Goal: Task Accomplishment & Management: Complete application form

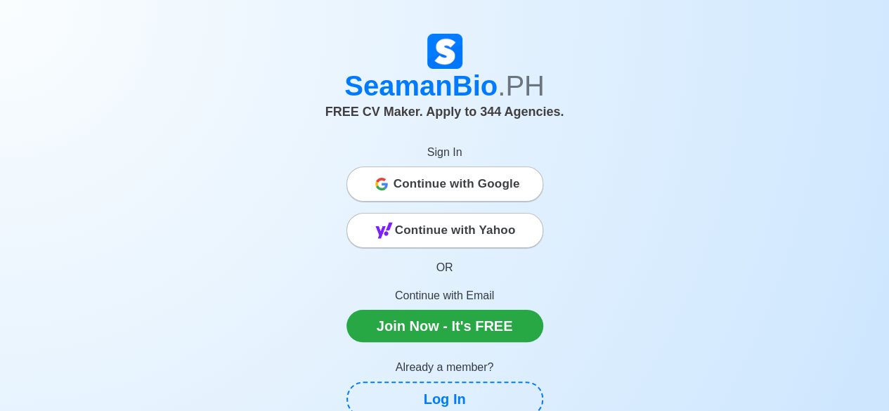
click at [438, 186] on span "Continue with Google" at bounding box center [456, 184] width 126 height 28
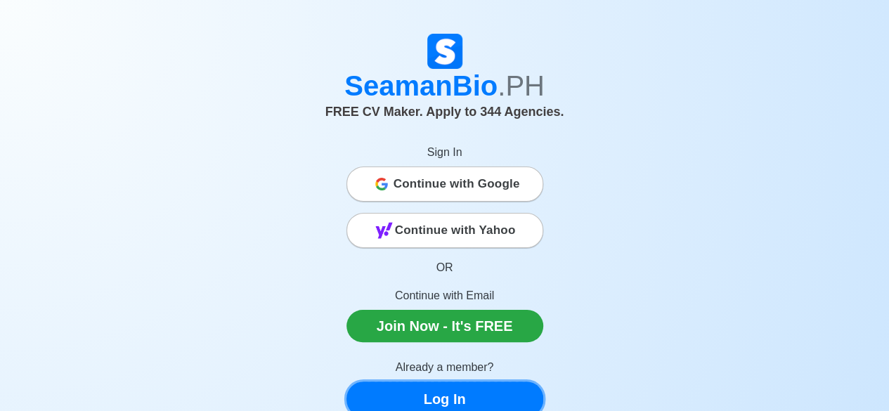
click at [476, 393] on link "Log In" at bounding box center [444, 398] width 197 height 35
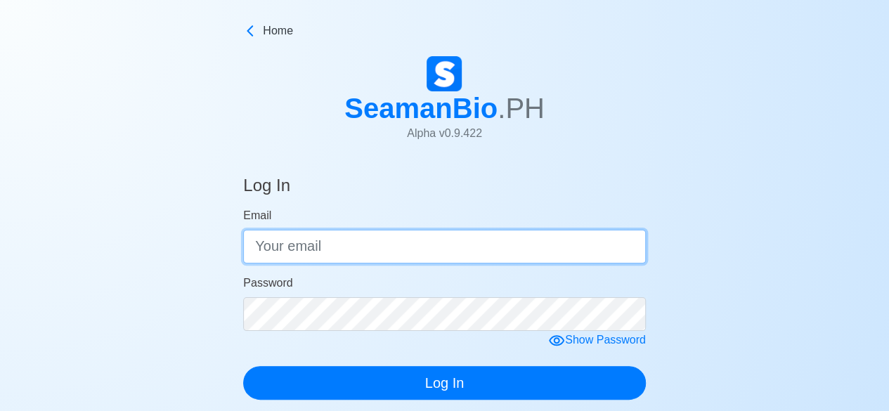
type input "[EMAIL_ADDRESS][DOMAIN_NAME]"
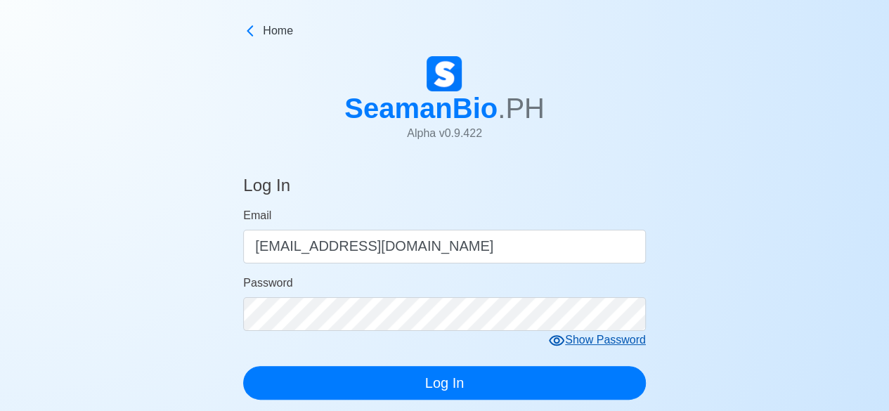
click at [558, 341] on icon at bounding box center [556, 340] width 17 height 17
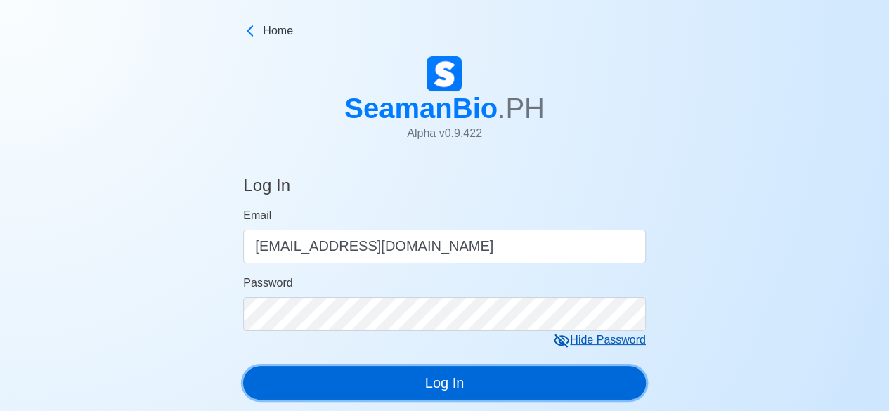
click at [466, 386] on button "Log In" at bounding box center [444, 383] width 403 height 34
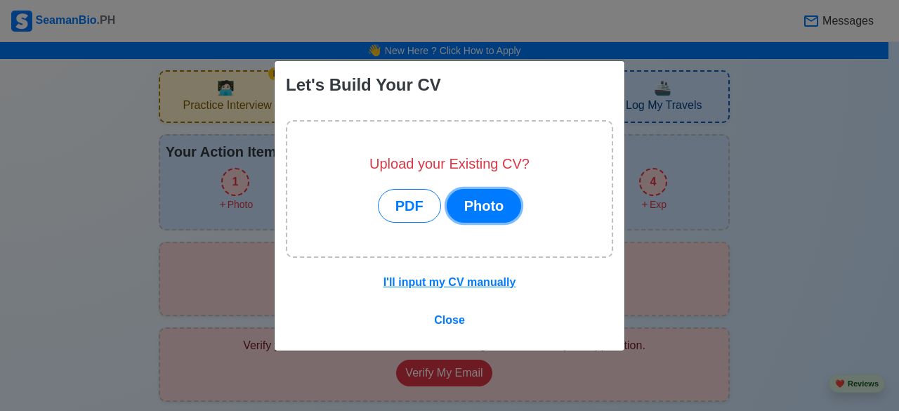
click at [487, 213] on button "Photo" at bounding box center [484, 206] width 75 height 34
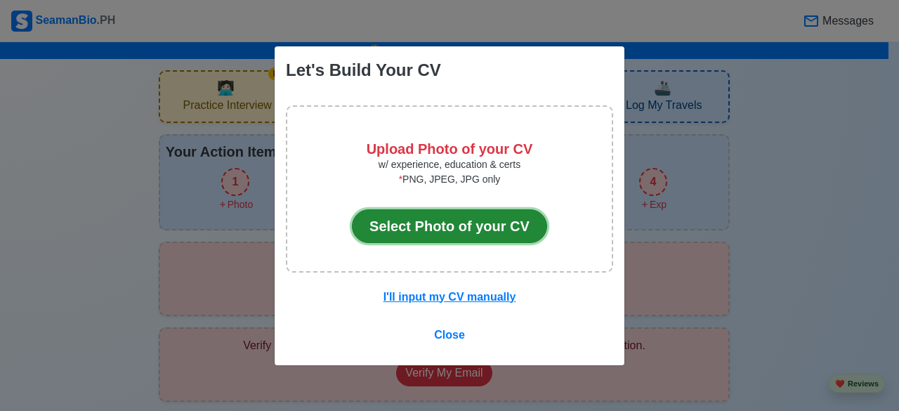
click at [473, 223] on button "Select Photo of your CV" at bounding box center [449, 226] width 195 height 34
click at [511, 232] on button "Select Photo of your CV" at bounding box center [449, 226] width 195 height 34
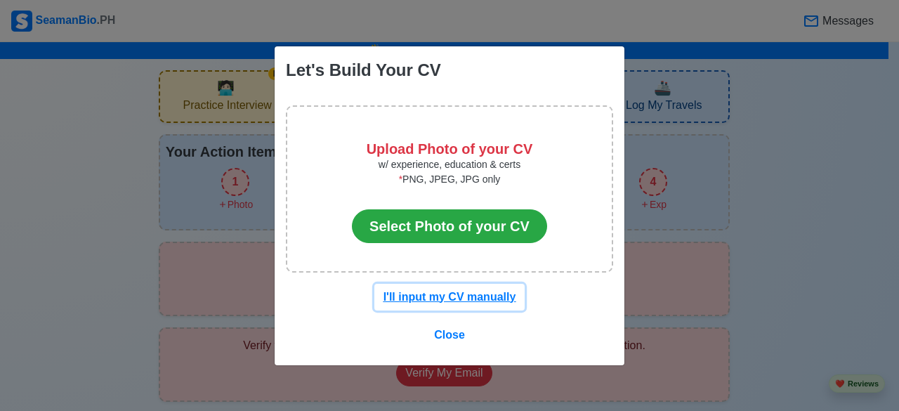
click at [396, 298] on u "I'll input my CV manually" at bounding box center [450, 297] width 133 height 12
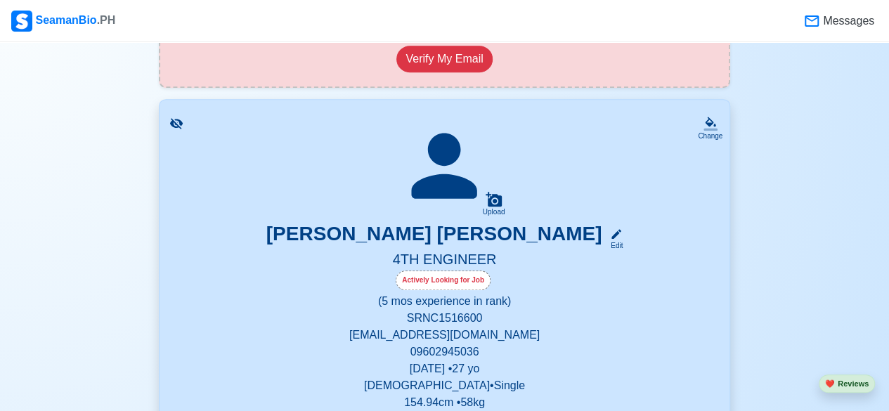
scroll to position [316, 0]
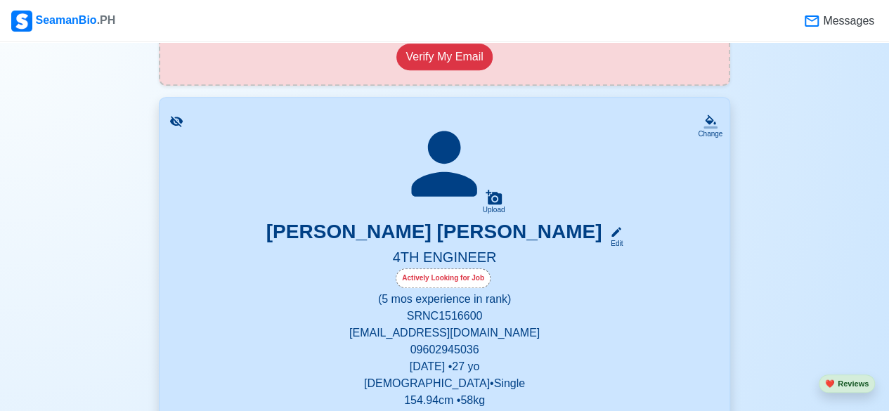
click at [499, 200] on icon at bounding box center [493, 197] width 16 height 15
click at [0, 0] on input "Upload" at bounding box center [0, 0] width 0 height 0
click at [485, 199] on icon at bounding box center [493, 197] width 17 height 17
click at [0, 0] on input "Upload" at bounding box center [0, 0] width 0 height 0
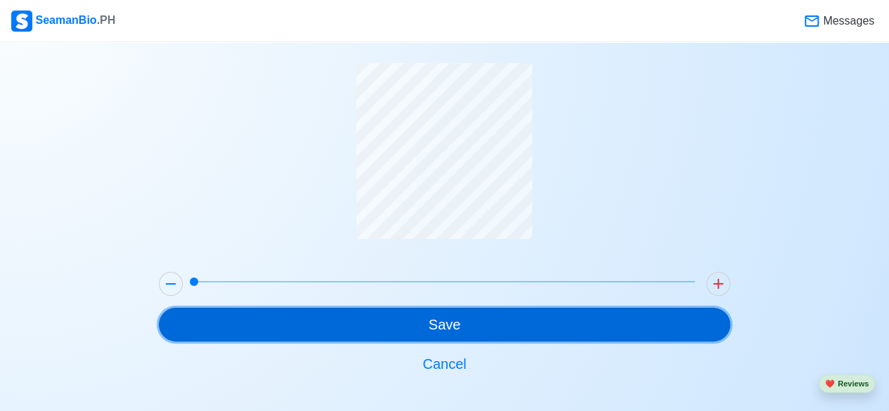
click at [431, 315] on button "Save" at bounding box center [444, 325] width 571 height 34
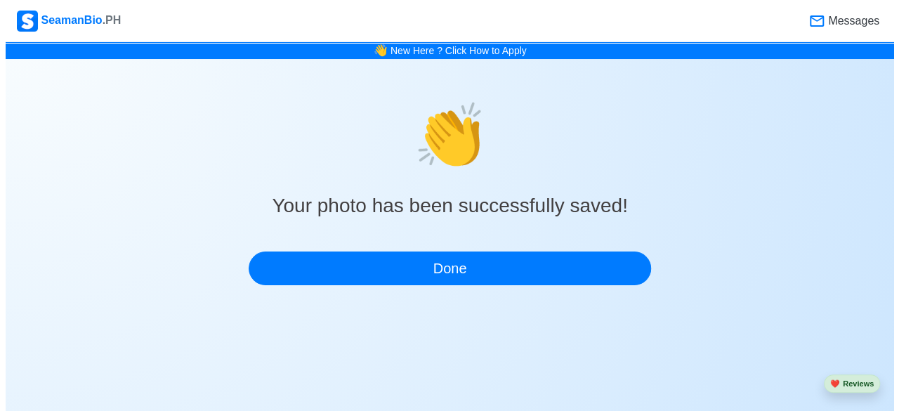
scroll to position [0, 0]
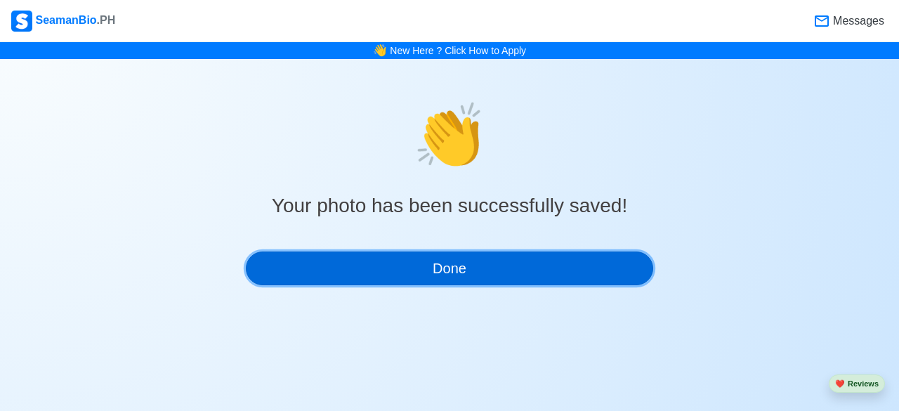
click at [464, 261] on button "Done" at bounding box center [449, 269] width 407 height 34
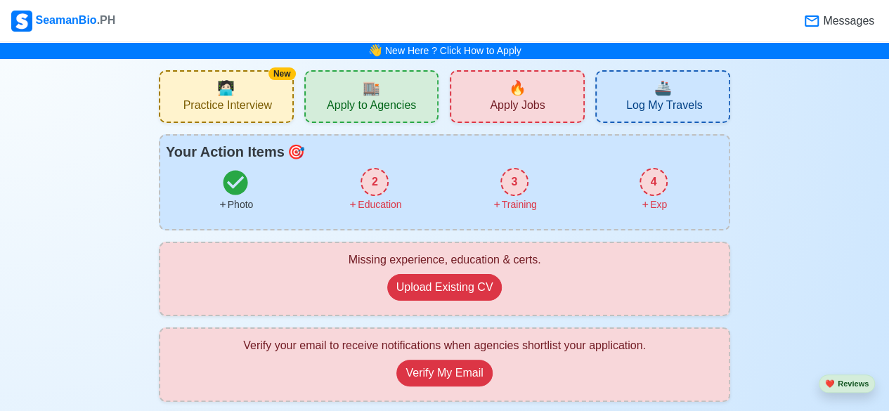
click at [365, 89] on span "🏬" at bounding box center [372, 87] width 18 height 21
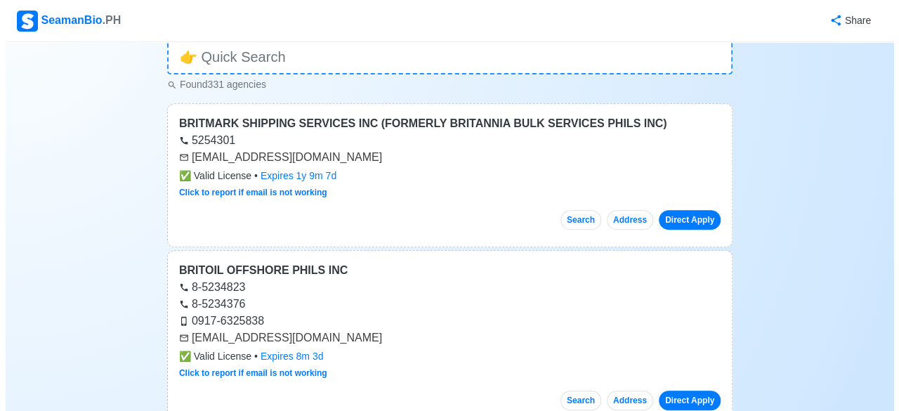
scroll to position [261, 0]
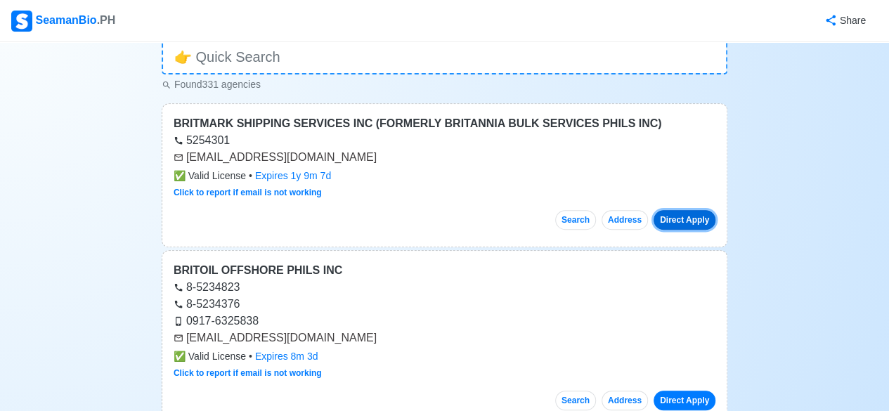
click at [700, 218] on button "Direct Apply" at bounding box center [684, 220] width 62 height 20
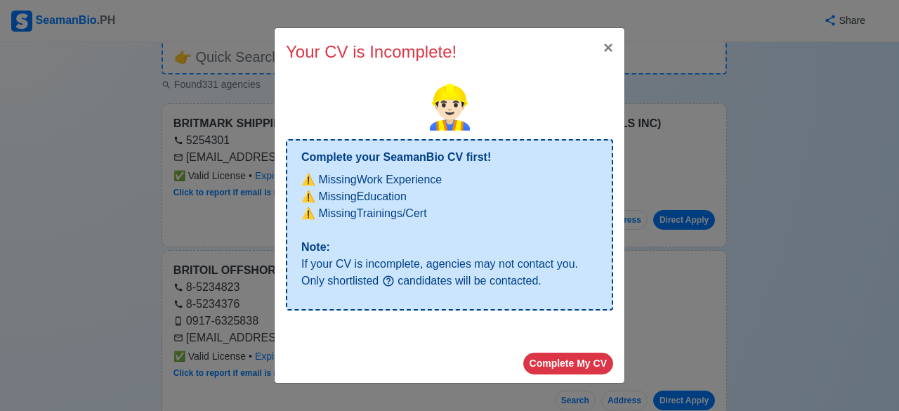
click at [795, 211] on div "Your CV is Incomplete! × Close 👷🏻‍♂️ Complete your SeamanBio CV first! ⚠️ Missi…" at bounding box center [449, 205] width 899 height 411
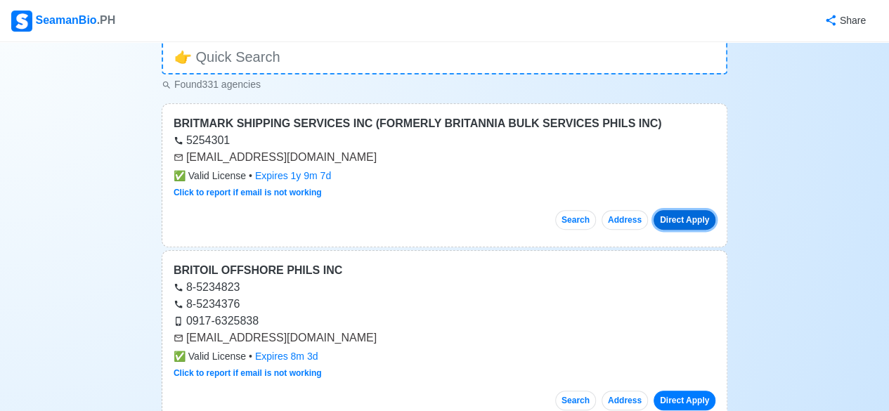
click at [702, 219] on button "Direct Apply" at bounding box center [684, 220] width 62 height 20
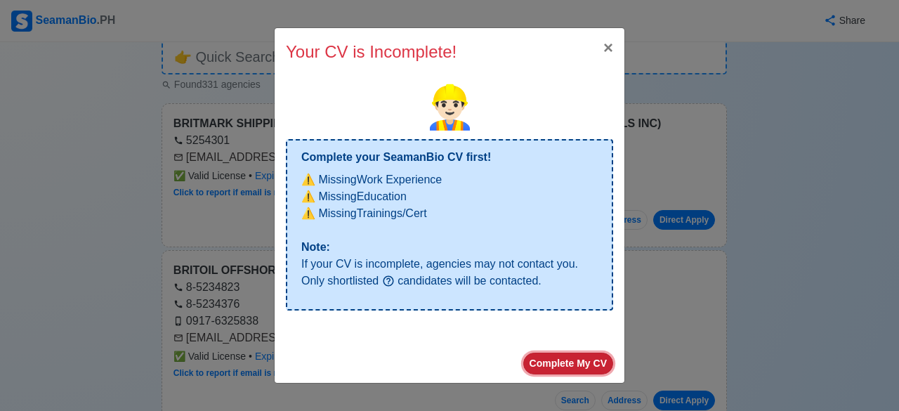
click at [587, 368] on button "Complete My CV" at bounding box center [568, 364] width 90 height 22
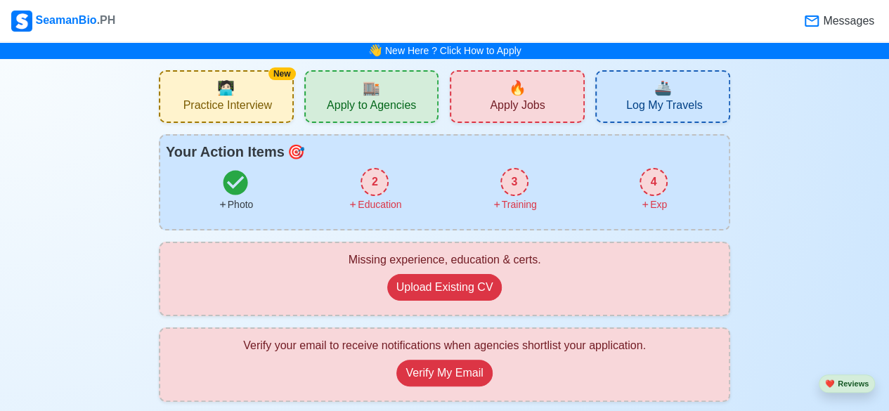
click at [499, 111] on span "Apply Jobs" at bounding box center [517, 107] width 55 height 18
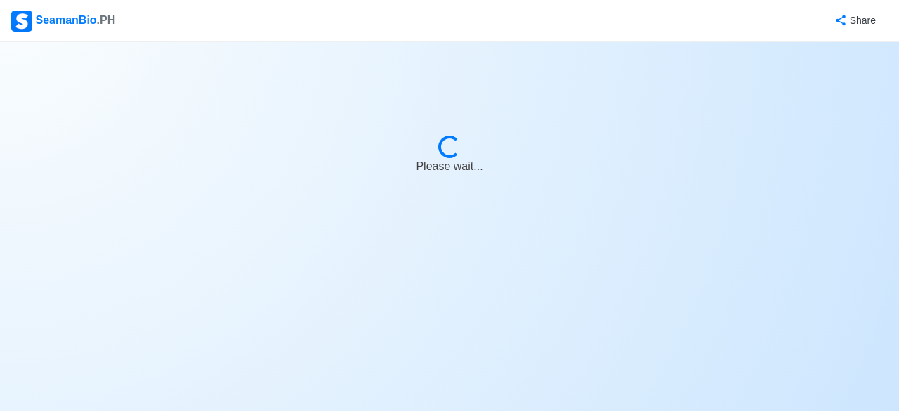
select select "4th Engineer"
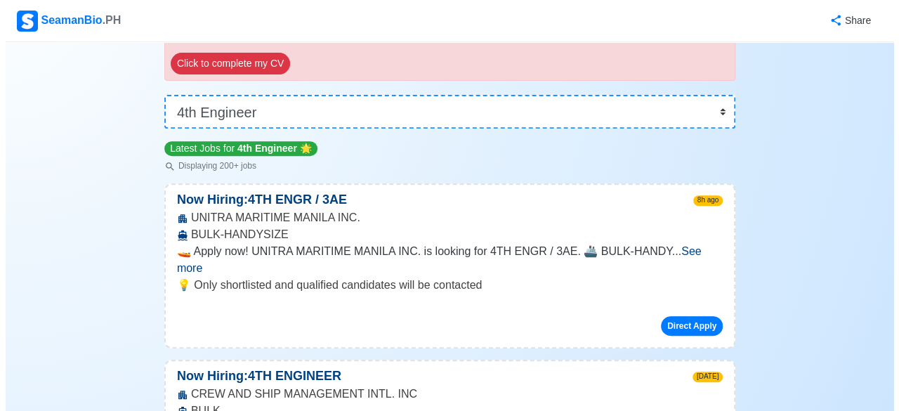
scroll to position [238, 0]
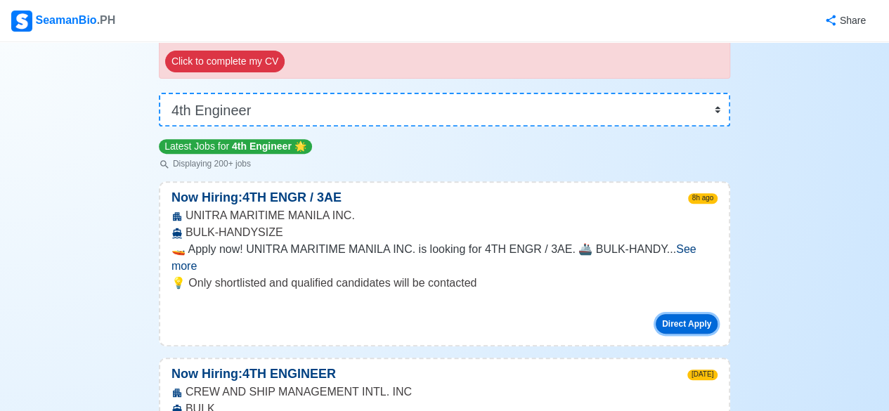
click at [688, 314] on button "Direct Apply" at bounding box center [686, 324] width 62 height 20
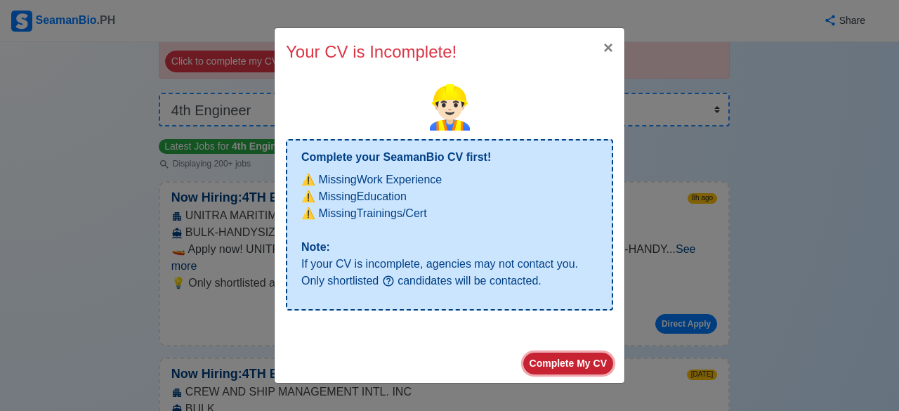
click at [580, 365] on button "Complete My CV" at bounding box center [568, 364] width 90 height 22
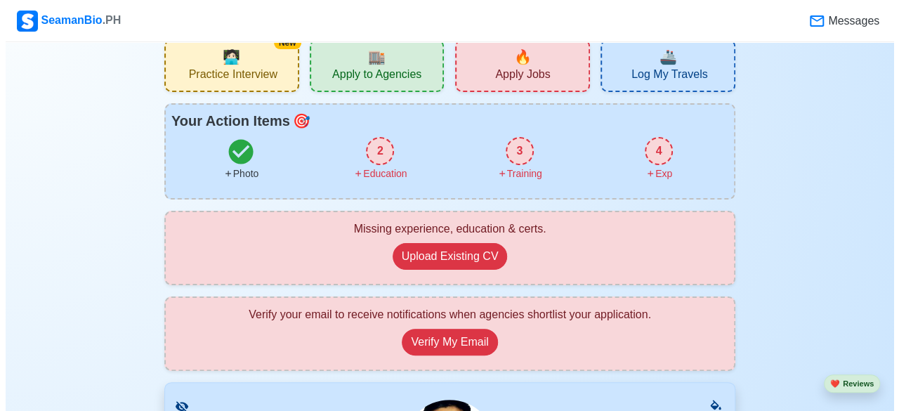
scroll to position [25, 0]
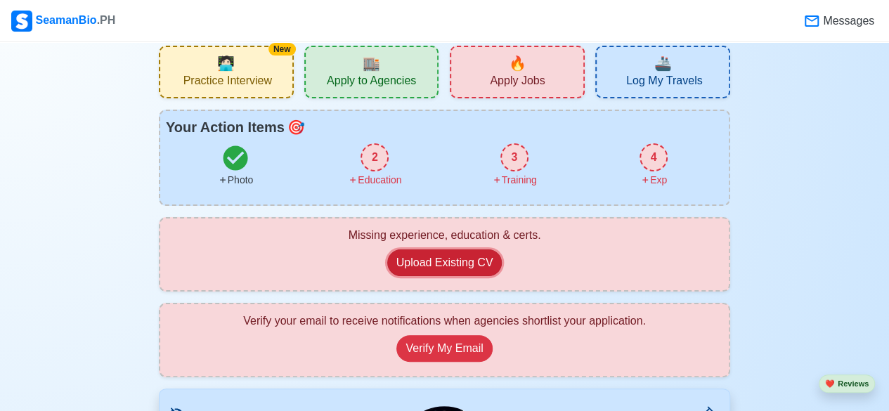
click at [479, 271] on button "Upload Existing CV" at bounding box center [444, 262] width 115 height 27
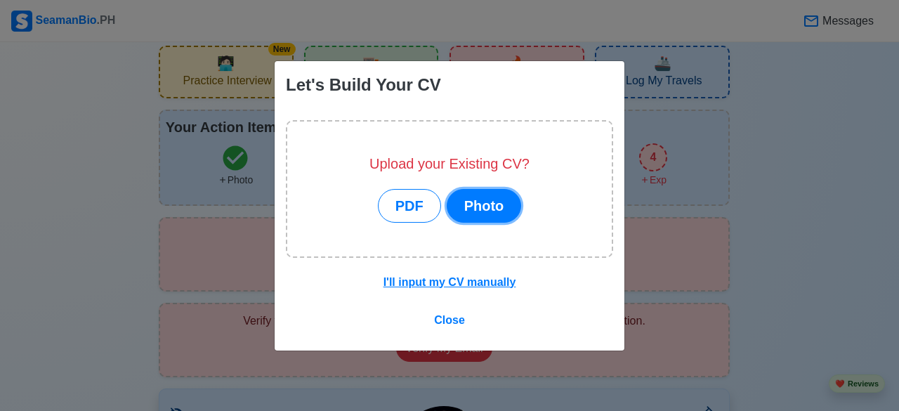
click at [495, 216] on button "Photo" at bounding box center [484, 206] width 75 height 34
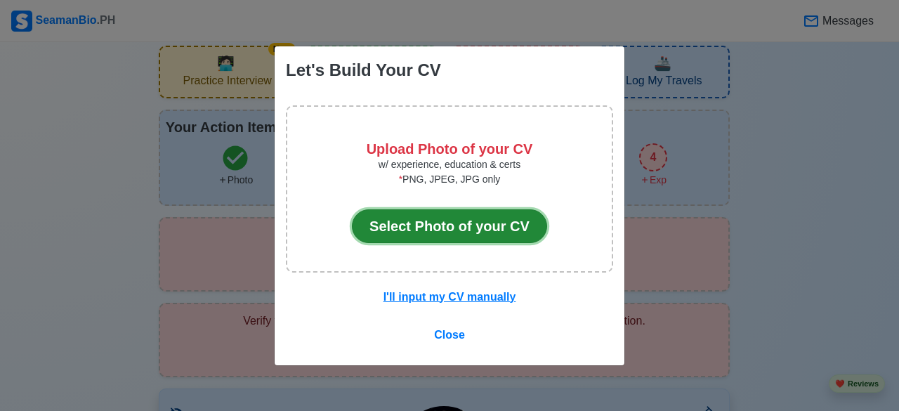
click at [514, 217] on button "Select Photo of your CV" at bounding box center [449, 226] width 195 height 34
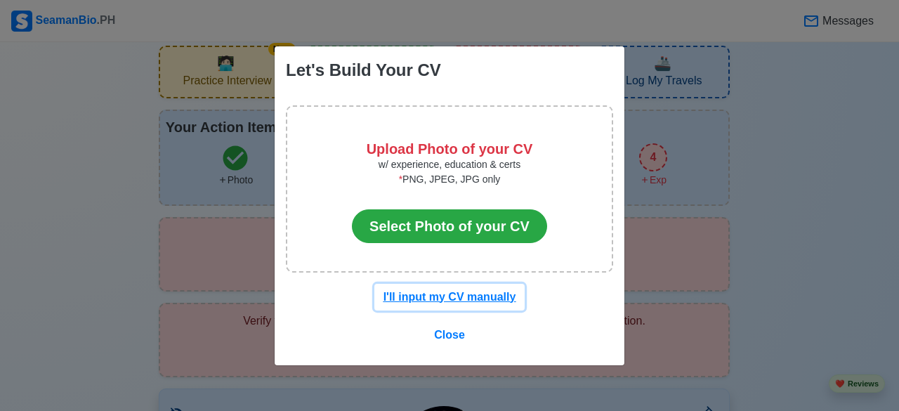
click at [471, 301] on u "I'll input my CV manually" at bounding box center [450, 297] width 133 height 12
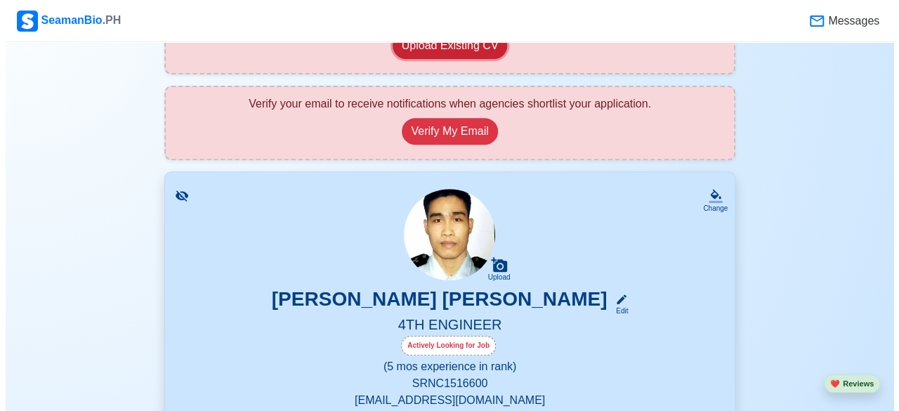
scroll to position [0, 0]
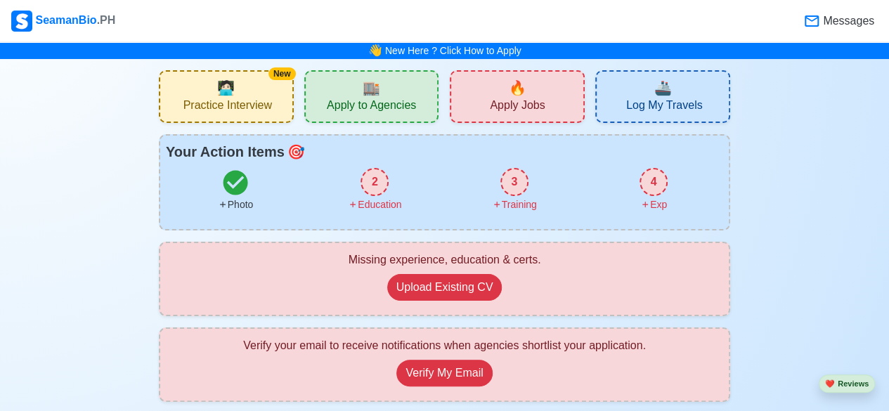
click at [185, 104] on span "Practice Interview" at bounding box center [227, 107] width 89 height 18
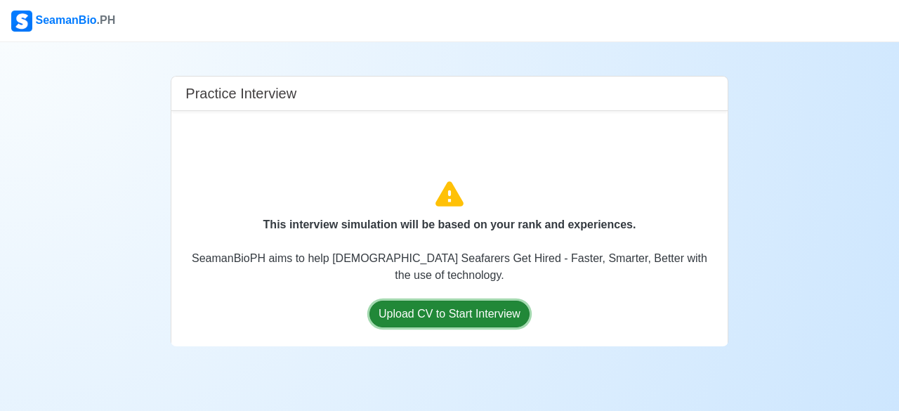
click at [399, 305] on button "Upload CV to Start Interview" at bounding box center [450, 314] width 160 height 27
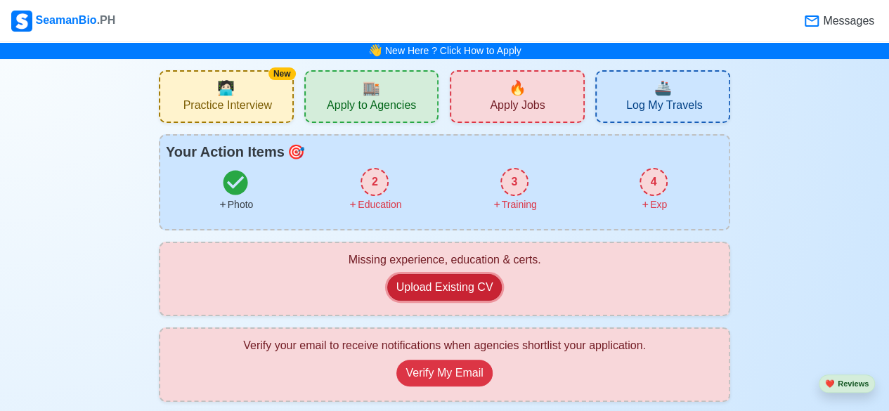
click at [475, 286] on button "Upload Existing CV" at bounding box center [444, 287] width 115 height 27
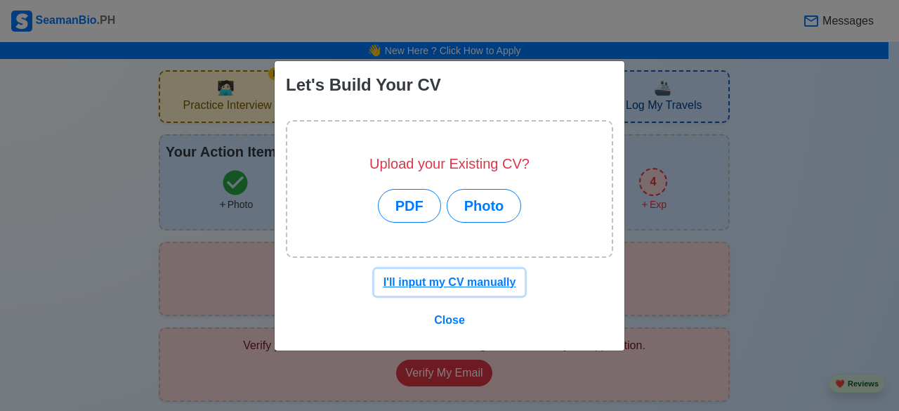
click at [464, 282] on u "I'll input my CV manually" at bounding box center [450, 282] width 133 height 12
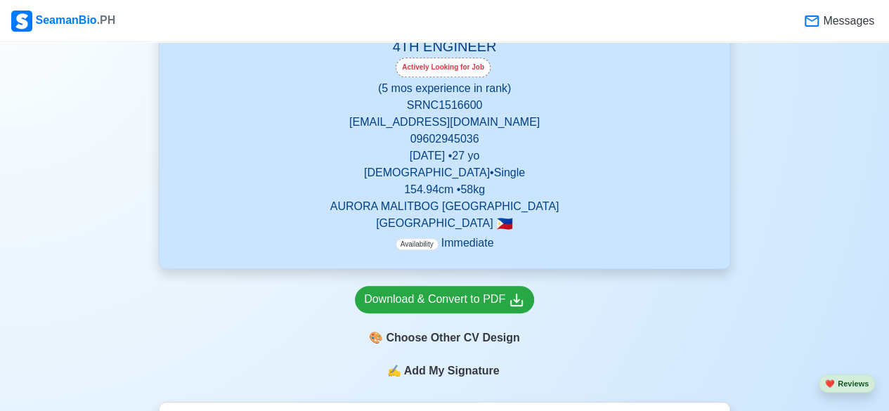
scroll to position [521, 0]
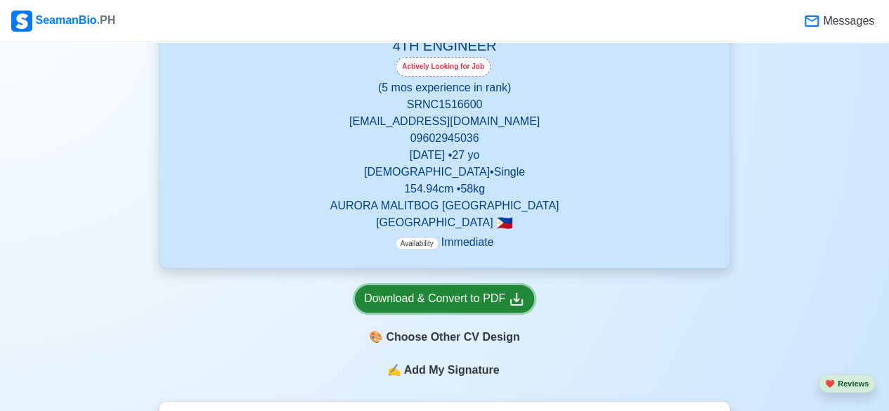
click at [409, 299] on div "Download & Convert to PDF" at bounding box center [444, 299] width 161 height 18
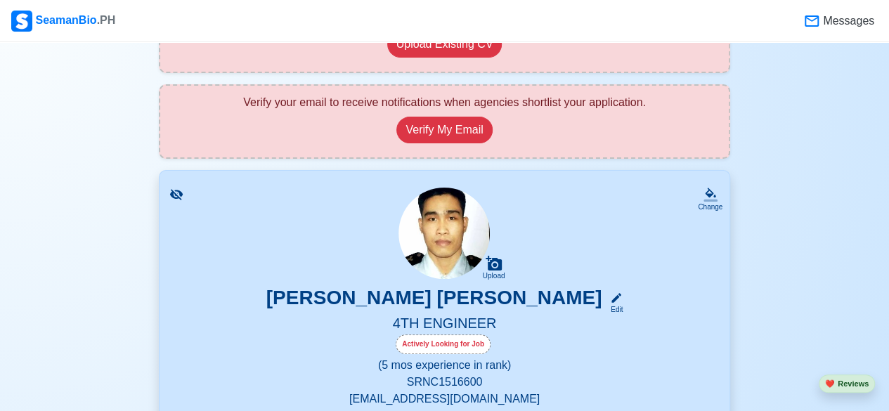
scroll to position [0, 0]
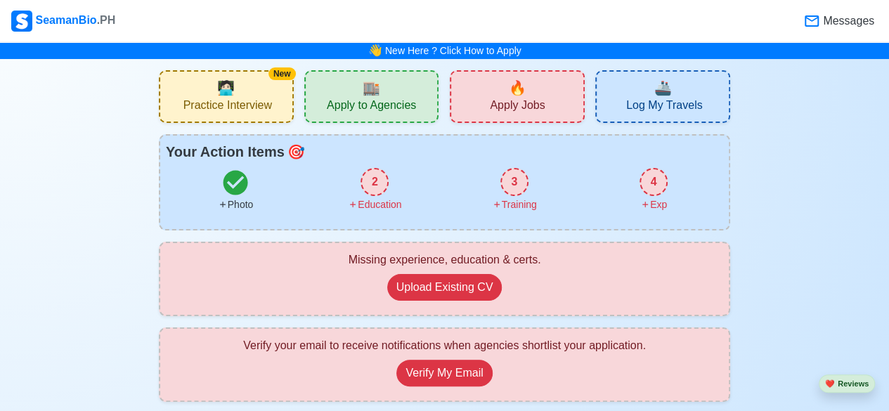
click at [381, 86] on div "🏬 Apply to Agencies" at bounding box center [371, 96] width 135 height 53
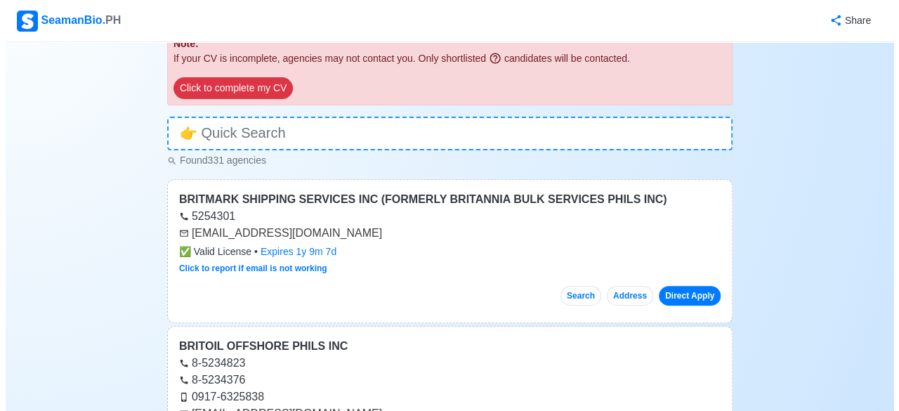
scroll to position [186, 0]
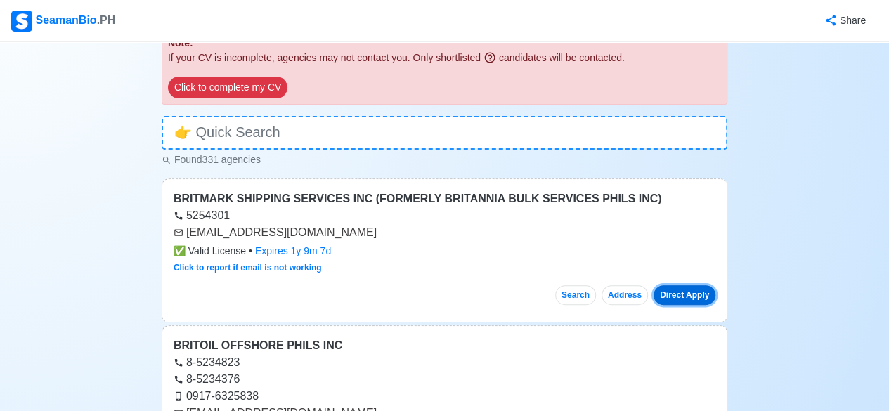
click at [674, 292] on button "Direct Apply" at bounding box center [684, 295] width 62 height 20
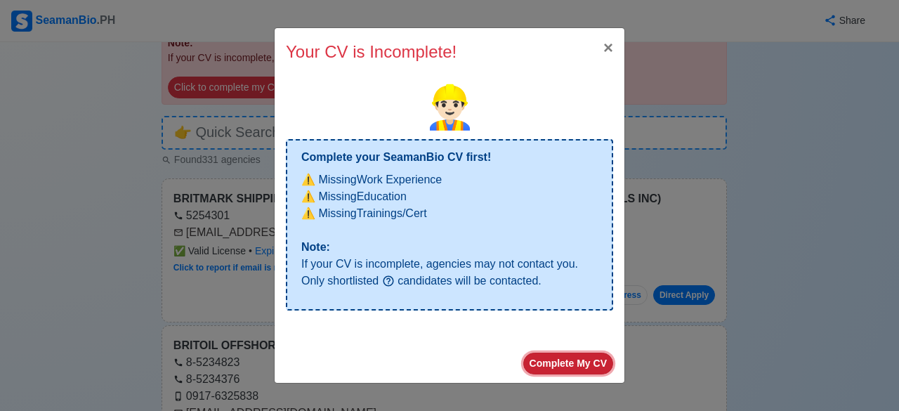
click at [556, 365] on button "Complete My CV" at bounding box center [568, 364] width 90 height 22
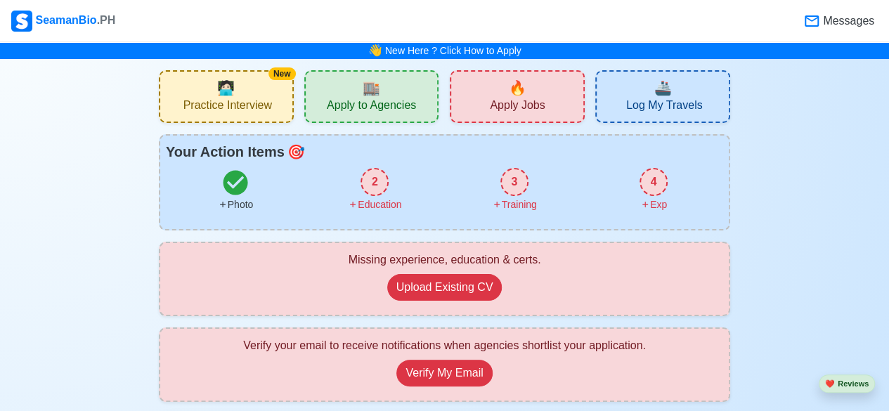
click at [374, 171] on div "2" at bounding box center [374, 182] width 28 height 28
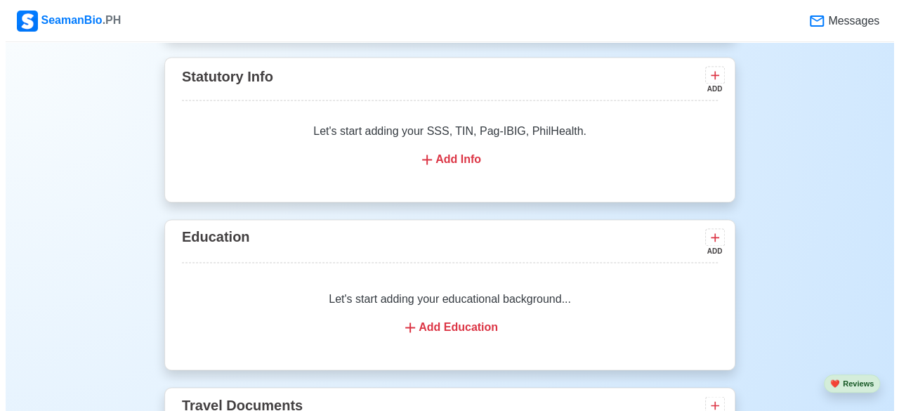
scroll to position [980, 0]
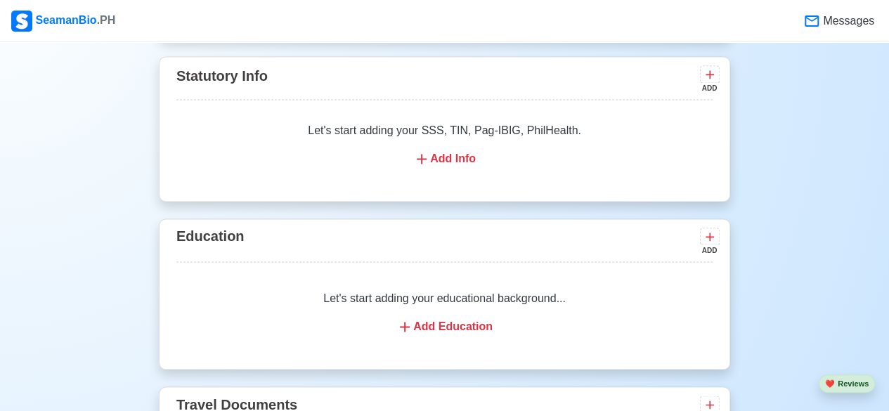
click at [458, 158] on div "Add Info" at bounding box center [444, 158] width 502 height 17
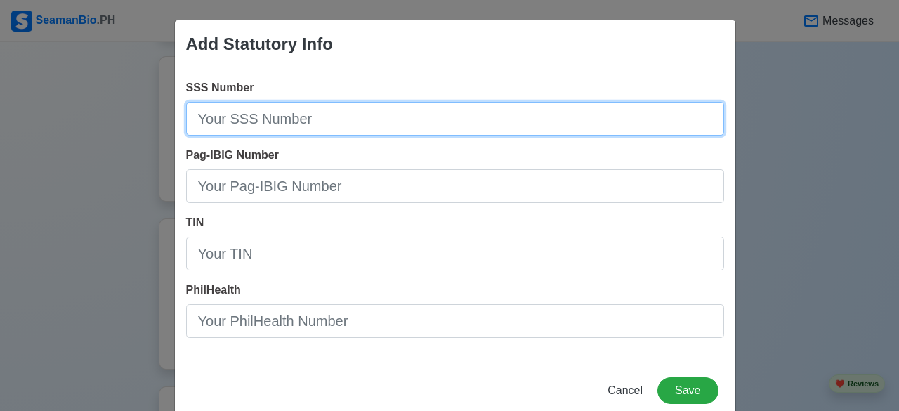
click at [354, 119] on input "SSS Number" at bounding box center [455, 119] width 538 height 34
type input "[PHONE_NUMBER]"
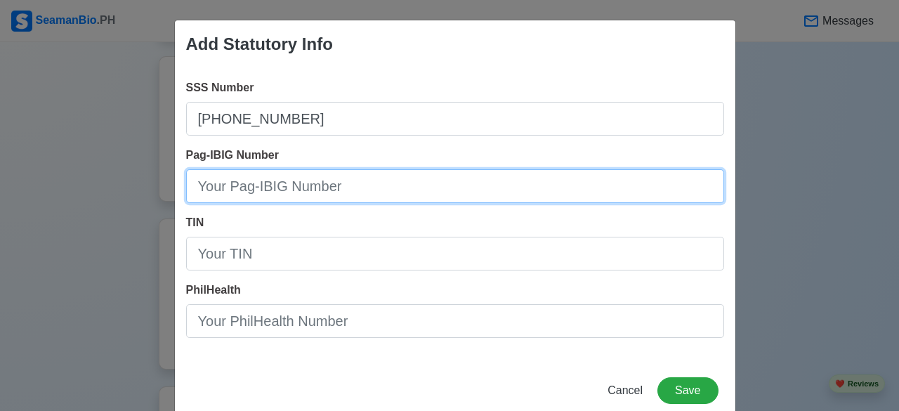
click at [313, 190] on input "Pag-IBIG Number" at bounding box center [455, 186] width 538 height 34
type input "917335543245"
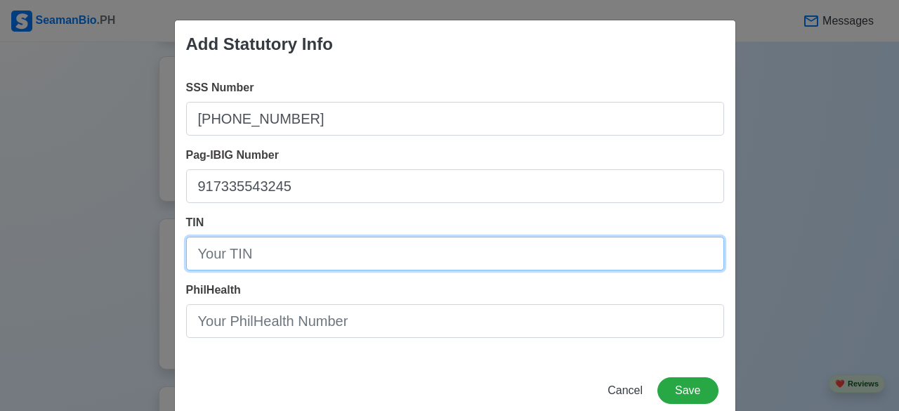
click at [268, 254] on input "TIN" at bounding box center [455, 254] width 538 height 34
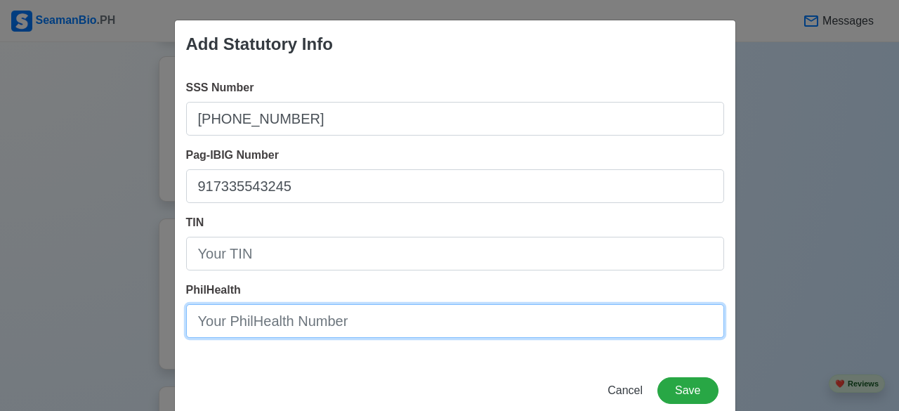
click at [268, 325] on input "PhilHealth" at bounding box center [455, 321] width 538 height 34
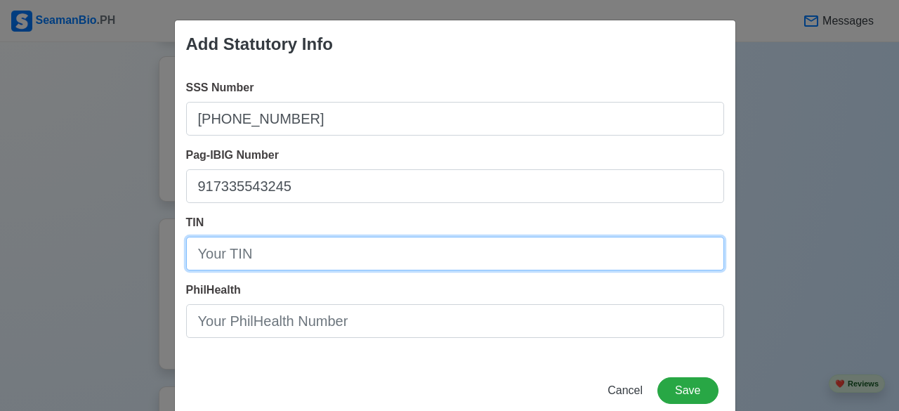
click at [245, 261] on input "TIN" at bounding box center [455, 254] width 538 height 34
type input "[PHONE_NUMBER]"
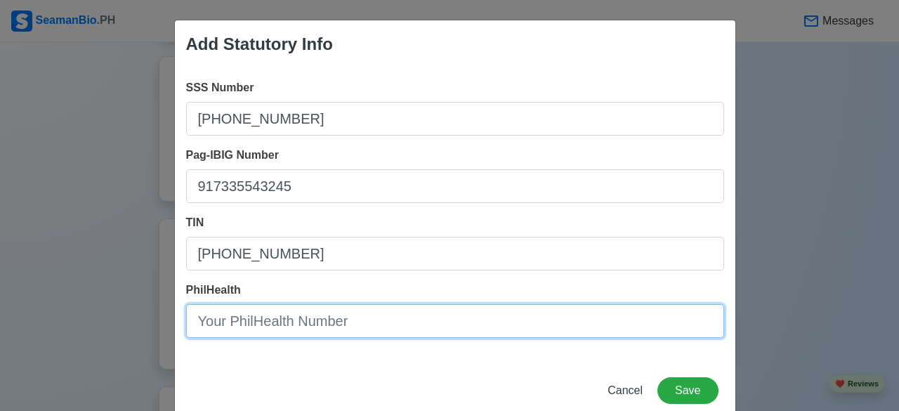
click at [503, 315] on input "PhilHealth" at bounding box center [455, 321] width 538 height 34
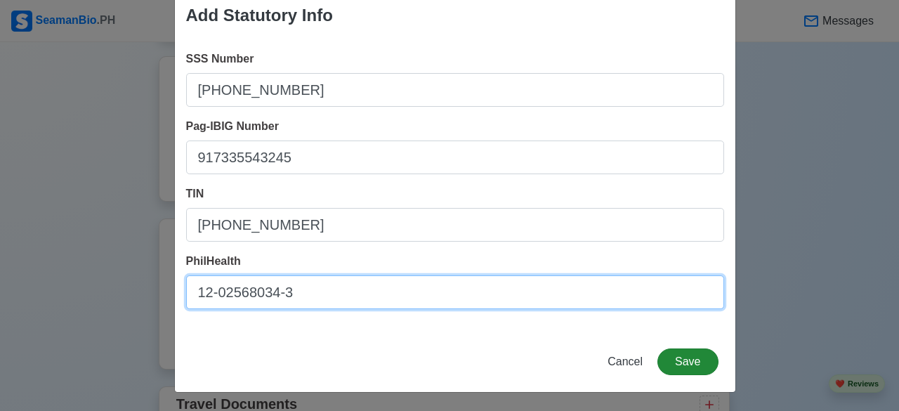
type input "12-02568034-3"
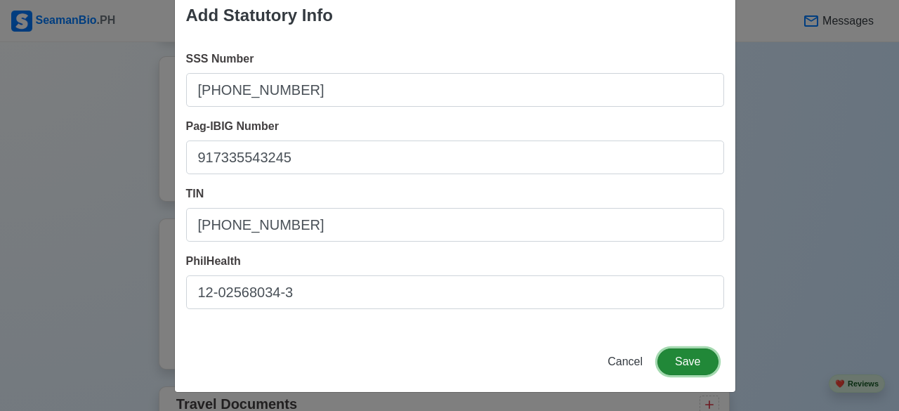
click at [681, 351] on button "Save" at bounding box center [688, 361] width 60 height 27
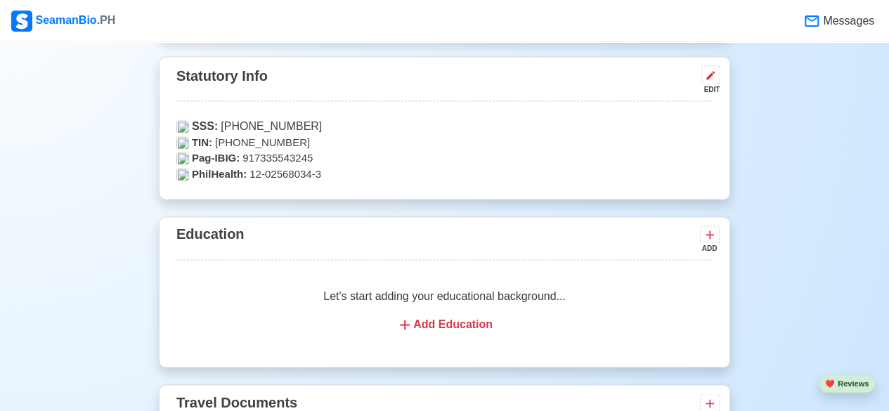
click at [464, 320] on div "Add Education" at bounding box center [444, 324] width 502 height 17
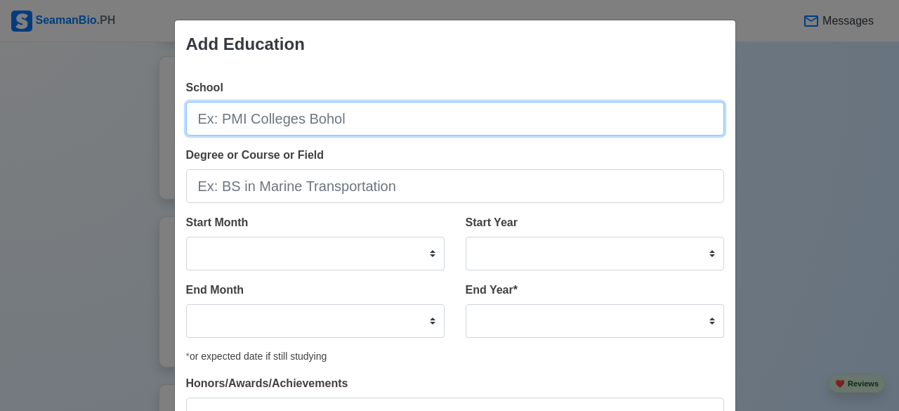
click at [345, 119] on input "School" at bounding box center [455, 119] width 538 height 34
type input "SOUTHWESTERN UNIVERSITY MARITIME REGIMENT"
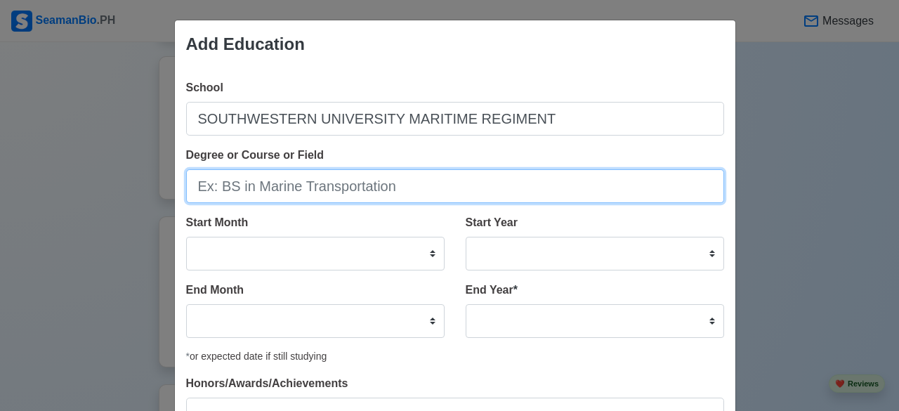
click at [275, 188] on input "Degree or Course or Field" at bounding box center [455, 186] width 538 height 34
type input "BS MARINE ENGINEERING"
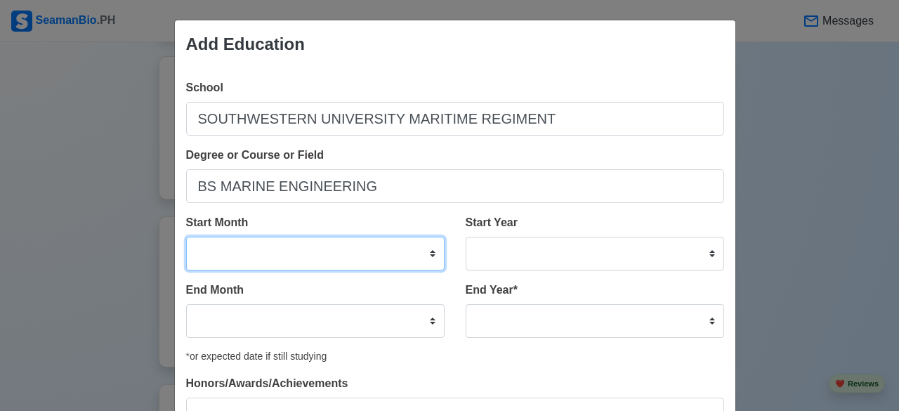
click at [429, 249] on select "January February March April May June July August September October November De…" at bounding box center [315, 254] width 259 height 34
select select "October"
click at [186, 237] on select "January February March April May June July August September October November De…" at bounding box center [315, 254] width 259 height 34
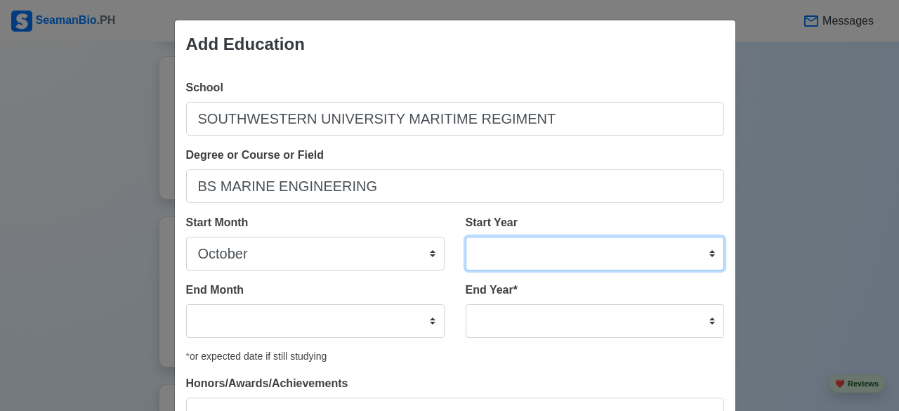
click at [708, 254] on select "2025 2024 2023 2022 2021 2020 2019 2018 2017 2016 2015 2014 2013 2012 2011 2010…" at bounding box center [595, 254] width 259 height 34
select select "2016"
click at [466, 237] on select "2025 2024 2023 2022 2021 2020 2019 2018 2017 2016 2015 2014 2013 2012 2011 2010…" at bounding box center [595, 254] width 259 height 34
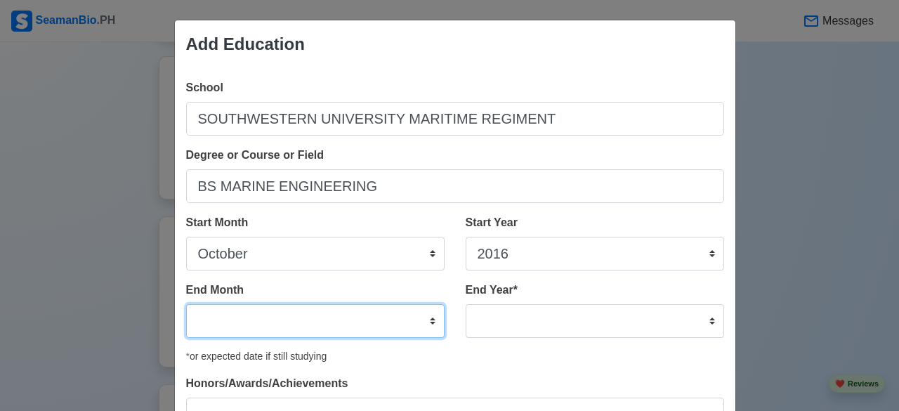
click at [426, 321] on select "January February March April May June July August September October November De…" at bounding box center [315, 321] width 259 height 34
select select "October"
click at [186, 304] on select "January February March April May June July August September October November De…" at bounding box center [315, 321] width 259 height 34
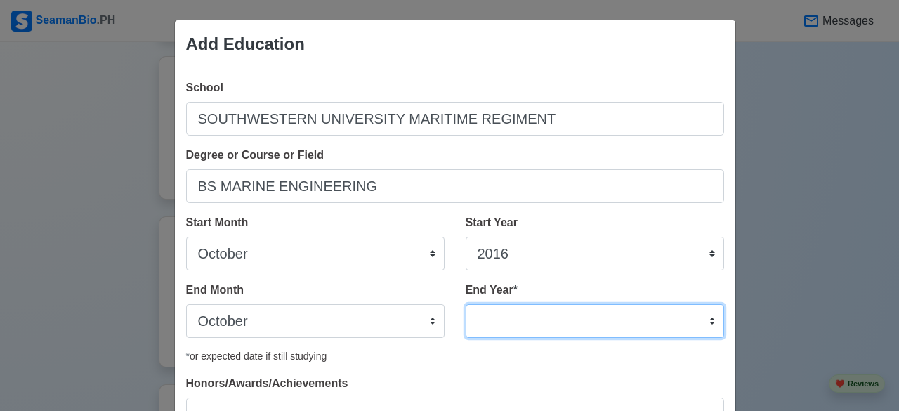
click at [704, 317] on select "2035 2034 2033 2032 2031 2030 2029 2028 2027 2026 2025 2024 2023 2022 2021 2020…" at bounding box center [595, 321] width 259 height 34
select select "2019"
click at [466, 304] on select "2035 2034 2033 2032 2031 2030 2029 2028 2027 2026 2025 2024 2023 2022 2021 2020…" at bounding box center [595, 321] width 259 height 34
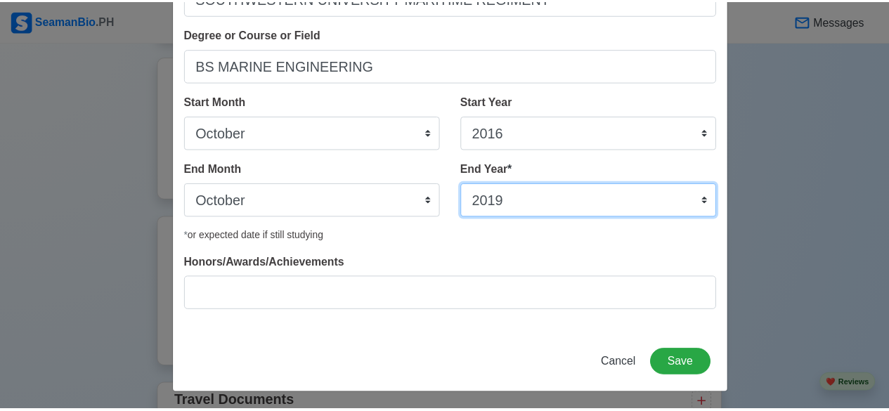
scroll to position [122, 0]
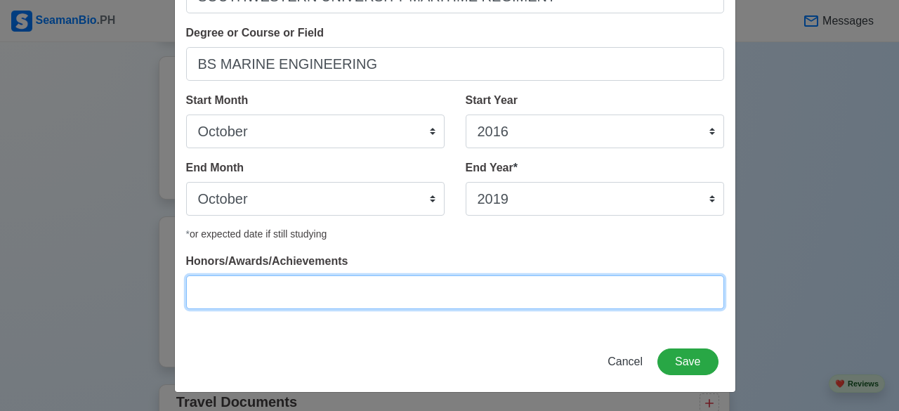
click at [445, 292] on input "Honors/Awards/Achievements" at bounding box center [455, 292] width 538 height 34
type input "A"
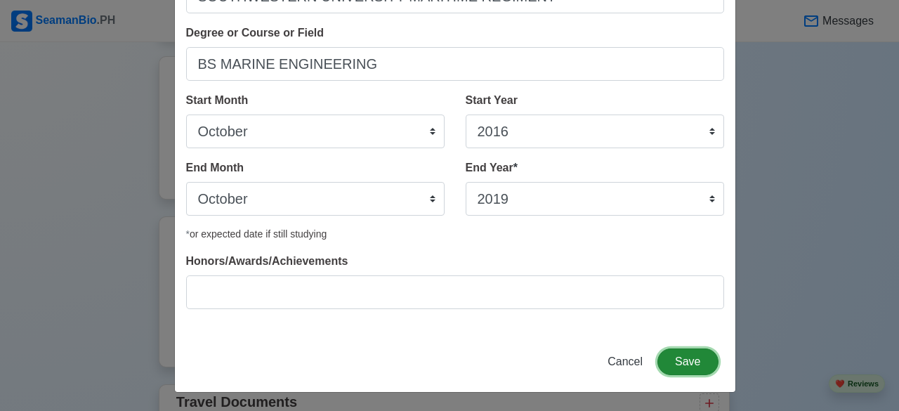
click at [687, 362] on button "Save" at bounding box center [688, 361] width 60 height 27
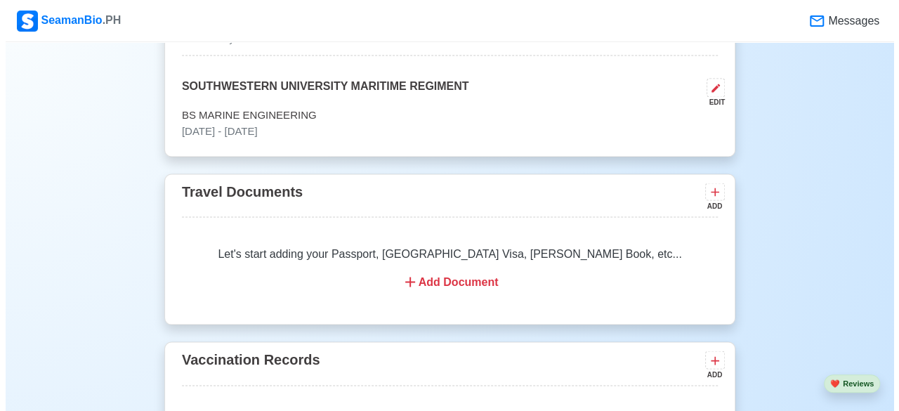
scroll to position [1212, 0]
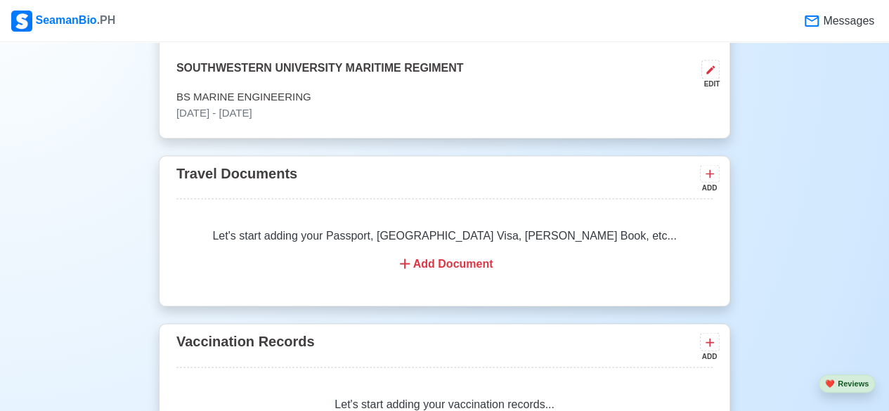
click at [441, 265] on div "Add Document" at bounding box center [444, 263] width 502 height 17
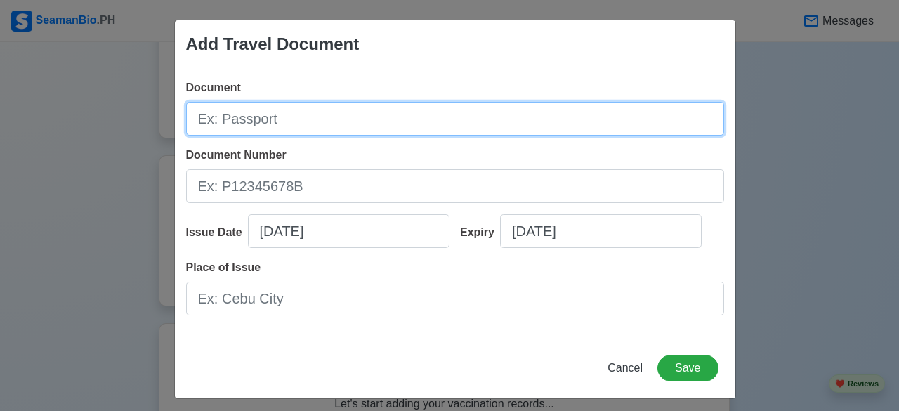
click at [298, 124] on input "Document" at bounding box center [455, 119] width 538 height 34
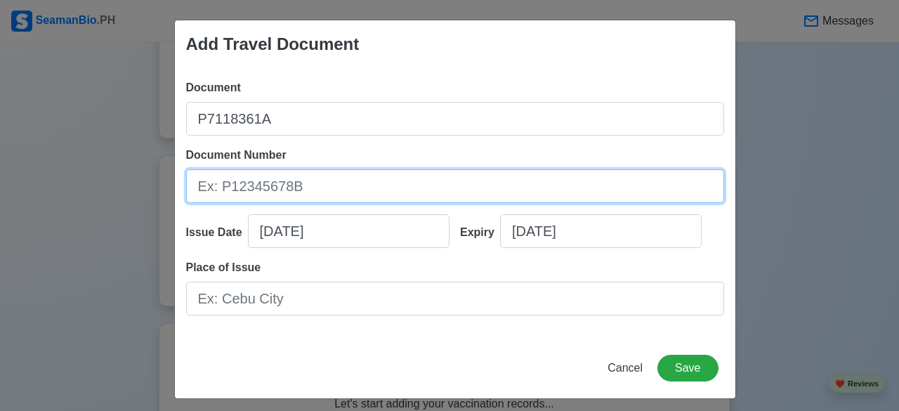
click at [285, 190] on input "Document Number" at bounding box center [455, 186] width 538 height 34
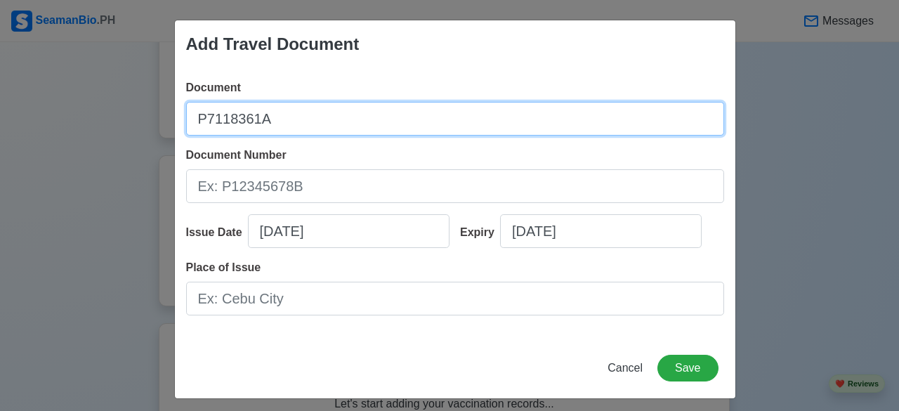
click at [277, 130] on input "P7118361A" at bounding box center [455, 119] width 538 height 34
type input "P"
type input "PASSPORT"
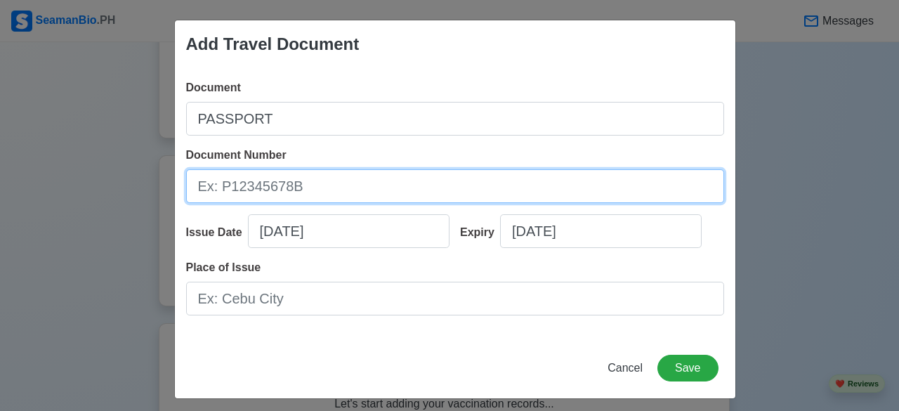
click at [256, 184] on input "Document Number" at bounding box center [455, 186] width 538 height 34
type input "P7118361A"
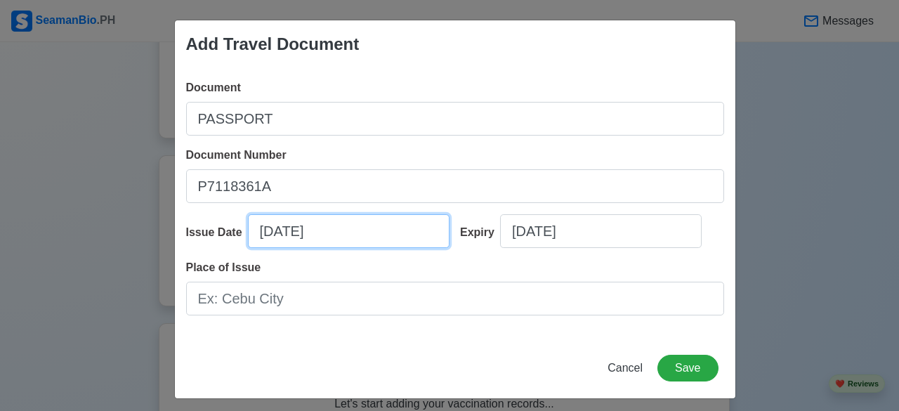
select select "****"
select select "******"
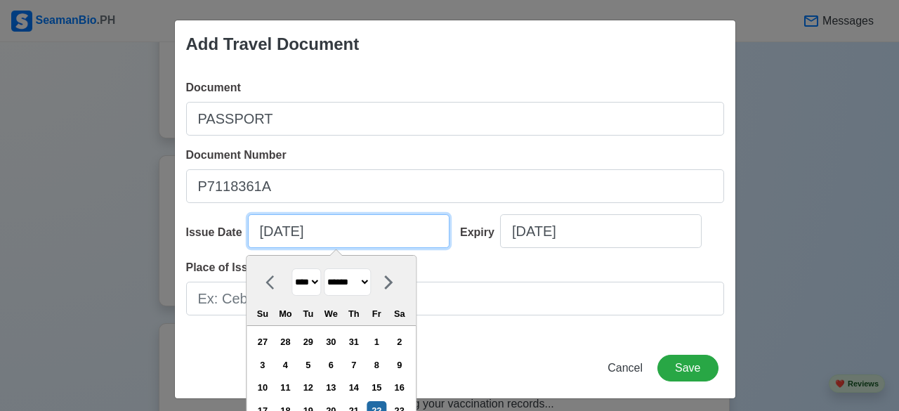
click at [348, 233] on input "08/22/2025" at bounding box center [349, 231] width 202 height 34
click at [311, 284] on select "**** **** **** **** **** **** **** **** **** **** **** **** **** **** **** ****…" at bounding box center [307, 281] width 30 height 27
select select "****"
click at [292, 268] on select "**** **** **** **** **** **** **** **** **** **** **** **** **** **** **** ****…" at bounding box center [307, 281] width 30 height 27
click at [259, 230] on input "08/22/2025" at bounding box center [349, 231] width 202 height 34
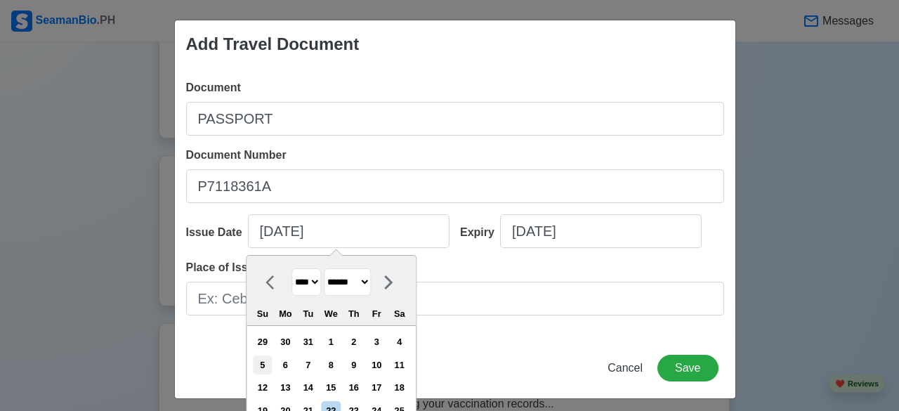
click at [266, 360] on div "5" at bounding box center [262, 364] width 19 height 19
type input "08/05/2018"
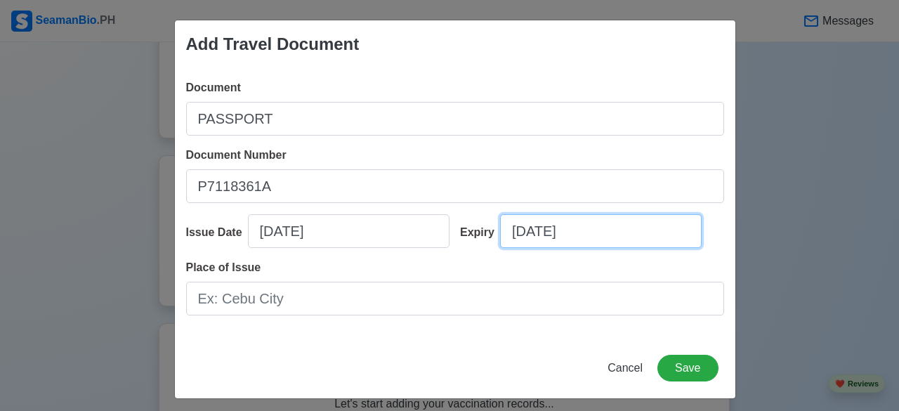
click at [622, 240] on input "08/22/2025" at bounding box center [601, 231] width 202 height 34
select select "****"
select select "******"
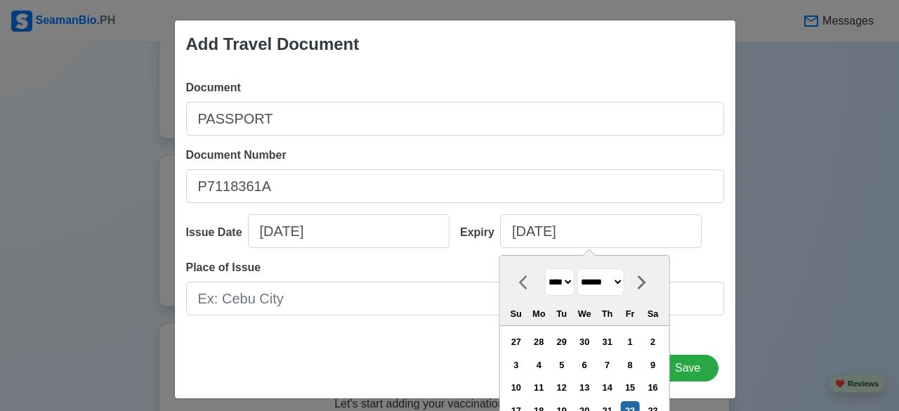
click at [566, 278] on select "**** **** **** **** **** **** **** **** **** **** **** **** **** **** **** ****…" at bounding box center [560, 281] width 30 height 27
select select "****"
click at [545, 268] on select "**** **** **** **** **** **** **** **** **** **** **** **** **** **** **** ****…" at bounding box center [560, 281] width 30 height 27
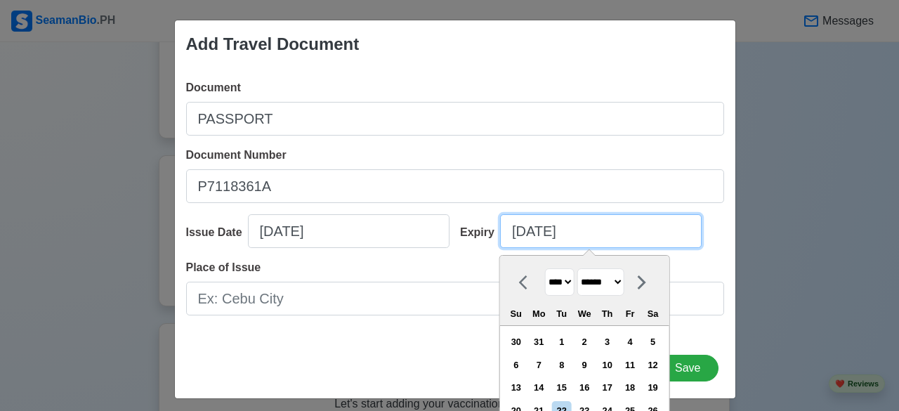
click at [539, 228] on input "08/22/2025" at bounding box center [601, 231] width 202 height 34
click at [625, 280] on select "******* ******** ***** ***** *** **** **** ****** ********* ******* ******** **…" at bounding box center [600, 281] width 47 height 27
select select "****"
click at [577, 268] on select "******* ******** ***** ***** *** **** **** ****** ********* ******* ******** **…" at bounding box center [600, 281] width 47 height 27
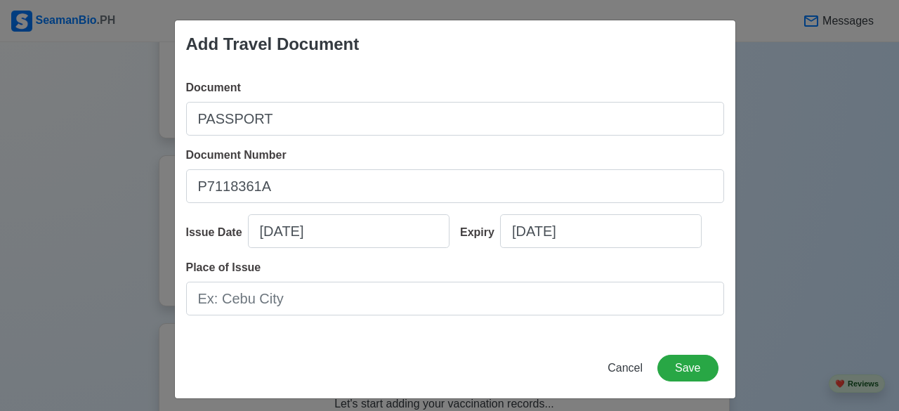
click at [341, 332] on div "Document PASSPORT Document Number P7118361A Issue Date 08/05/2018 Expiry 08/22/…" at bounding box center [455, 203] width 561 height 270
select select "****"
select select "******"
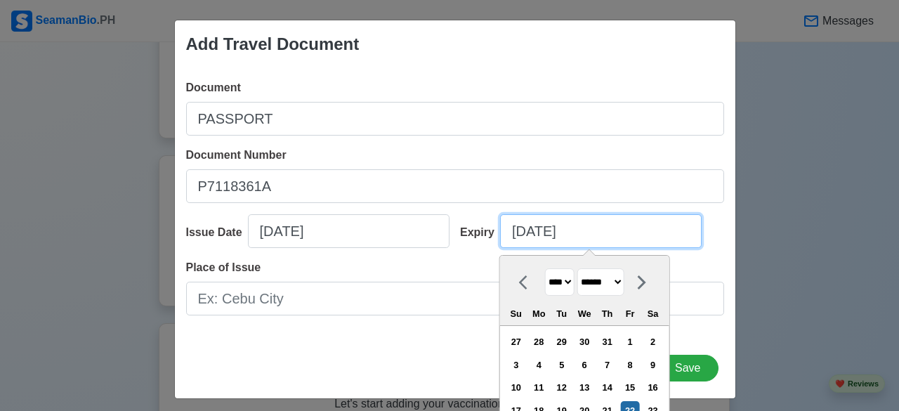
click at [582, 237] on input "08/22/2025" at bounding box center [601, 231] width 202 height 34
click at [566, 278] on select "**** **** **** **** **** **** **** **** **** **** **** **** **** **** **** ****…" at bounding box center [560, 281] width 30 height 27
select select "****"
click at [545, 268] on select "**** **** **** **** **** **** **** **** **** **** **** **** **** **** **** ****…" at bounding box center [560, 281] width 30 height 27
click at [516, 230] on input "08/22/2025" at bounding box center [601, 231] width 202 height 34
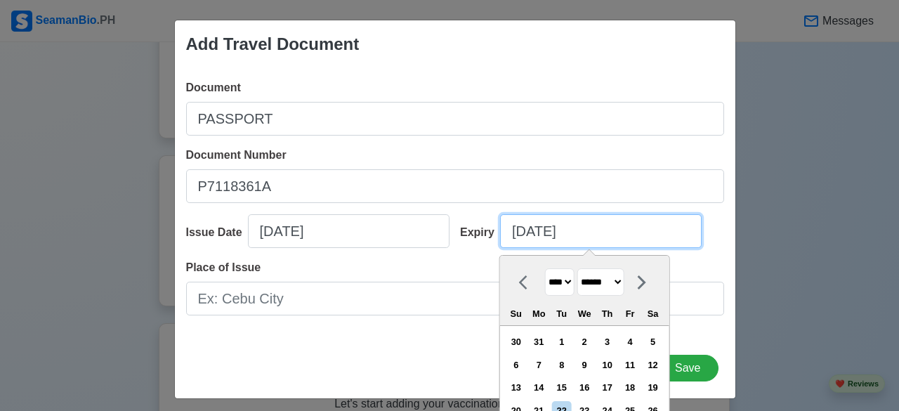
click at [522, 235] on input "08/22/2025" at bounding box center [601, 231] width 202 height 34
type input "07/22/2025"
select select "****"
click at [535, 236] on input "07/22/2025" at bounding box center [601, 231] width 202 height 34
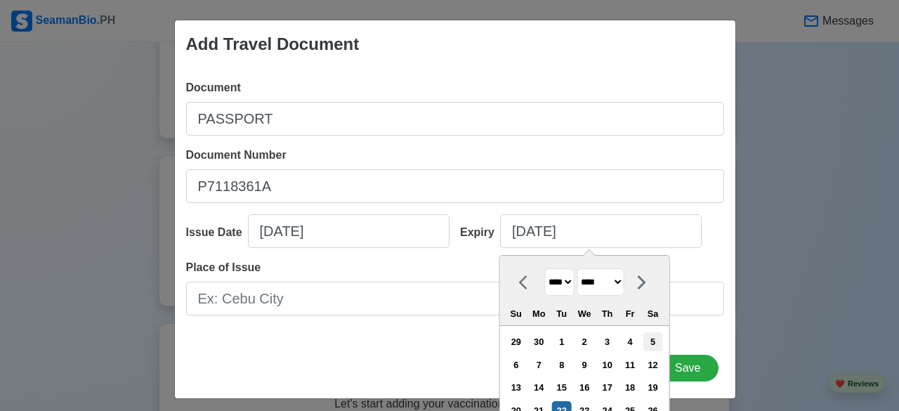
click at [659, 345] on div "5" at bounding box center [653, 341] width 19 height 19
type input "07/05/2025"
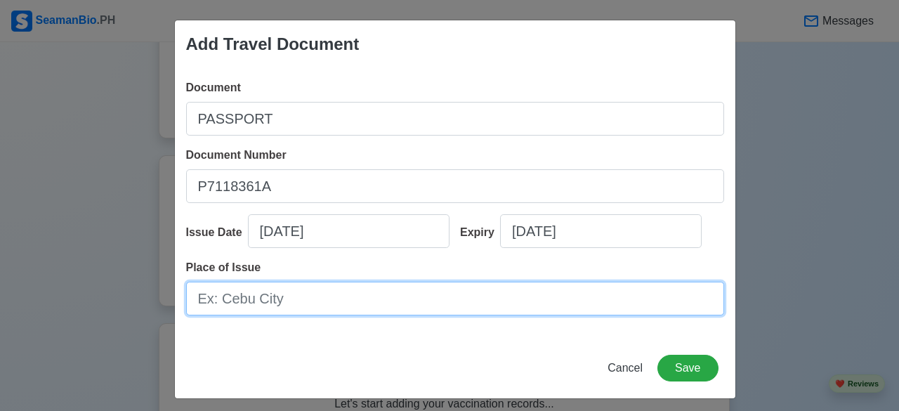
click at [436, 313] on input "Place of Issue" at bounding box center [455, 299] width 538 height 34
type input "C"
type input "TACLOBAN"
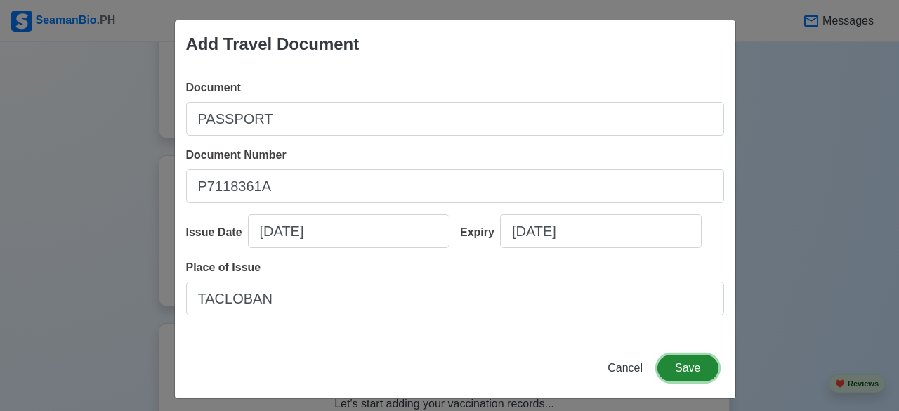
click at [674, 367] on button "Save" at bounding box center [688, 368] width 60 height 27
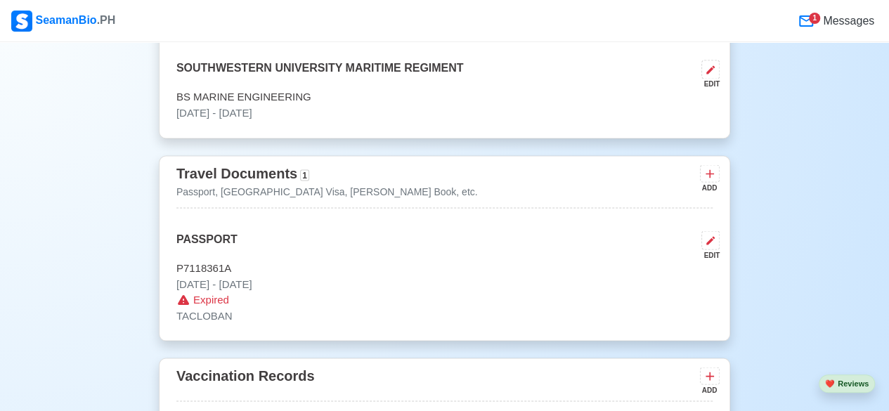
click at [279, 283] on p "Aug 05 2018 - Jul 05 2025" at bounding box center [444, 284] width 536 height 16
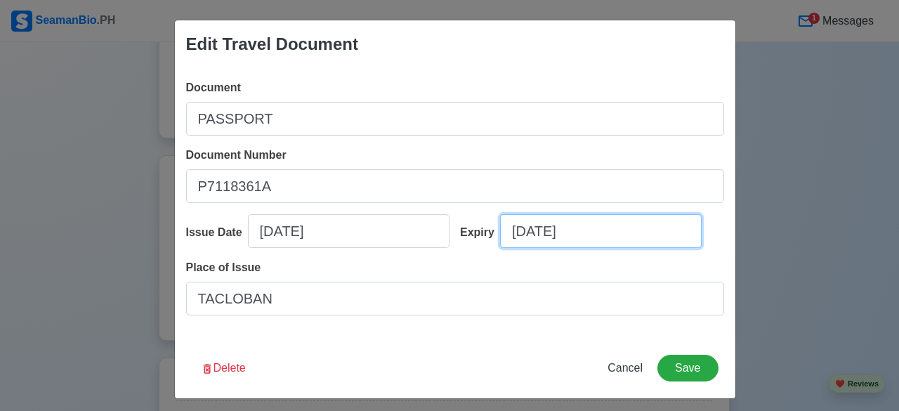
select select "****"
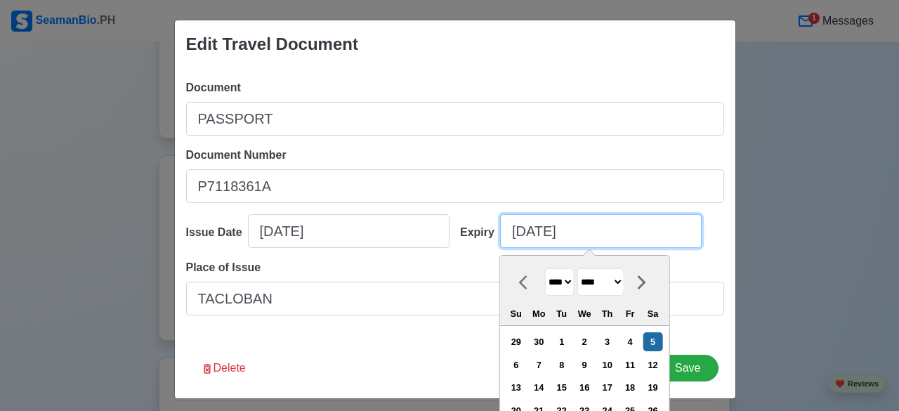
click at [589, 238] on input "07/05/2025" at bounding box center [601, 231] width 202 height 34
type input "07/05/2028"
select select "****"
type input "07/05/2028"
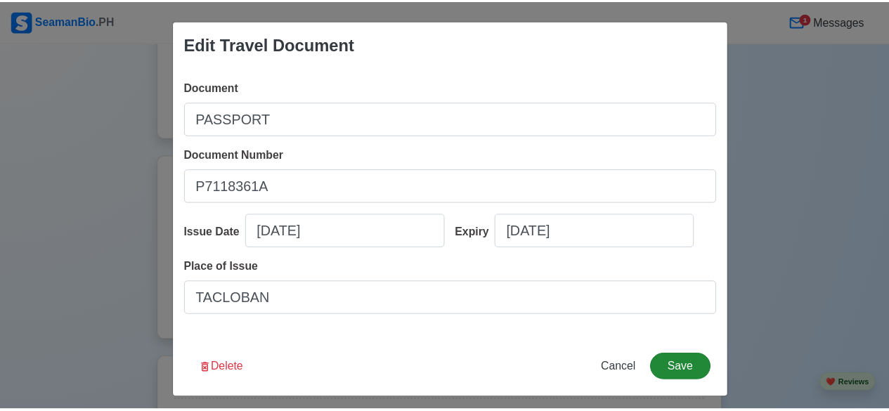
scroll to position [6, 0]
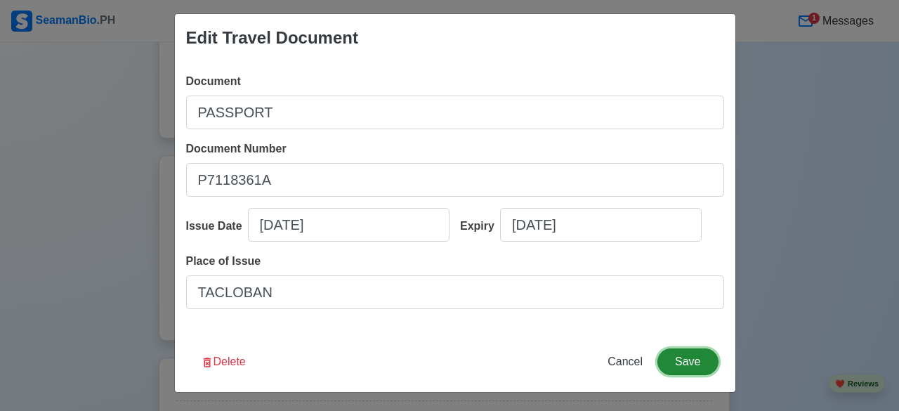
click at [684, 372] on button "Save" at bounding box center [688, 361] width 60 height 27
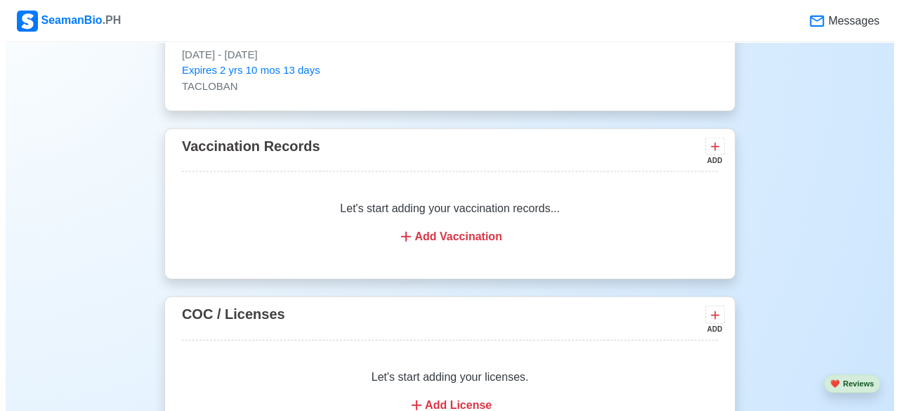
scroll to position [1440, 0]
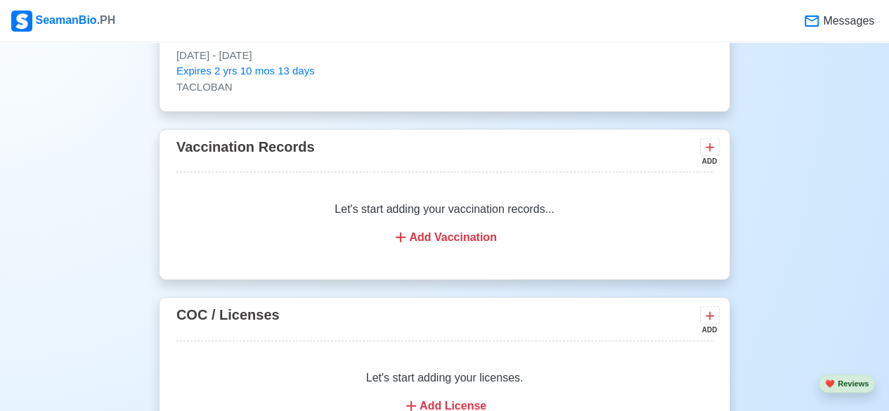
click at [438, 238] on div "Add Vaccination" at bounding box center [444, 237] width 502 height 17
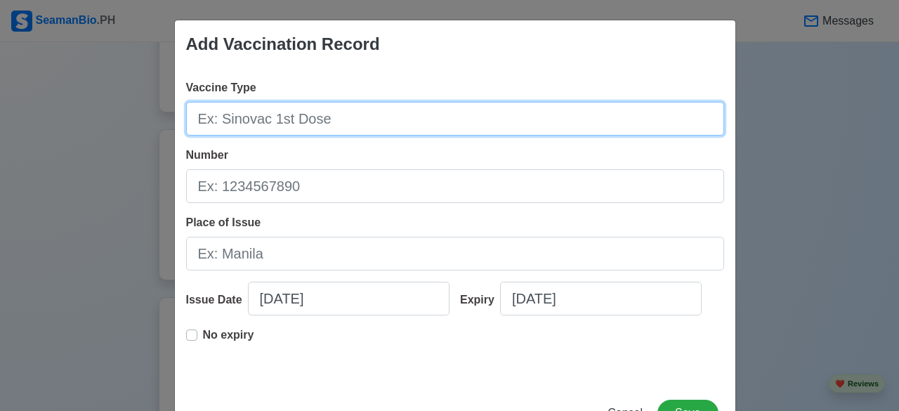
click at [356, 122] on input "Vaccine Type" at bounding box center [455, 119] width 538 height 34
type input "J&J"
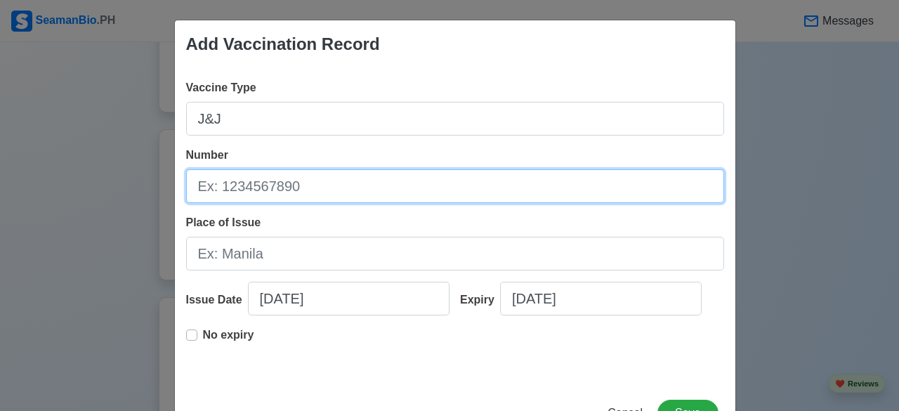
click at [319, 186] on input "Number" at bounding box center [455, 186] width 538 height 34
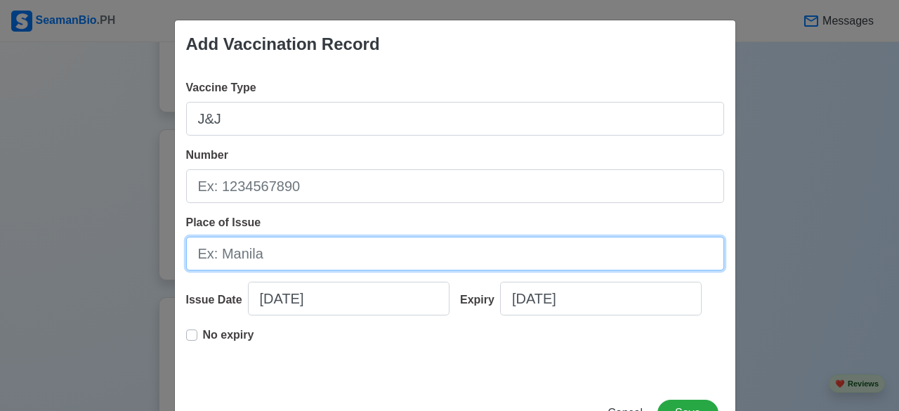
click at [259, 258] on input "Place of Issue" at bounding box center [455, 254] width 538 height 34
click at [235, 256] on input "PUERTI RICO" at bounding box center [455, 254] width 538 height 34
type input "[US_STATE]"
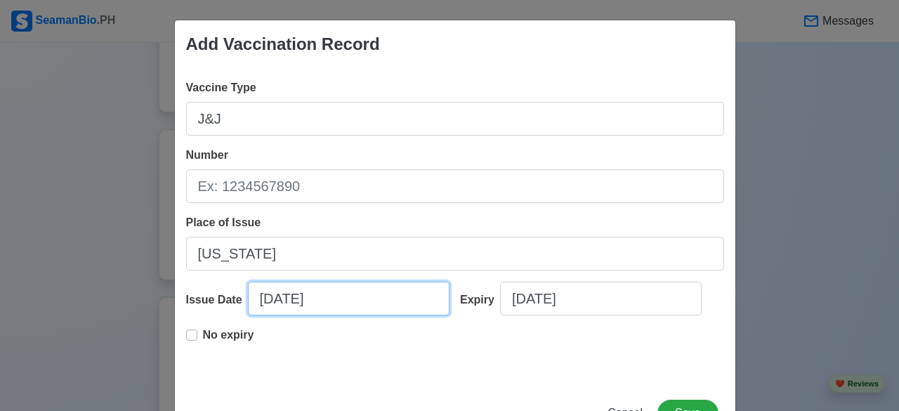
select select "****"
select select "******"
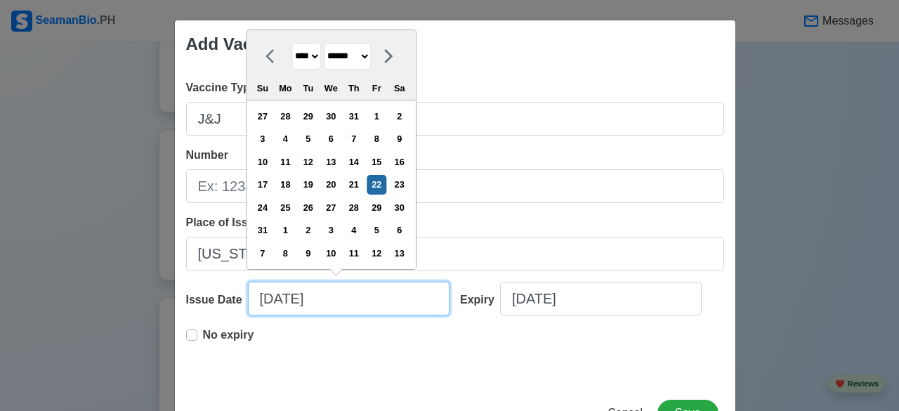
click at [290, 300] on input "08/22/2025" at bounding box center [349, 299] width 202 height 34
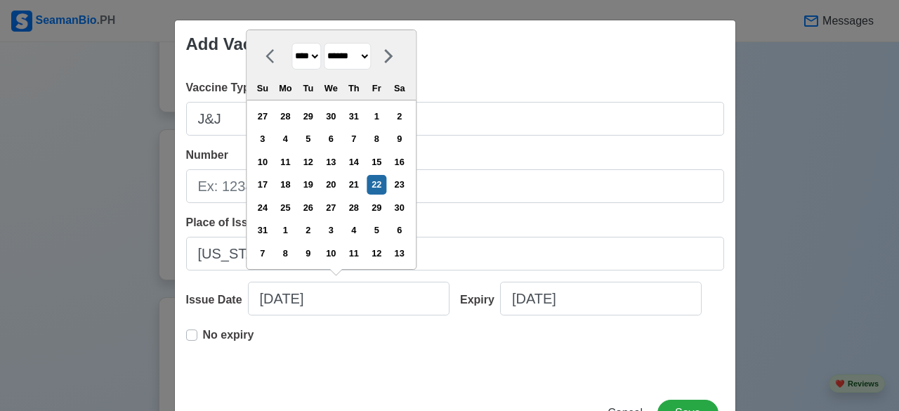
click at [313, 56] on select "**** **** **** **** **** **** **** **** **** **** **** **** **** **** **** ****…" at bounding box center [307, 56] width 30 height 27
select select "****"
click at [292, 67] on select "**** **** **** **** **** **** **** **** **** **** **** **** **** **** **** ****…" at bounding box center [307, 56] width 30 height 27
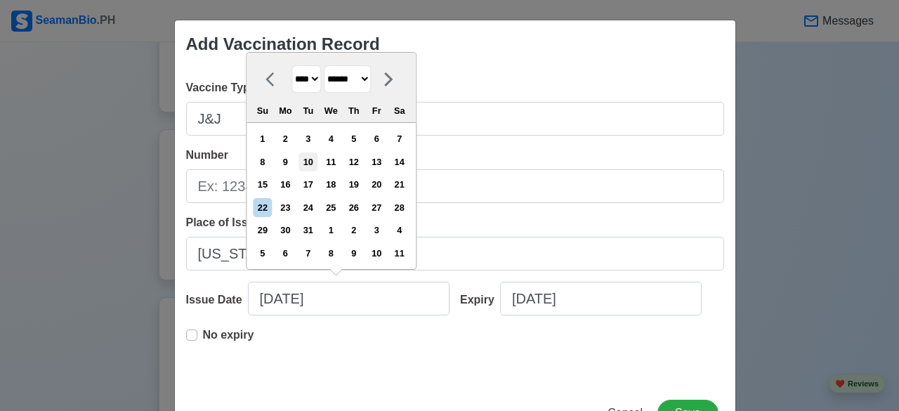
click at [313, 164] on div "10" at bounding box center [308, 161] width 19 height 19
type input "08/10/2021"
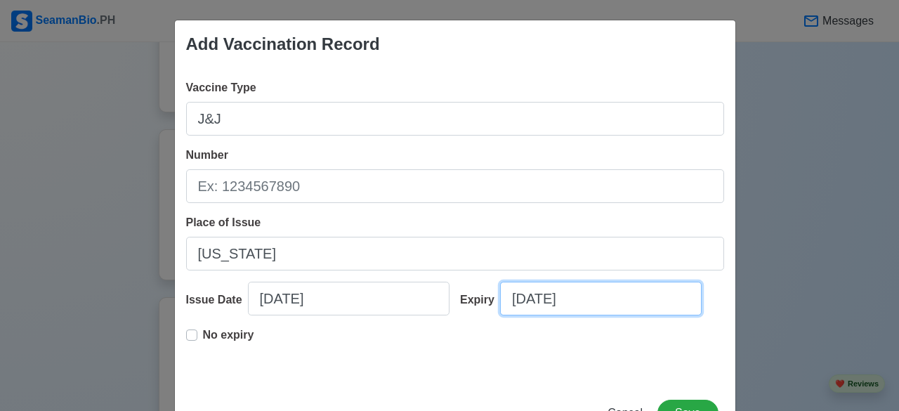
click at [599, 301] on input "08/22/2025" at bounding box center [601, 299] width 202 height 34
select select "****"
select select "******"
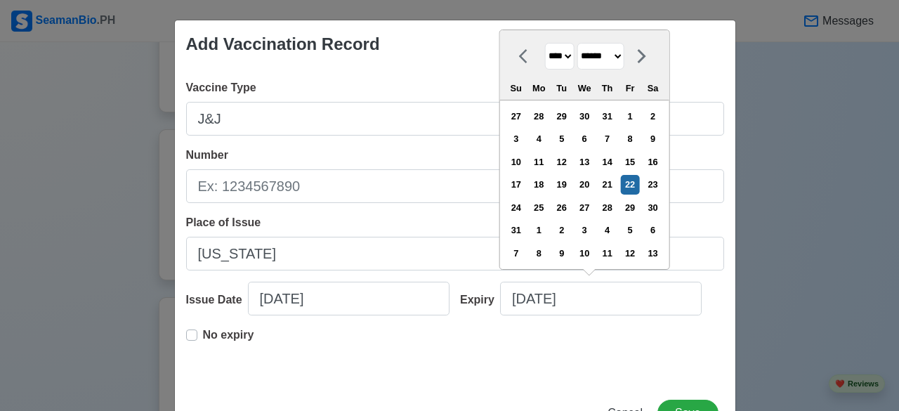
click at [203, 338] on label "No expiry" at bounding box center [228, 341] width 51 height 28
type input "08/10/2021"
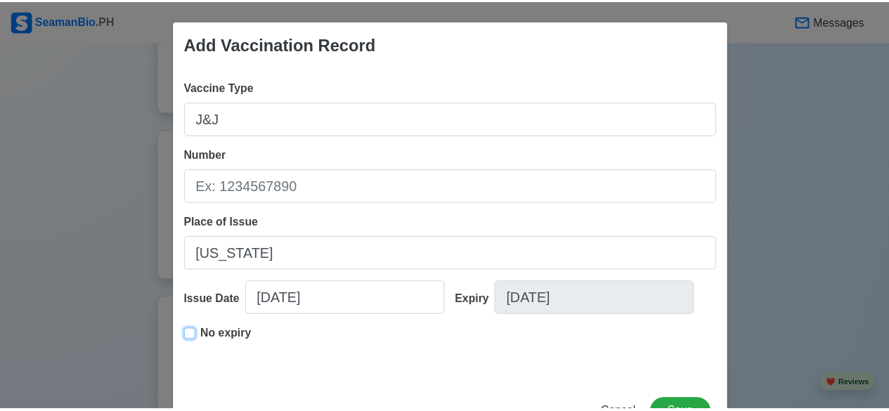
scroll to position [51, 0]
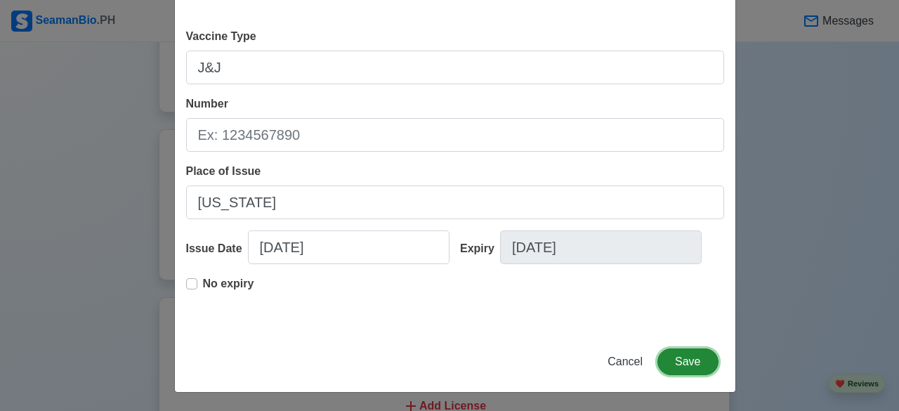
click at [691, 361] on button "Save" at bounding box center [688, 361] width 60 height 27
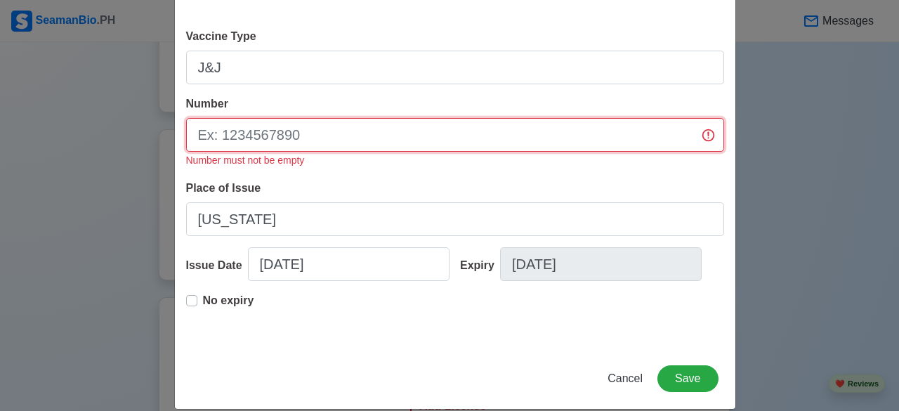
click at [698, 138] on input "Number" at bounding box center [455, 135] width 538 height 34
click at [463, 141] on input "Number" at bounding box center [455, 135] width 538 height 34
type input "NONE"
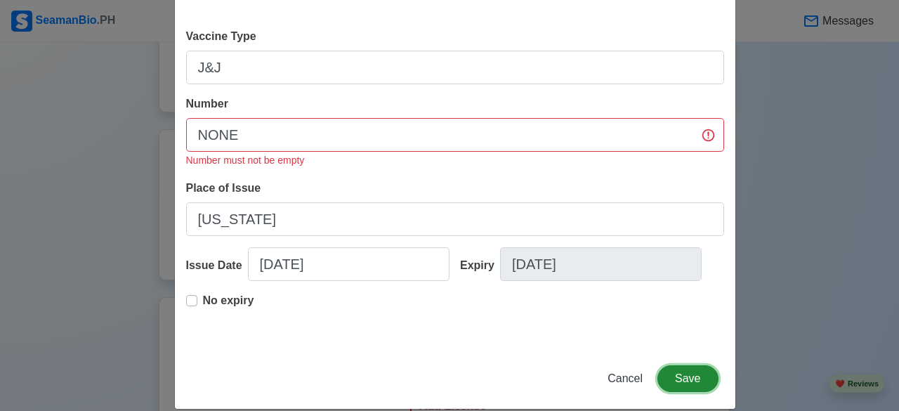
click at [672, 377] on button "Save" at bounding box center [688, 378] width 60 height 27
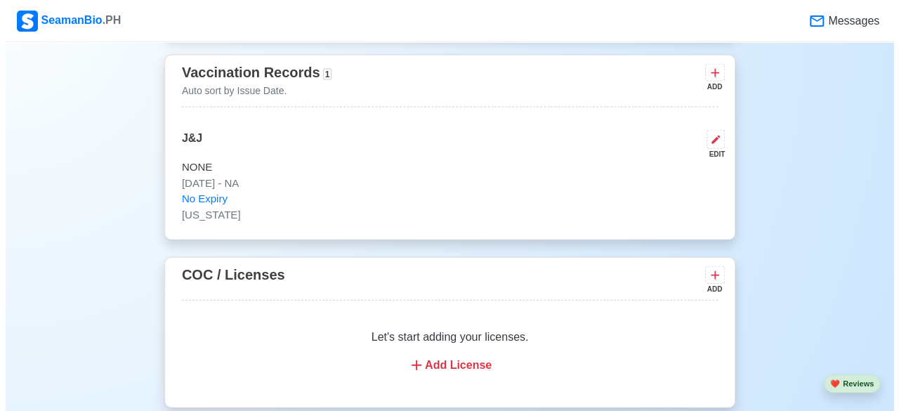
scroll to position [1513, 0]
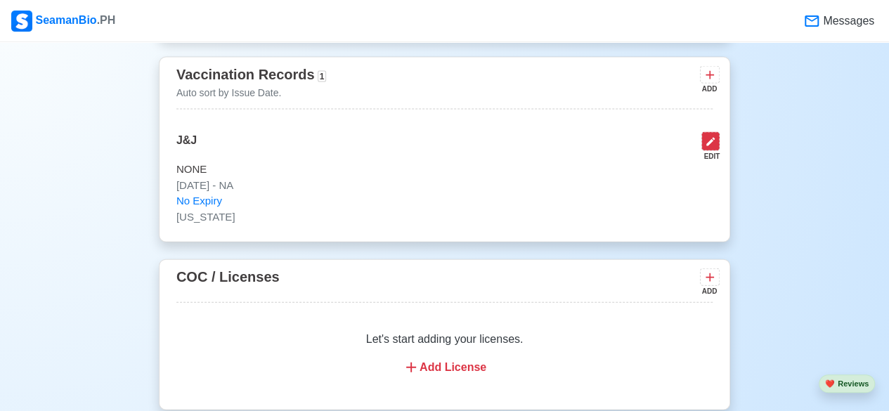
click at [705, 142] on icon at bounding box center [710, 141] width 11 height 11
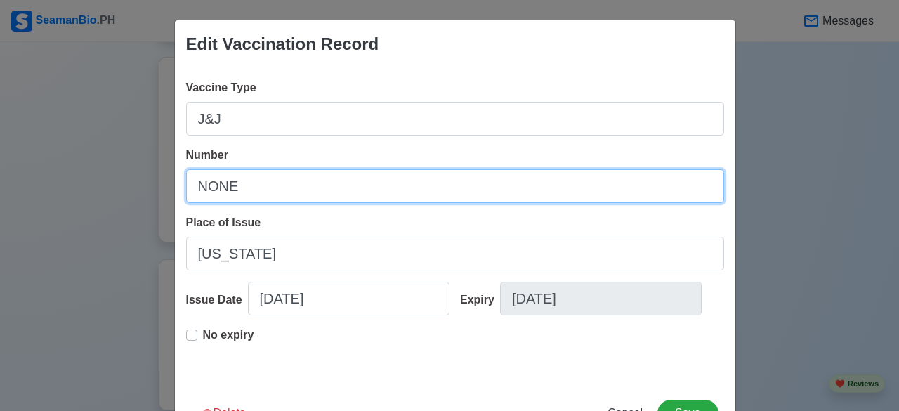
click at [259, 187] on input "NONE" at bounding box center [455, 186] width 538 height 34
type input "N"
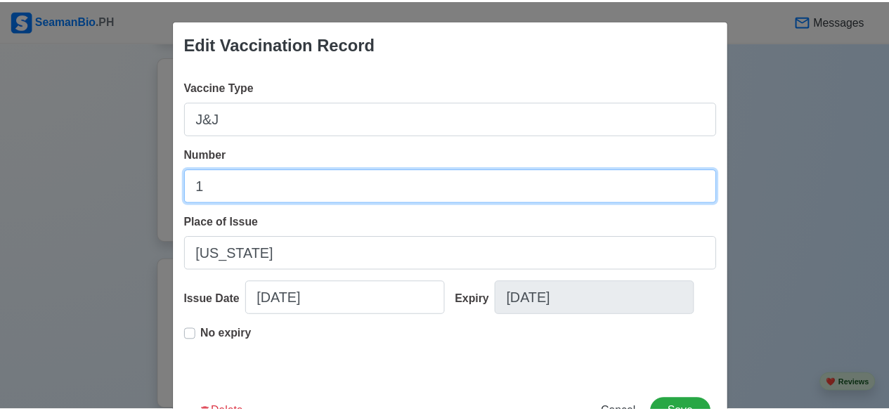
scroll to position [51, 0]
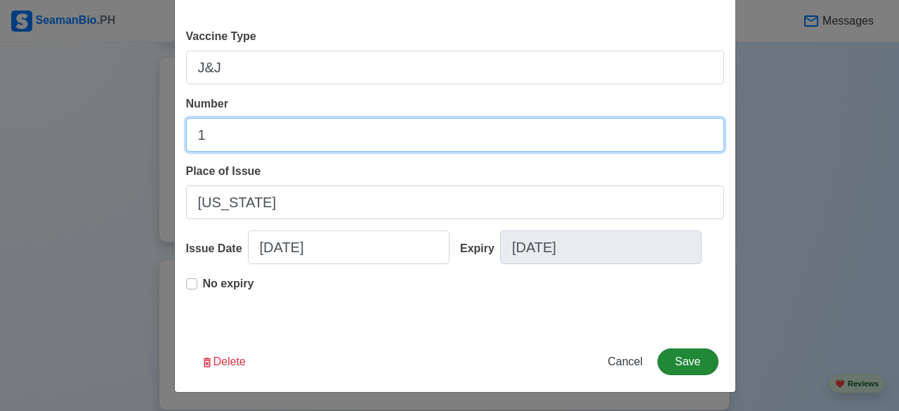
type input "1"
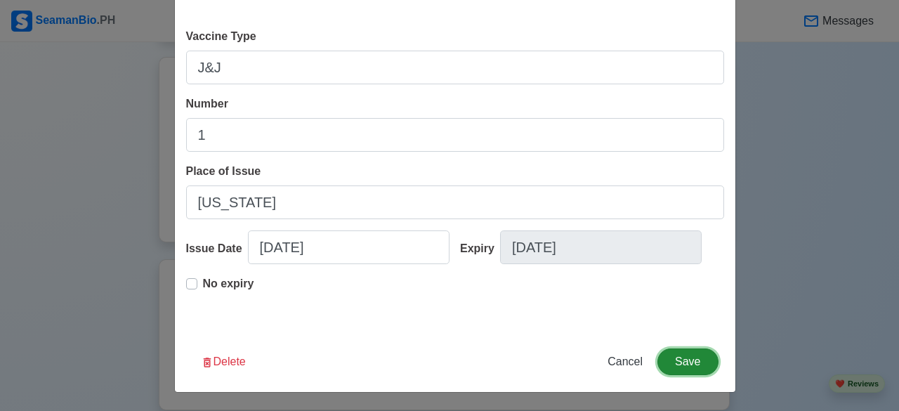
click at [677, 355] on button "Save" at bounding box center [688, 361] width 60 height 27
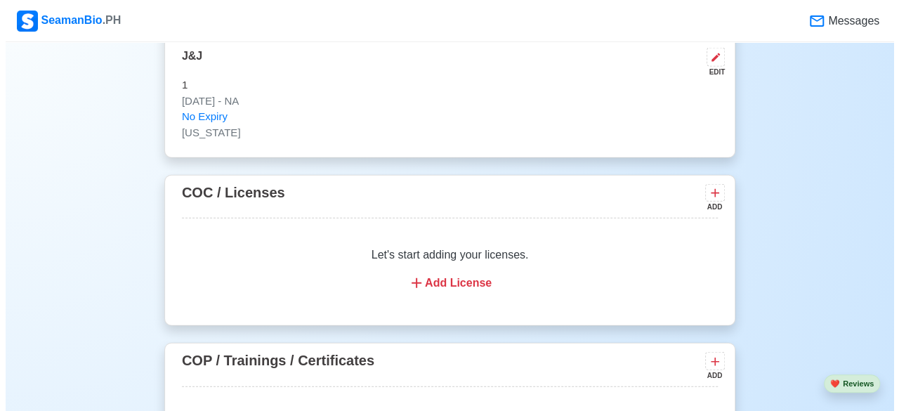
scroll to position [1600, 0]
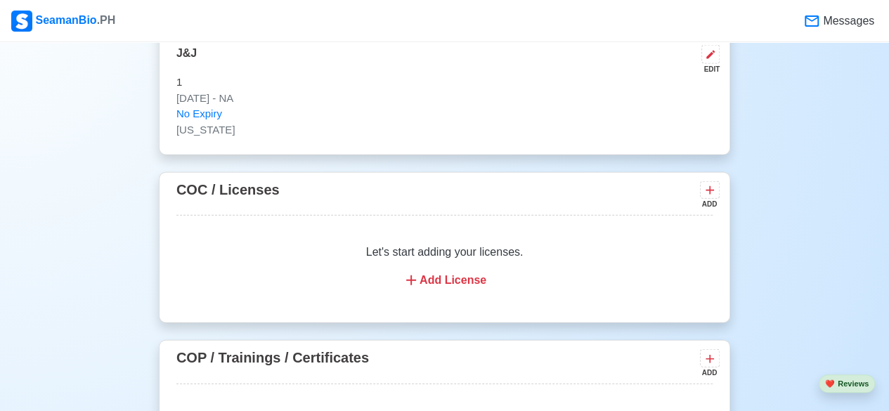
click at [446, 272] on div "Add License" at bounding box center [444, 280] width 502 height 17
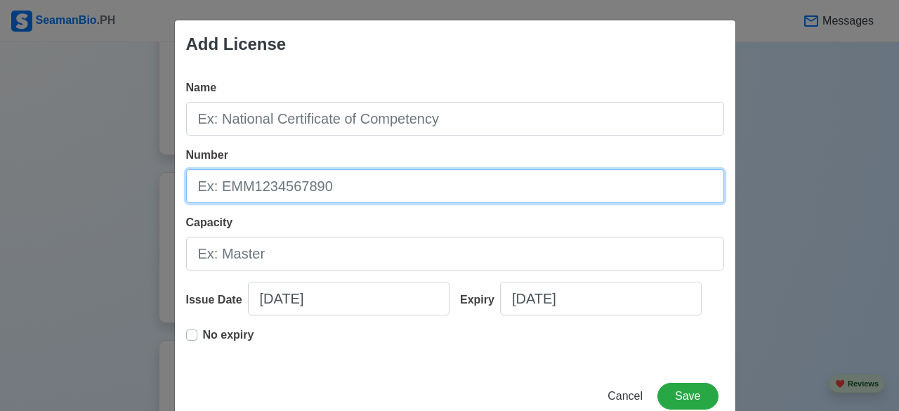
click at [354, 190] on input "Number" at bounding box center [455, 186] width 538 height 34
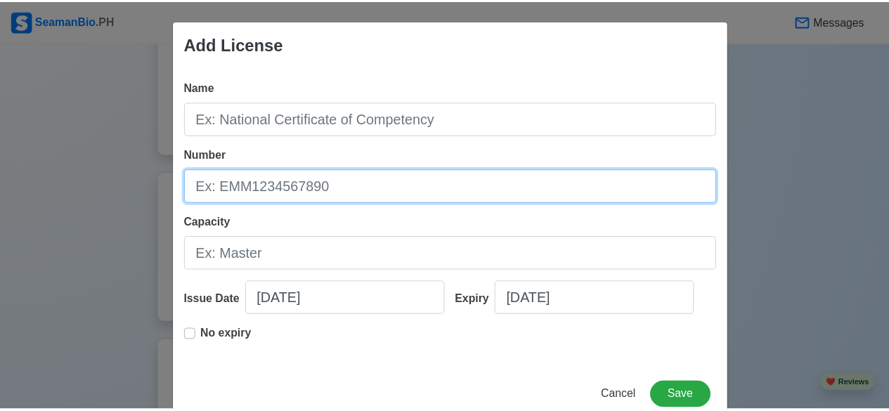
scroll to position [34, 0]
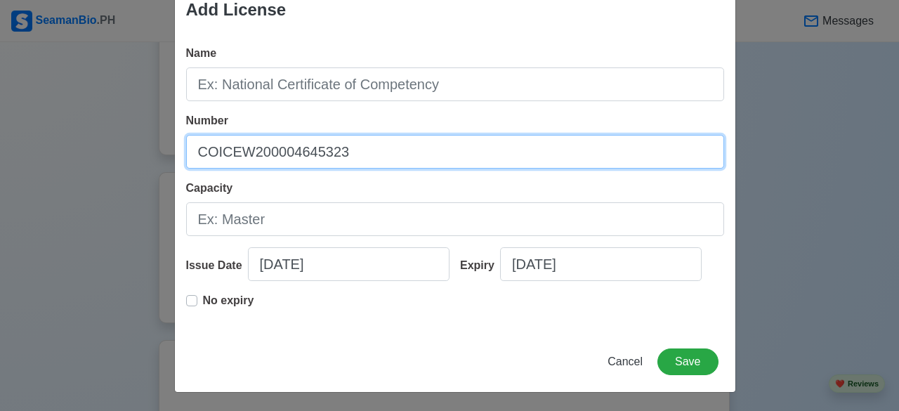
type input "COICEW200004645323"
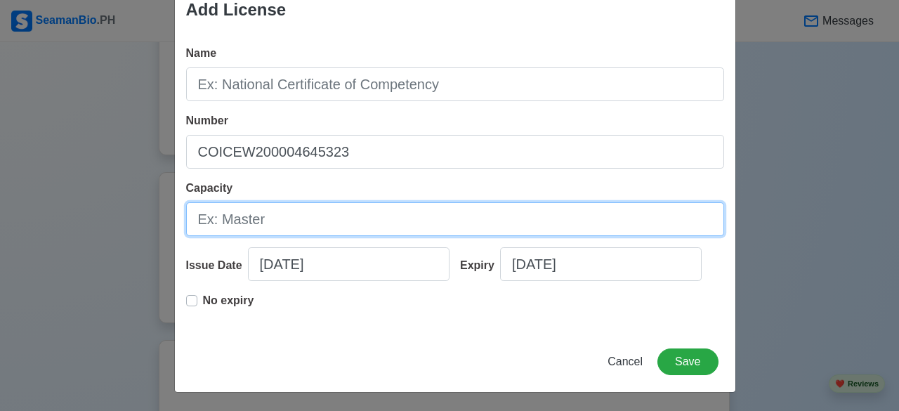
click at [355, 210] on input "Capacity" at bounding box center [455, 219] width 538 height 34
type input "5"
type input "4TH ENGINEER"
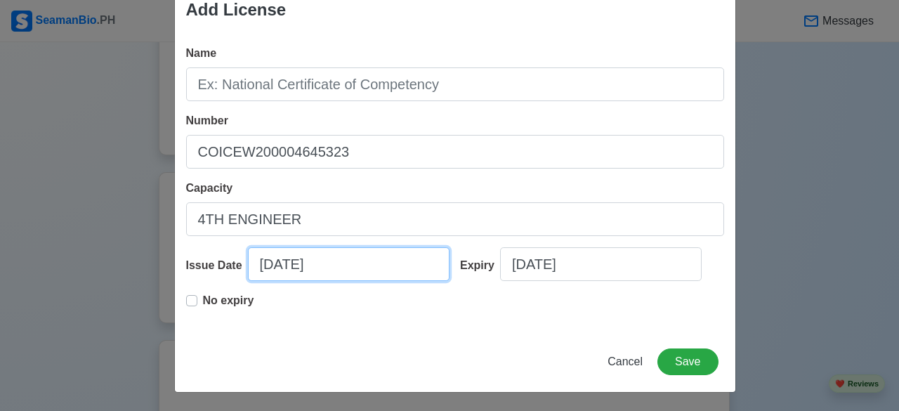
select select "****"
select select "******"
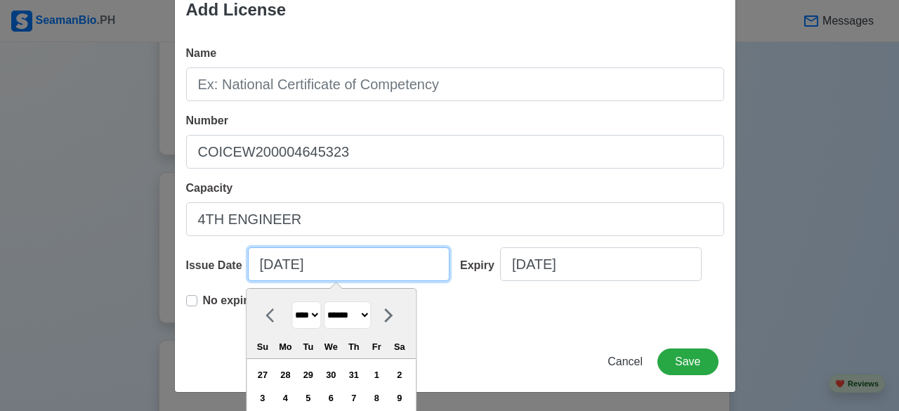
click at [370, 263] on input "08/22/2025" at bounding box center [349, 264] width 202 height 34
click at [315, 314] on select "**** **** **** **** **** **** **** **** **** **** **** **** **** **** **** ****…" at bounding box center [307, 314] width 30 height 27
select select "****"
click at [292, 301] on select "**** **** **** **** **** **** **** **** **** **** **** **** **** **** **** ****…" at bounding box center [307, 314] width 30 height 27
click at [305, 262] on input "08/22/2025" at bounding box center [349, 264] width 202 height 34
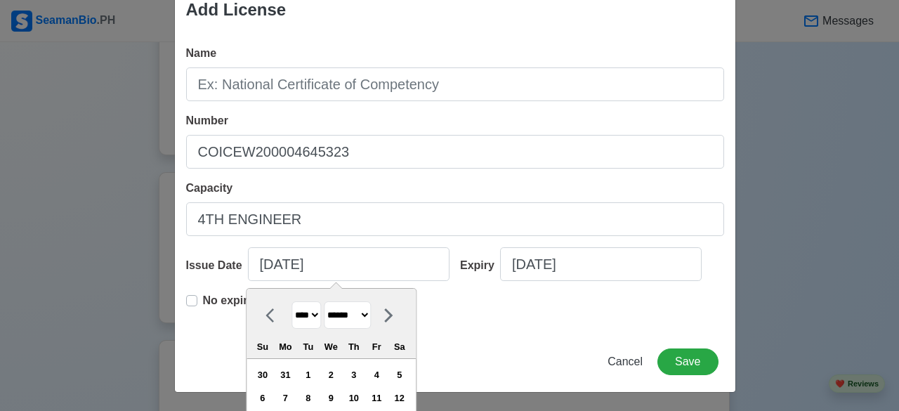
click at [313, 311] on select "**** **** **** **** **** **** **** **** **** **** **** **** **** **** **** ****…" at bounding box center [307, 314] width 30 height 27
click at [292, 301] on select "**** **** **** **** **** **** **** **** **** **** **** **** **** **** **** ****…" at bounding box center [307, 314] width 30 height 27
click at [371, 313] on select "******* ******** ***** ***** *** **** **** ****** ********* ******* ******** **…" at bounding box center [347, 314] width 47 height 27
select select "*******"
click at [324, 301] on select "******* ******** ***** ***** *** **** **** ****** ********* ******* ******** **…" at bounding box center [347, 314] width 47 height 27
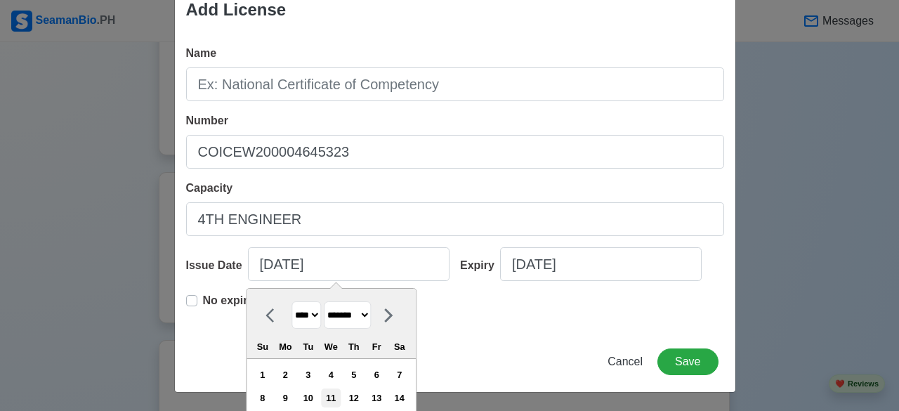
click at [329, 393] on div "11" at bounding box center [331, 398] width 19 height 19
type input "10/11/2023"
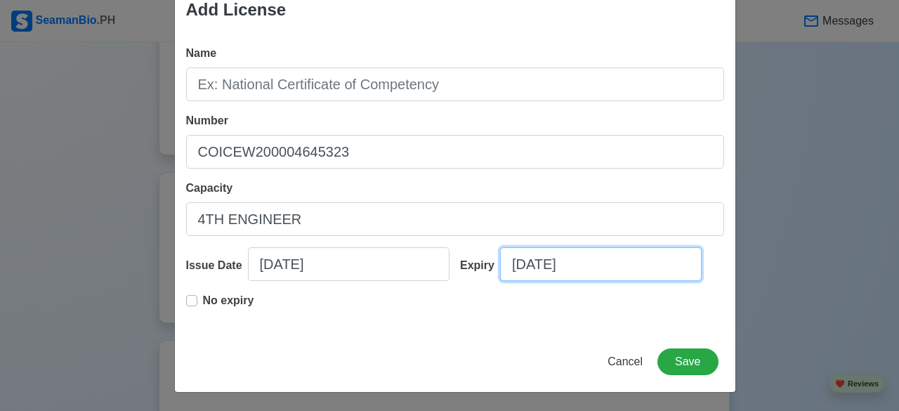
select select "****"
select select "******"
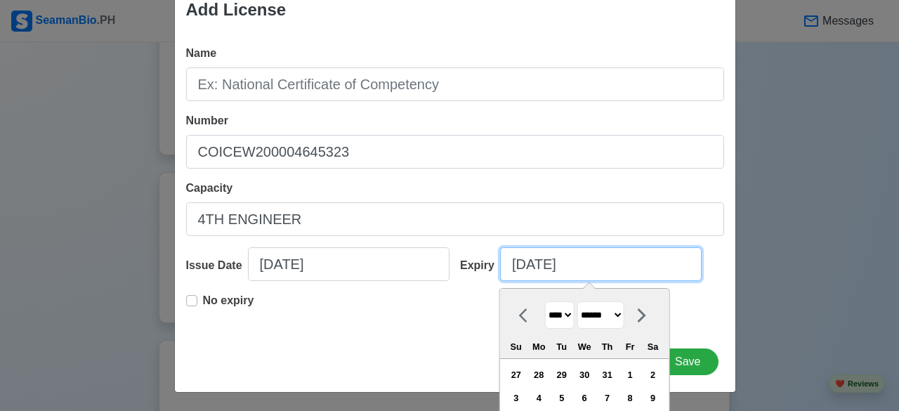
click at [528, 266] on input "08/22/2025" at bounding box center [601, 264] width 202 height 34
click at [567, 313] on select "**** **** **** **** **** **** **** **** **** **** **** **** **** **** **** ****…" at bounding box center [560, 314] width 30 height 27
select select "****"
click at [545, 301] on select "**** **** **** **** **** **** **** **** **** **** **** **** **** **** **** ****…" at bounding box center [560, 314] width 30 height 27
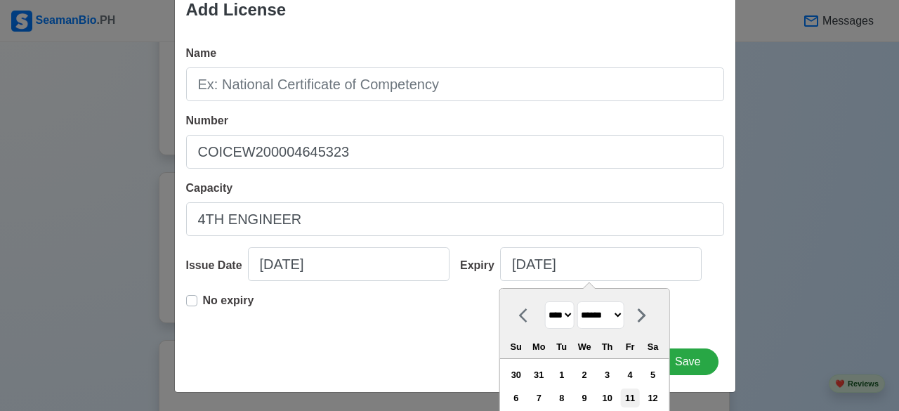
click at [632, 396] on div "11" at bounding box center [630, 398] width 19 height 19
type input "08/11/2028"
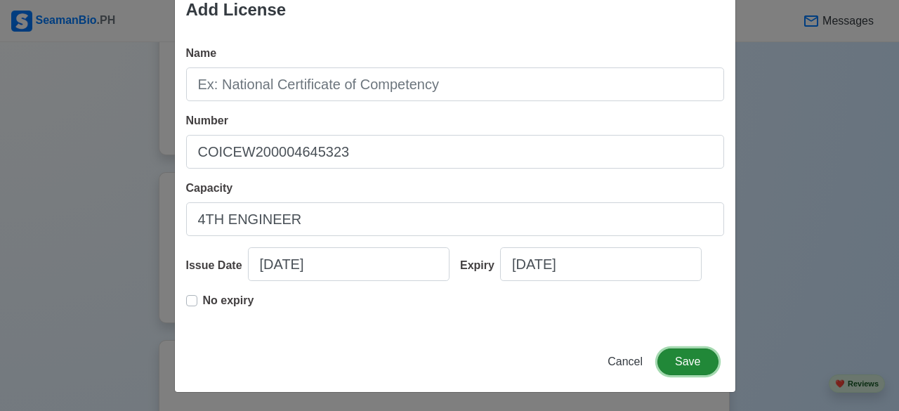
click at [684, 350] on button "Save" at bounding box center [688, 361] width 60 height 27
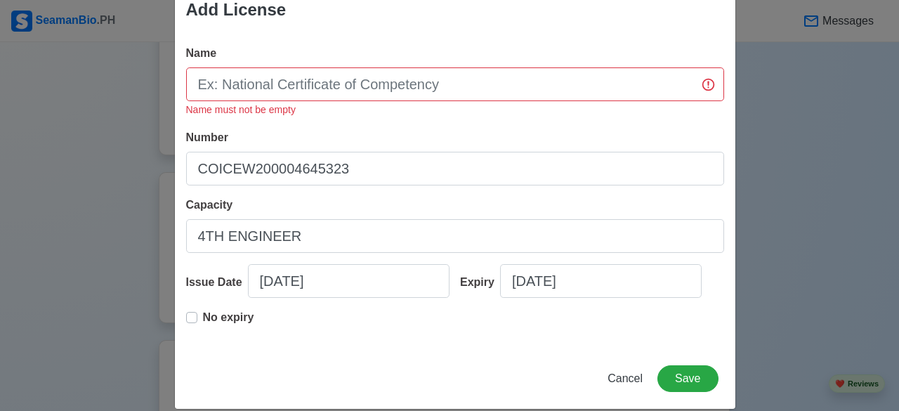
click at [580, 60] on div "Name Name must not be empty" at bounding box center [455, 81] width 538 height 73
click at [507, 79] on input "Name" at bounding box center [455, 84] width 538 height 34
click at [708, 87] on input "COICE" at bounding box center [455, 84] width 538 height 34
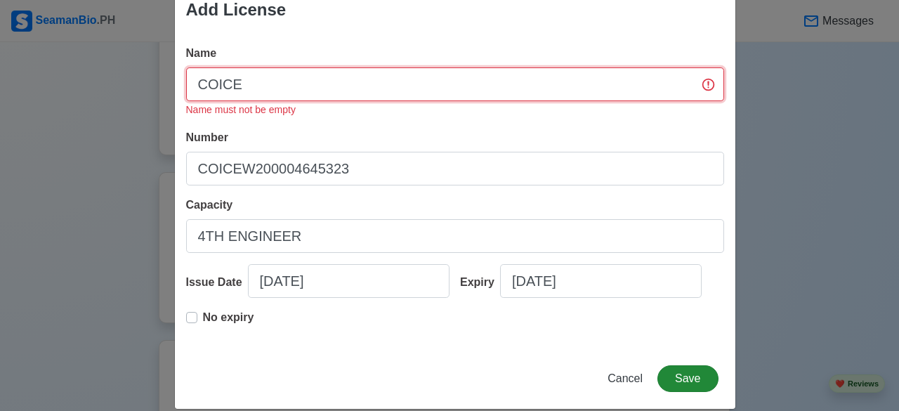
type input "COICE"
click at [677, 380] on button "Save" at bounding box center [688, 378] width 60 height 27
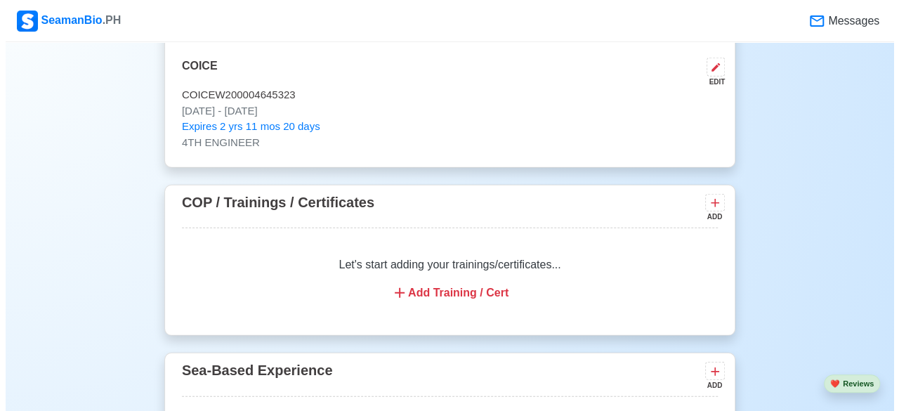
scroll to position [1791, 0]
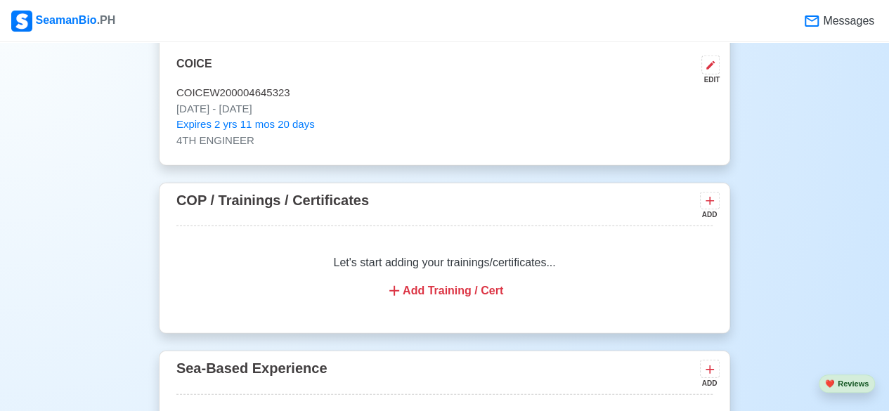
click at [471, 282] on div "Add Training / Cert" at bounding box center [444, 290] width 502 height 17
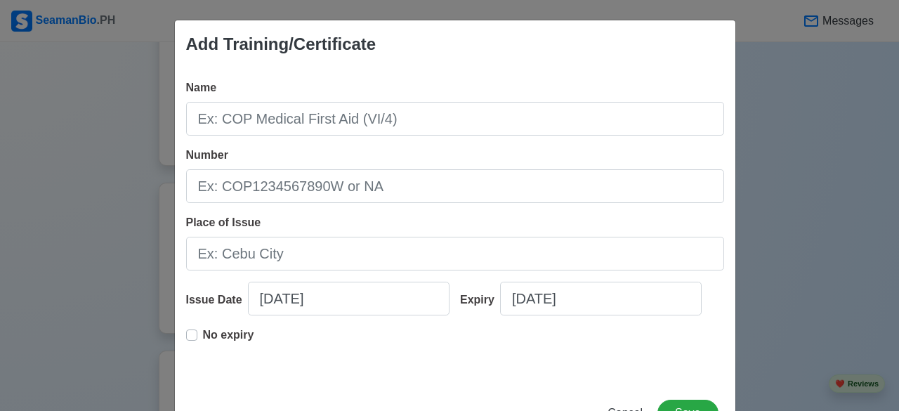
scroll to position [51, 0]
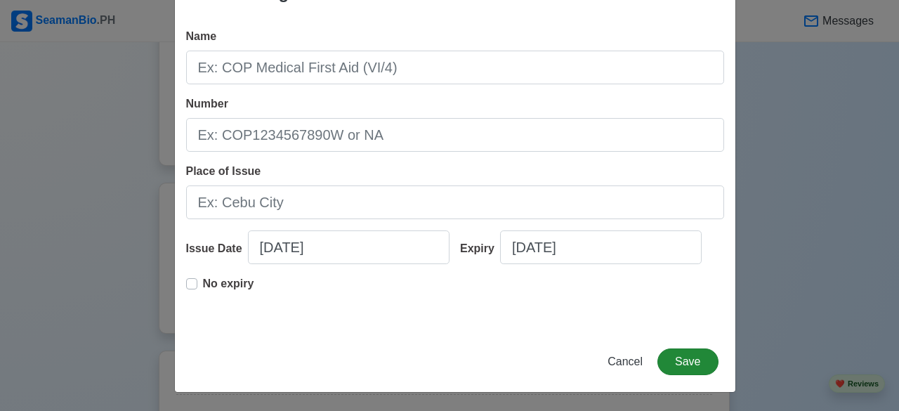
click at [690, 360] on button "Save" at bounding box center [688, 361] width 60 height 27
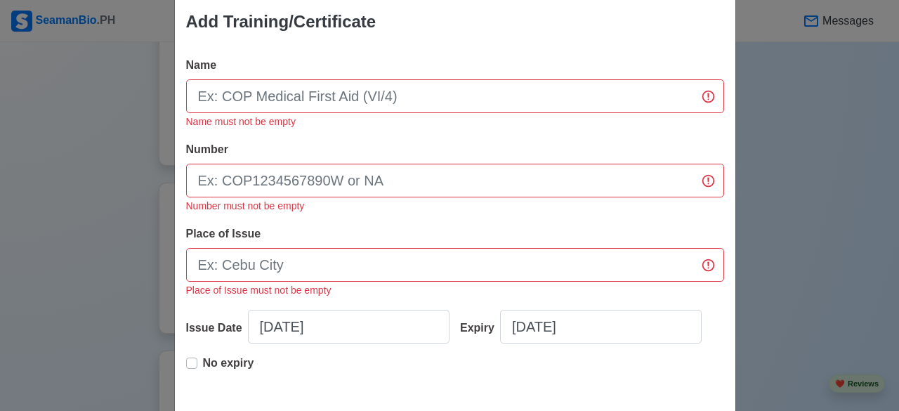
scroll to position [21, 0]
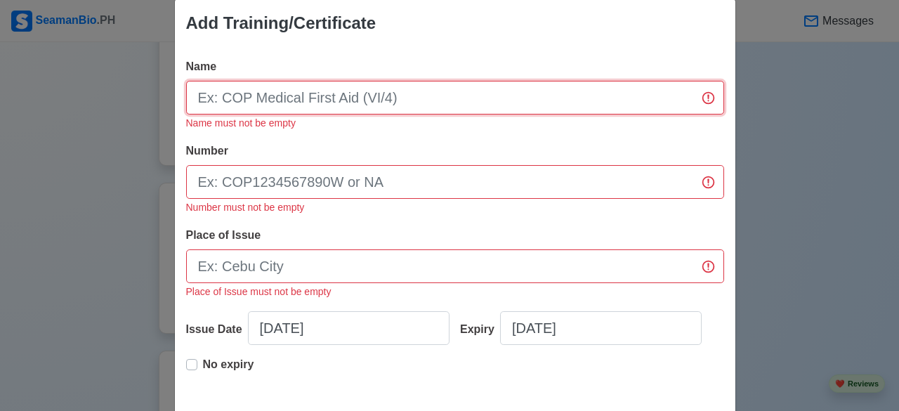
click at [677, 89] on input "Name" at bounding box center [455, 98] width 538 height 34
click at [628, 96] on input "Name" at bounding box center [455, 98] width 538 height 34
click at [529, 91] on input "Name" at bounding box center [455, 98] width 538 height 34
click at [553, 90] on input "Name" at bounding box center [455, 98] width 538 height 34
type input "S"
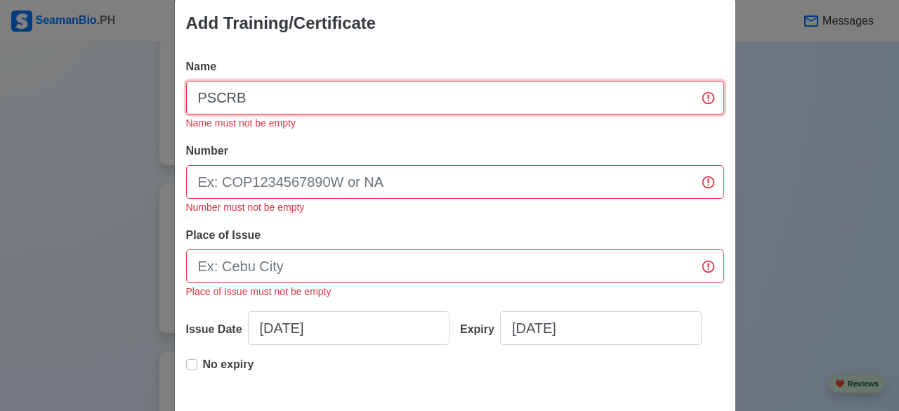
type input "PSCRB"
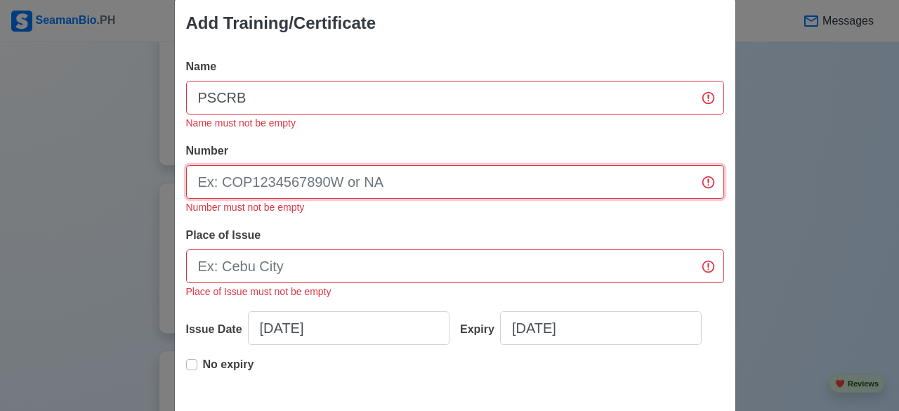
click at [432, 184] on input "Number" at bounding box center [455, 182] width 538 height 34
type input "SCRB200014436423"
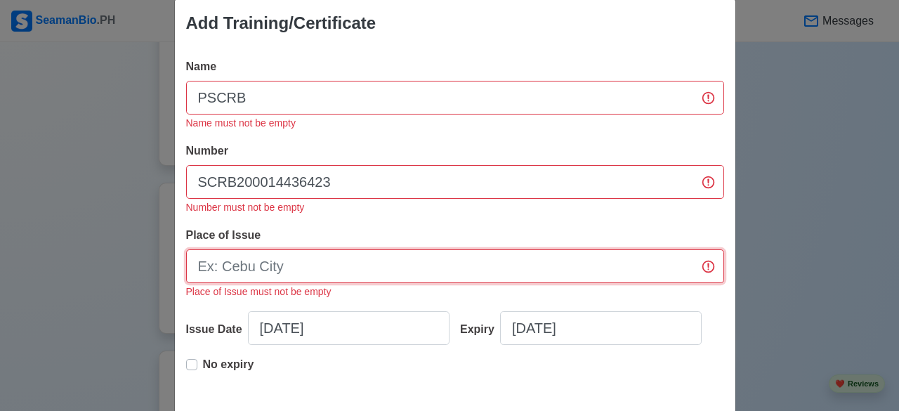
click at [274, 261] on input "Place of Issue" at bounding box center [455, 266] width 538 height 34
type input "C"
type input "[GEOGRAPHIC_DATA]"
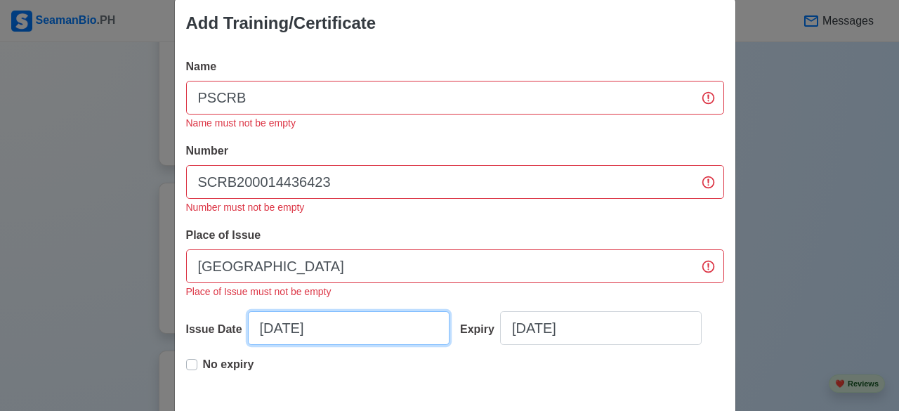
select select "****"
select select "******"
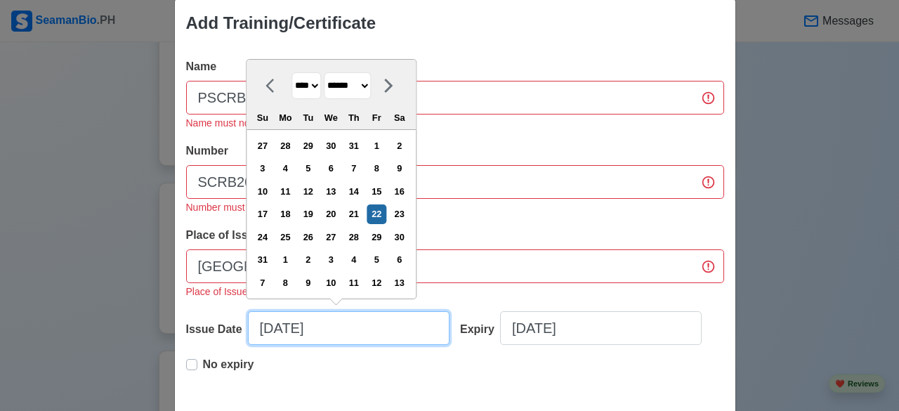
click at [399, 325] on input "08/22/2025" at bounding box center [349, 328] width 202 height 34
type input "08/22/20250"
select select "****"
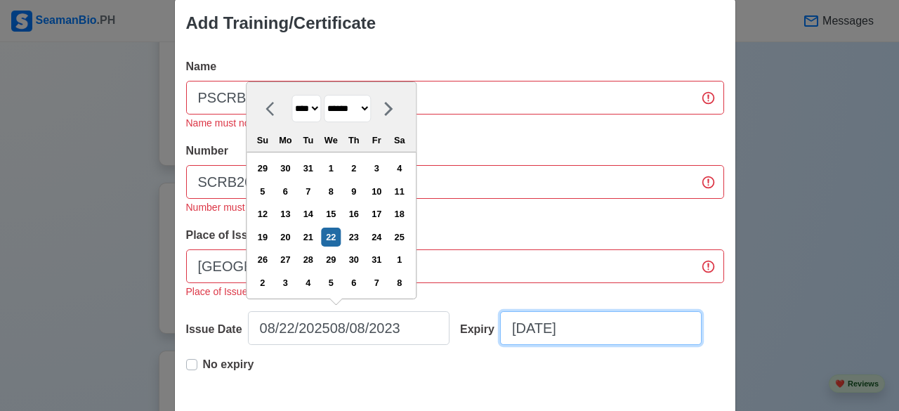
type input "08/22/202508"
select select "****"
select select "******"
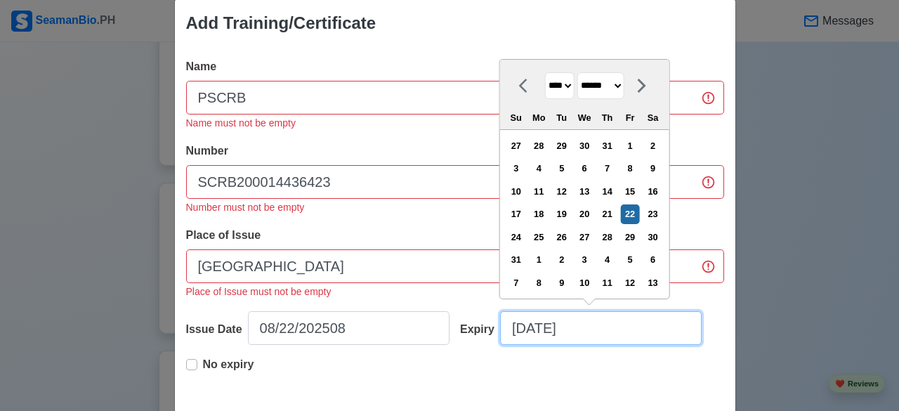
click at [589, 336] on input "08/22/2025" at bounding box center [601, 328] width 202 height 34
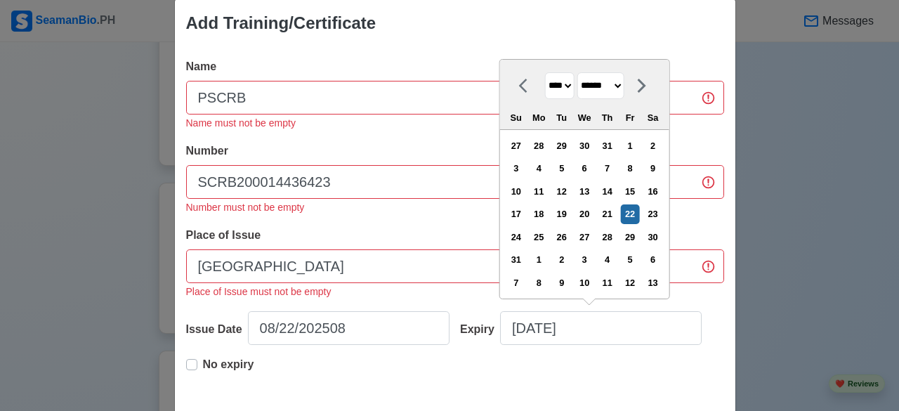
click at [570, 86] on select "**** **** **** **** **** **** **** **** **** **** **** **** **** **** **** ****…" at bounding box center [560, 85] width 30 height 27
select select "****"
click at [545, 96] on select "**** **** **** **** **** **** **** **** **** **** **** **** **** **** **** ****…" at bounding box center [560, 85] width 30 height 27
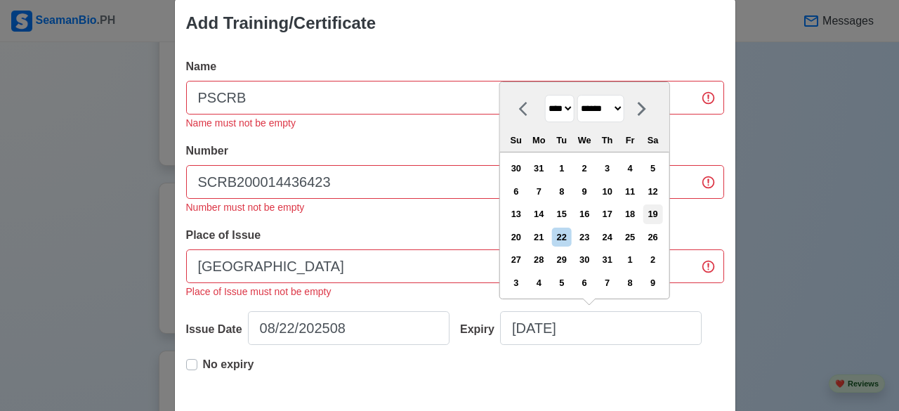
click at [659, 218] on div "19" at bounding box center [653, 213] width 19 height 19
type input "08/19/2028"
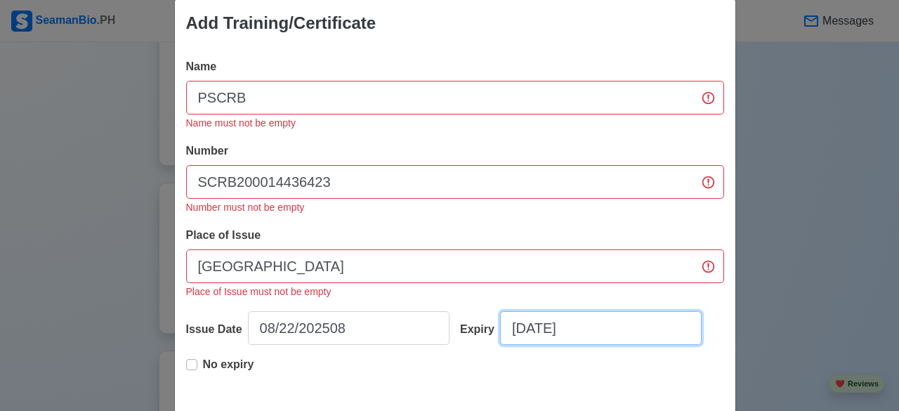
click at [540, 328] on input "08/19/2028" at bounding box center [601, 328] width 202 height 34
select select "****"
select select "******"
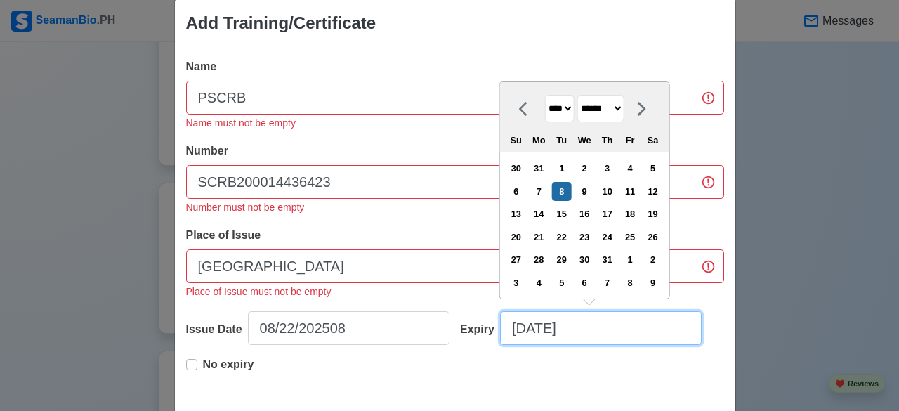
type input "08/08/2028"
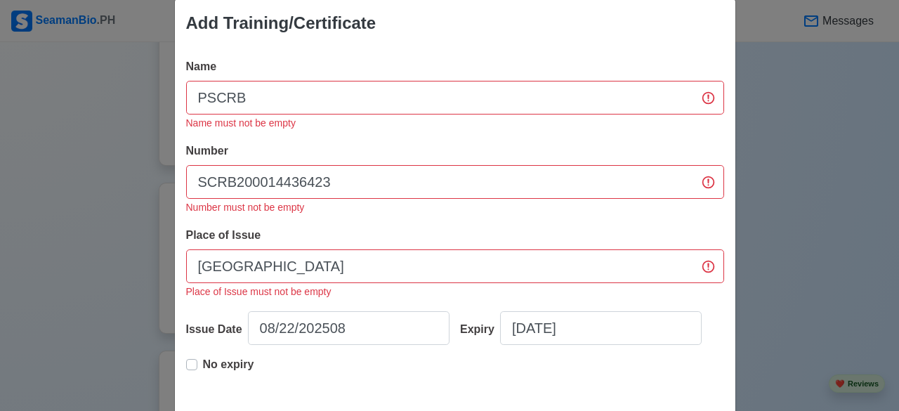
click at [631, 384] on div "No expiry" at bounding box center [455, 378] width 538 height 45
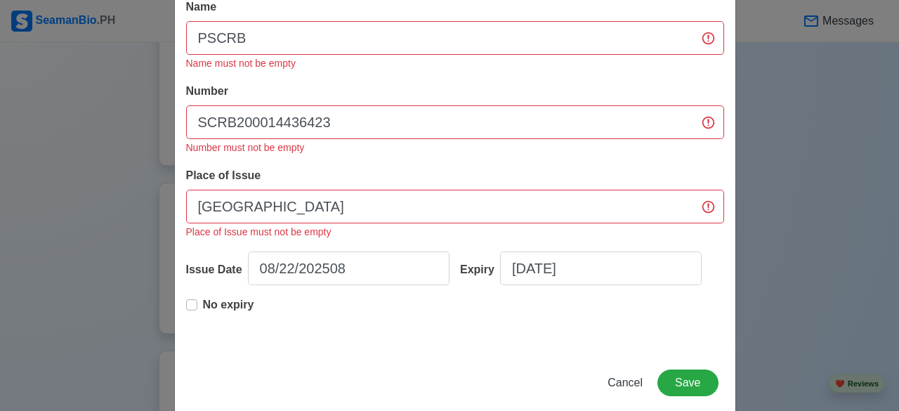
scroll to position [102, 0]
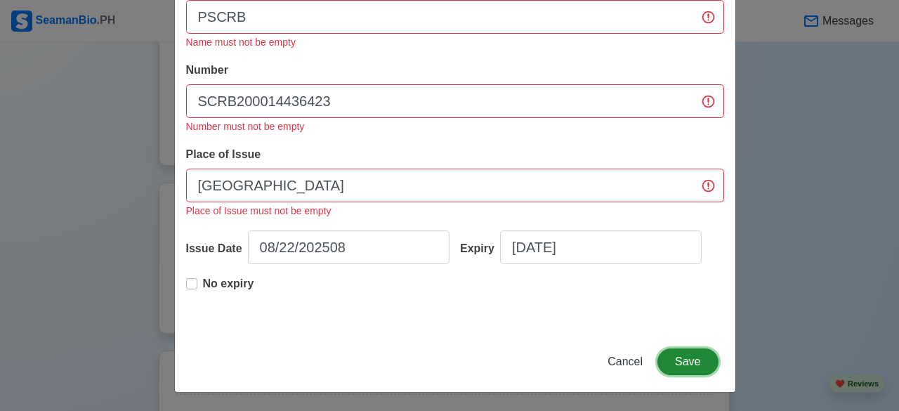
click at [681, 358] on button "Save" at bounding box center [688, 361] width 60 height 27
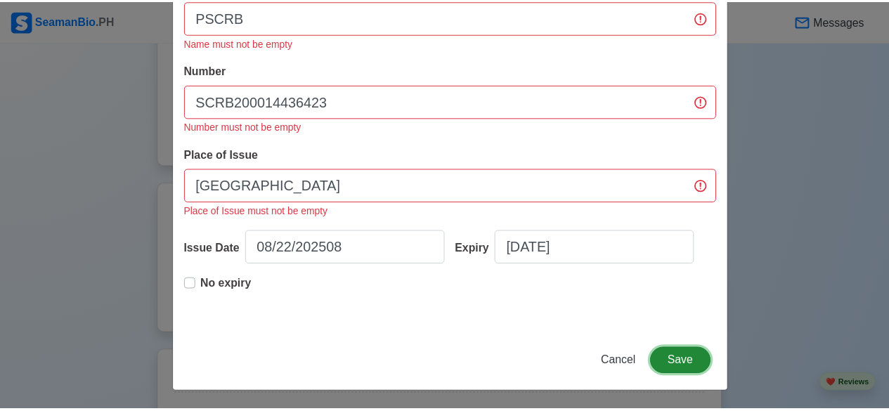
scroll to position [77, 0]
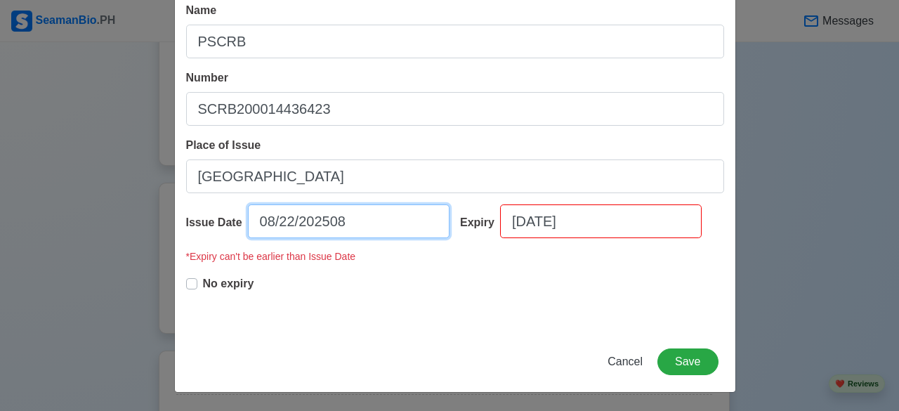
select select "******"
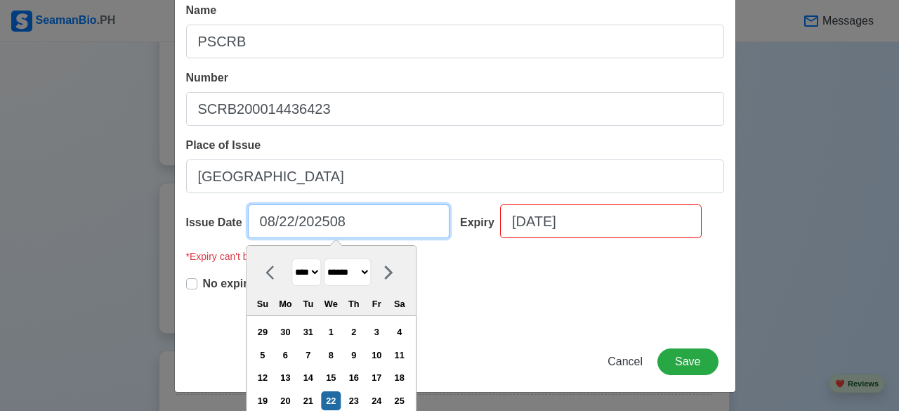
click at [339, 221] on input "08/22/202508" at bounding box center [349, 221] width 202 height 34
type input "08/22/2025"
select select "****"
type input "08/22/2023"
select select "****"
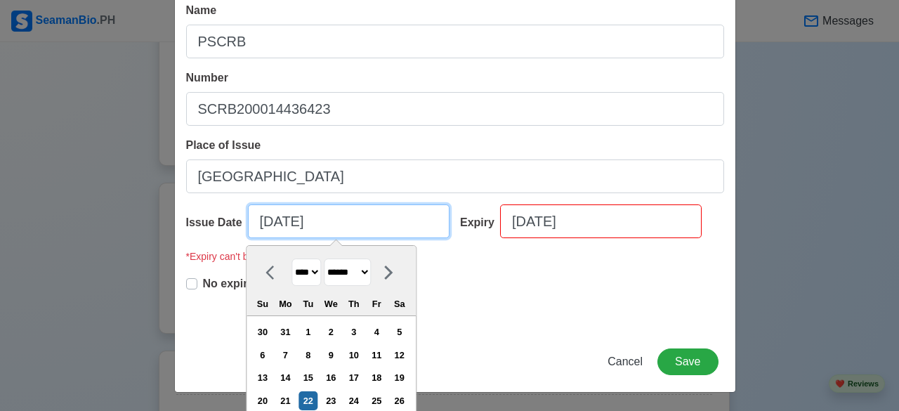
click at [287, 223] on input "08/22/2023" at bounding box center [349, 221] width 202 height 34
type input "08/08/2023"
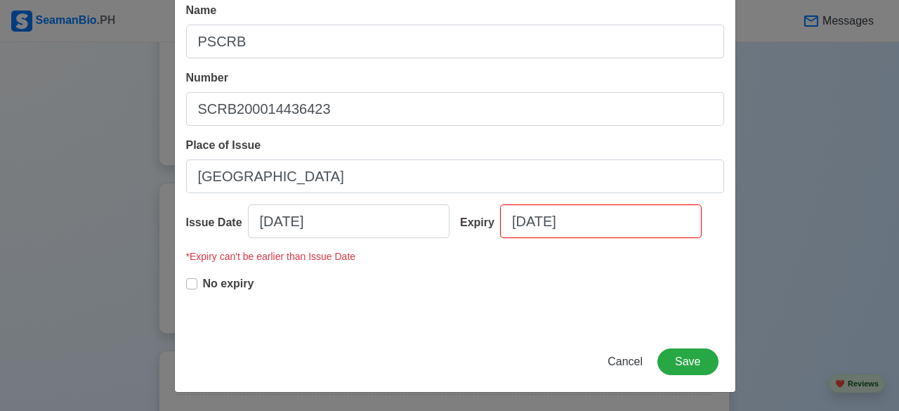
click at [454, 332] on div "Add Training/Certificate Name PSCRB Number SCRB200014436423 Place of Issue MANI…" at bounding box center [455, 167] width 562 height 450
click at [661, 357] on button "Save" at bounding box center [688, 361] width 60 height 27
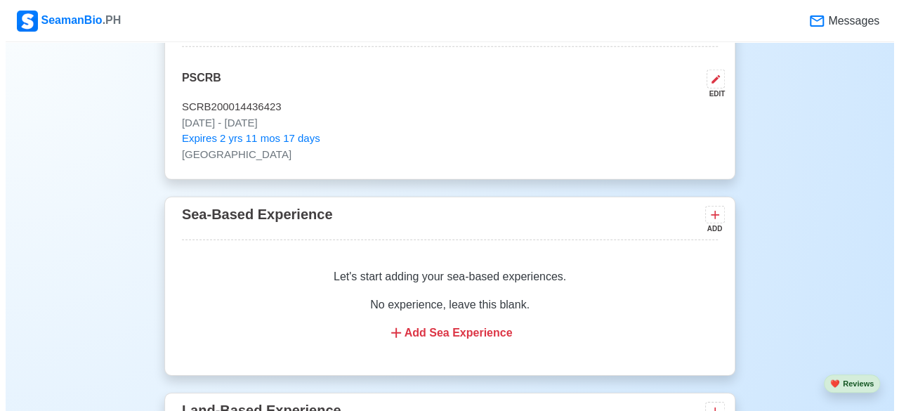
scroll to position [1991, 0]
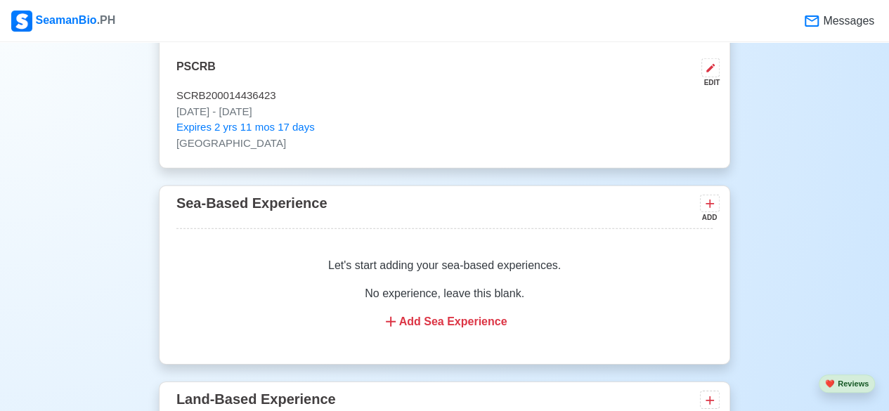
click at [471, 336] on div "Let's start adding your sea-based experiences. No experience, leave this blank.…" at bounding box center [444, 293] width 536 height 107
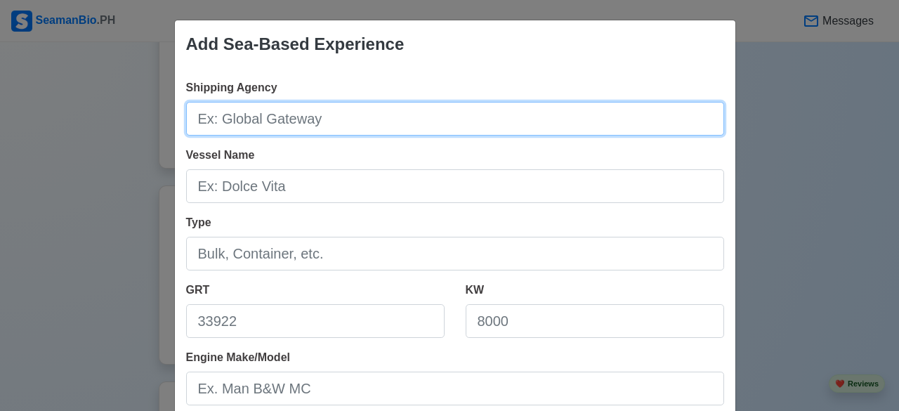
click at [346, 125] on input "Shipping Agency" at bounding box center [455, 119] width 538 height 34
type input "OSMTHOME"
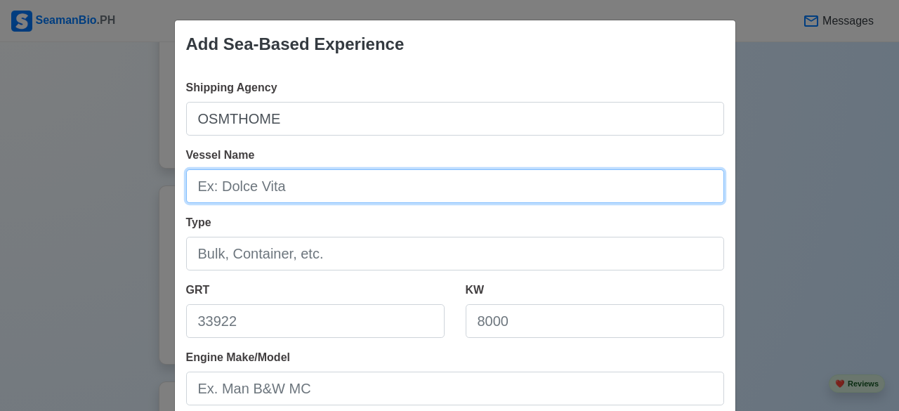
click at [323, 185] on input "Vessel Name" at bounding box center [455, 186] width 538 height 34
type input "IKAN BELIAK"
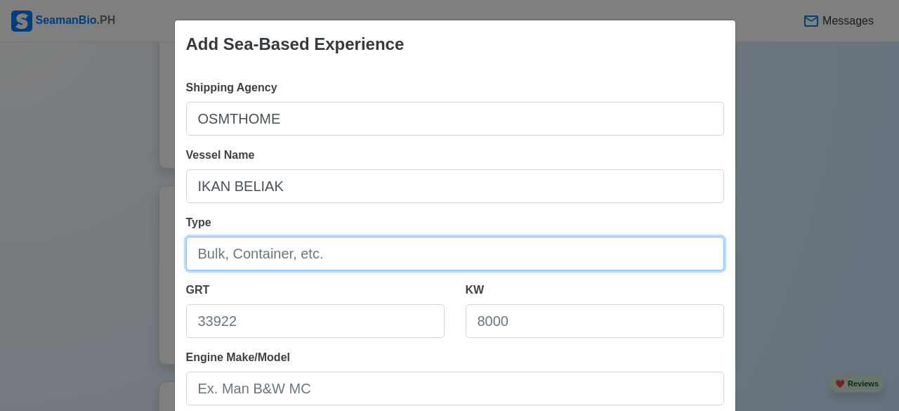
click at [278, 256] on input "Type" at bounding box center [455, 254] width 538 height 34
click at [320, 256] on input "Type" at bounding box center [455, 254] width 538 height 34
type input "N"
type input "BULK,CONTAINER AND TANKER"
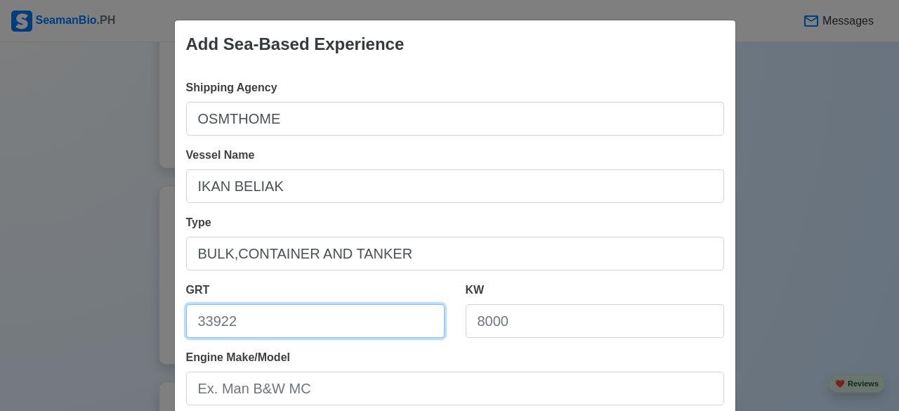
click at [260, 321] on input "GRT" at bounding box center [315, 321] width 259 height 34
type input "43471"
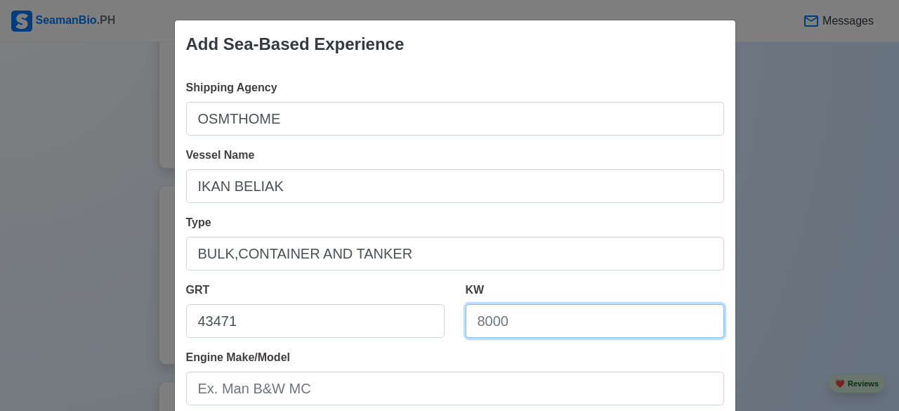
click at [530, 322] on input "KW" at bounding box center [595, 321] width 259 height 34
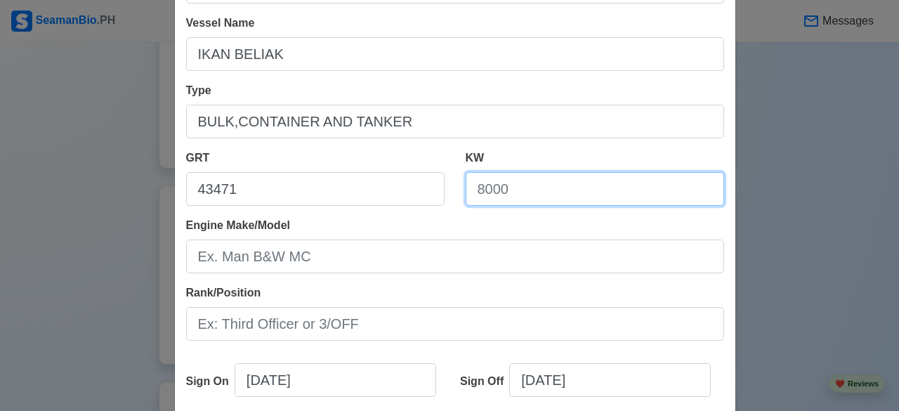
scroll to position [135, 0]
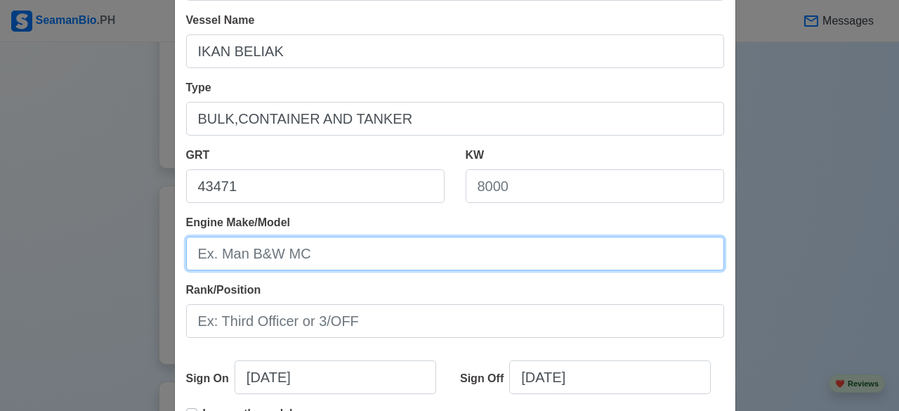
click at [520, 260] on input "Engine Make/Model" at bounding box center [455, 254] width 538 height 34
type input "MAN B&W MEC"
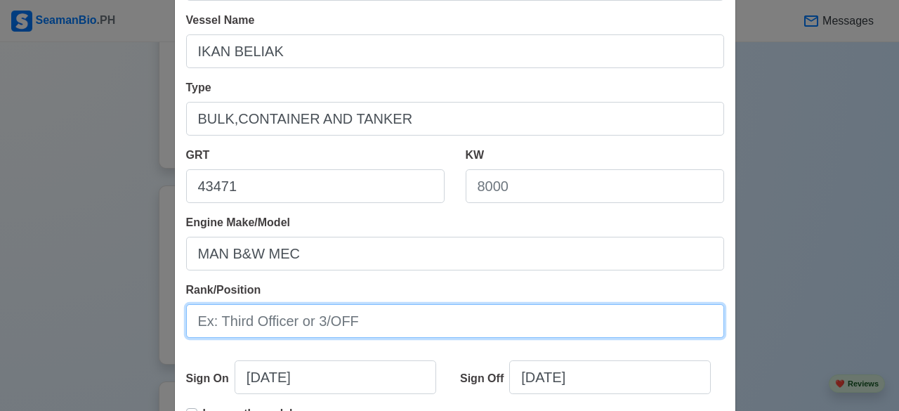
click at [365, 321] on input "Rank/Position" at bounding box center [455, 321] width 538 height 34
type input "4"
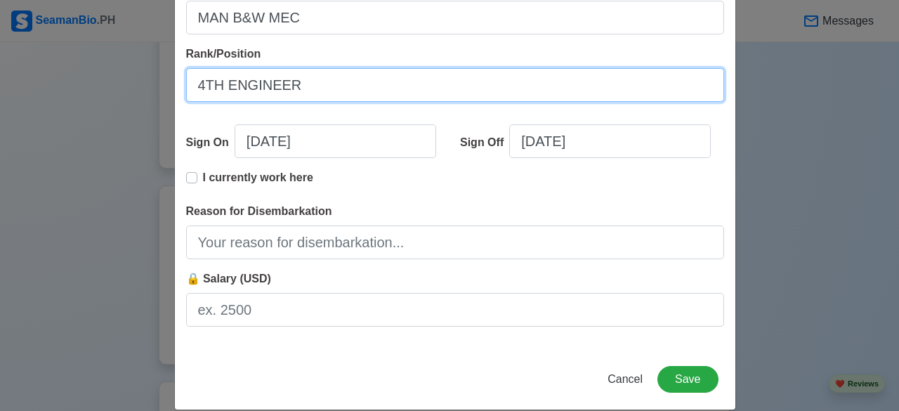
scroll to position [372, 0]
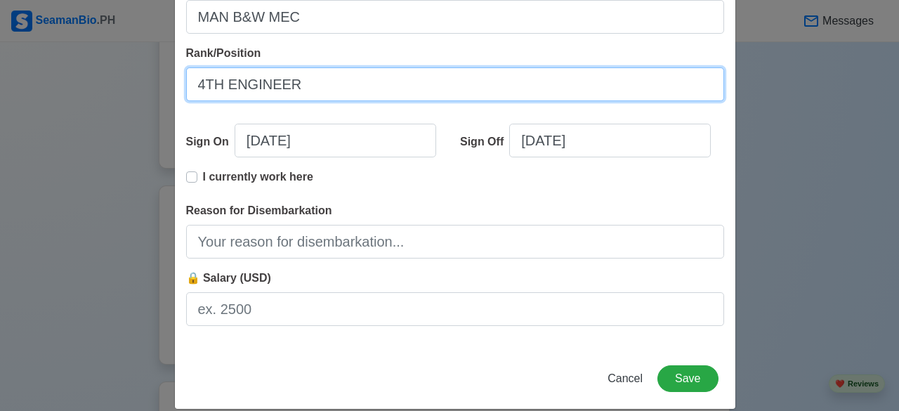
type input "4TH ENGINEER"
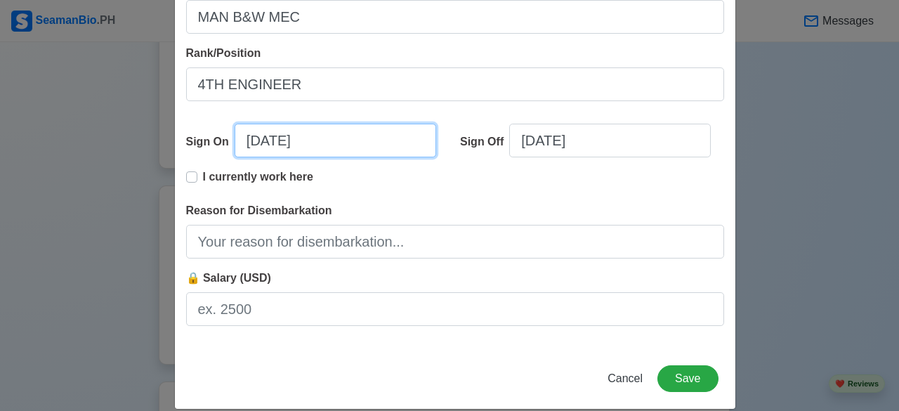
select select "****"
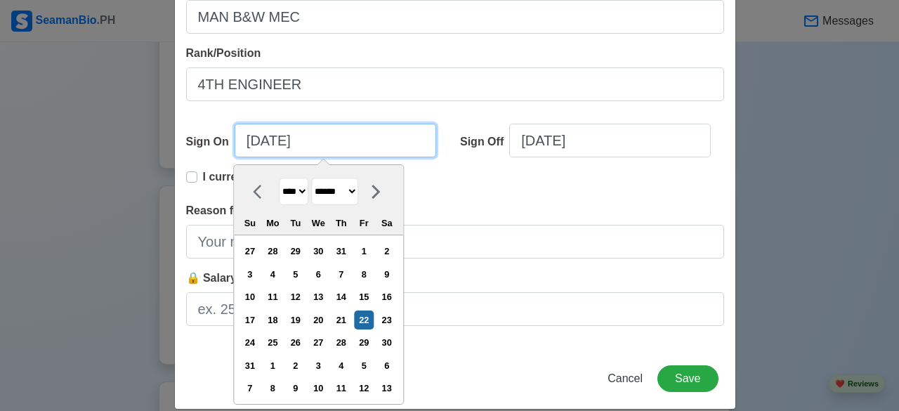
click at [309, 138] on input "08/22/2025" at bounding box center [336, 141] width 202 height 34
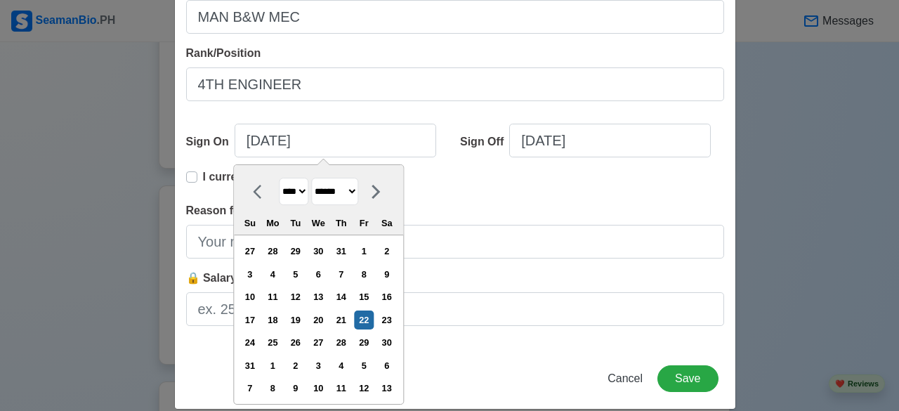
click at [264, 191] on div at bounding box center [261, 191] width 35 height 27
select select "****"
click at [300, 195] on select "**** **** **** **** **** **** **** **** **** **** **** **** **** **** **** ****…" at bounding box center [294, 191] width 30 height 27
select select "****"
click at [279, 178] on select "**** **** **** **** **** **** **** **** **** **** **** **** **** **** **** ****…" at bounding box center [294, 191] width 30 height 27
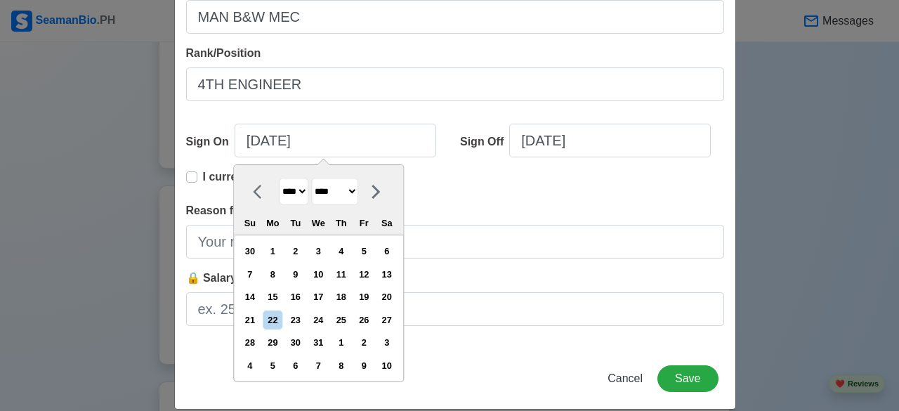
click at [253, 186] on icon at bounding box center [261, 191] width 17 height 17
select select "*****"
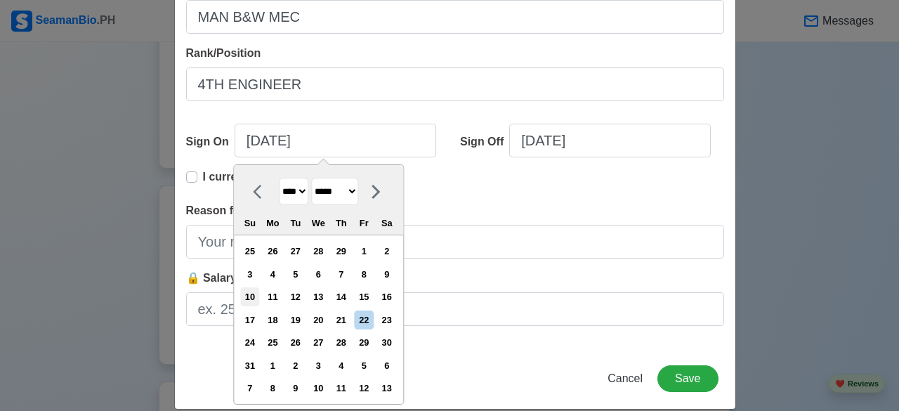
click at [258, 290] on div "10" at bounding box center [249, 296] width 19 height 19
type input "03/10/2024"
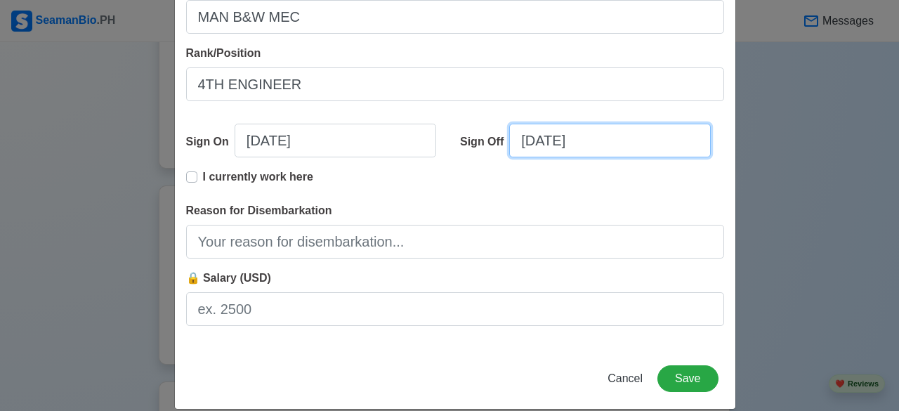
select select "****"
select select "******"
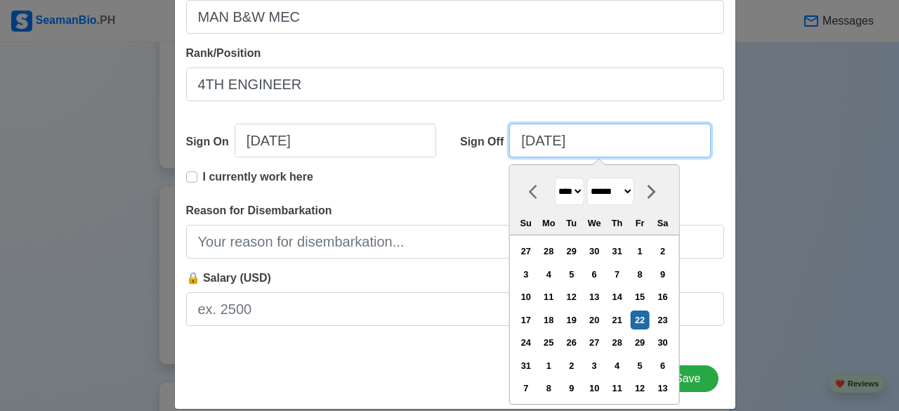
click at [561, 138] on input "08/22/2025" at bounding box center [610, 141] width 202 height 34
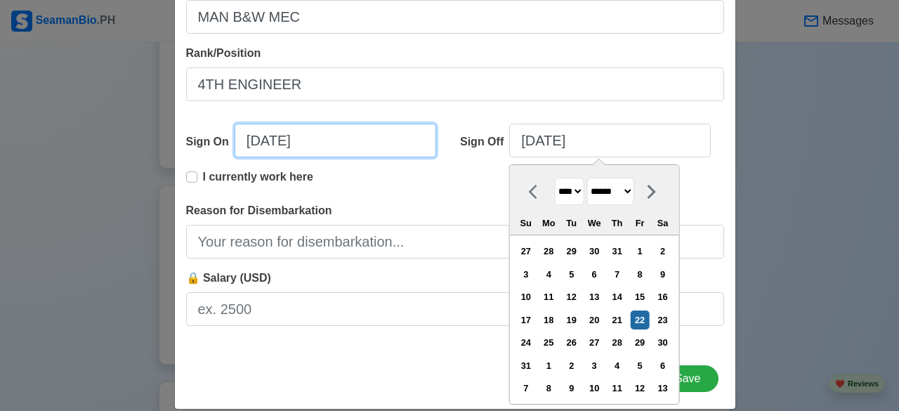
select select "****"
select select "*****"
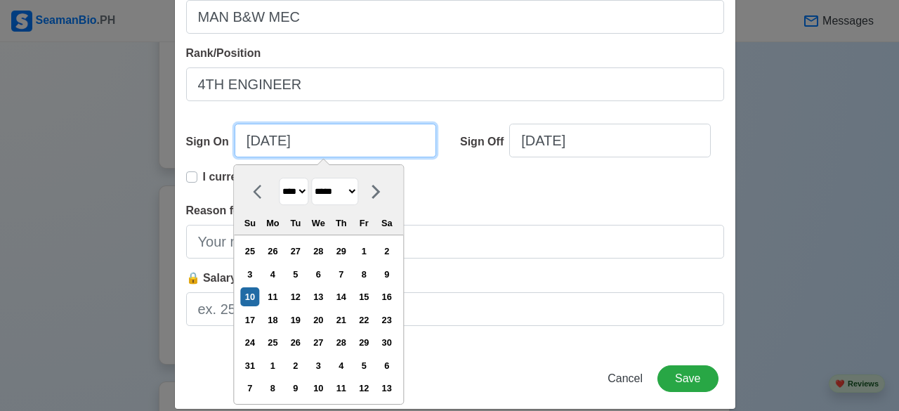
click at [318, 143] on input "03/10/2024" at bounding box center [336, 141] width 202 height 34
click at [275, 141] on input "03/10/2024" at bounding box center [336, 141] width 202 height 34
click at [253, 142] on input "03/10/2024" at bounding box center [336, 141] width 202 height 34
type input "1/10/2024"
select select "*******"
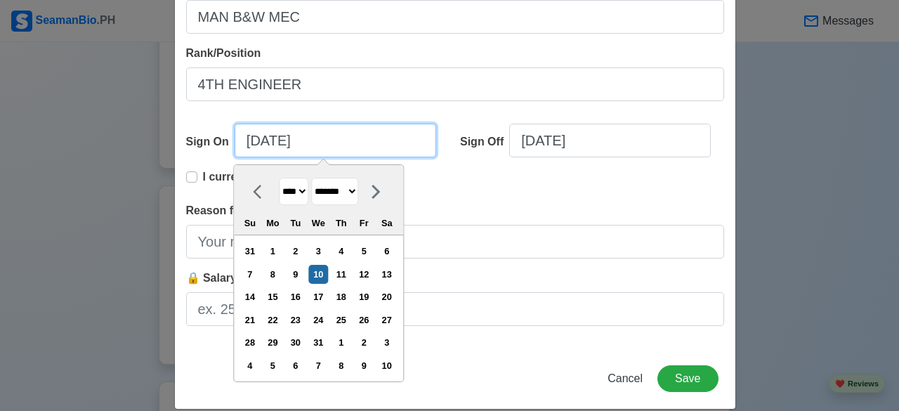
type input "10/10/2024"
select select "*******"
click at [275, 143] on input "10/10/2024" at bounding box center [336, 141] width 202 height 34
type input "10/20/2024"
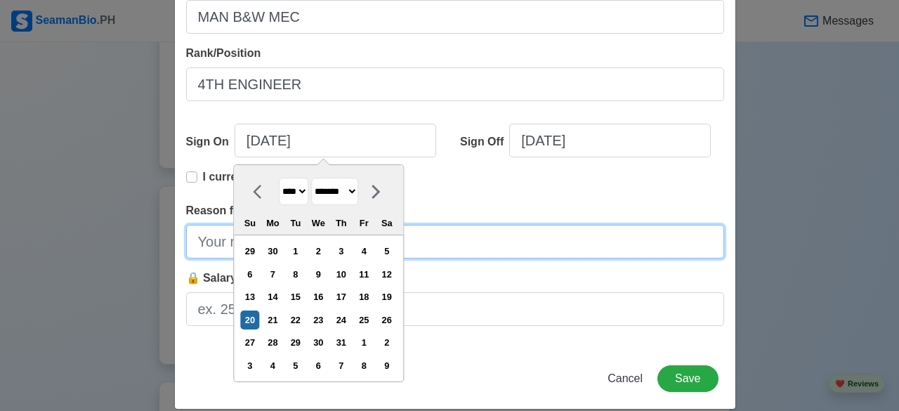
click at [489, 225] on input "Reason for Disembarkation" at bounding box center [455, 242] width 538 height 34
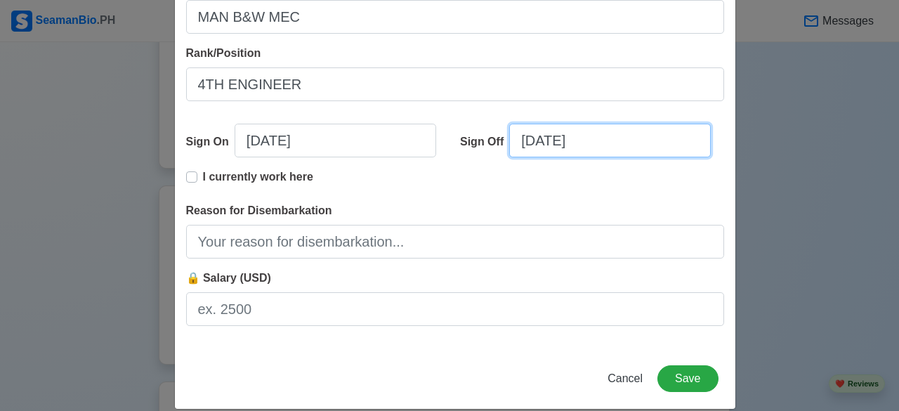
select select "****"
select select "******"
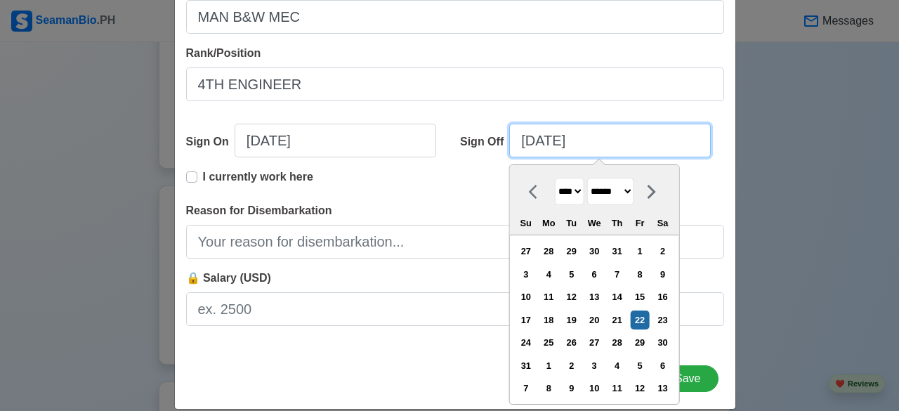
click at [594, 139] on input "08/22/2025" at bounding box center [610, 141] width 202 height 34
click at [551, 138] on input "08/22/2025" at bounding box center [610, 141] width 202 height 34
click at [533, 141] on input "08/22/2025" at bounding box center [610, 141] width 202 height 34
type input "05/22/2025"
select select "***"
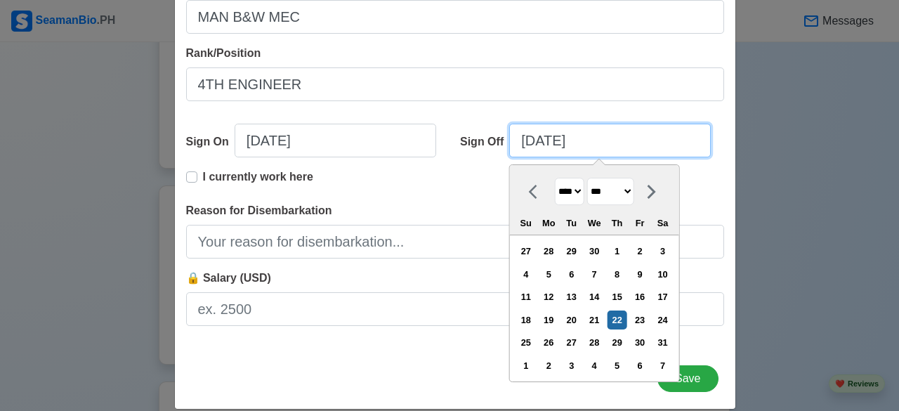
click at [552, 145] on input "05/22/2025" at bounding box center [610, 141] width 202 height 34
type input "05/03/2025"
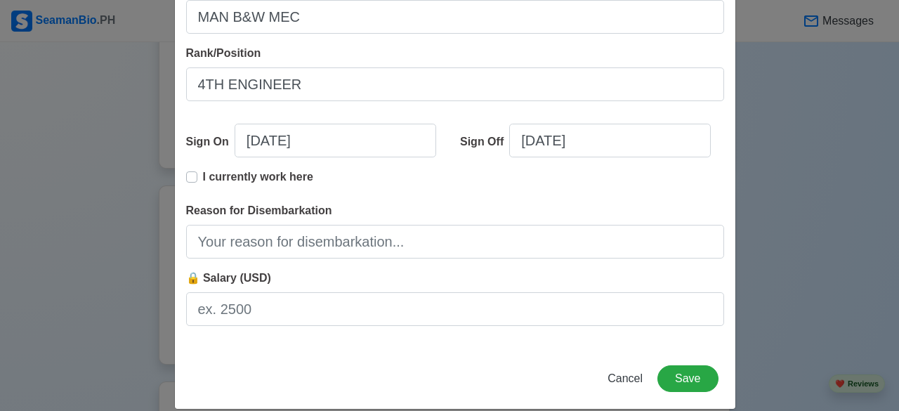
click at [436, 356] on div "Add Sea-Based Experience Shipping Agency OSMTHOME Vessel Name IKAN BELIAK Type …" at bounding box center [455, 29] width 562 height 762
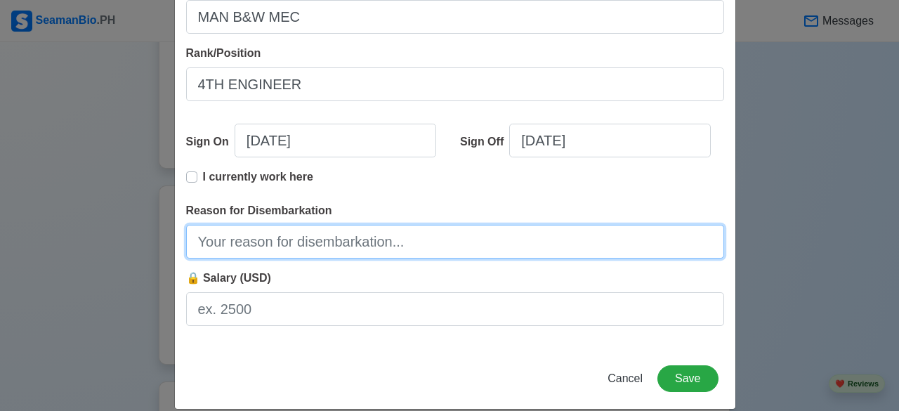
click at [241, 244] on input "Reason for Disembarkation" at bounding box center [455, 242] width 538 height 34
click at [241, 244] on input "SOLD OUT" at bounding box center [455, 242] width 538 height 34
click at [328, 242] on input "SOLD OUT" at bounding box center [455, 242] width 538 height 34
type input "SOLD OUT"
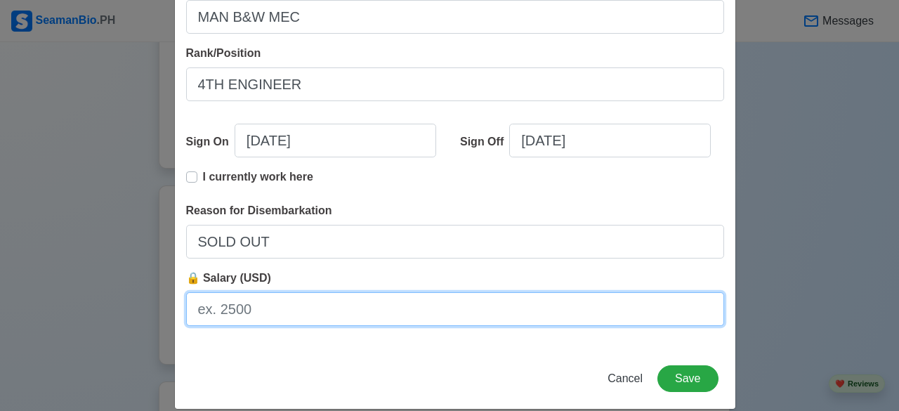
click at [284, 317] on input "🔒 Salary (USD)" at bounding box center [455, 309] width 538 height 34
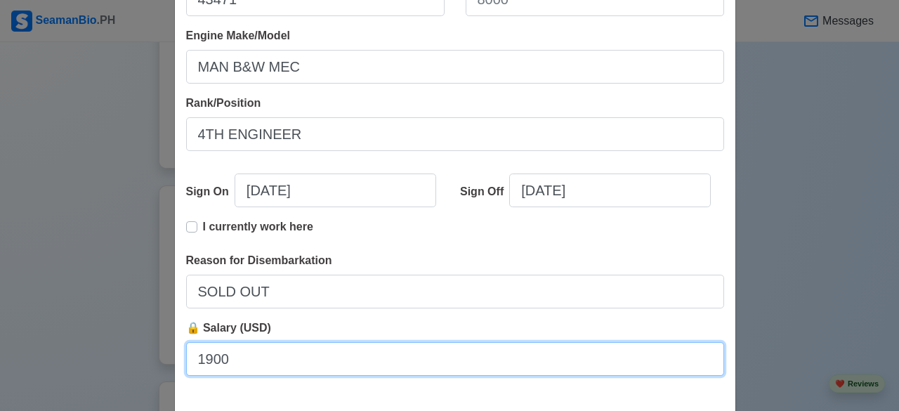
scroll to position [322, 0]
type input "1900"
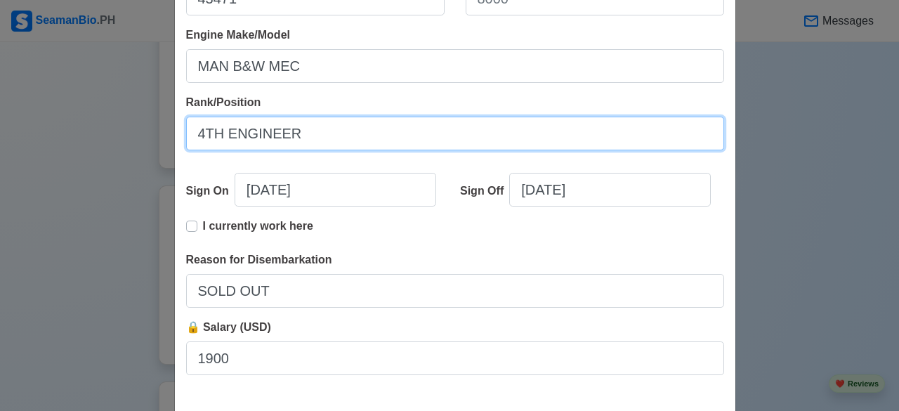
click at [204, 134] on input "4TH ENGINEER" at bounding box center [455, 134] width 538 height 34
click at [198, 137] on input "4TH ENGINEER" at bounding box center [455, 134] width 538 height 34
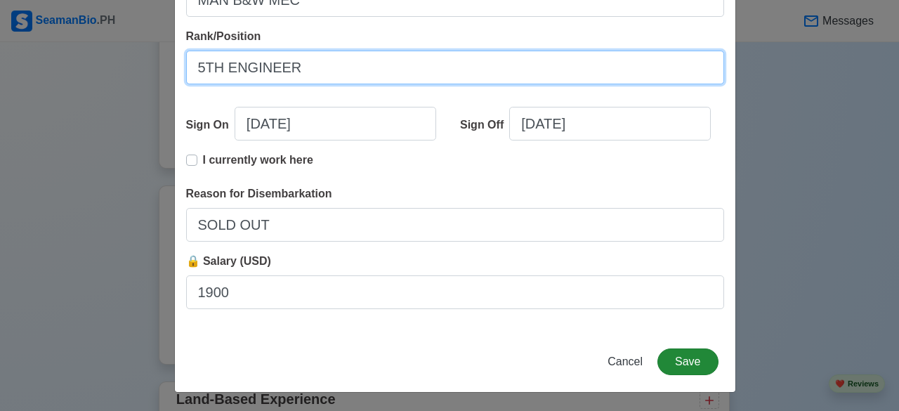
type input "5TH ENGINEER"
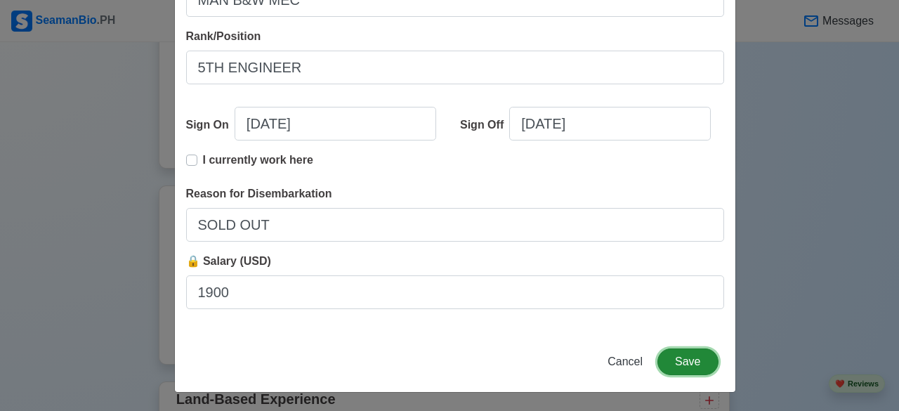
click at [679, 363] on button "Save" at bounding box center [688, 361] width 60 height 27
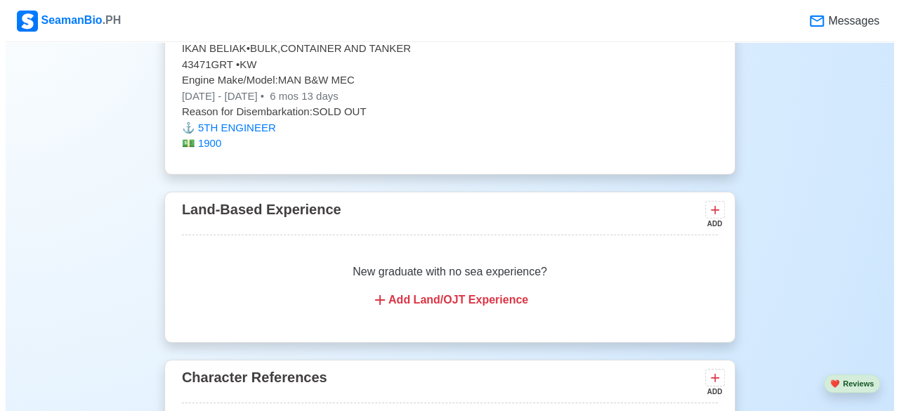
scroll to position [2043, 0]
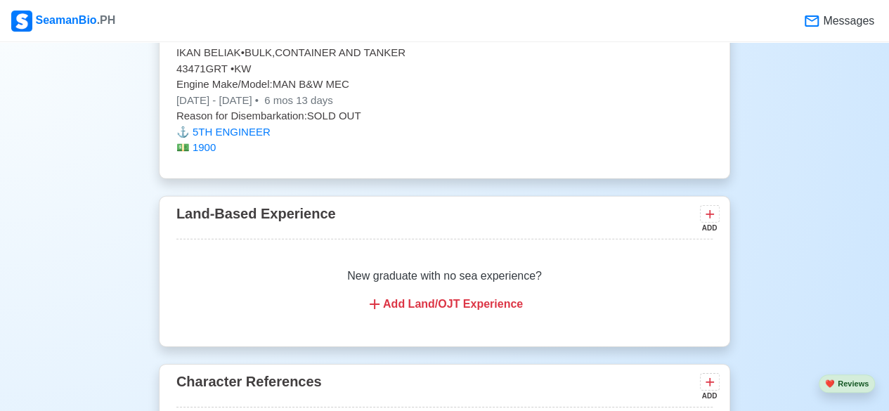
click at [427, 296] on div "Add Land/OJT Experience" at bounding box center [444, 304] width 502 height 17
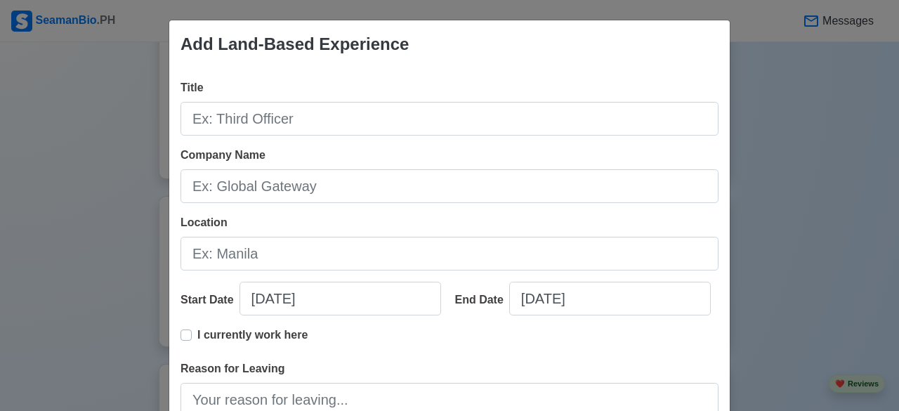
click at [840, 192] on div "Add Land-Based Experience Title Company Name Location Start Date 08/22/2025 End…" at bounding box center [449, 205] width 899 height 411
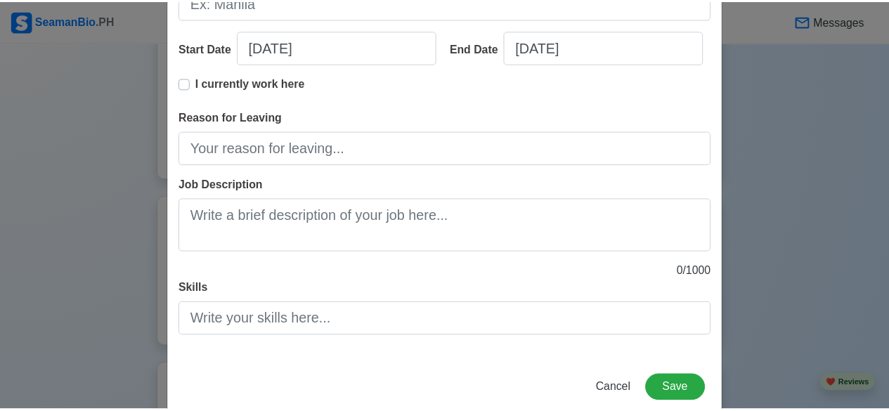
scroll to position [279, 0]
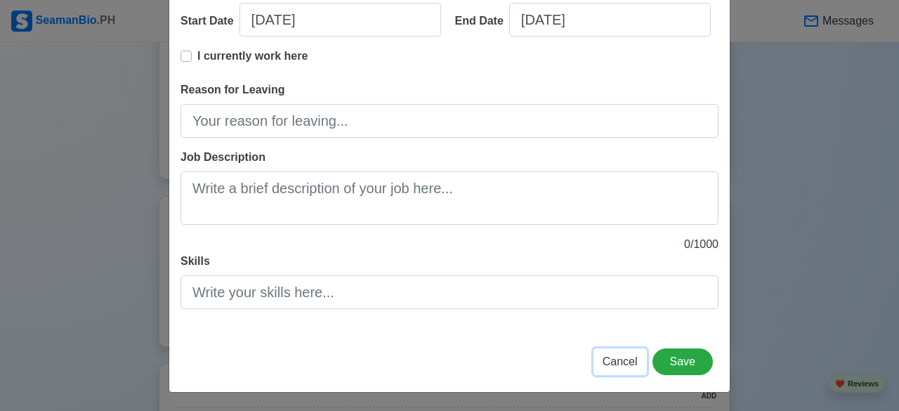
click at [624, 365] on span "Cancel" at bounding box center [620, 361] width 35 height 12
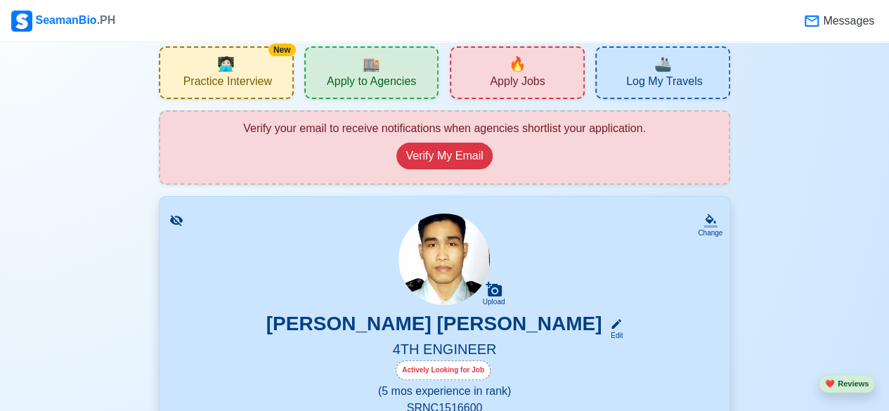
scroll to position [0, 0]
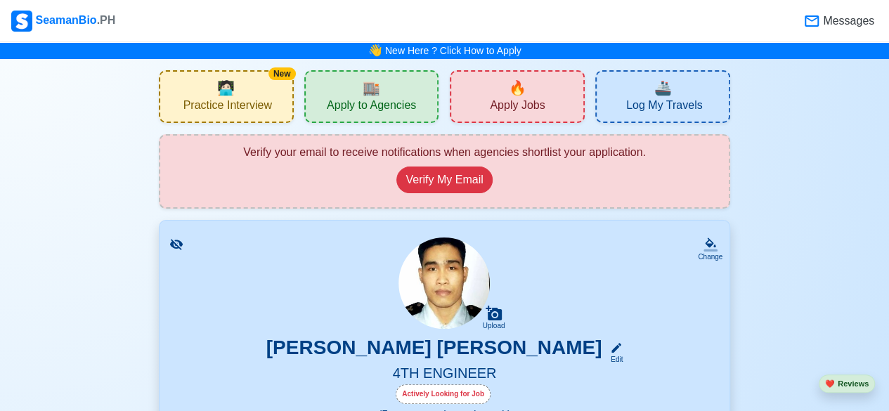
click at [510, 81] on span "🔥" at bounding box center [518, 87] width 18 height 21
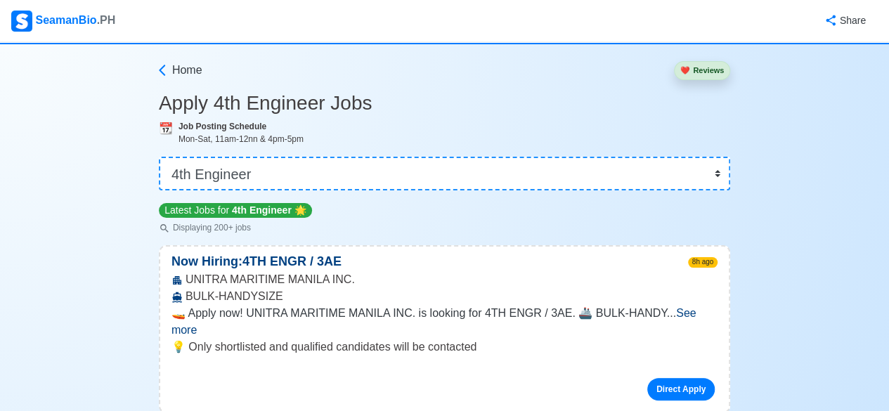
scroll to position [7, 0]
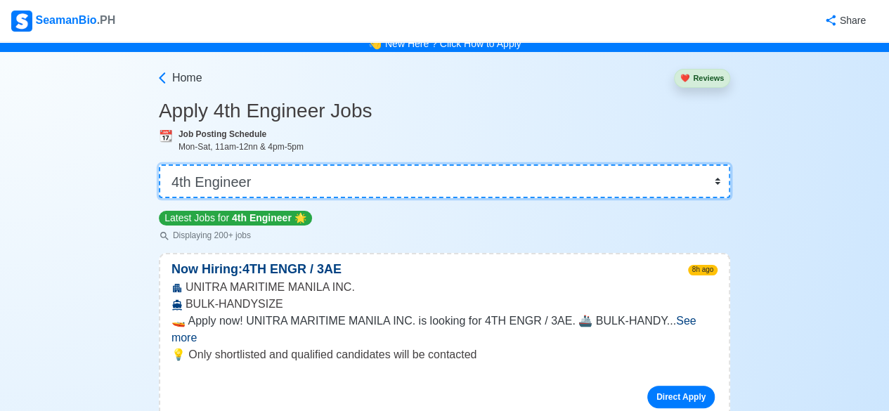
click at [695, 183] on select "👉 Select Rank or Position Master Chief Officer 2nd Officer 3rd Officer Junior O…" at bounding box center [444, 181] width 571 height 34
select select "Junior Engineer"
click at [160, 171] on select "👉 Select Rank or Position Master Chief Officer 2nd Officer 3rd Officer Junior O…" at bounding box center [444, 181] width 571 height 34
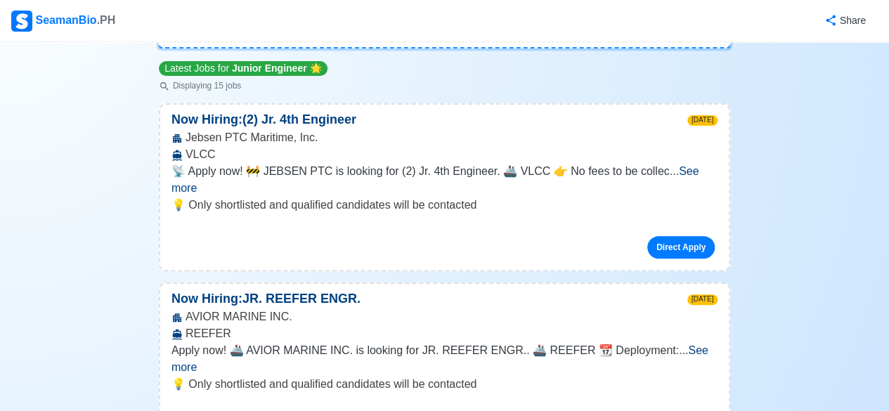
scroll to position [159, 0]
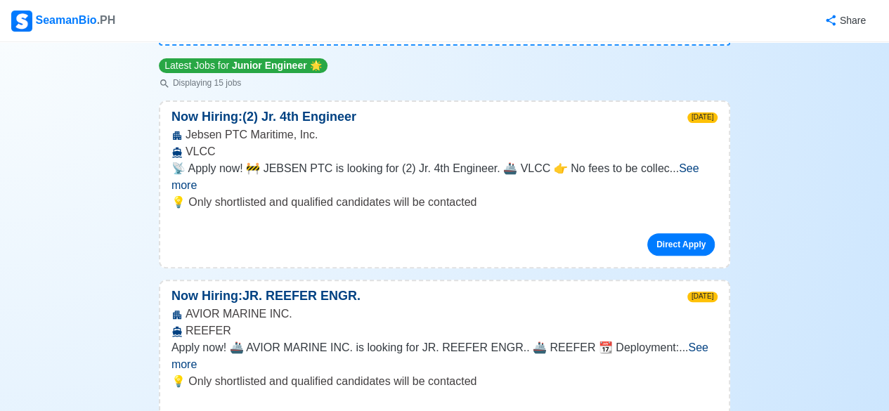
click at [699, 166] on span "See more" at bounding box center [435, 176] width 528 height 29
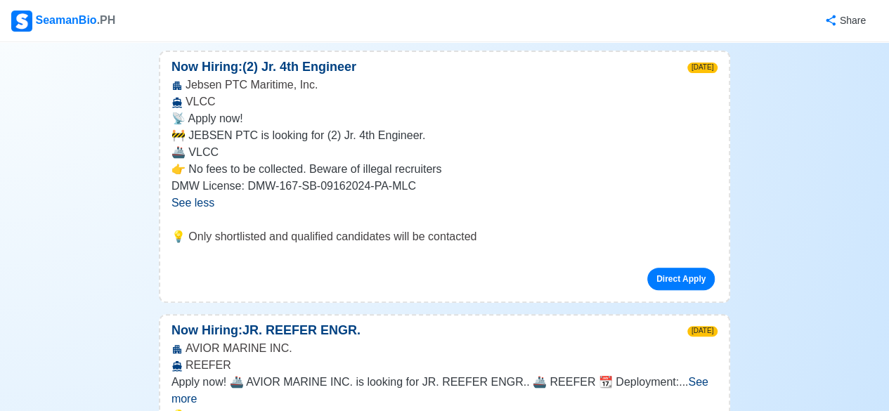
scroll to position [209, 0]
click at [668, 282] on link "Direct Apply" at bounding box center [680, 279] width 67 height 22
click at [684, 279] on link "Direct Apply" at bounding box center [680, 279] width 67 height 22
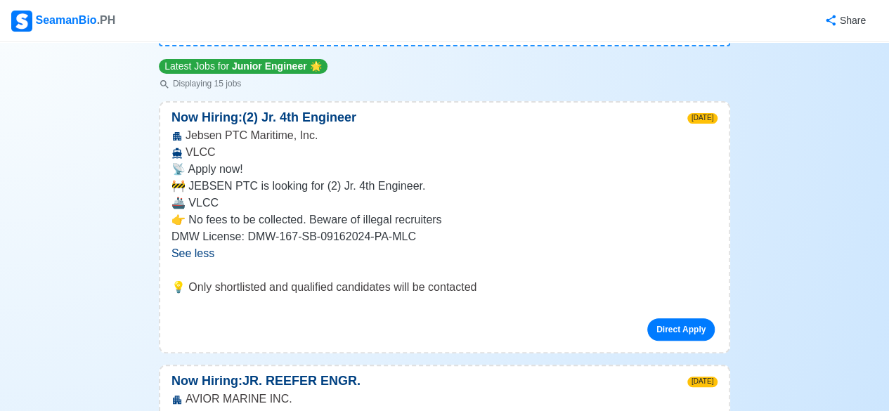
scroll to position [174, 0]
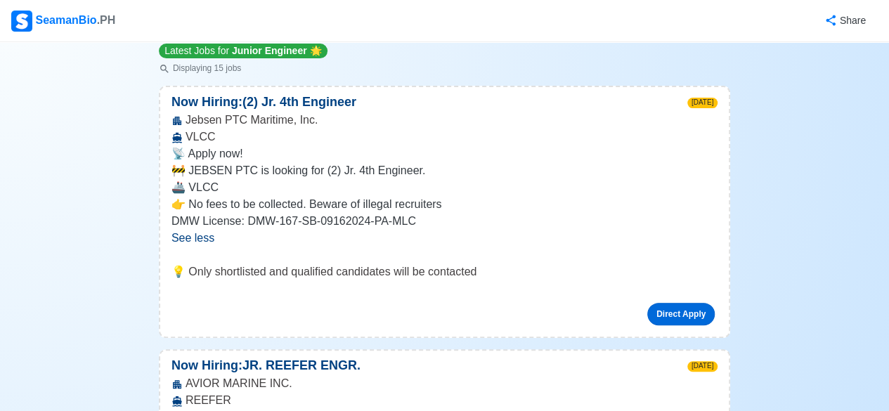
click at [688, 309] on link "Direct Apply" at bounding box center [680, 314] width 67 height 22
click at [687, 320] on link "Direct Apply" at bounding box center [680, 314] width 67 height 22
click at [681, 318] on link "Direct Apply" at bounding box center [680, 314] width 67 height 22
click at [672, 310] on link "Direct Apply" at bounding box center [680, 314] width 67 height 22
click at [674, 313] on link "Direct Apply" at bounding box center [680, 314] width 67 height 22
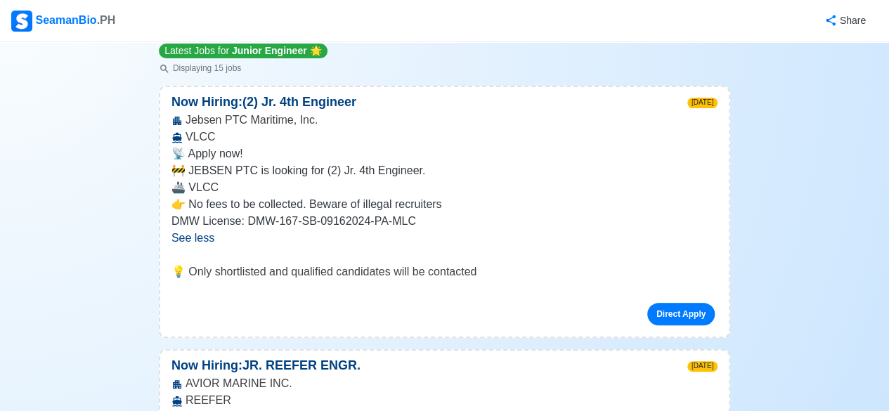
click at [339, 264] on p "💡 Only shortlisted and qualified candidates will be contacted" at bounding box center [444, 271] width 546 height 17
click at [229, 155] on p "📡 Apply now!" at bounding box center [444, 153] width 546 height 17
click at [219, 155] on p "📡 Apply now!" at bounding box center [444, 153] width 546 height 17
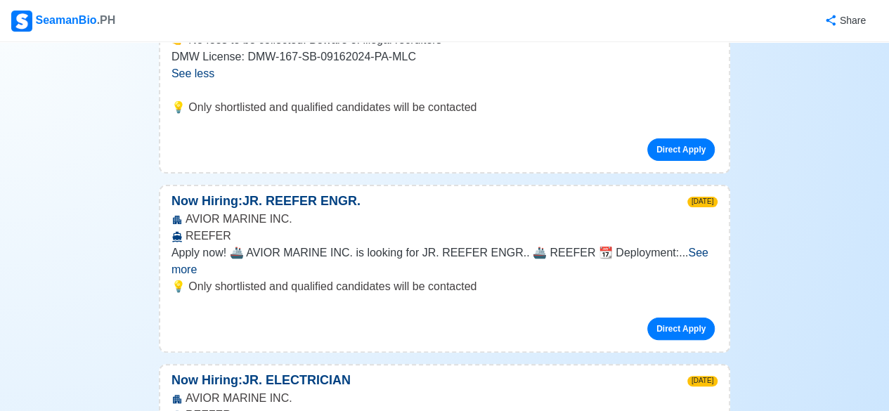
scroll to position [337, 0]
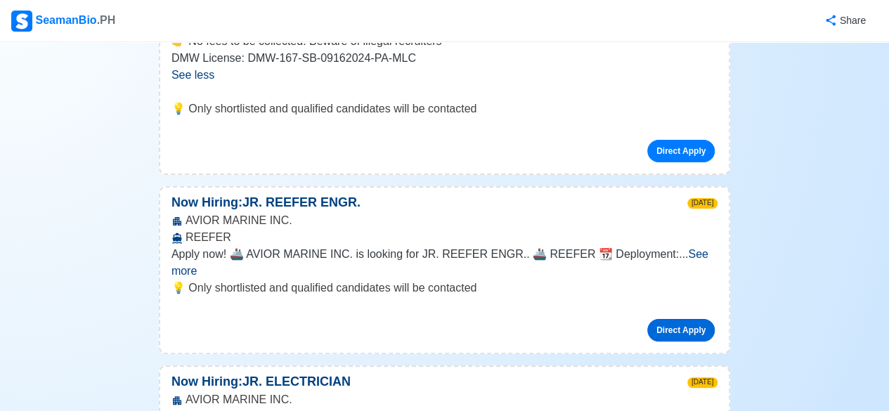
click at [673, 319] on link "Direct Apply" at bounding box center [680, 330] width 67 height 22
click at [678, 319] on link "Direct Apply" at bounding box center [680, 330] width 67 height 22
click at [674, 249] on span "See more" at bounding box center [439, 262] width 537 height 29
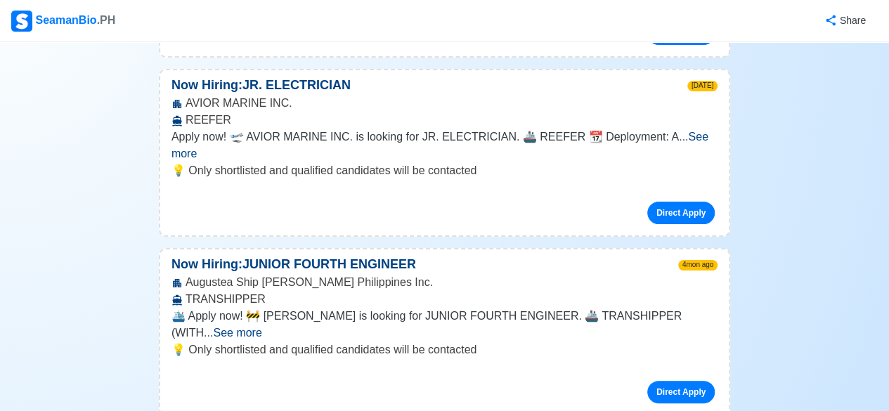
scroll to position [735, 0]
click at [261, 327] on span "See more" at bounding box center [237, 333] width 48 height 12
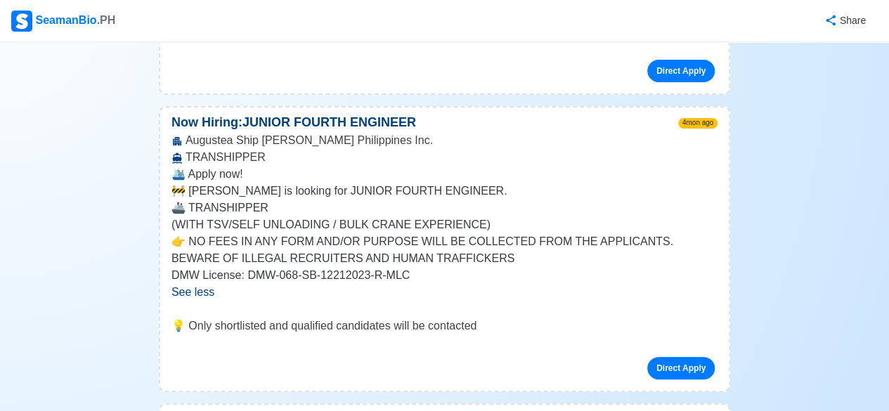
scroll to position [877, 0]
click at [684, 356] on link "Direct Apply" at bounding box center [680, 367] width 67 height 22
click at [687, 356] on link "Direct Apply" at bounding box center [680, 367] width 67 height 22
click at [686, 356] on link "Direct Apply" at bounding box center [680, 367] width 67 height 22
click at [687, 356] on link "Direct Apply" at bounding box center [680, 367] width 67 height 22
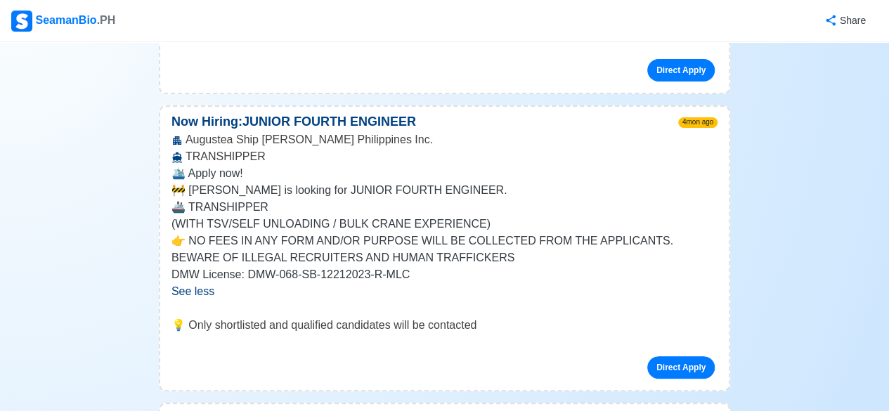
click at [697, 131] on div "Augustea Ship Manning Philippines Inc. TRANSHIPPER" at bounding box center [444, 148] width 568 height 34
click at [510, 233] on p "👉 NO FEES IN ANY FORM AND/OR PURPOSE WILL BE COLLECTED FROM THE APPLICANTS. BEW…" at bounding box center [444, 250] width 546 height 34
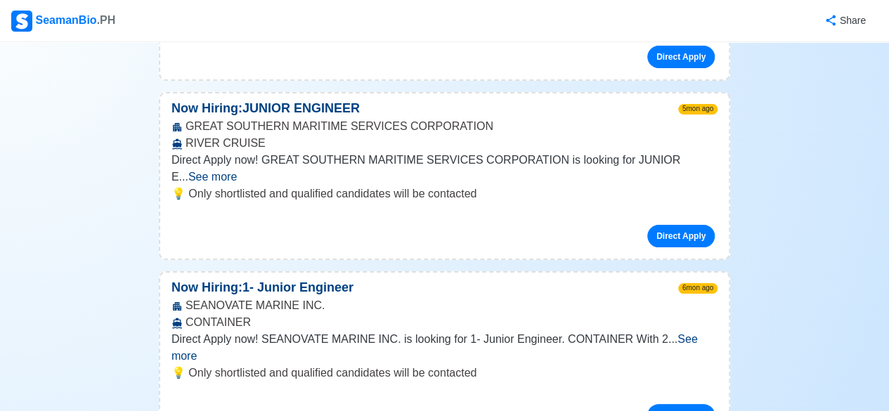
scroll to position [1369, 0]
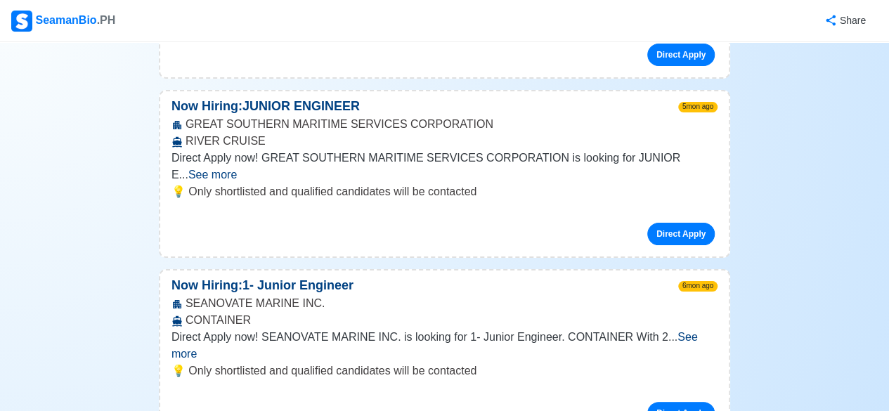
click at [237, 169] on span "See more" at bounding box center [212, 175] width 48 height 12
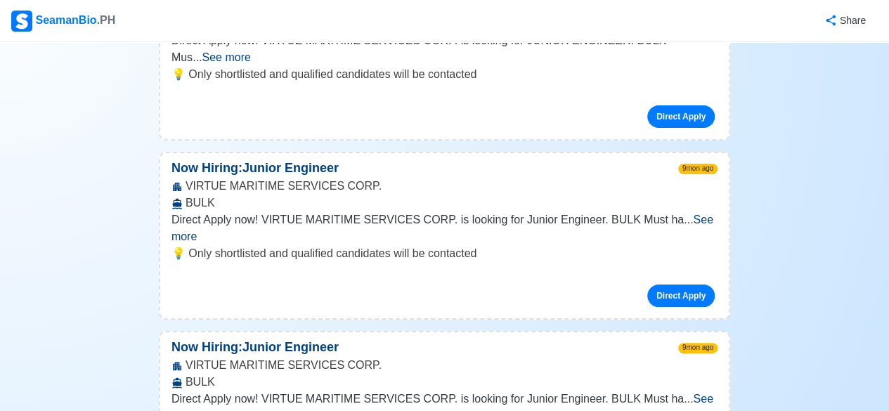
scroll to position [2837, 0]
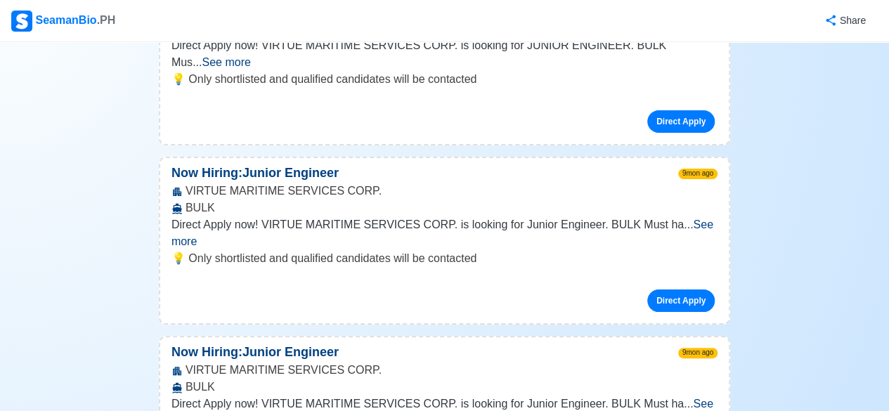
click at [705, 398] on span "See more" at bounding box center [442, 412] width 542 height 29
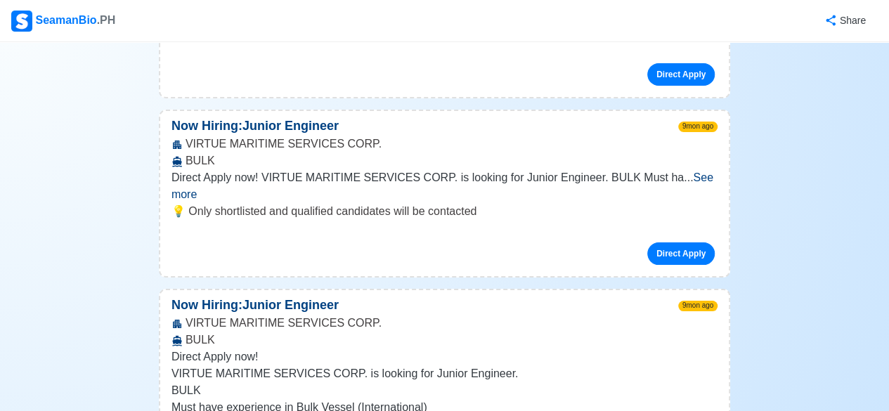
scroll to position [2889, 0]
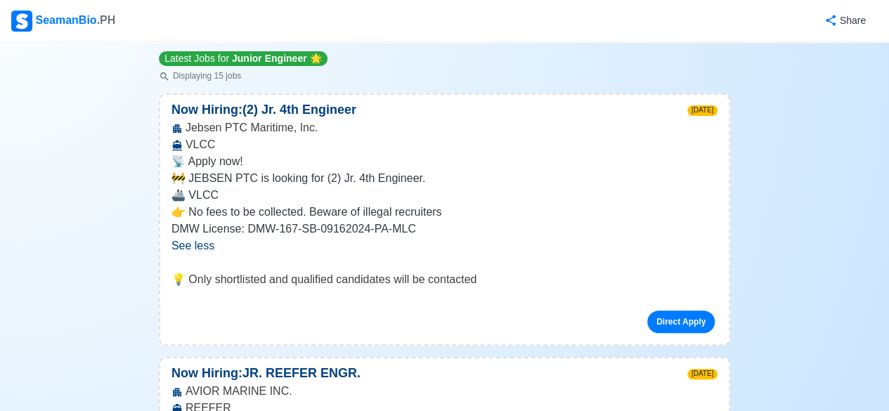
scroll to position [0, 0]
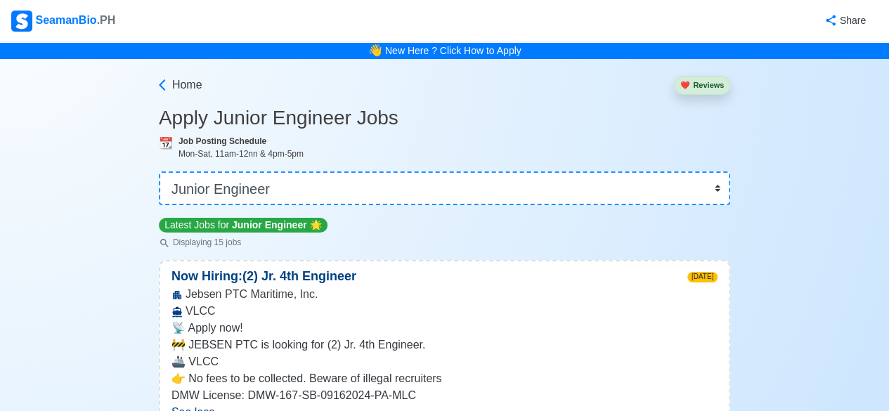
click at [701, 87] on button "❤️ Reviews" at bounding box center [702, 85] width 56 height 19
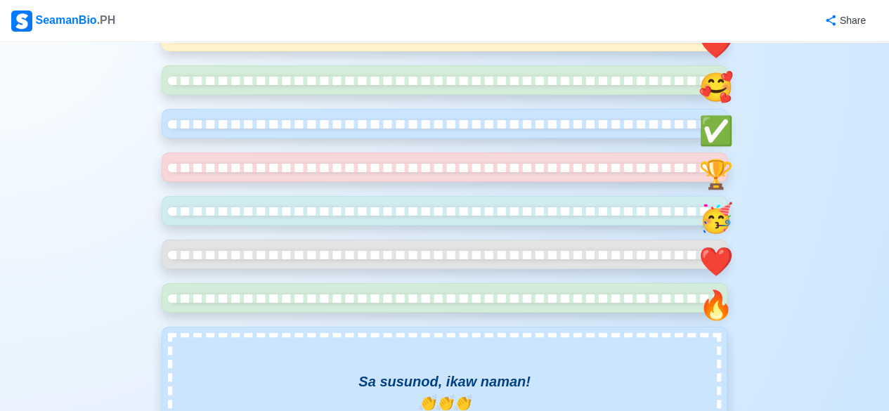
scroll to position [148, 0]
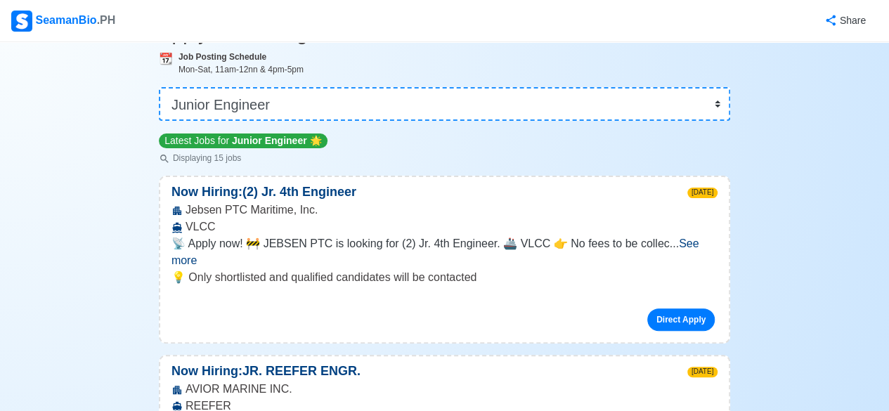
scroll to position [87, 0]
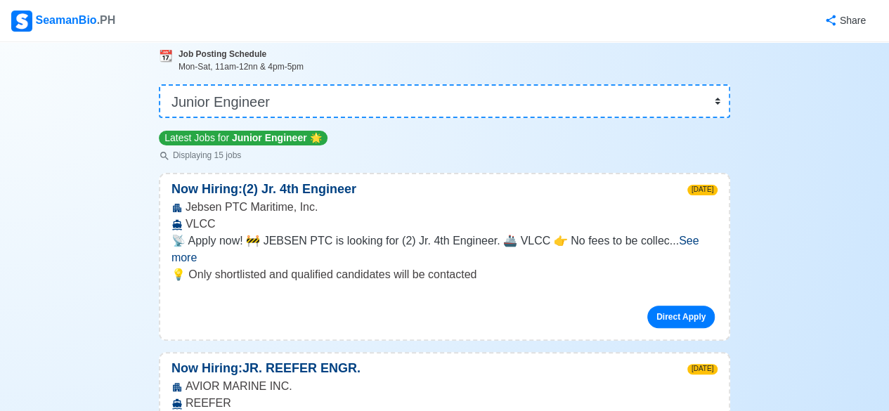
click at [698, 236] on span "See more" at bounding box center [435, 249] width 528 height 29
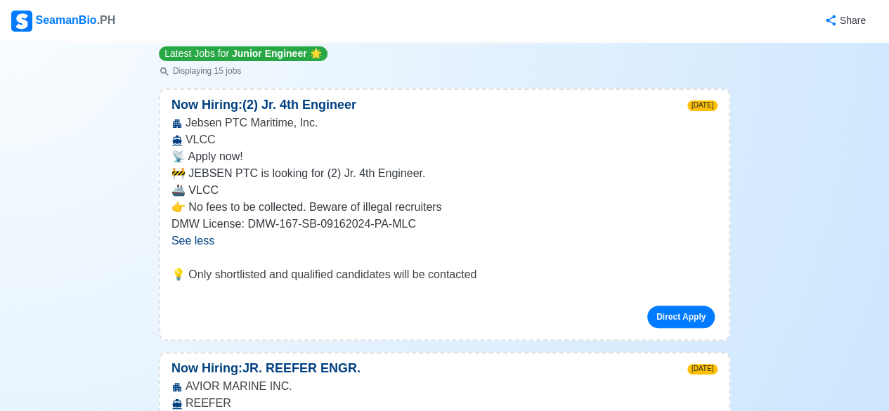
scroll to position [172, 0]
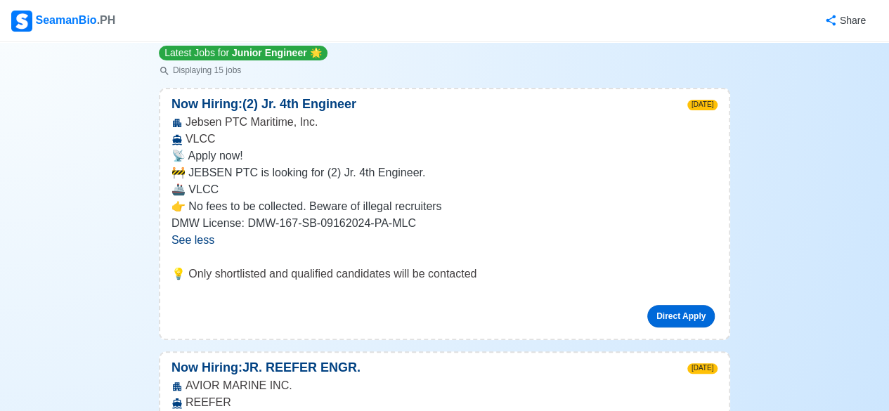
click at [684, 318] on link "Direct Apply" at bounding box center [680, 316] width 67 height 22
click at [689, 315] on link "Direct Apply" at bounding box center [680, 316] width 67 height 22
click at [686, 315] on link "Direct Apply" at bounding box center [680, 316] width 67 height 22
click at [684, 313] on link "Direct Apply" at bounding box center [680, 316] width 67 height 22
click at [684, 308] on link "Direct Apply" at bounding box center [680, 316] width 67 height 22
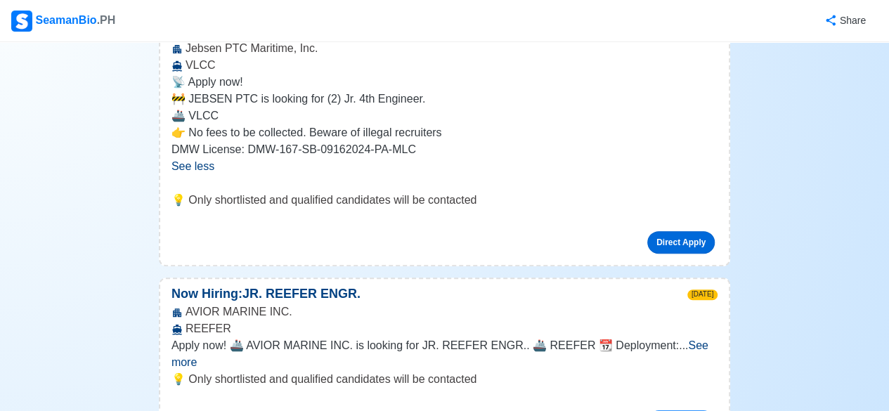
scroll to position [257, 0]
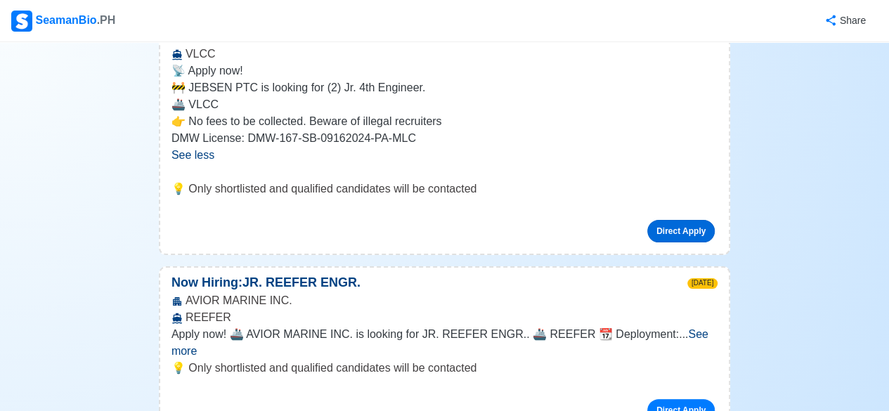
click at [687, 230] on link "Direct Apply" at bounding box center [680, 231] width 67 height 22
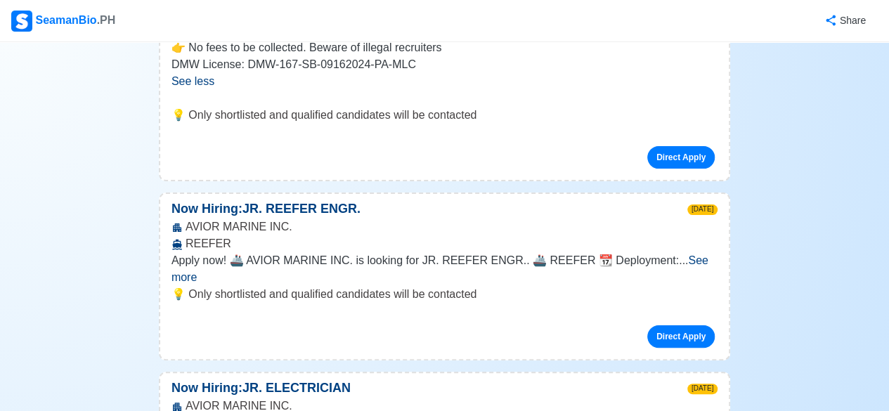
click at [696, 262] on span "See more" at bounding box center [439, 268] width 537 height 29
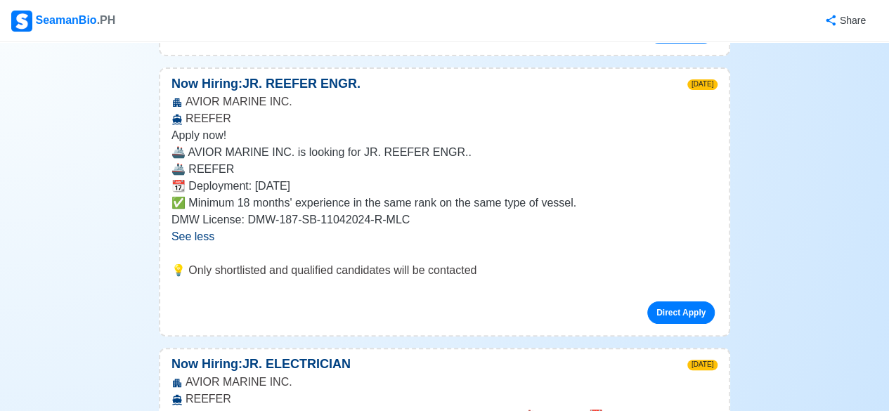
scroll to position [457, 0]
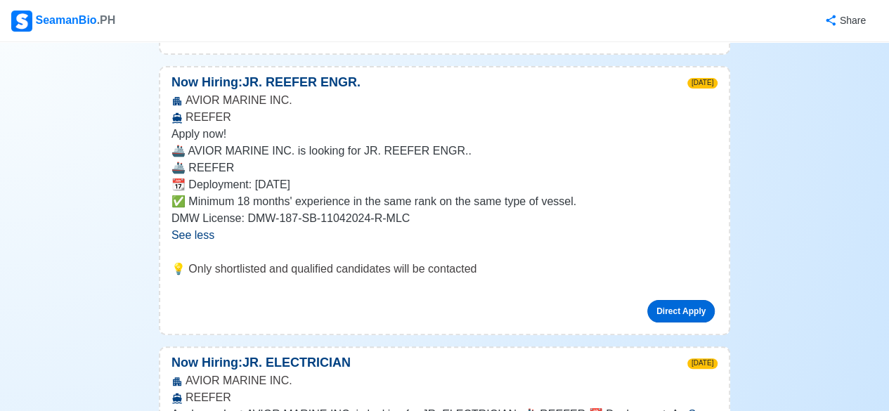
click at [681, 312] on link "Direct Apply" at bounding box center [680, 311] width 67 height 22
click at [676, 308] on link "Direct Apply" at bounding box center [680, 311] width 67 height 22
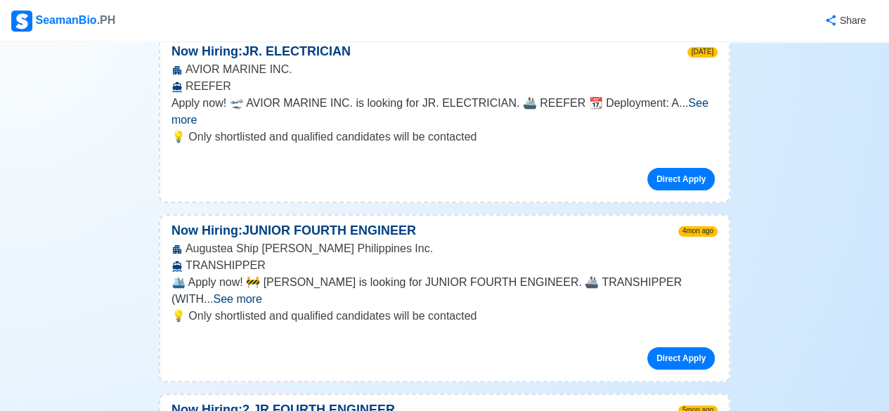
click at [261, 293] on span "See more" at bounding box center [237, 299] width 48 height 12
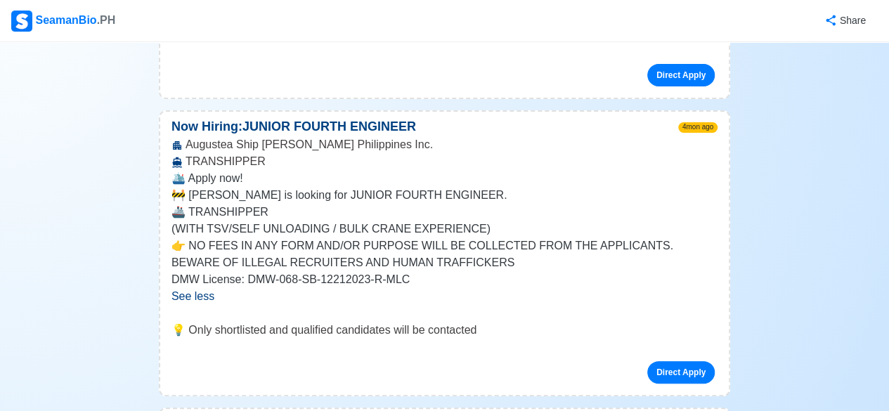
scroll to position [896, 0]
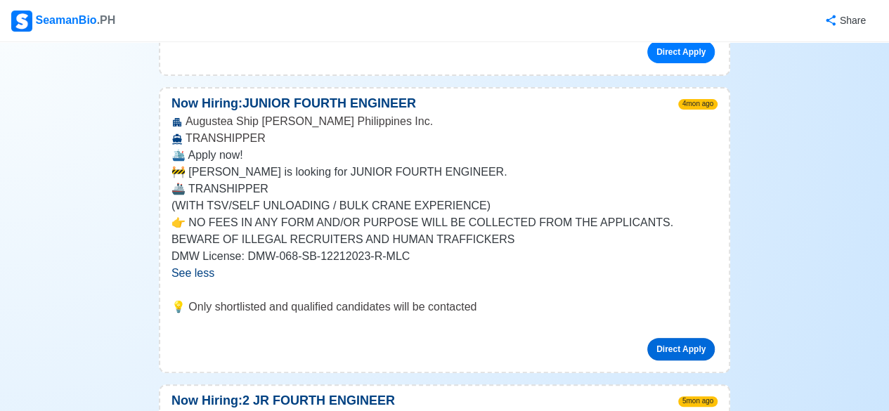
click at [684, 338] on link "Direct Apply" at bounding box center [680, 349] width 67 height 22
click at [688, 338] on link "Direct Apply" at bounding box center [680, 349] width 67 height 22
click at [689, 338] on link "Direct Apply" at bounding box center [680, 349] width 67 height 22
click at [684, 338] on link "Direct Apply" at bounding box center [680, 349] width 67 height 22
click at [683, 338] on link "Direct Apply" at bounding box center [680, 349] width 67 height 22
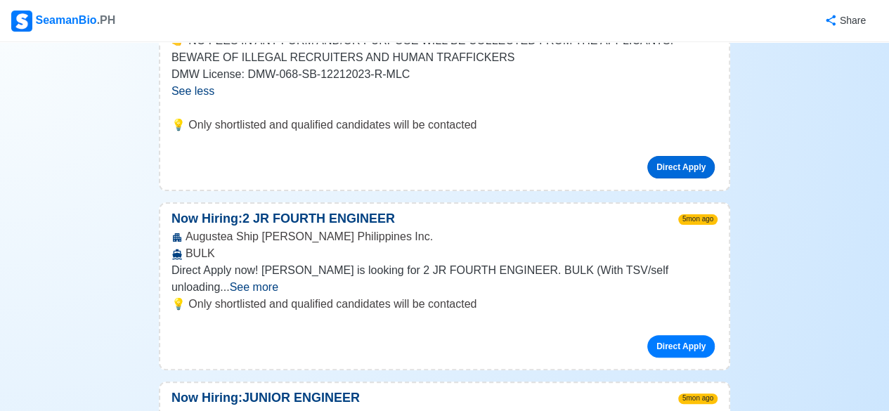
scroll to position [1083, 0]
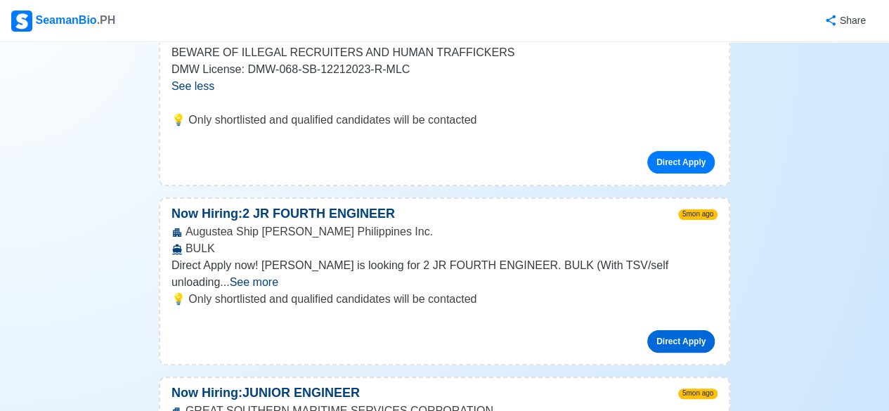
click at [686, 330] on link "Direct Apply" at bounding box center [680, 341] width 67 height 22
click at [685, 330] on link "Direct Apply" at bounding box center [680, 341] width 67 height 22
click at [688, 330] on link "Direct Apply" at bounding box center [680, 341] width 67 height 22
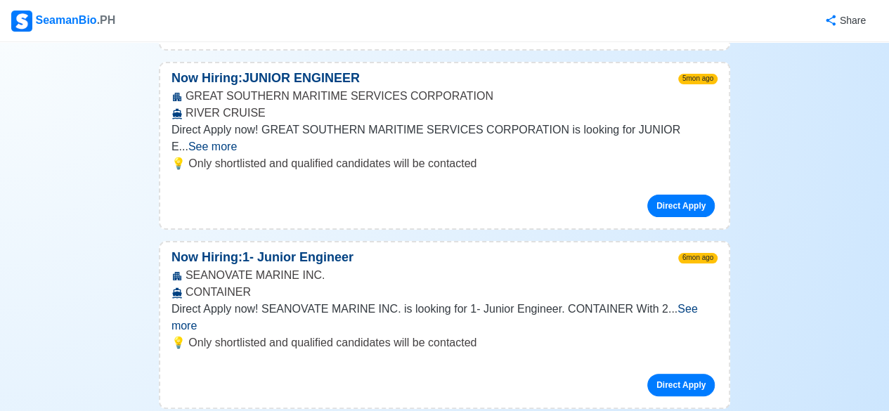
scroll to position [1398, 0]
click at [692, 194] on link "Direct Apply" at bounding box center [680, 205] width 67 height 22
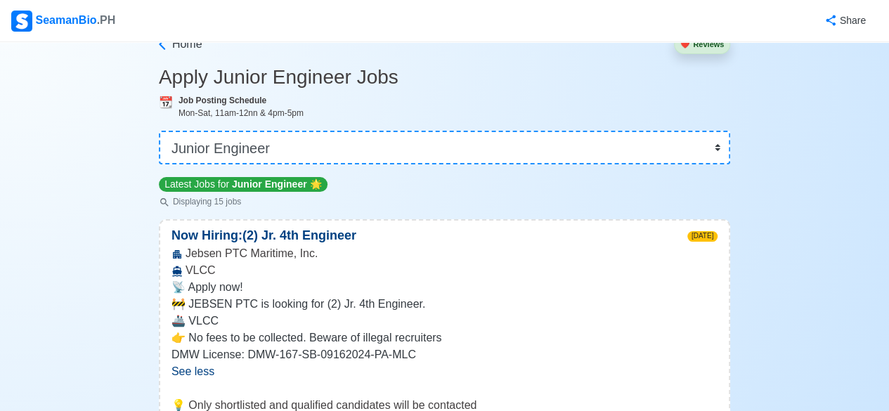
scroll to position [0, 0]
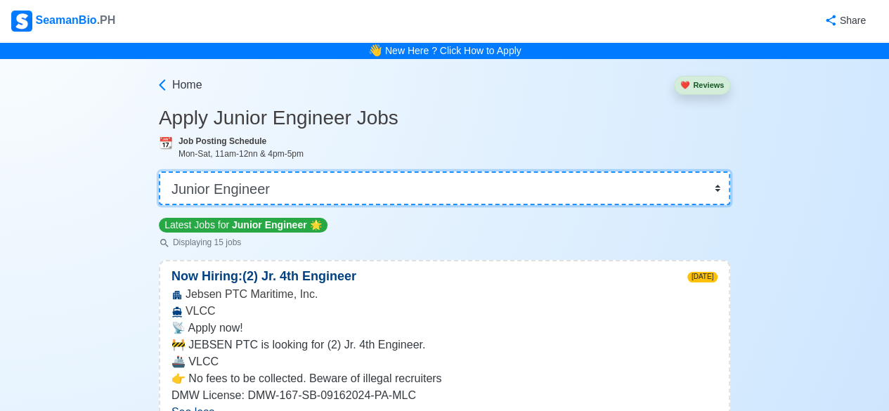
click at [339, 184] on select "👉 Select Rank or Position Master Chief Officer 2nd Officer 3rd Officer Junior O…" at bounding box center [444, 188] width 571 height 34
click at [160, 171] on select "👉 Select Rank or Position Master Chief Officer 2nd Officer 3rd Officer Junior O…" at bounding box center [444, 188] width 571 height 34
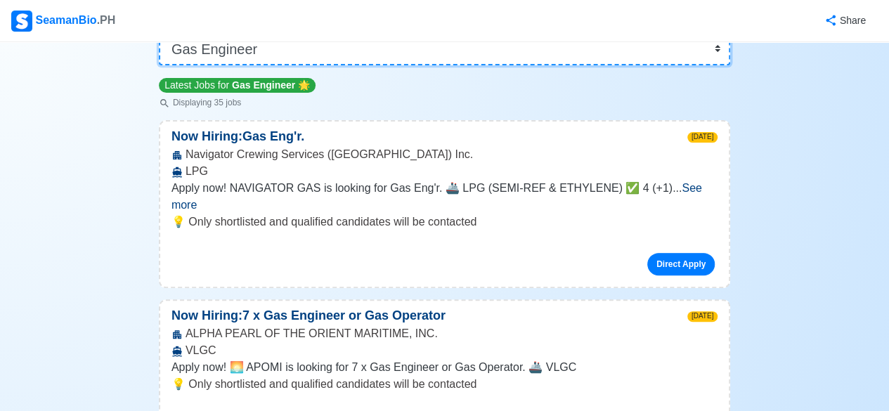
scroll to position [142, 0]
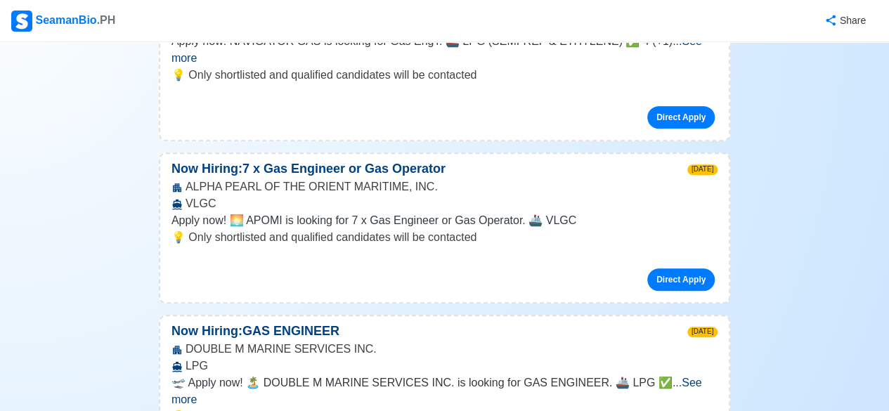
scroll to position [0, 0]
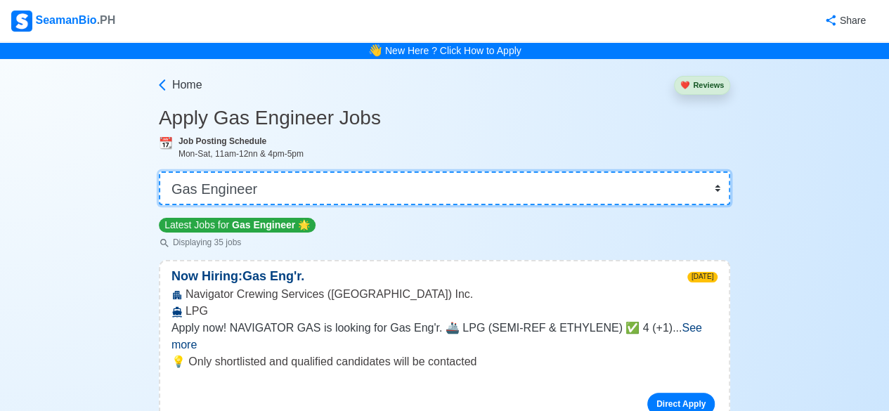
click at [547, 192] on select "👉 Select Rank or Position Master Chief Officer 2nd Officer 3rd Officer Junior O…" at bounding box center [444, 188] width 571 height 34
click at [160, 171] on select "👉 Select Rank or Position Master Chief Officer 2nd Officer 3rd Officer Junior O…" at bounding box center [444, 188] width 571 height 34
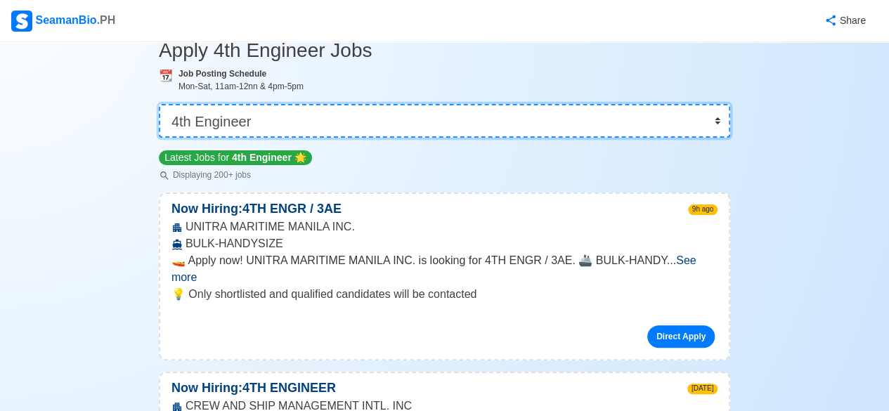
scroll to position [79, 0]
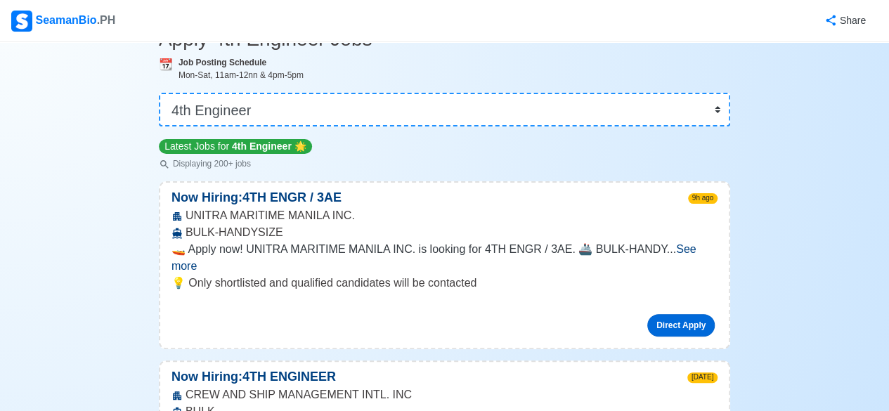
click at [691, 314] on link "Direct Apply" at bounding box center [680, 325] width 67 height 22
click at [676, 314] on link "Direct Apply" at bounding box center [680, 325] width 67 height 22
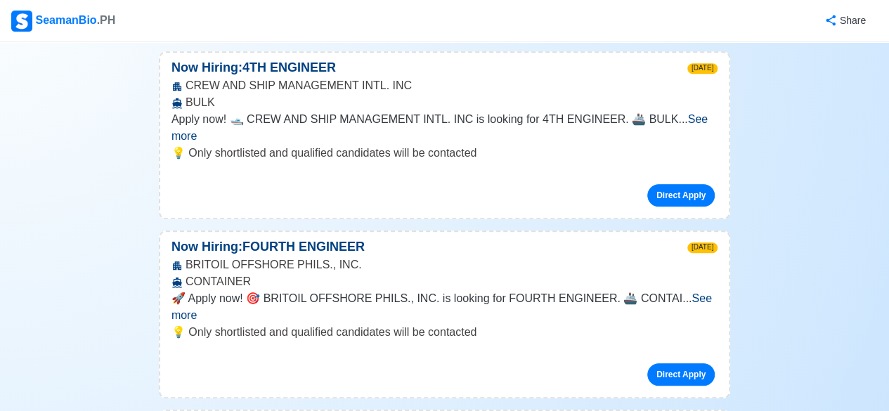
scroll to position [379, 0]
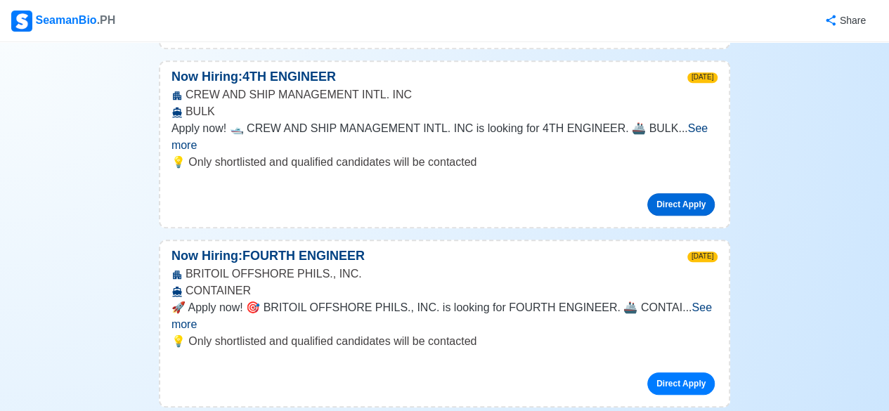
click at [681, 193] on link "Direct Apply" at bounding box center [680, 204] width 67 height 22
click at [683, 193] on link "Direct Apply" at bounding box center [680, 204] width 67 height 22
click at [681, 193] on link "Direct Apply" at bounding box center [680, 204] width 67 height 22
click at [683, 193] on link "Direct Apply" at bounding box center [680, 204] width 67 height 22
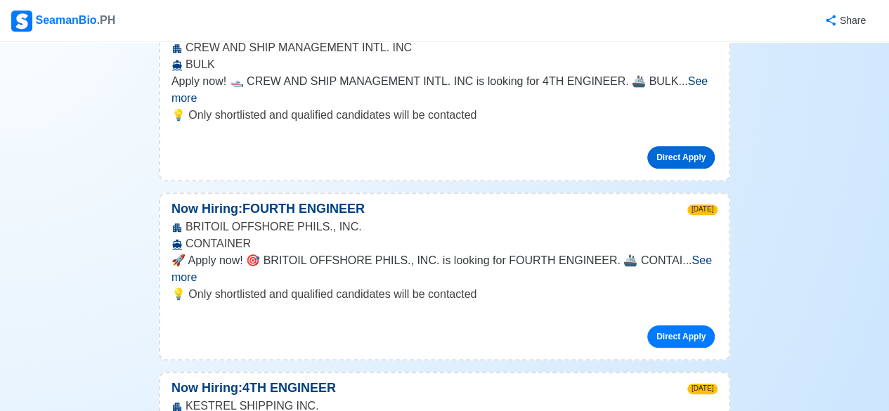
scroll to position [433, 0]
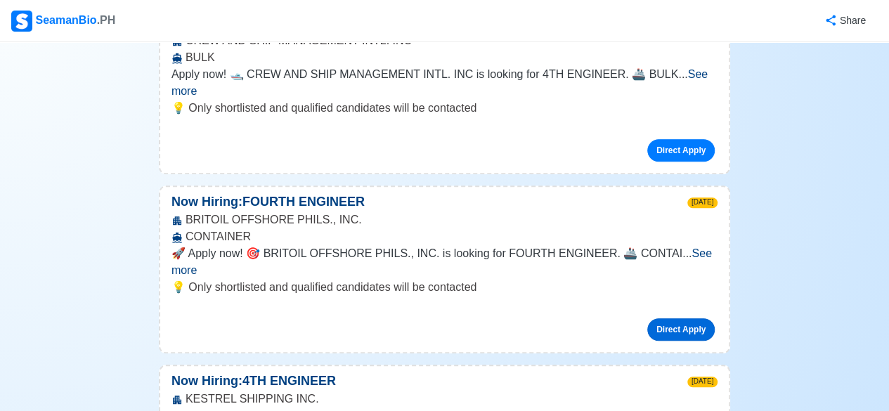
click at [672, 318] on link "Direct Apply" at bounding box center [680, 329] width 67 height 22
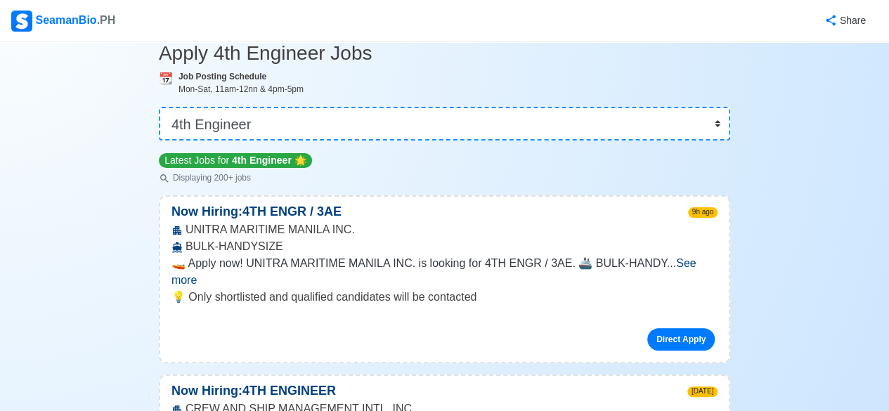
scroll to position [0, 0]
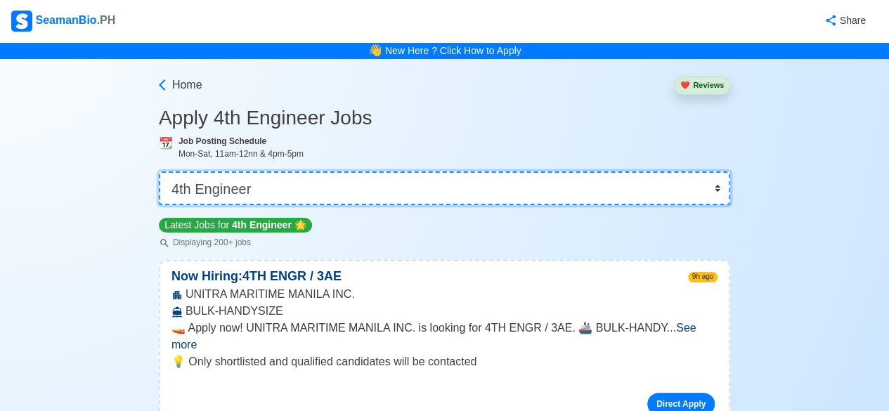
click at [725, 195] on select "👉 Select Rank or Position Master Chief Officer 2nd Officer 3rd Officer Junior O…" at bounding box center [444, 188] width 571 height 34
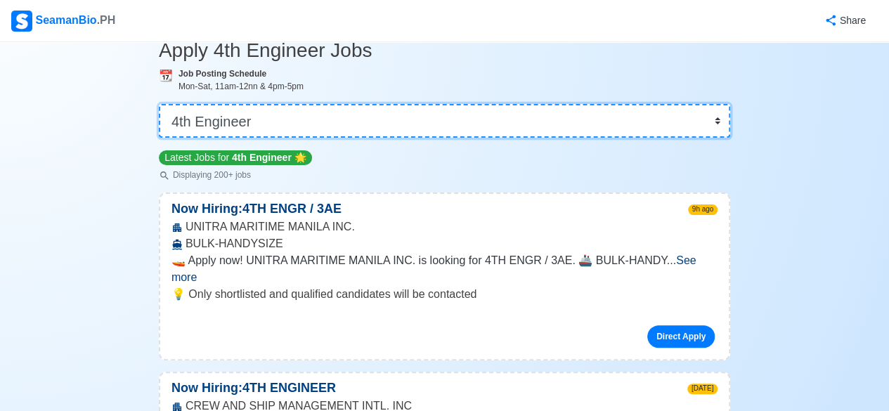
scroll to position [72, 0]
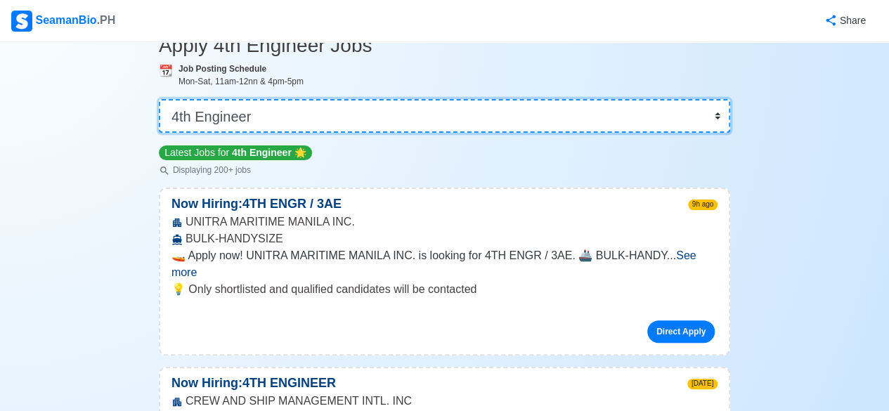
click at [721, 121] on select "👉 Select Rank or Position Master Chief Officer 2nd Officer 3rd Officer Junior O…" at bounding box center [444, 116] width 571 height 34
select select "Junior Engineer"
click at [160, 133] on select "👉 Select Rank or Position Master Chief Officer 2nd Officer 3rd Officer Junior O…" at bounding box center [444, 116] width 571 height 34
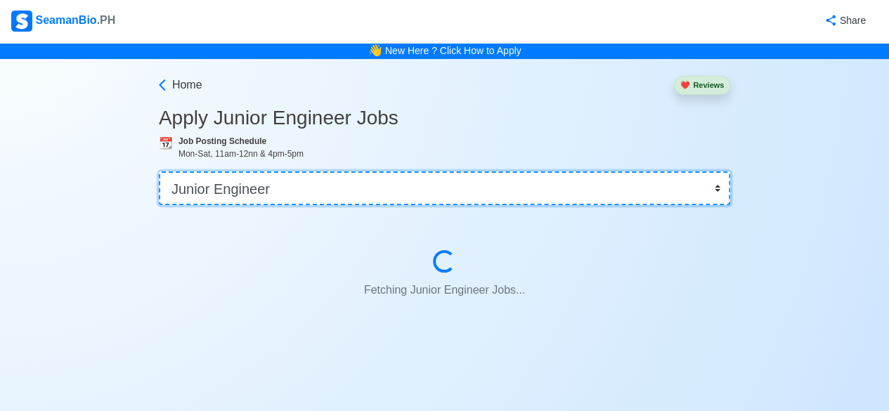
scroll to position [0, 0]
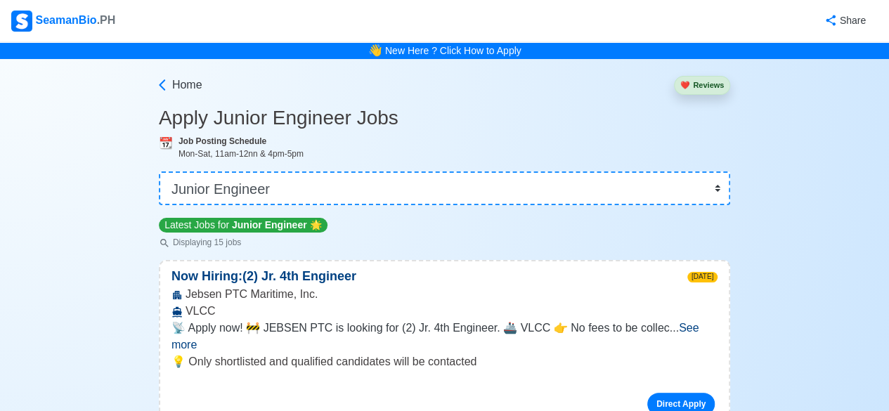
click at [277, 235] on div "Latest Jobs for Junior Engineer 🌟 Displaying 15 jobs" at bounding box center [243, 232] width 169 height 32
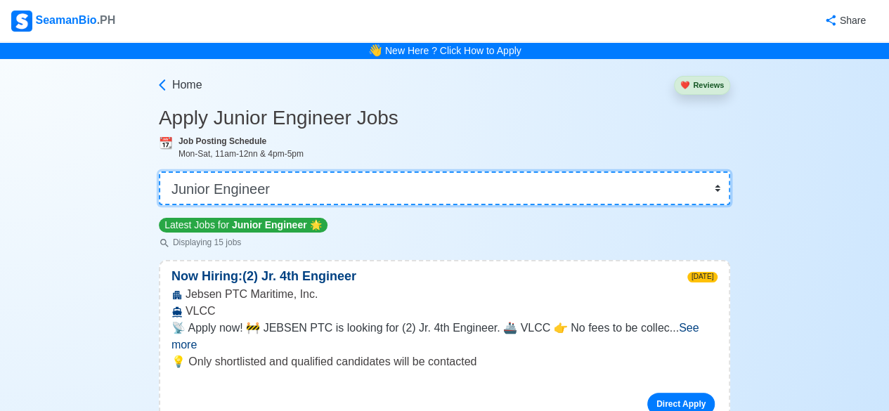
click at [313, 204] on select "👉 Select Rank or Position Master Chief Officer 2nd Officer 3rd Officer Junior O…" at bounding box center [444, 188] width 571 height 34
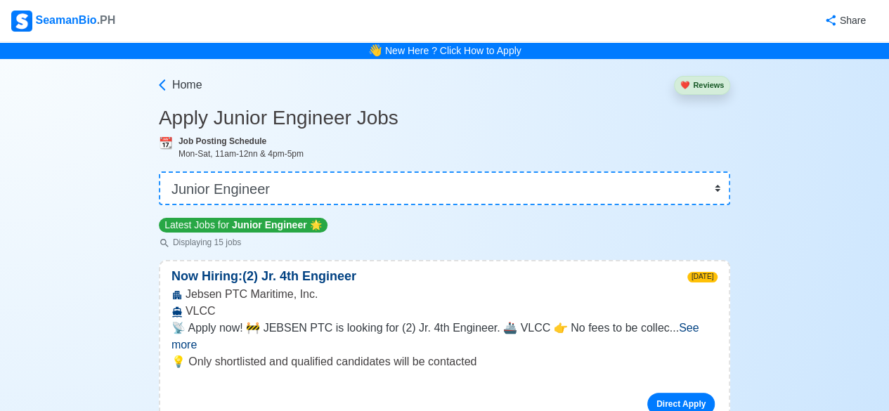
click at [717, 80] on button "❤️ Reviews" at bounding box center [702, 85] width 56 height 19
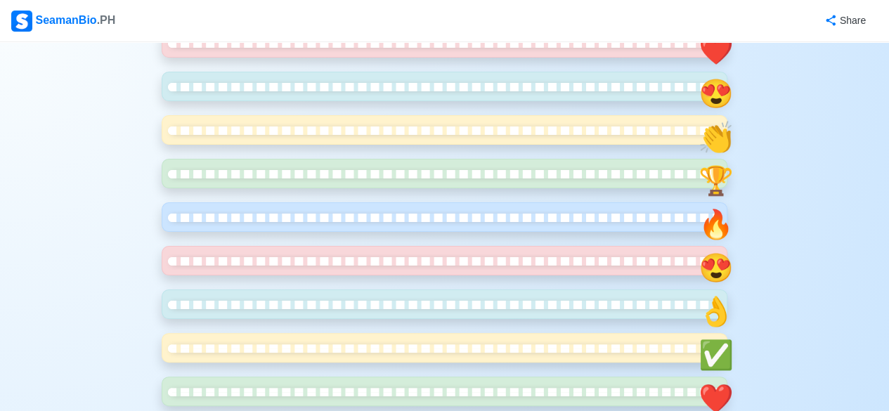
scroll to position [504, 0]
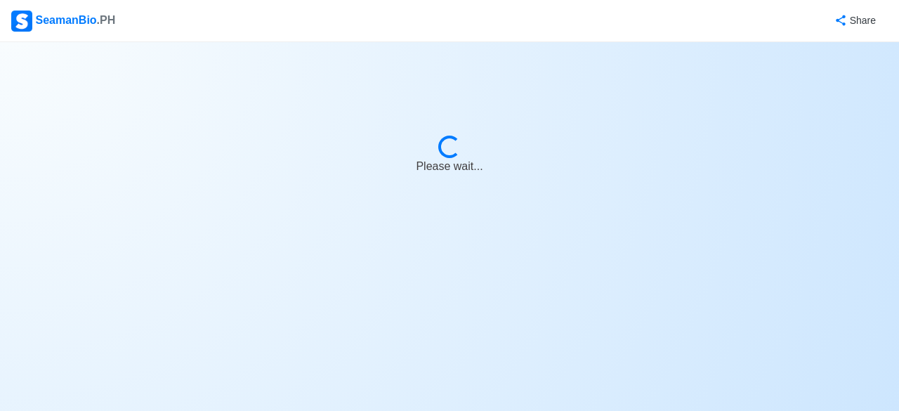
select select "Junior Engineer"
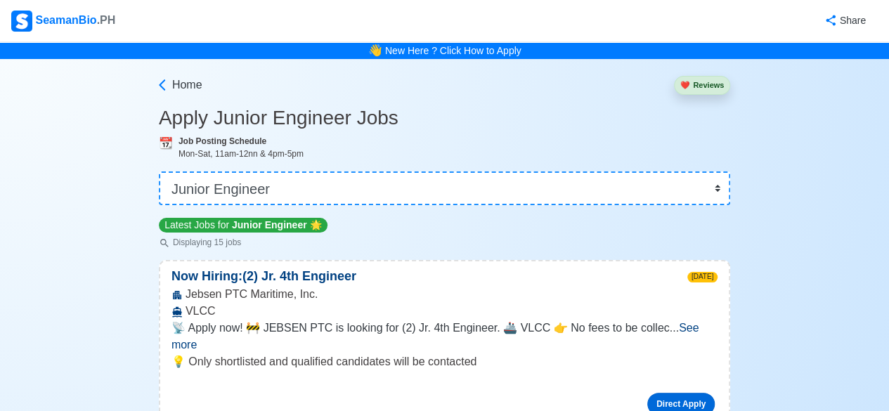
click at [658, 393] on link "Direct Apply" at bounding box center [680, 404] width 67 height 22
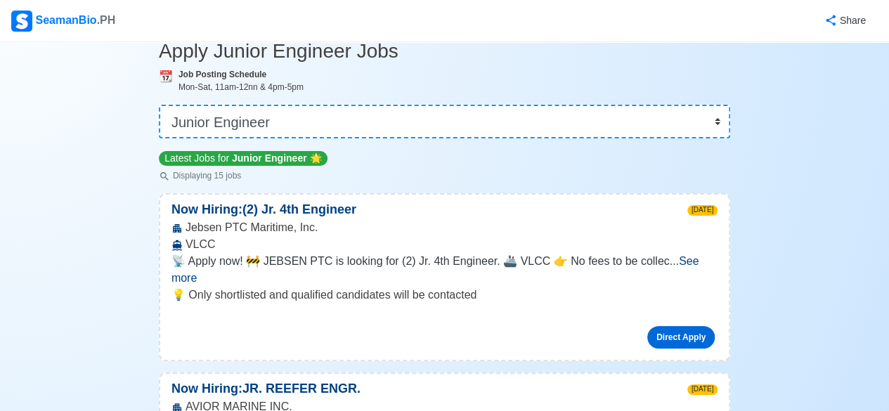
scroll to position [70, 0]
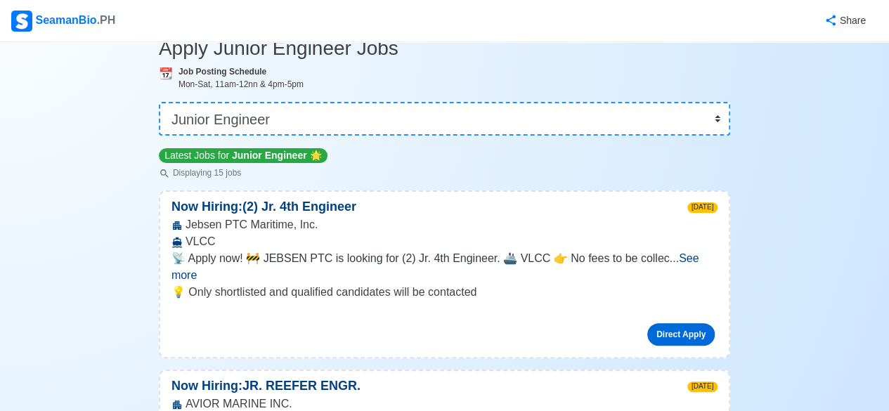
click at [685, 323] on link "Direct Apply" at bounding box center [680, 334] width 67 height 22
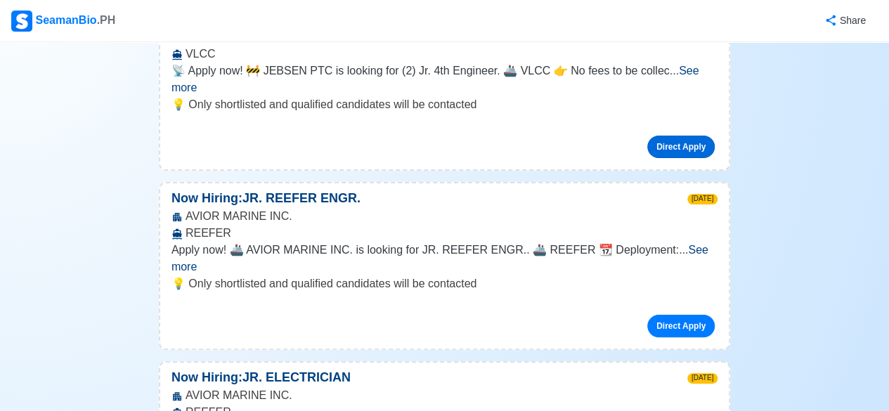
scroll to position [264, 0]
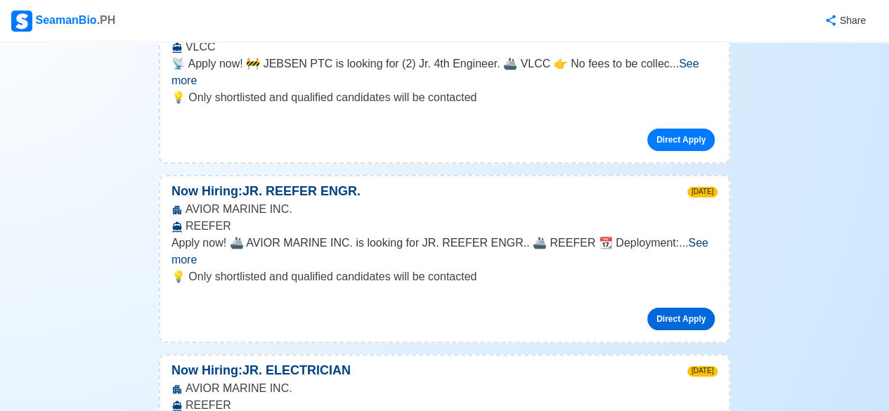
click at [688, 308] on link "Direct Apply" at bounding box center [680, 319] width 67 height 22
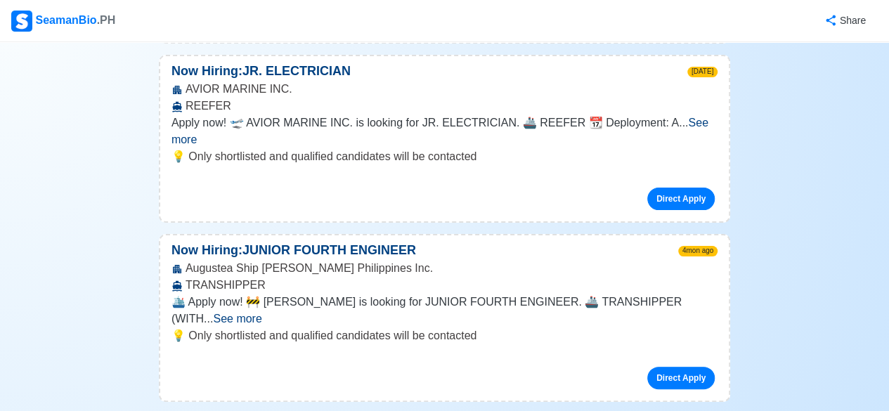
scroll to position [564, 0]
click at [676, 187] on link "Direct Apply" at bounding box center [680, 198] width 67 height 22
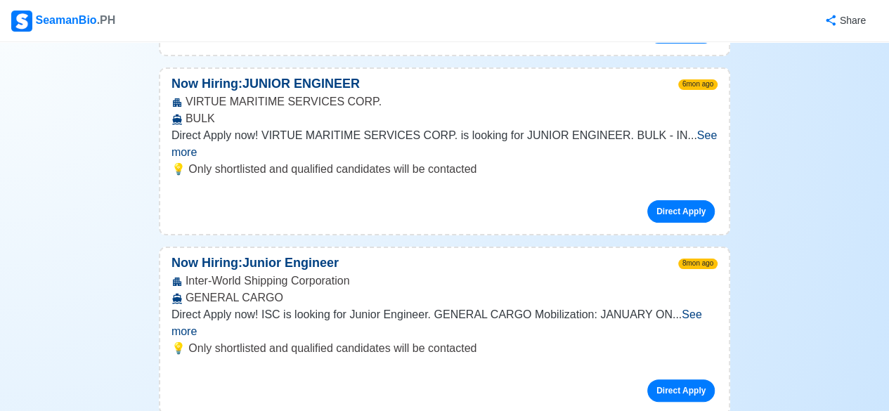
scroll to position [1985, 0]
click at [663, 379] on link "Direct Apply" at bounding box center [680, 390] width 67 height 22
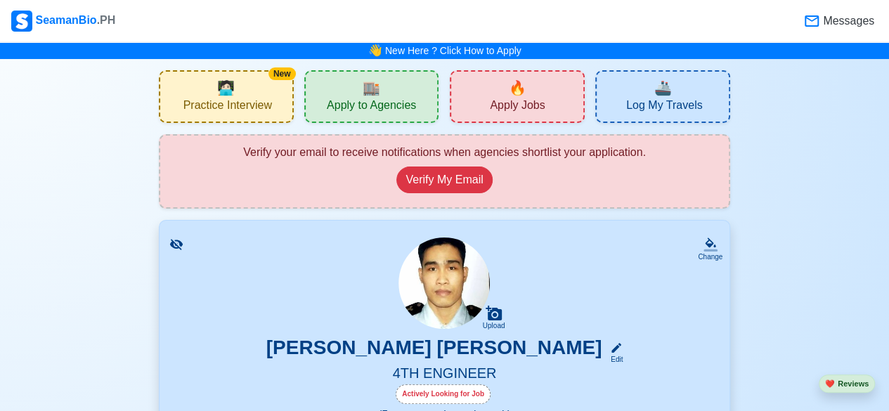
click at [519, 84] on span "🔥" at bounding box center [518, 87] width 18 height 21
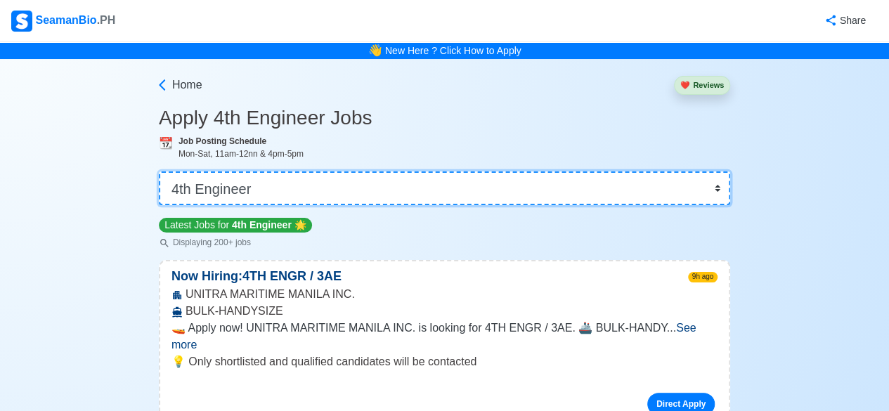
click at [717, 182] on select "👉 Select Rank or Position Master Chief Officer 2nd Officer 3rd Officer Junior O…" at bounding box center [444, 188] width 571 height 34
select select "Junior Engineer"
click at [160, 171] on select "👉 Select Rank or Position Master Chief Officer 2nd Officer 3rd Officer Junior O…" at bounding box center [444, 188] width 571 height 34
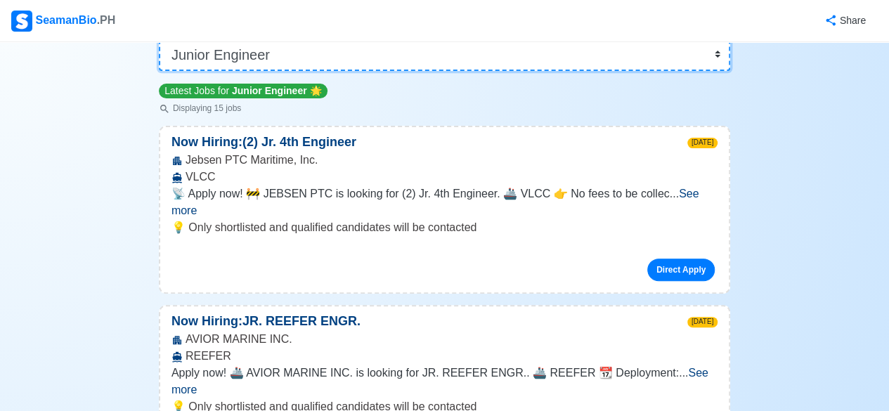
scroll to position [135, 0]
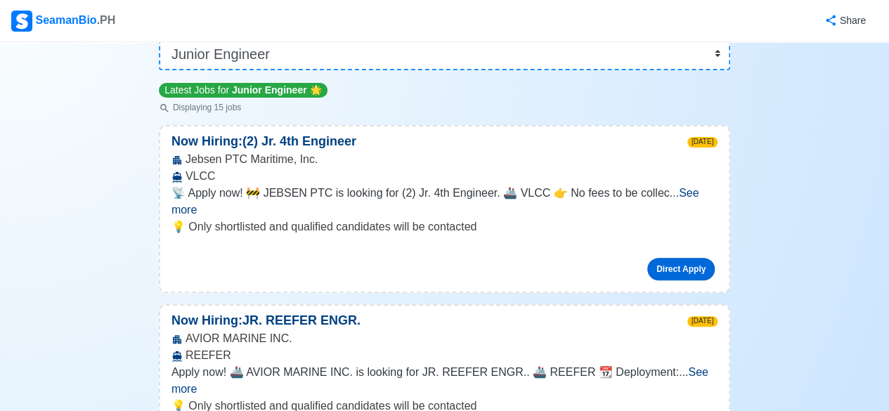
click at [670, 258] on link "Direct Apply" at bounding box center [680, 269] width 67 height 22
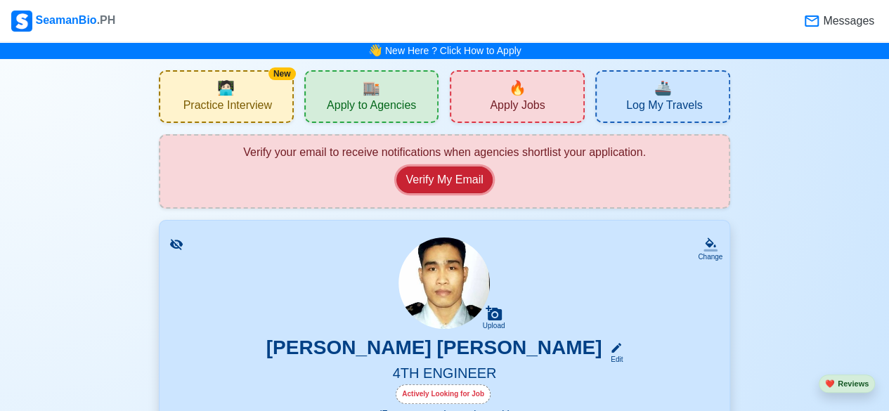
click at [435, 188] on button "Verify My Email" at bounding box center [444, 180] width 96 height 27
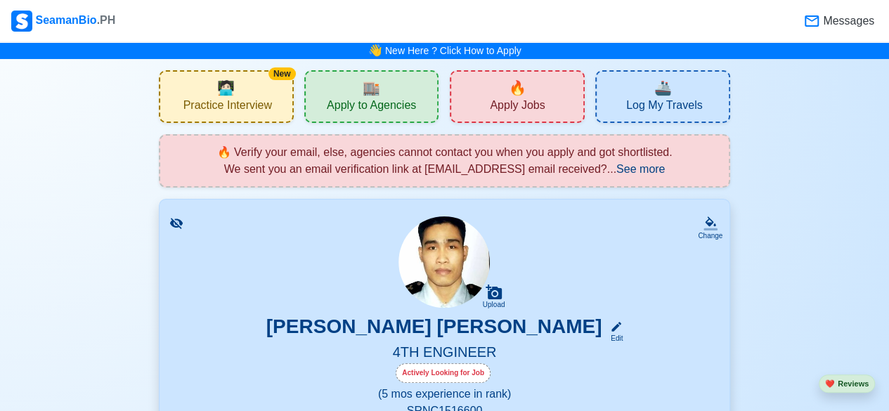
click at [665, 171] on span "See more" at bounding box center [640, 169] width 48 height 12
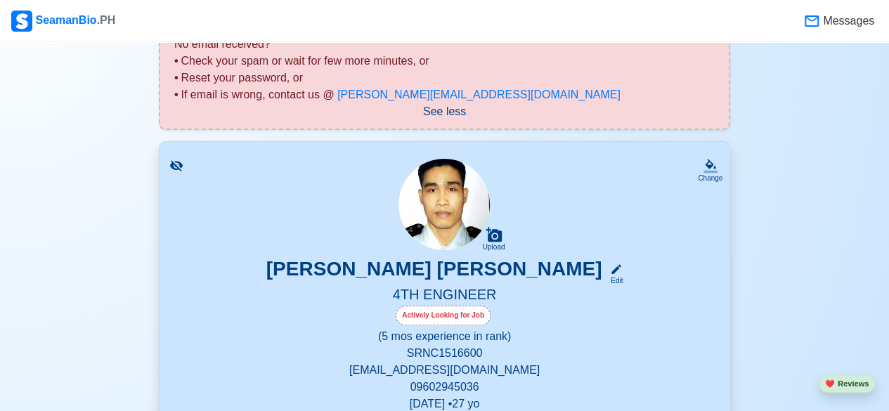
scroll to position [167, 0]
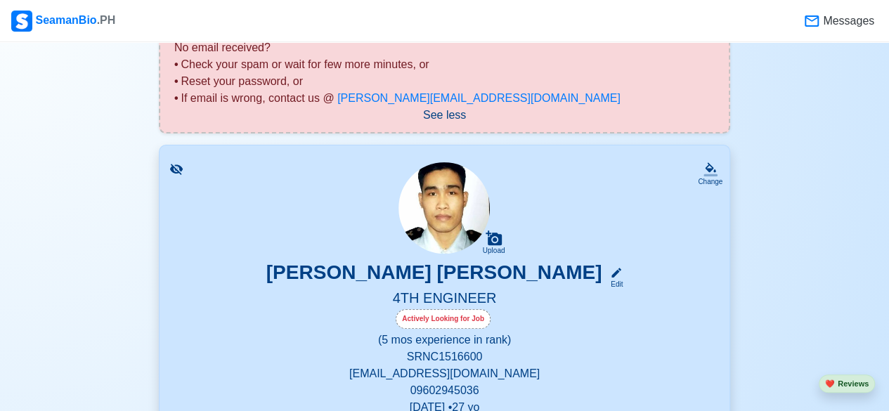
click at [433, 320] on div "Actively Looking for Job" at bounding box center [443, 319] width 95 height 20
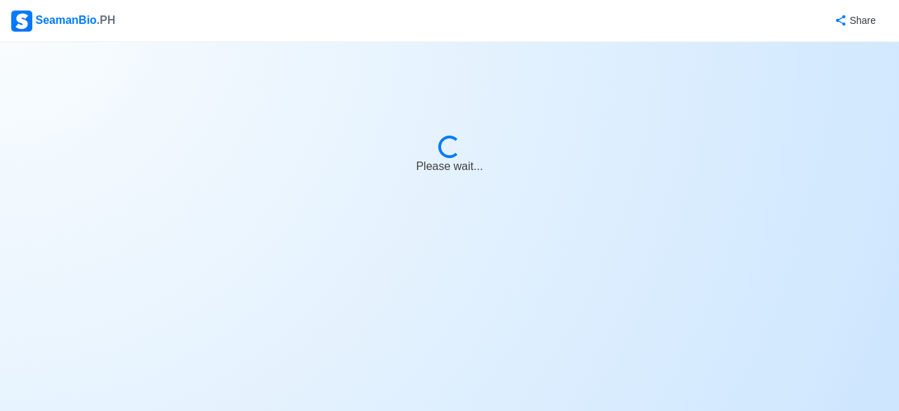
select select "Actively Looking for Job"
select select "Visible for Hiring"
select select "Single"
select select "[DEMOGRAPHIC_DATA]"
select select "PH"
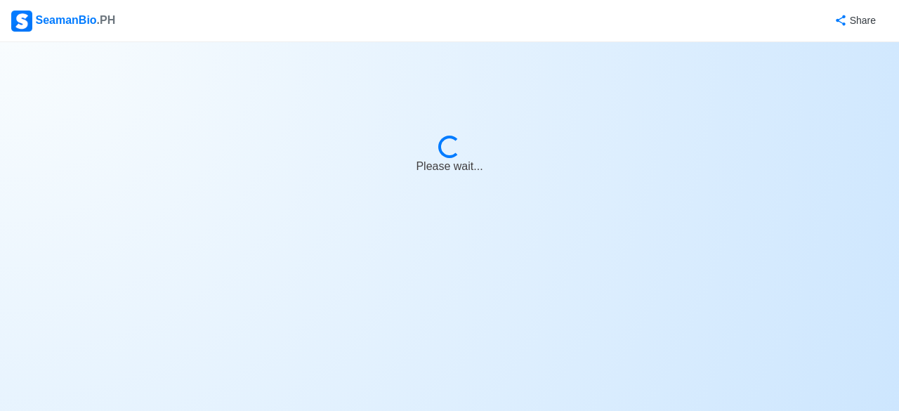
select select "0"
select select "5"
select select "4102416000000"
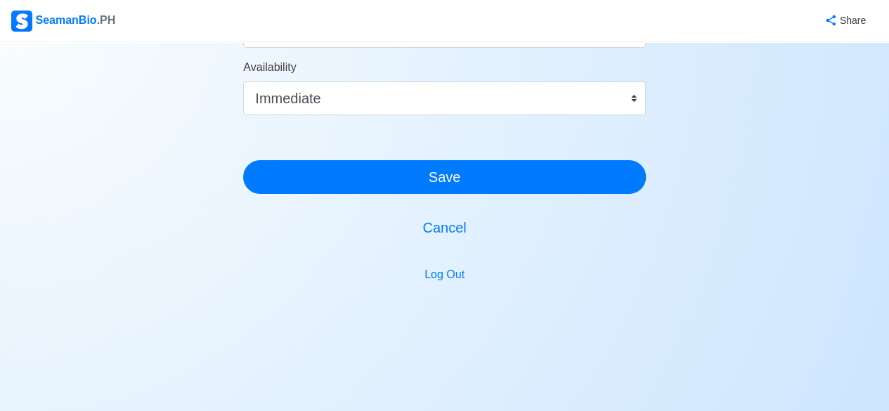
scroll to position [944, 0]
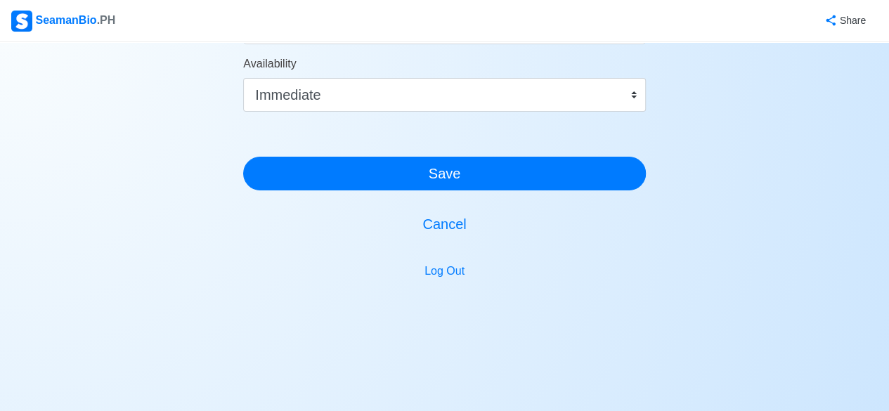
click at [270, 176] on button "Save" at bounding box center [444, 174] width 403 height 34
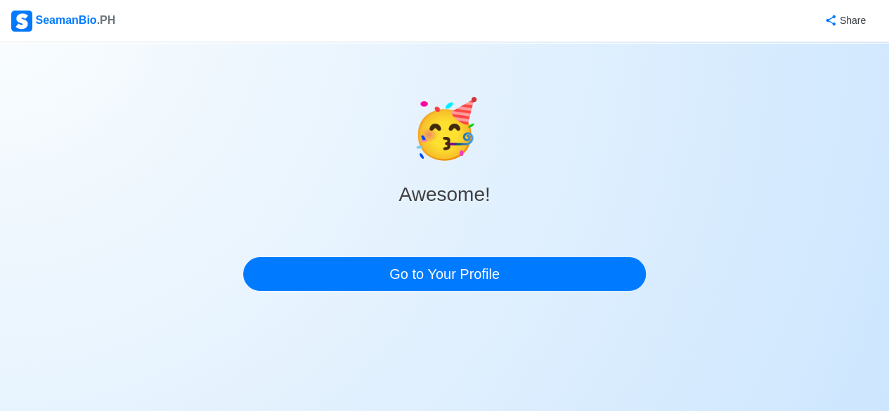
scroll to position [0, 0]
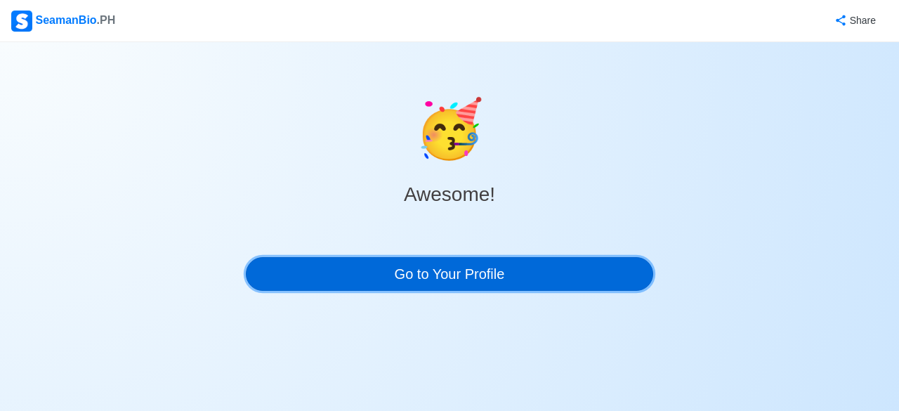
click at [306, 273] on link "Go to Your Profile" at bounding box center [449, 274] width 407 height 34
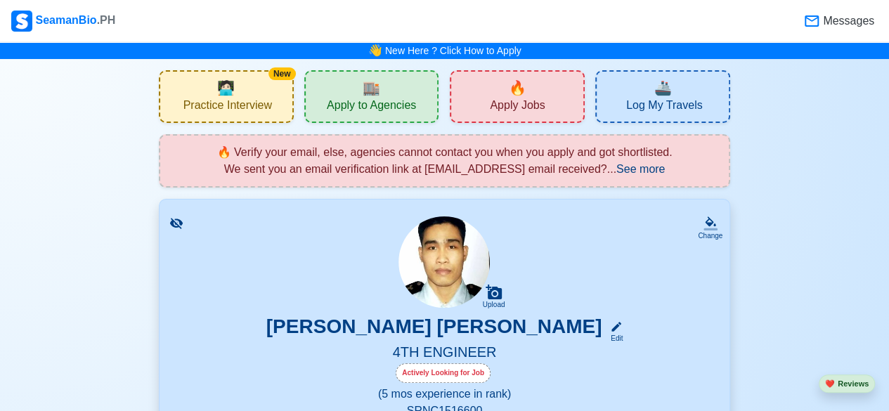
click at [480, 101] on div "🔥 Apply Jobs" at bounding box center [517, 96] width 135 height 53
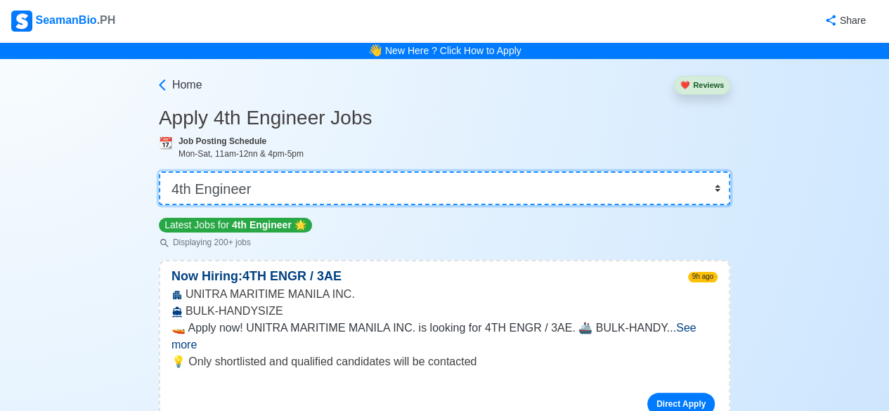
click at [708, 190] on select "👉 Select Rank or Position Master Chief Officer 2nd Officer 3rd Officer Junior O…" at bounding box center [444, 188] width 571 height 34
select select "Junior Engineer"
click at [160, 171] on select "👉 Select Rank or Position Master Chief Officer 2nd Officer 3rd Officer Junior O…" at bounding box center [444, 188] width 571 height 34
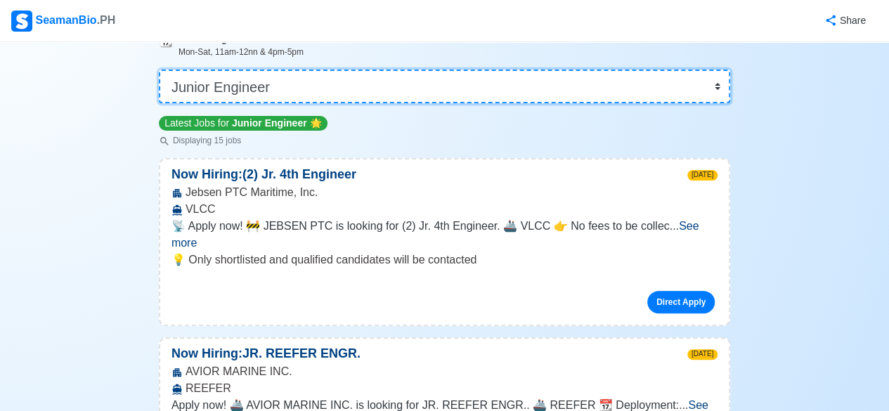
scroll to position [107, 0]
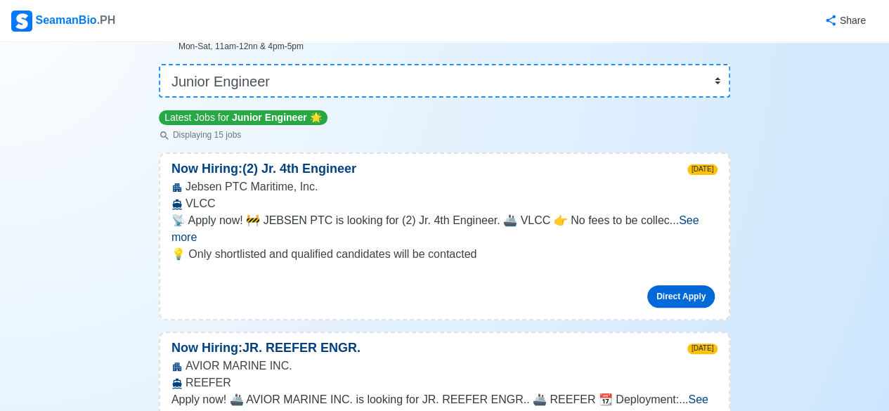
click at [684, 285] on link "Direct Apply" at bounding box center [680, 296] width 67 height 22
click at [696, 222] on span "See more" at bounding box center [435, 228] width 528 height 29
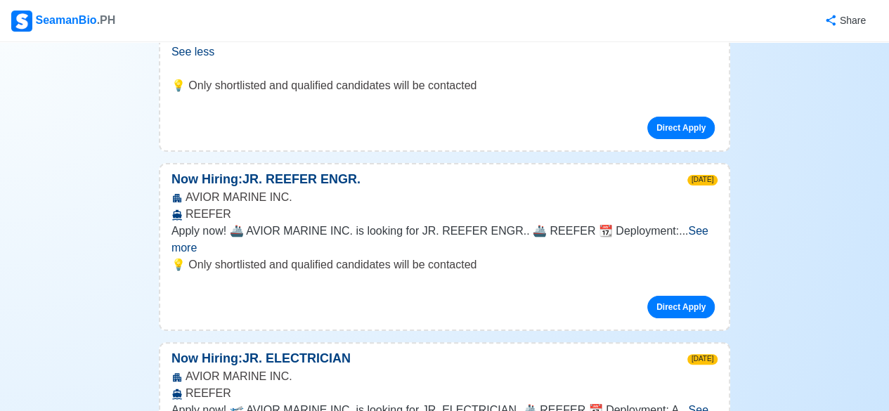
scroll to position [361, 0]
click at [685, 295] on link "Direct Apply" at bounding box center [680, 306] width 67 height 22
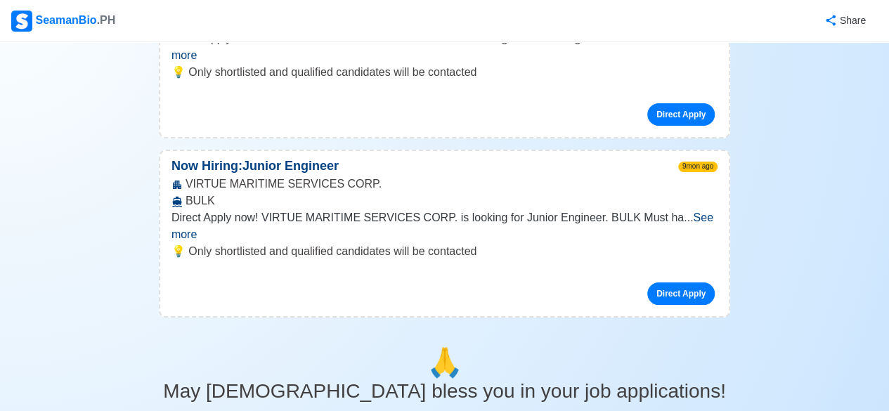
scroll to position [2703, 0]
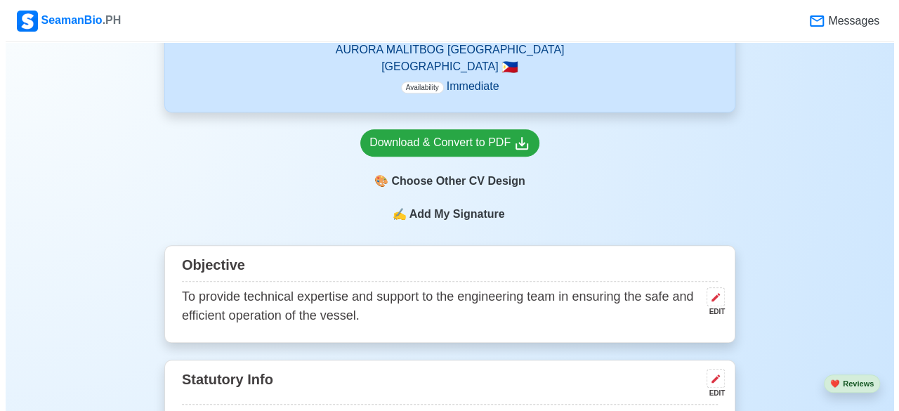
scroll to position [469, 0]
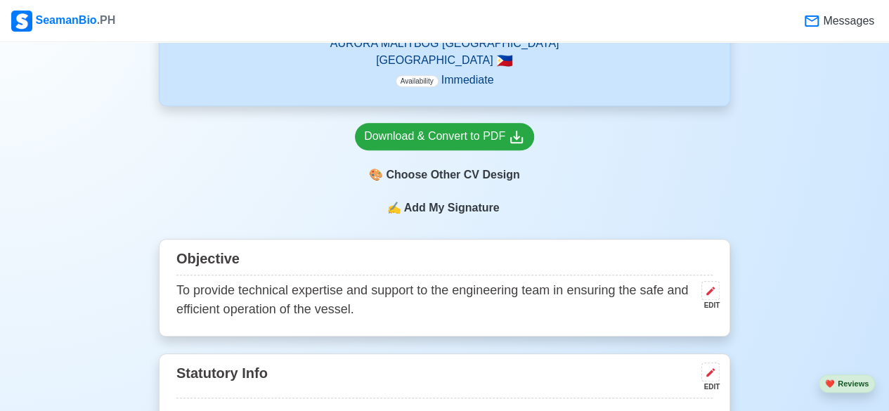
click at [457, 178] on div "🎨 Choose Other CV Design" at bounding box center [444, 175] width 179 height 27
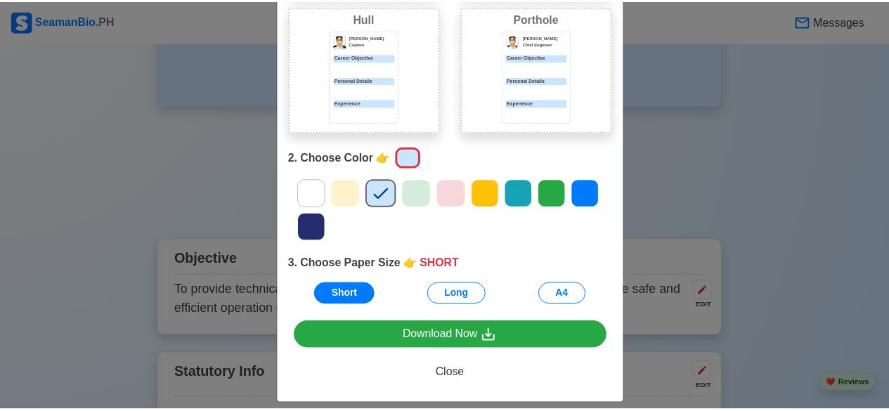
scroll to position [236, 0]
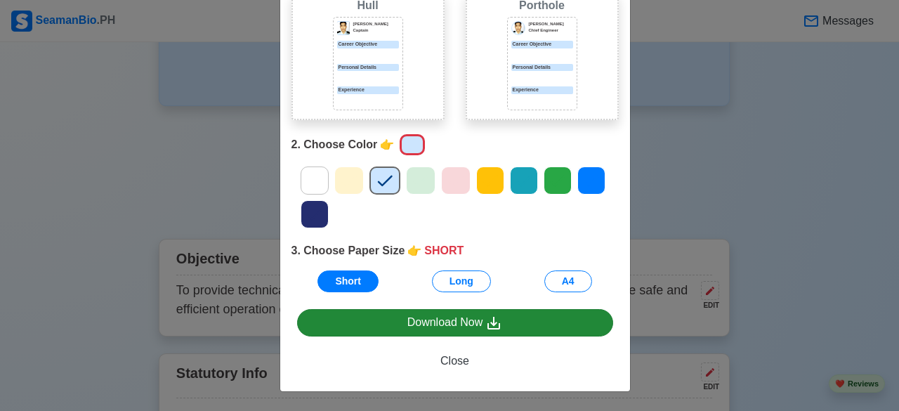
click at [490, 323] on icon at bounding box center [493, 323] width 17 height 17
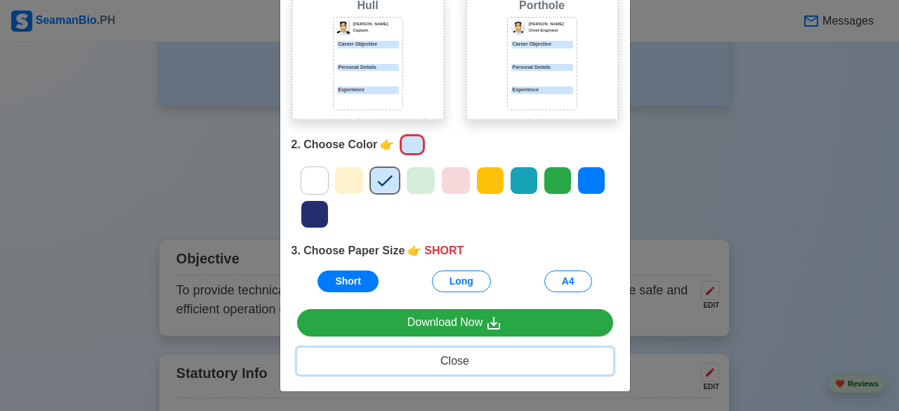
click at [448, 363] on span "Close" at bounding box center [454, 361] width 29 height 12
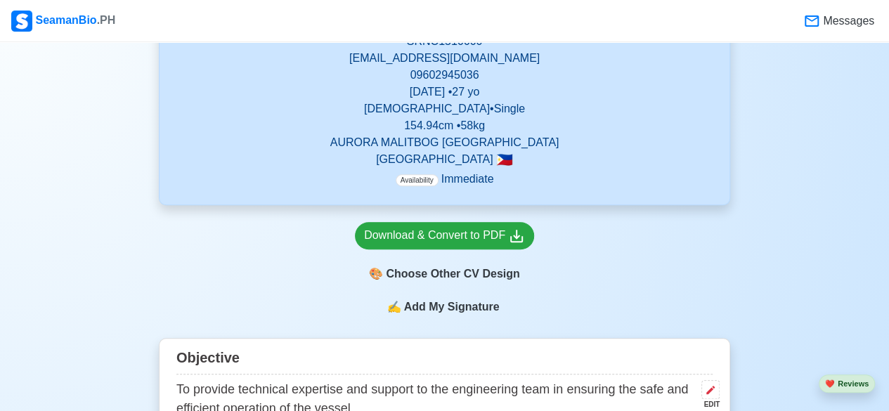
scroll to position [369, 0]
click at [451, 309] on span "Add My Signature" at bounding box center [450, 307] width 101 height 17
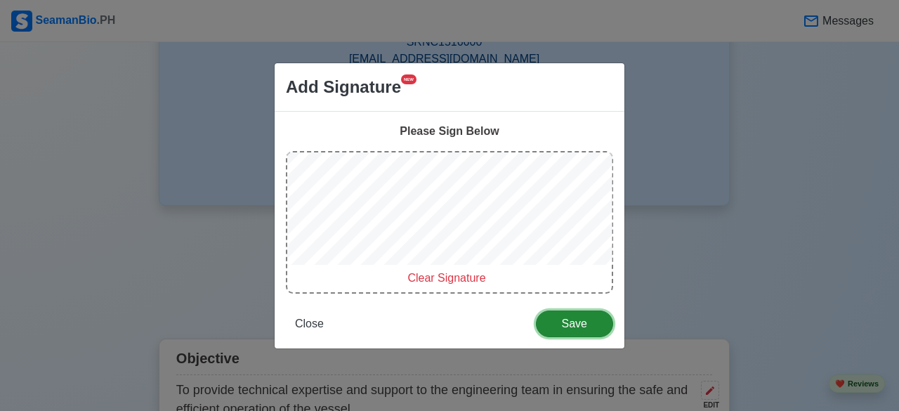
click at [575, 327] on span "Save" at bounding box center [574, 324] width 59 height 12
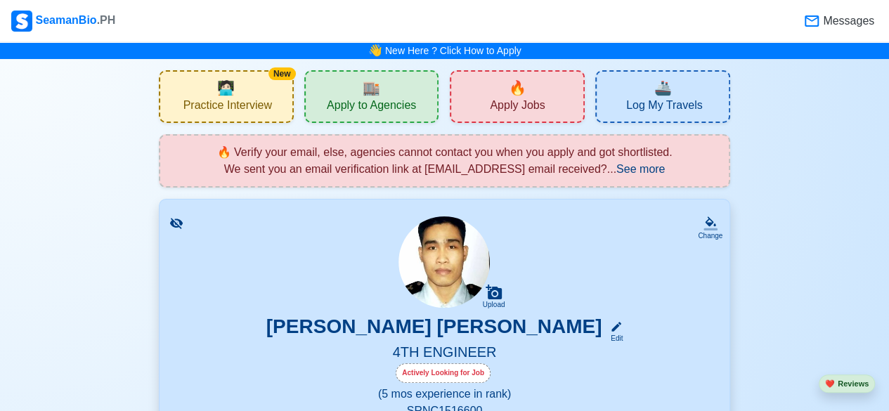
scroll to position [1, 0]
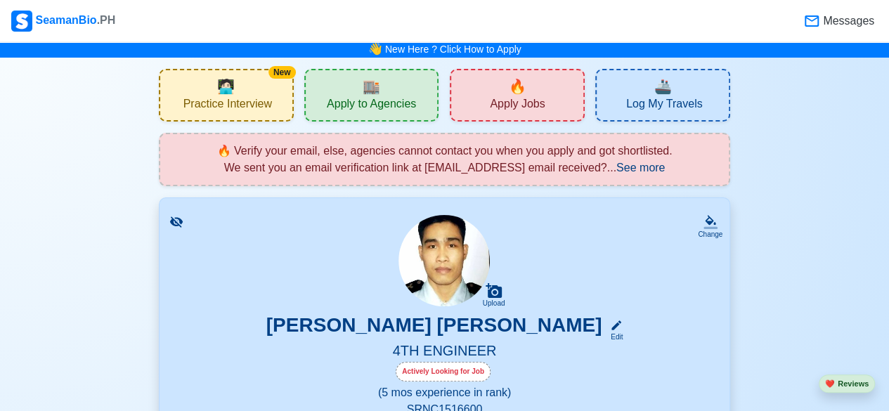
click at [548, 97] on div "🔥 Apply Jobs" at bounding box center [517, 95] width 135 height 53
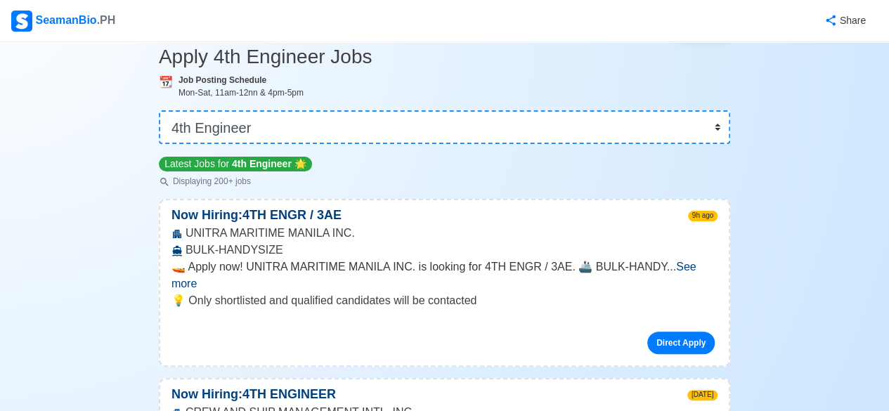
scroll to position [63, 0]
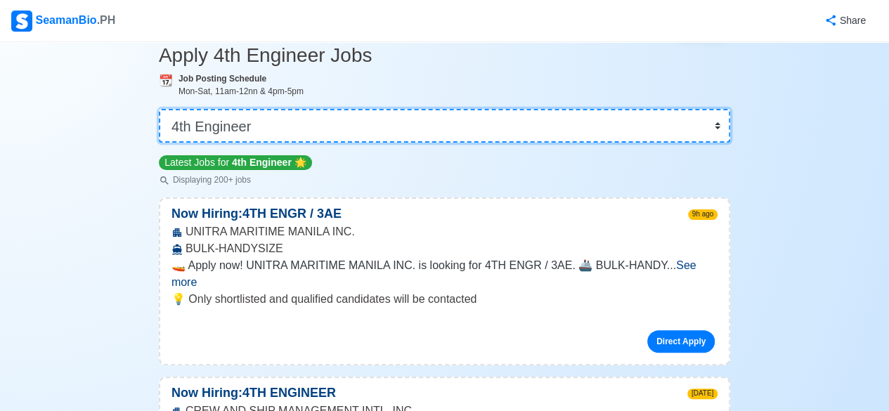
click at [708, 129] on select "👉 Select Rank or Position Master Chief Officer 2nd Officer 3rd Officer Junior O…" at bounding box center [444, 126] width 571 height 34
select select "Junior Engineer"
click at [160, 143] on select "👉 Select Rank or Position Master Chief Officer 2nd Officer 3rd Officer Junior O…" at bounding box center [444, 126] width 571 height 34
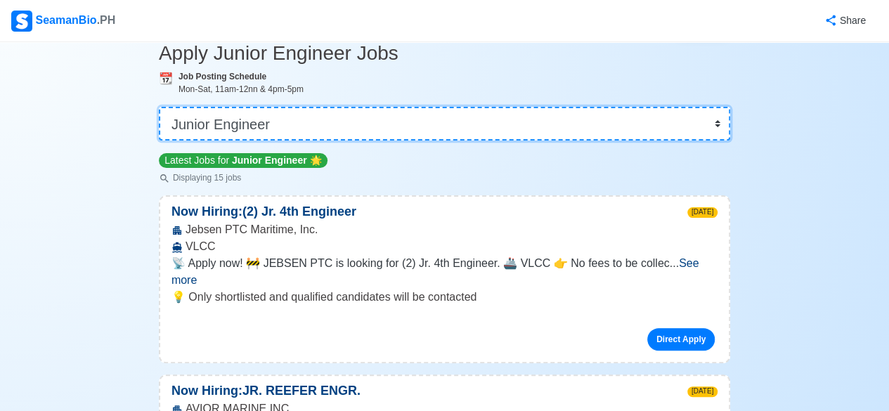
scroll to position [66, 0]
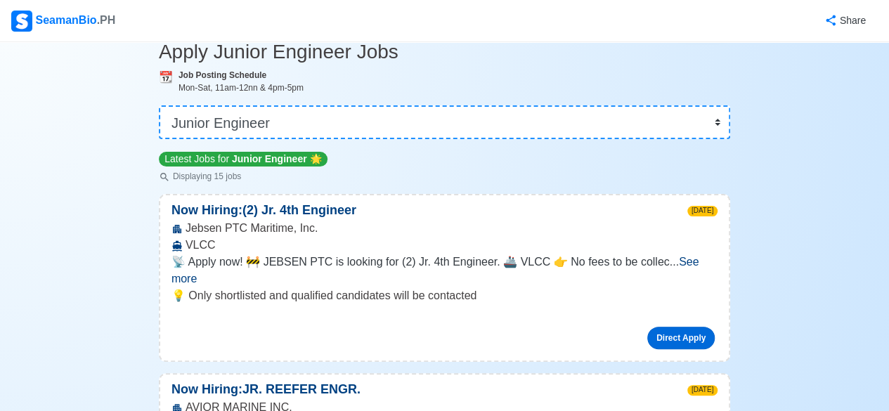
click at [694, 327] on link "Direct Apply" at bounding box center [680, 338] width 67 height 22
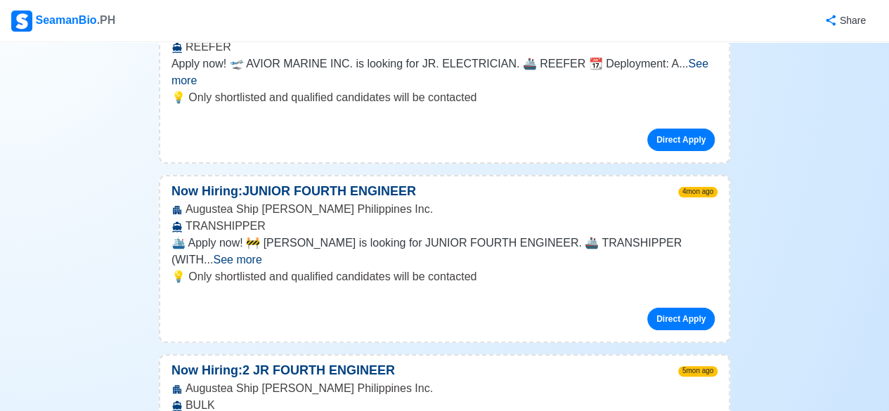
scroll to position [620, 0]
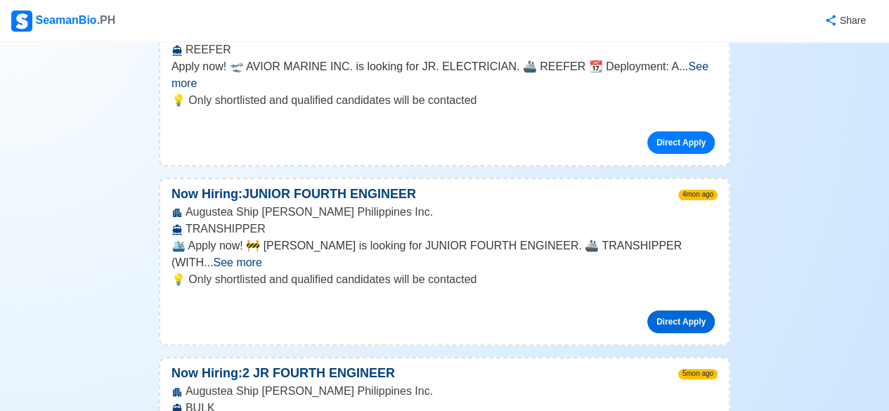
click at [682, 311] on link "Direct Apply" at bounding box center [680, 322] width 67 height 22
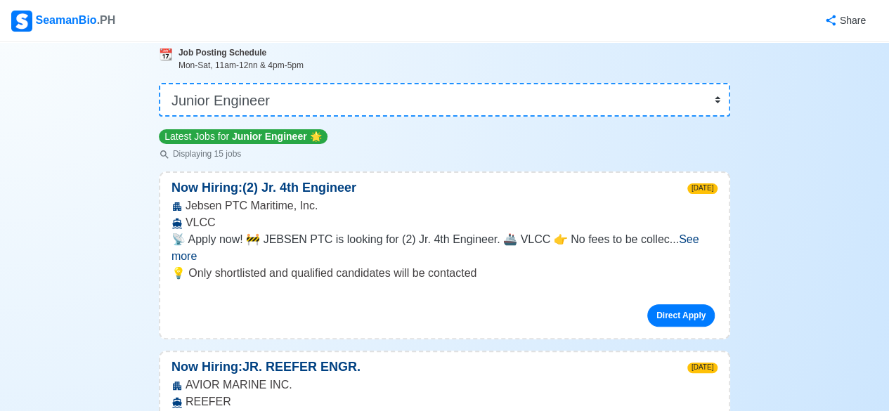
scroll to position [0, 0]
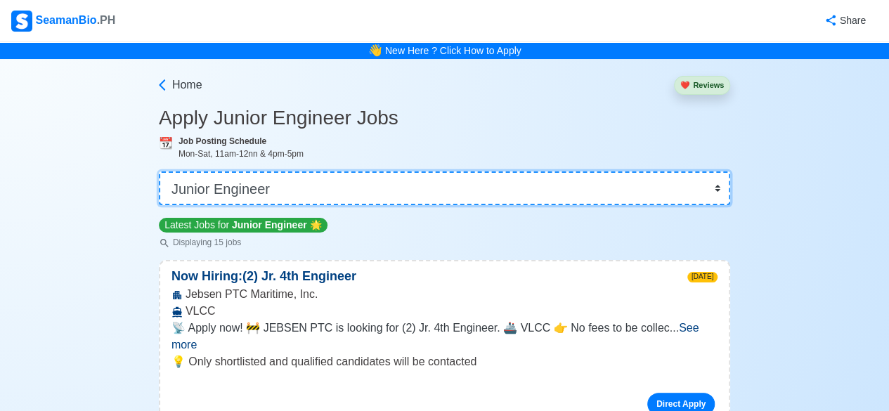
click at [418, 201] on select "👉 Select Rank or Position Master Chief Officer 2nd Officer 3rd Officer Junior O…" at bounding box center [444, 188] width 571 height 34
select select "4th Engineer"
click at [160, 171] on select "👉 Select Rank or Position Master Chief Officer 2nd Officer 3rd Officer Junior O…" at bounding box center [444, 188] width 571 height 34
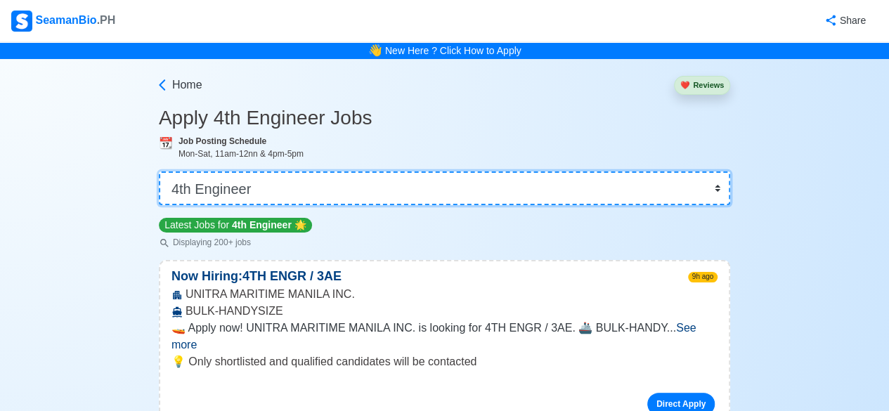
click at [712, 190] on select "👉 Select Rank or Position Master Chief Officer 2nd Officer 3rd Officer Junior O…" at bounding box center [444, 188] width 571 height 34
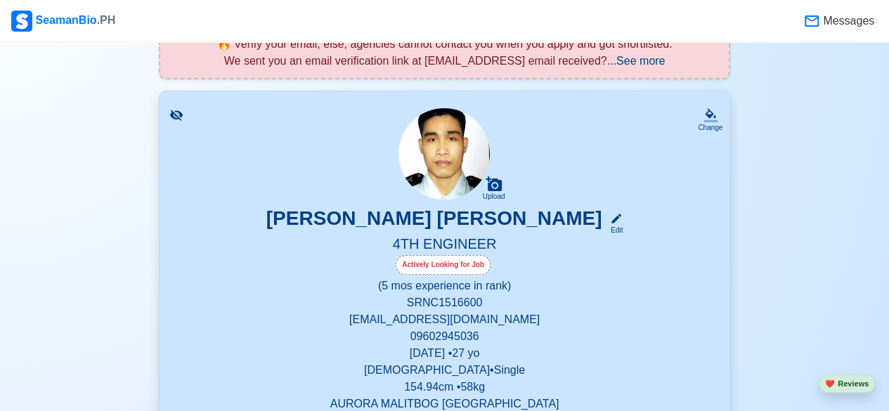
scroll to position [107, 0]
click at [707, 123] on div "Change" at bounding box center [710, 128] width 25 height 11
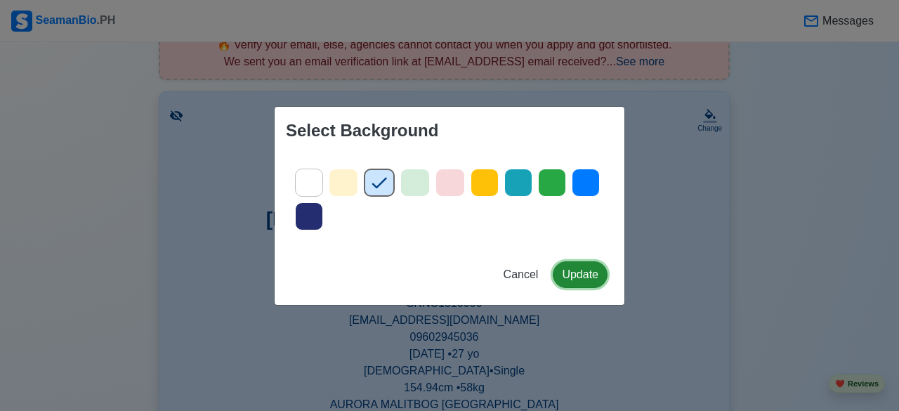
click at [587, 279] on button "Update" at bounding box center [580, 274] width 55 height 27
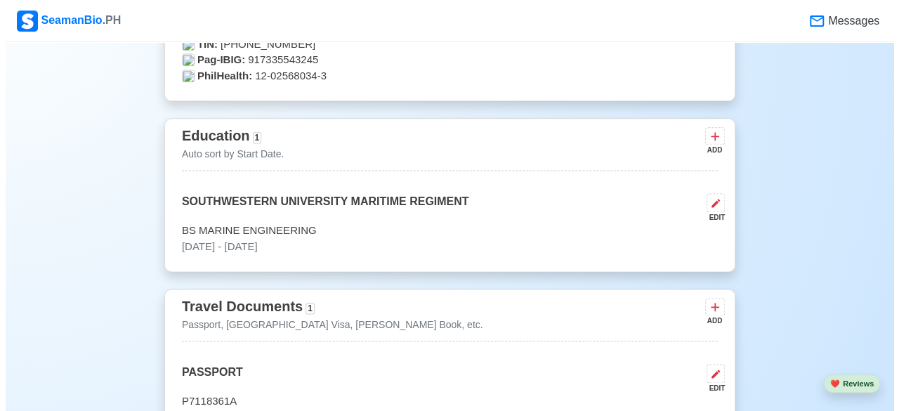
scroll to position [864, 0]
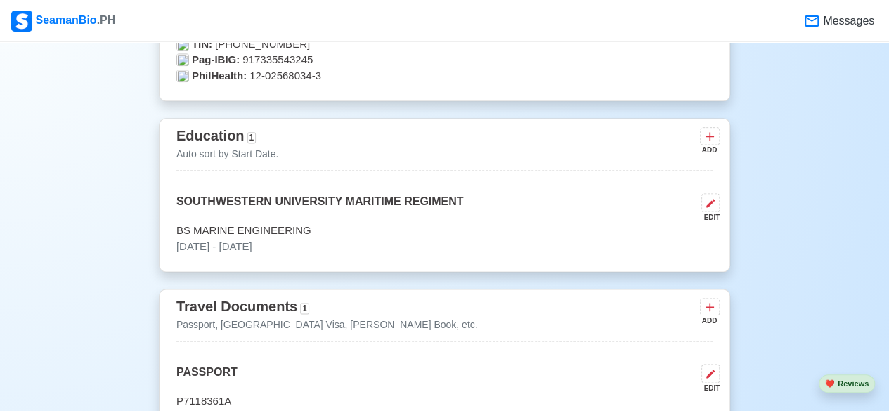
click at [631, 149] on div "Education 1 Auto sort by Start Date. ADD" at bounding box center [444, 147] width 536 height 46
click at [193, 150] on p "Auto sort by Start Date." at bounding box center [227, 154] width 103 height 15
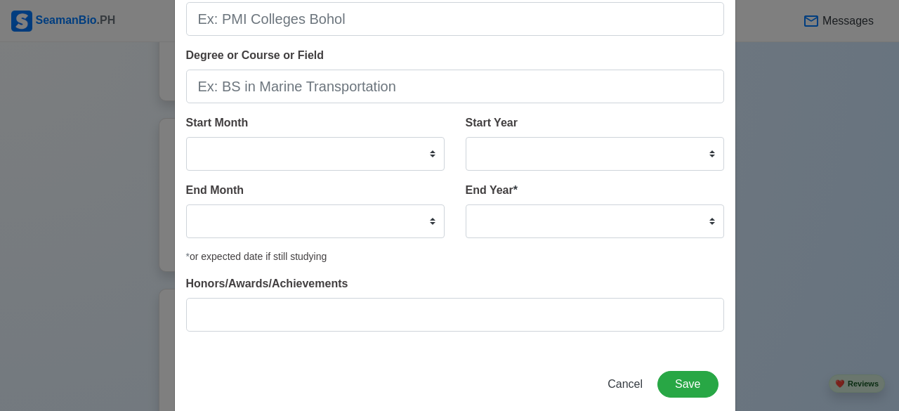
scroll to position [122, 0]
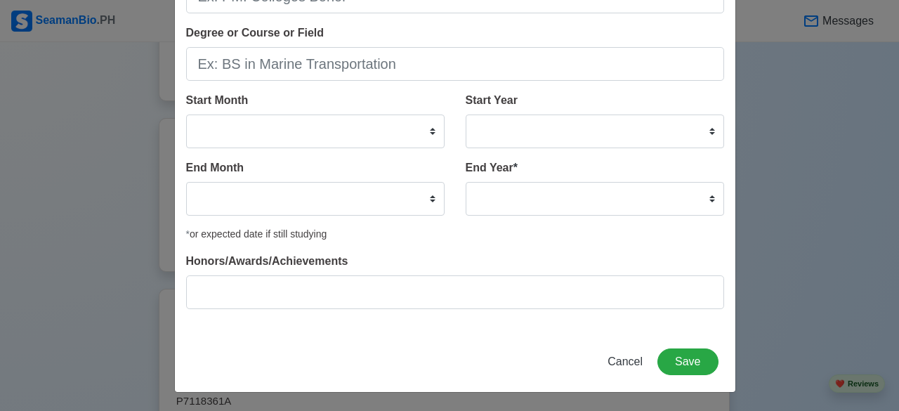
click at [778, 285] on div "Add Education School Degree or Course or Field Start Month January February Mar…" at bounding box center [449, 205] width 899 height 411
click at [628, 365] on span "Cancel" at bounding box center [625, 361] width 35 height 12
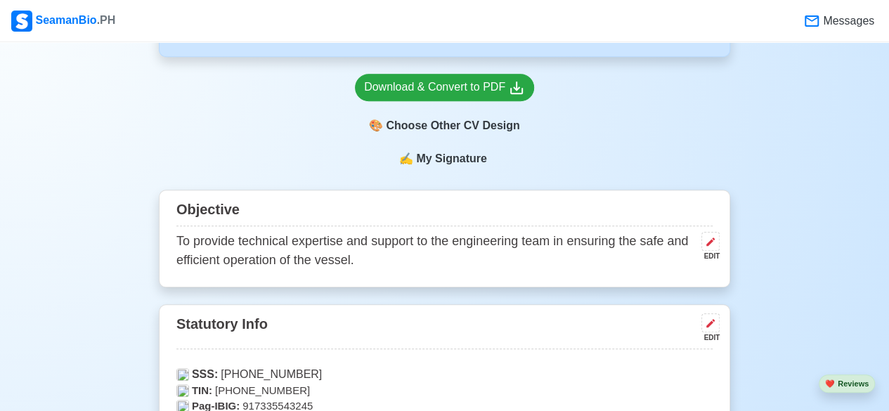
scroll to position [0, 0]
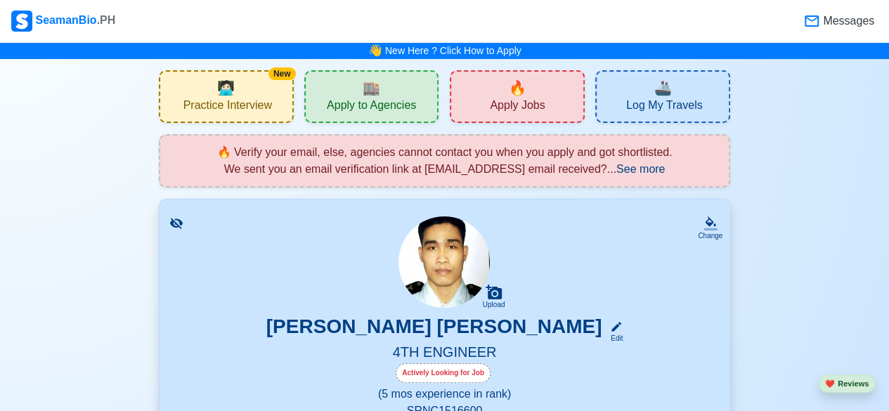
click at [478, 106] on div "🔥 Apply Jobs" at bounding box center [517, 96] width 135 height 53
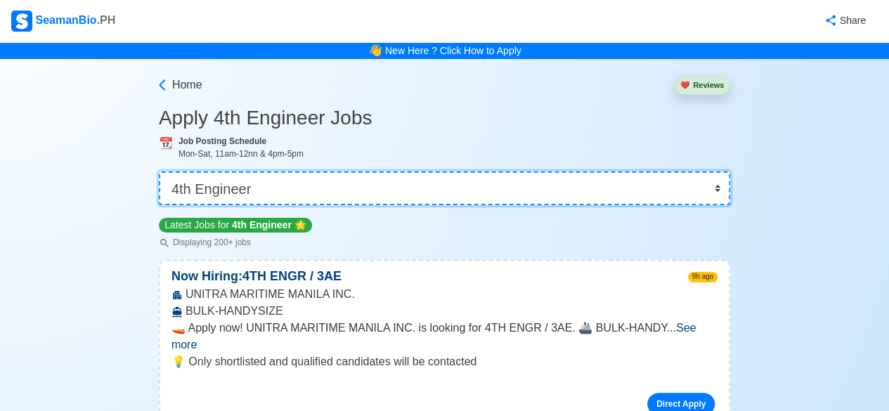
click at [716, 188] on select "👉 Select Rank or Position Master Chief Officer 2nd Officer 3rd Officer Junior O…" at bounding box center [444, 188] width 571 height 34
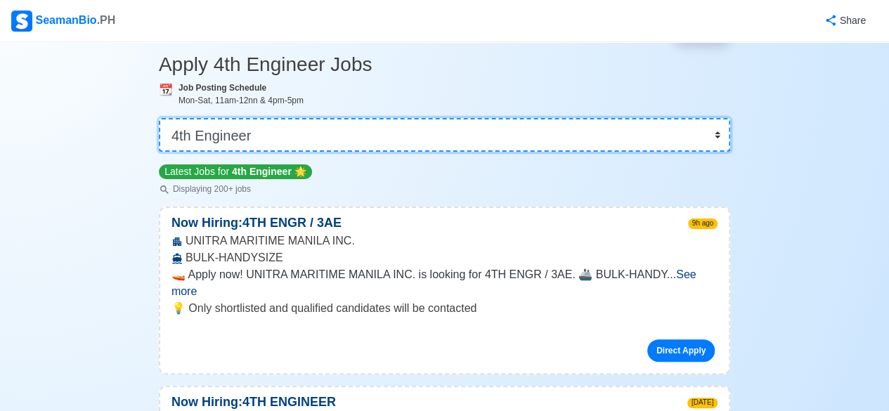
scroll to position [55, 0]
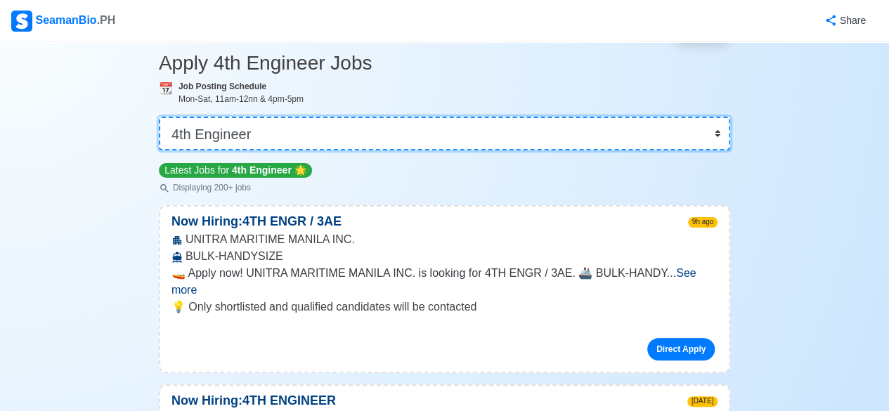
click at [720, 136] on select "👉 Select Rank or Position Master Chief Officer 2nd Officer 3rd Officer Junior O…" at bounding box center [444, 134] width 571 height 34
select select "Junior Engineer"
click at [160, 150] on select "👉 Select Rank or Position Master Chief Officer 2nd Officer 3rd Officer Junior O…" at bounding box center [444, 134] width 571 height 34
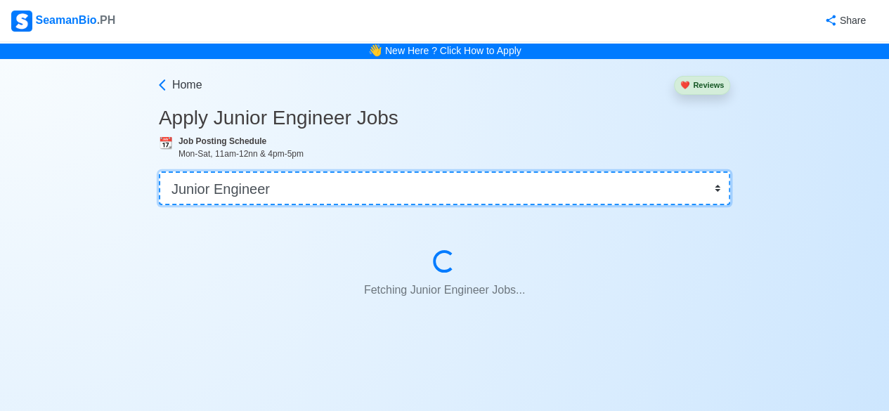
scroll to position [0, 0]
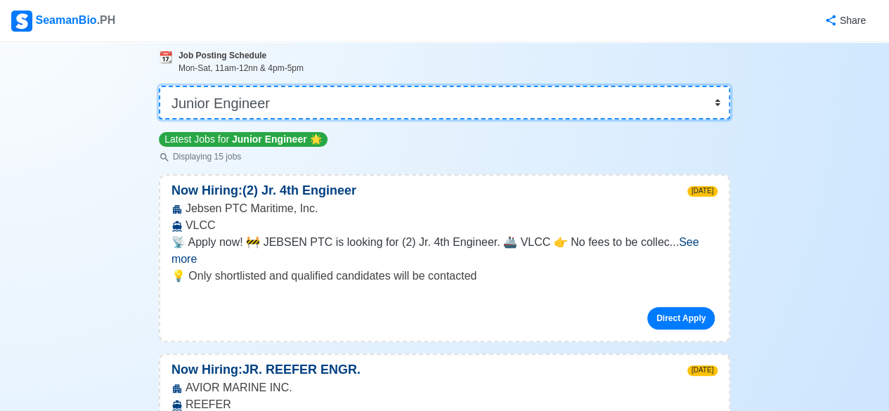
scroll to position [97, 0]
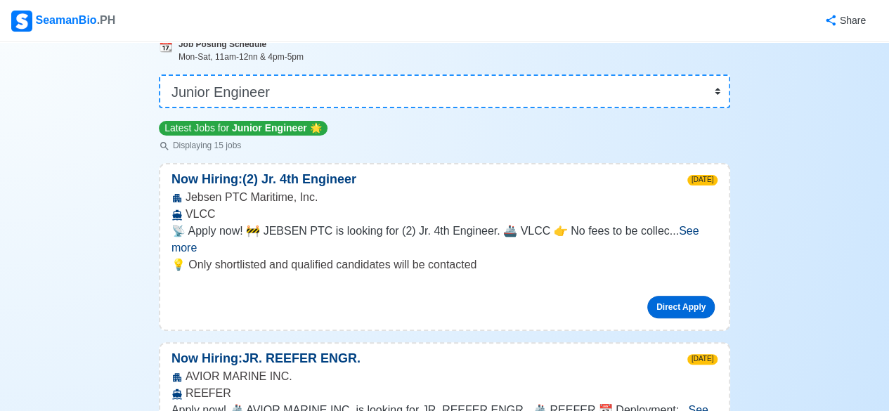
click at [687, 296] on link "Direct Apply" at bounding box center [680, 307] width 67 height 22
click at [693, 296] on link "Direct Apply" at bounding box center [680, 307] width 67 height 22
click at [699, 234] on span "See more" at bounding box center [435, 239] width 528 height 29
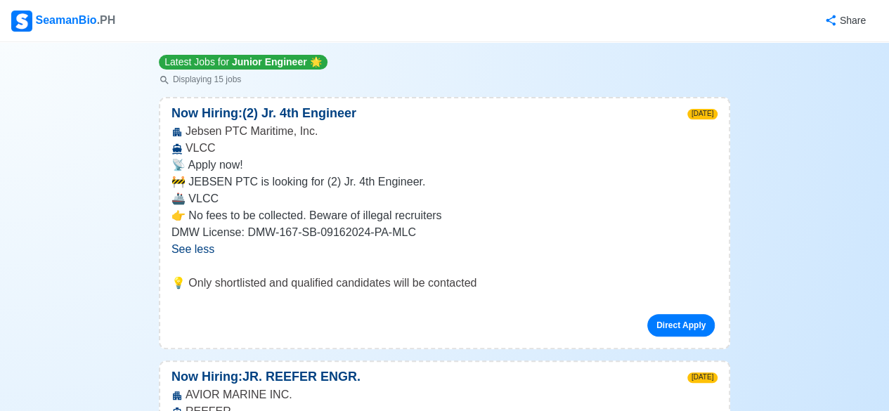
scroll to position [171, 0]
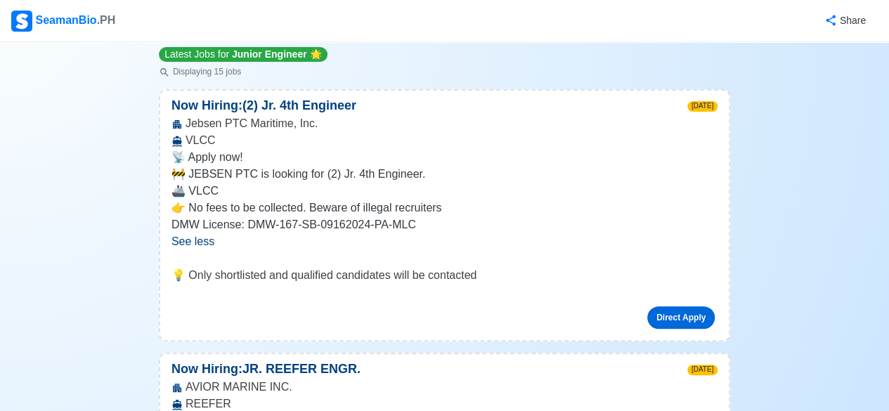
click at [686, 318] on link "Direct Apply" at bounding box center [680, 317] width 67 height 22
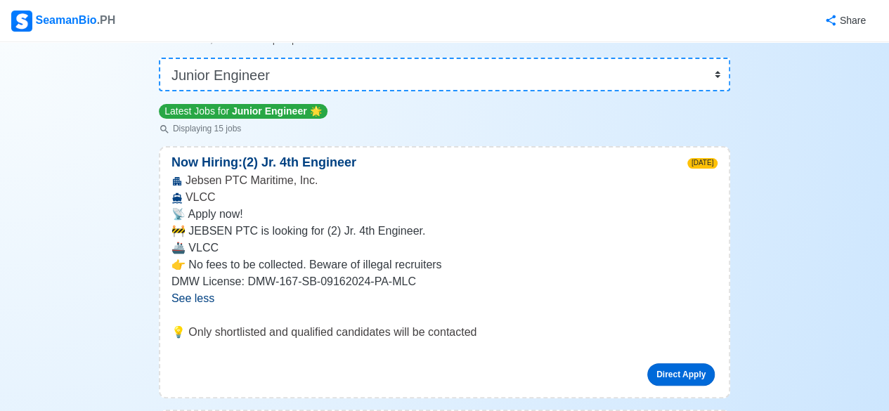
scroll to position [0, 0]
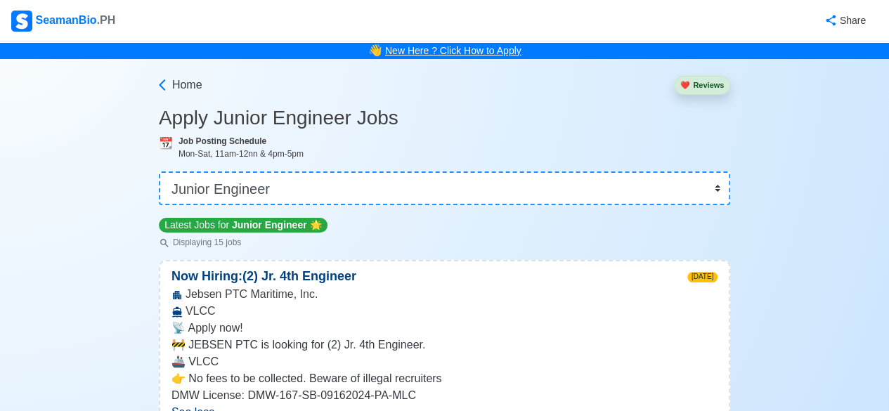
click at [514, 53] on link "New Here ? Click How to Apply" at bounding box center [453, 50] width 136 height 11
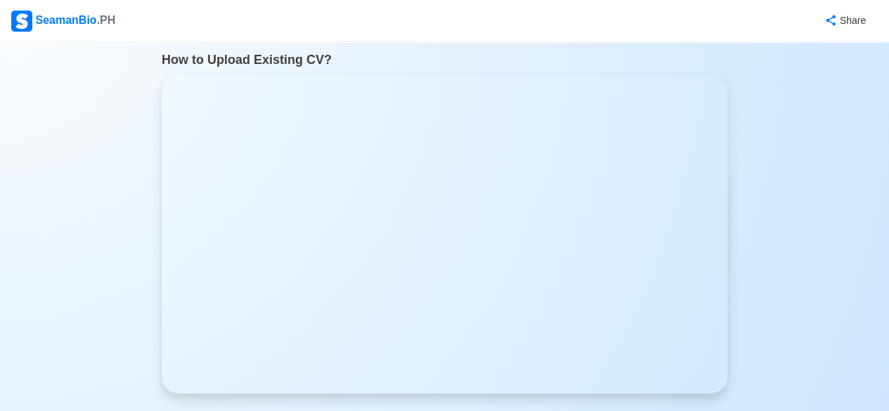
scroll to position [1565, 0]
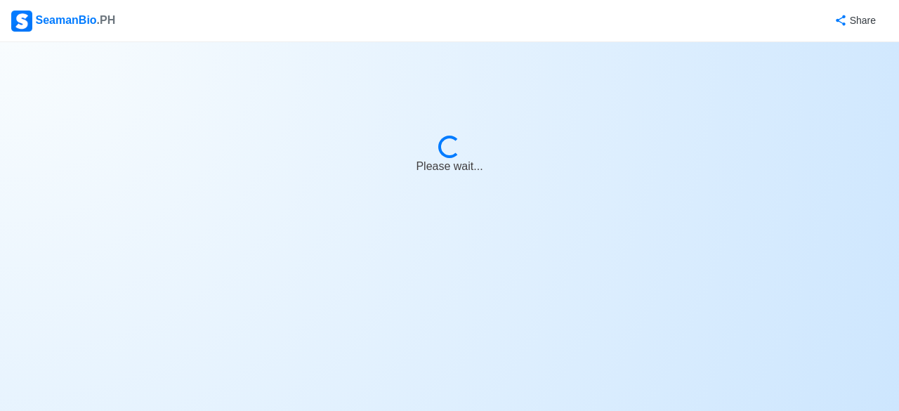
select select "Junior Engineer"
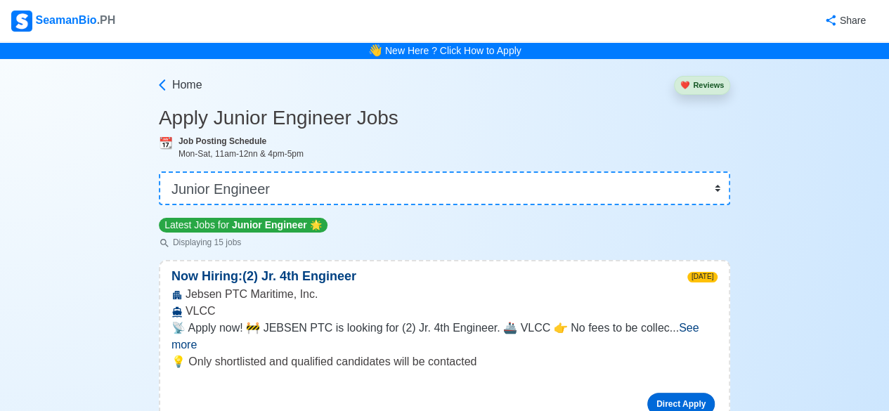
click at [688, 393] on link "Direct Apply" at bounding box center [680, 404] width 67 height 22
click at [237, 229] on span "Junior Engineer" at bounding box center [269, 224] width 75 height 11
click at [461, 51] on link "New Here ? Click How to Apply" at bounding box center [453, 50] width 136 height 11
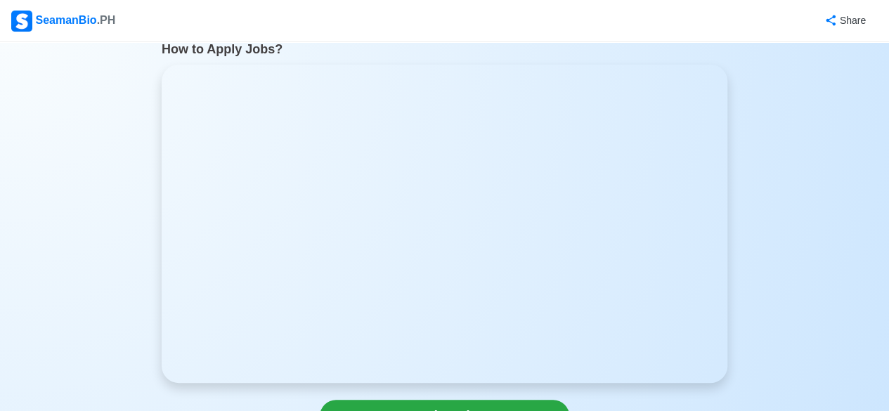
scroll to position [56, 0]
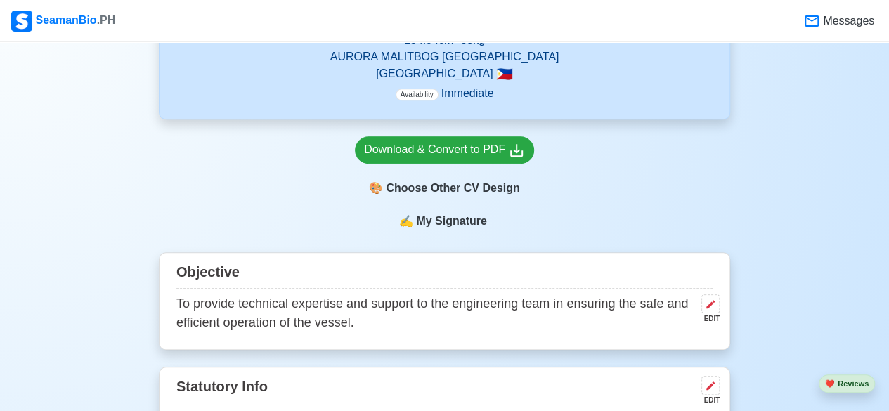
scroll to position [460, 0]
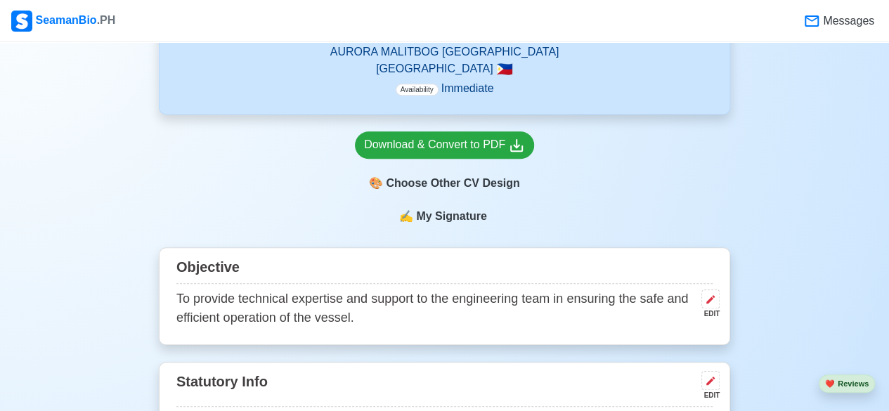
click at [246, 171] on div "Download & Convert to PDF 🎨 Choose Other CV Design" at bounding box center [444, 161] width 571 height 93
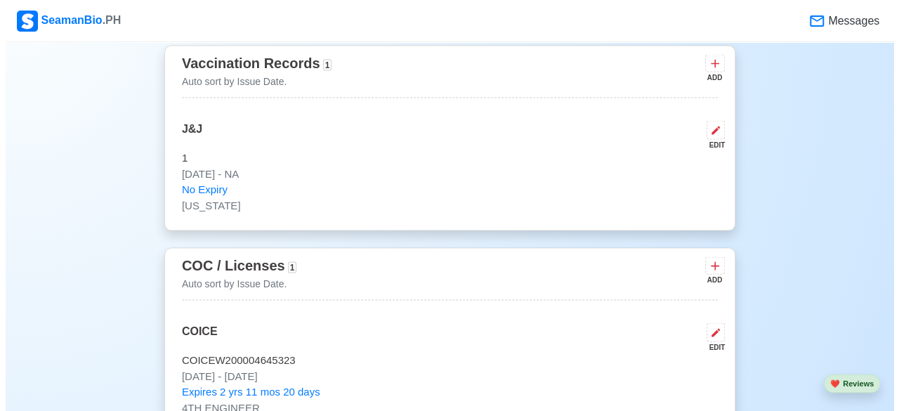
scroll to position [1314, 0]
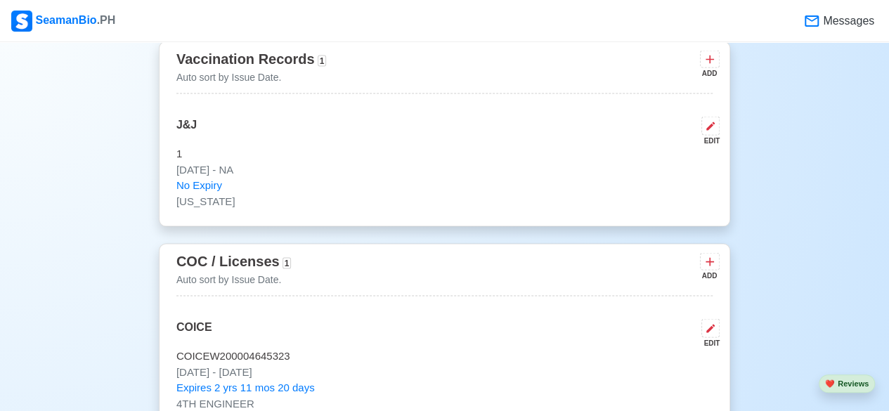
click at [202, 326] on p "COICE" at bounding box center [194, 333] width 36 height 30
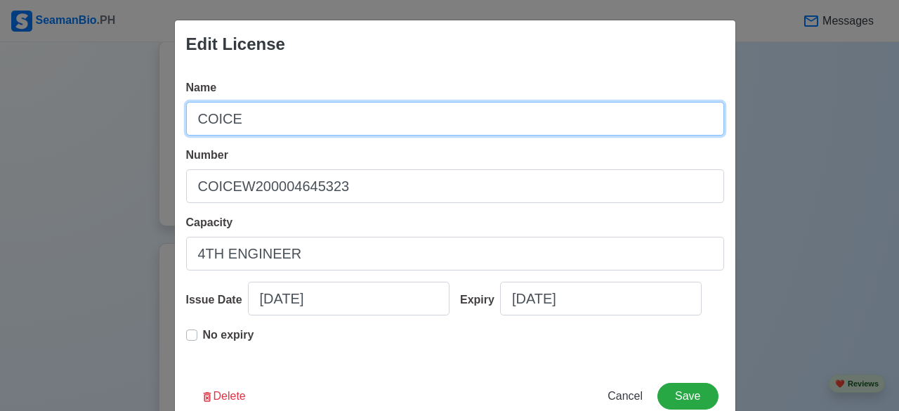
click at [268, 131] on input "COICE" at bounding box center [455, 119] width 538 height 34
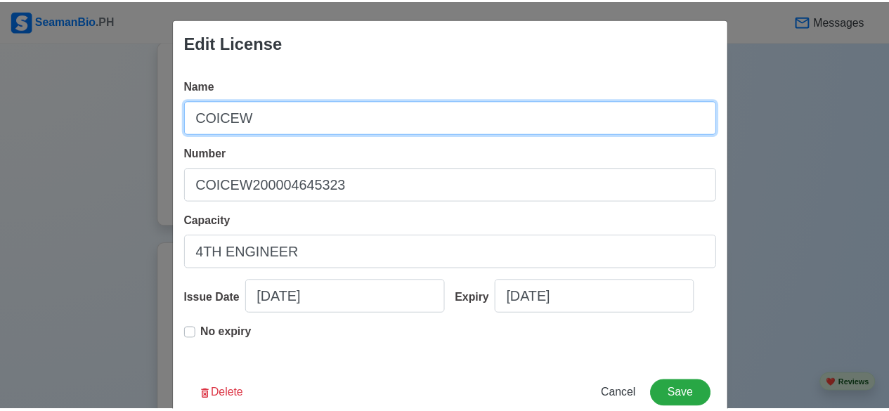
scroll to position [0, 0]
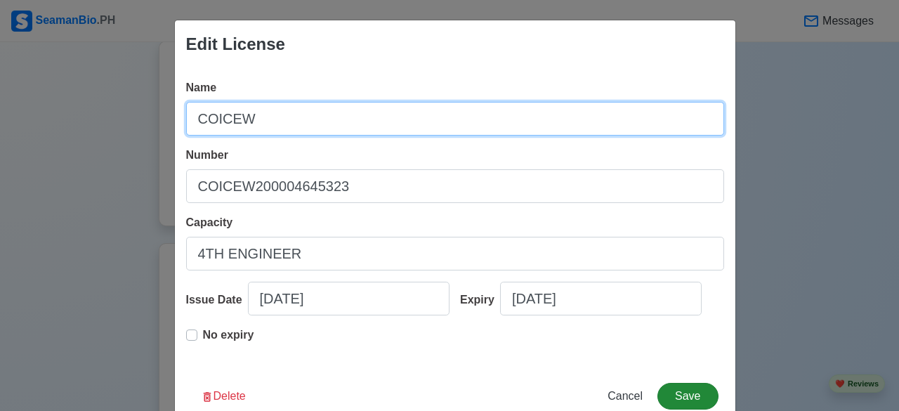
type input "COICEW"
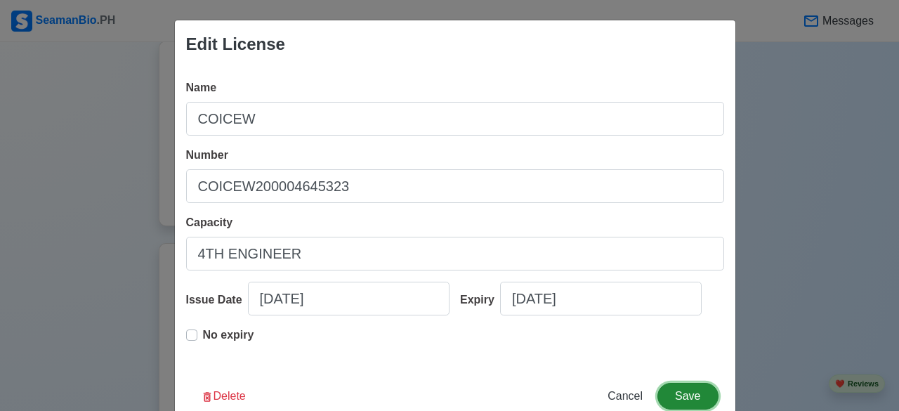
click at [670, 389] on button "Save" at bounding box center [688, 396] width 60 height 27
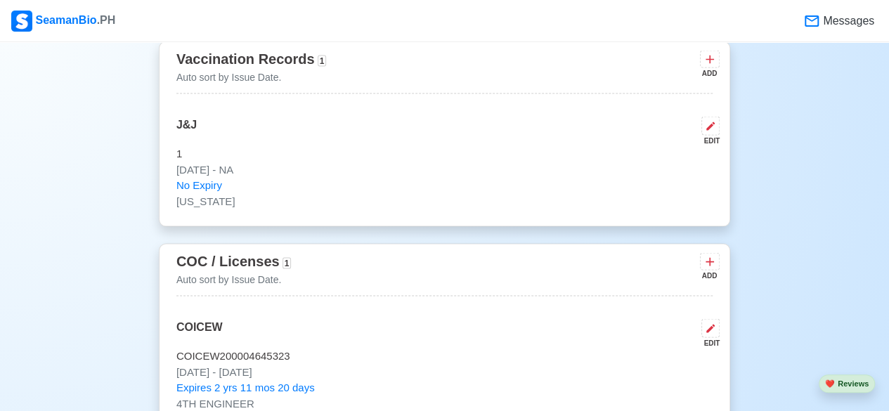
click at [540, 293] on div "COC / Licenses 1 Auto sort by Issue Date. ADD COICEW EDIT COICEW200004645323 [D…" at bounding box center [444, 335] width 571 height 185
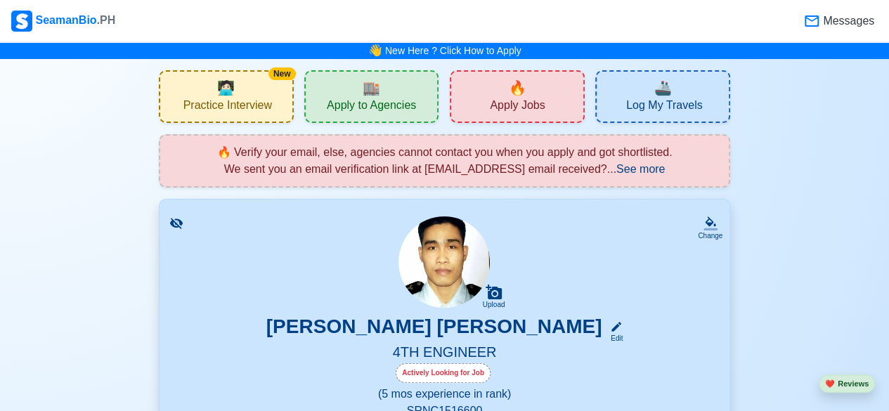
click at [479, 106] on div "🔥 Apply Jobs" at bounding box center [517, 96] width 135 height 53
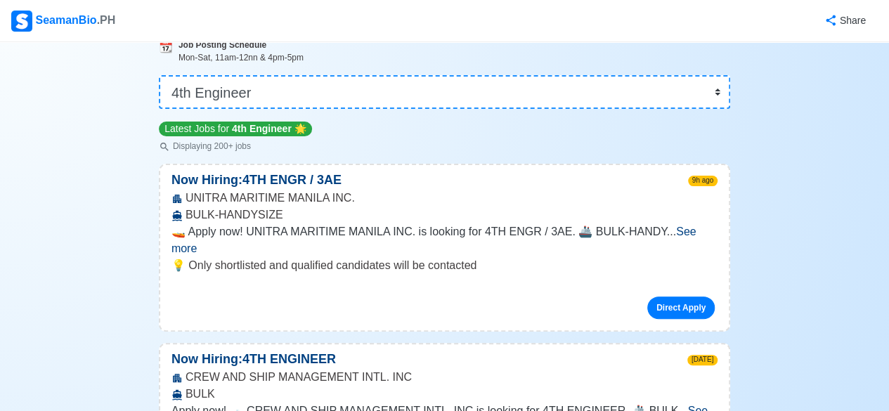
scroll to position [101, 0]
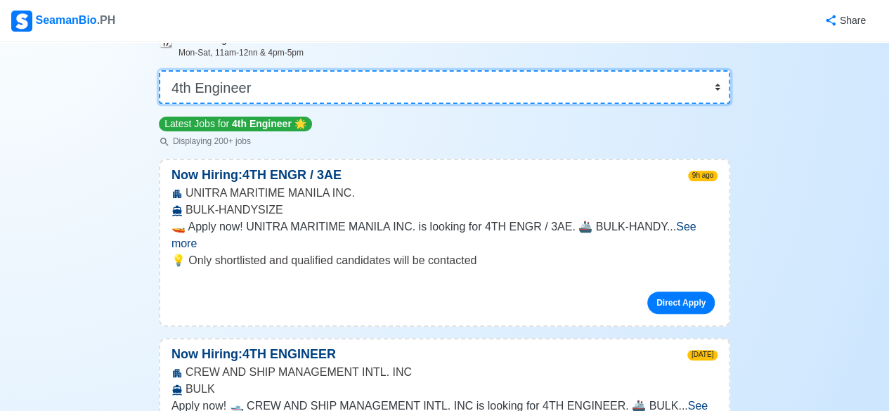
click at [715, 88] on select "👉 Select Rank or Position Master Chief Officer 2nd Officer 3rd Officer Junior O…" at bounding box center [444, 87] width 571 height 34
select select "Junior Engineer"
click at [160, 104] on select "👉 Select Rank or Position Master Chief Officer 2nd Officer 3rd Officer Junior O…" at bounding box center [444, 87] width 571 height 34
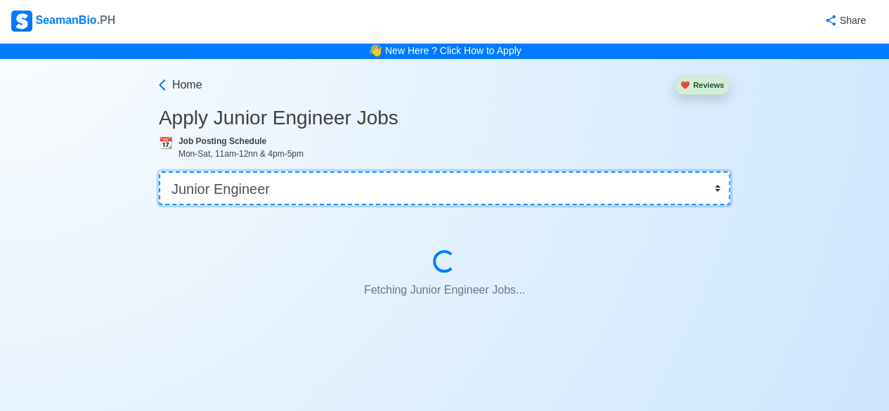
scroll to position [0, 0]
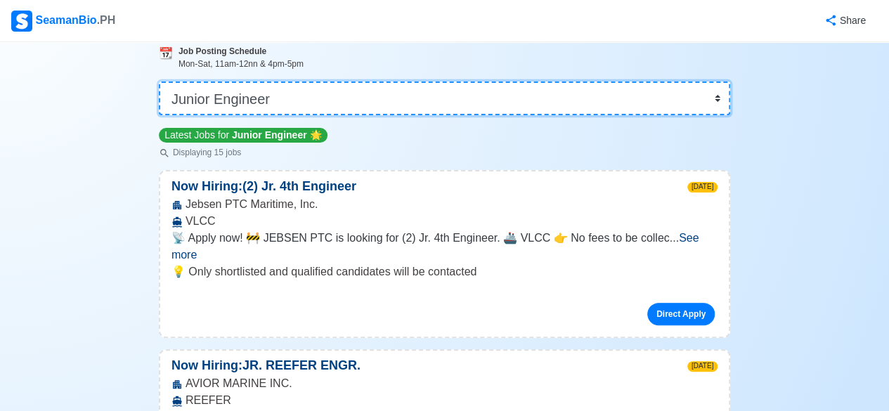
scroll to position [98, 0]
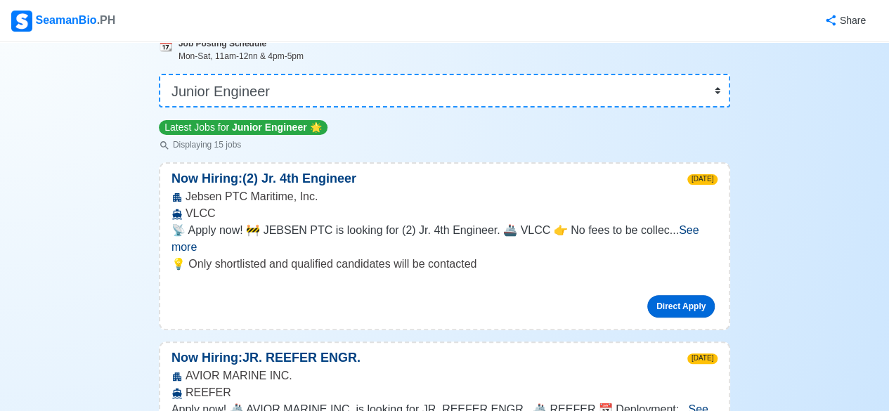
click at [681, 295] on link "Direct Apply" at bounding box center [680, 306] width 67 height 22
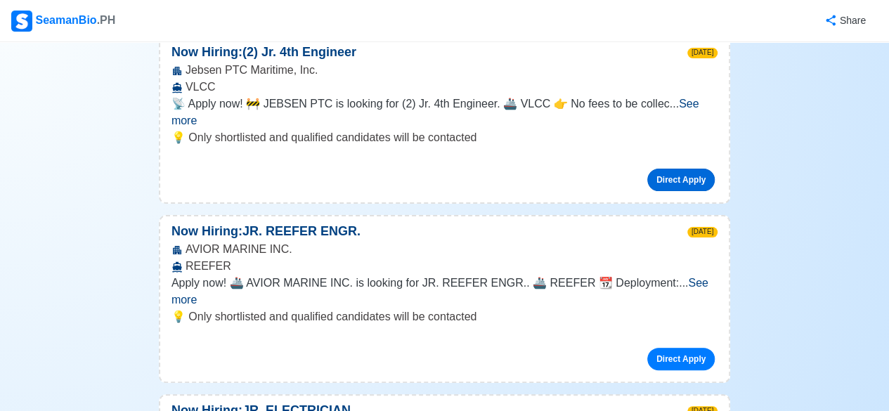
scroll to position [226, 0]
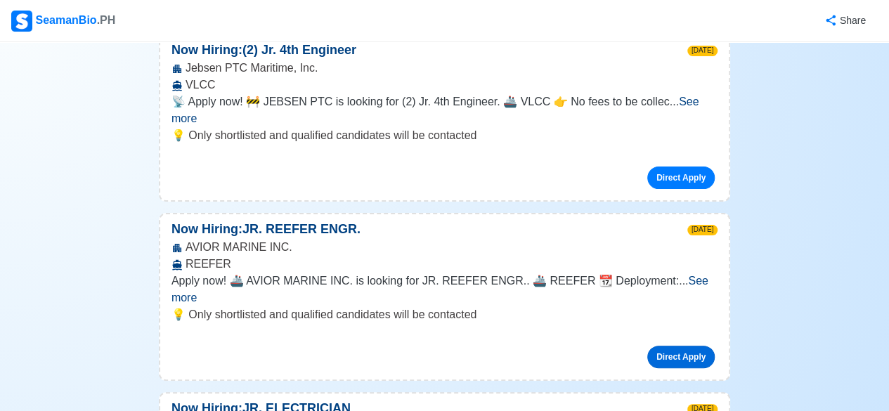
click at [685, 346] on link "Direct Apply" at bounding box center [680, 357] width 67 height 22
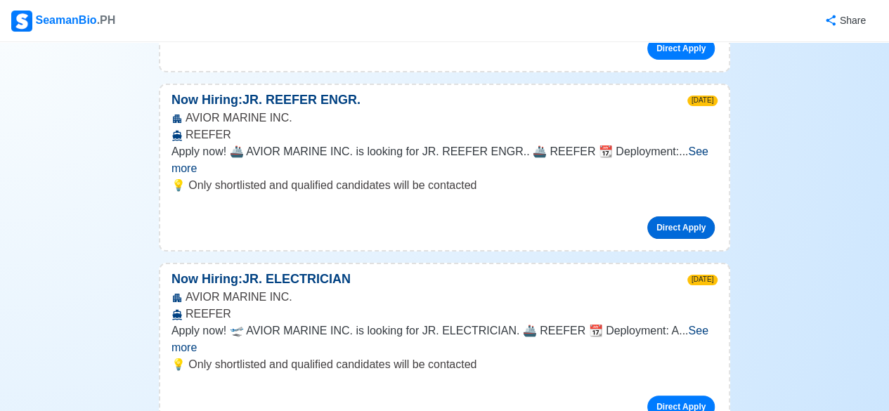
scroll to position [361, 0]
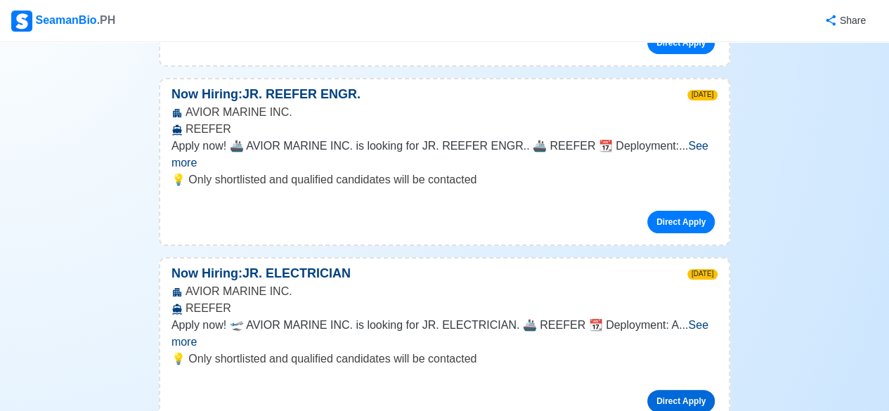
click at [678, 390] on link "Direct Apply" at bounding box center [680, 401] width 67 height 22
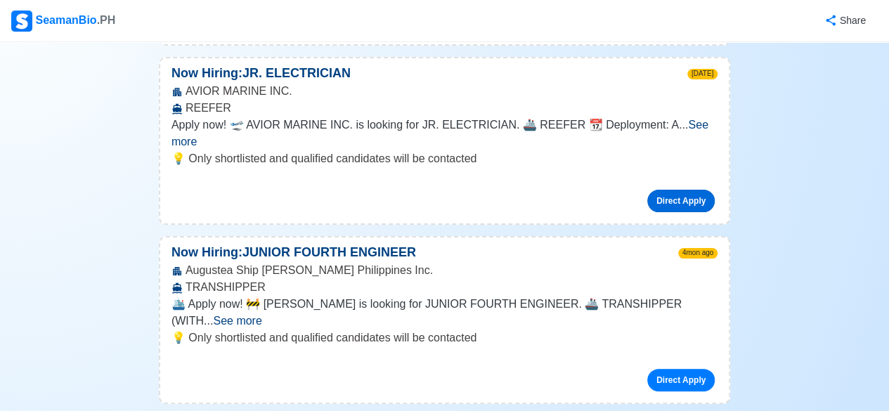
scroll to position [563, 0]
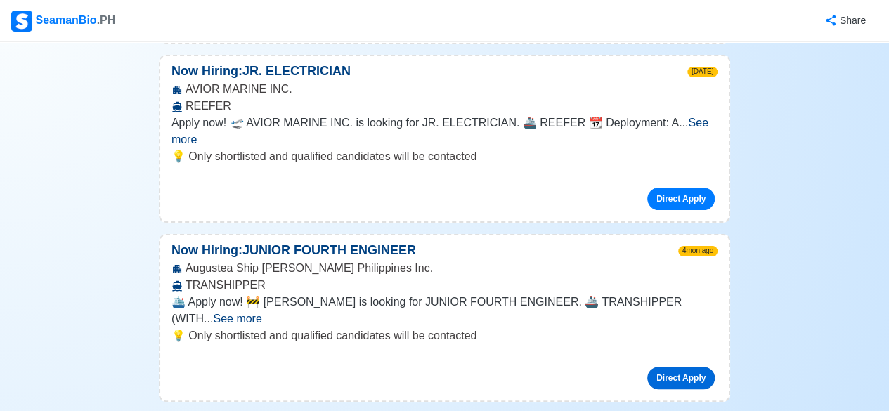
click at [683, 367] on link "Direct Apply" at bounding box center [680, 378] width 67 height 22
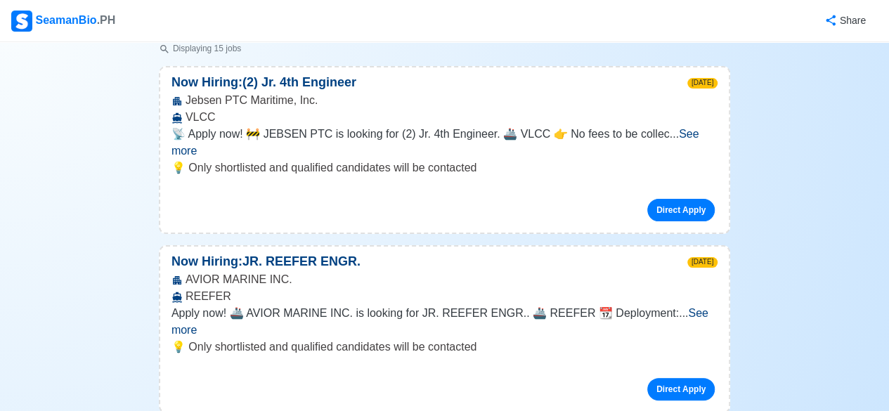
scroll to position [0, 0]
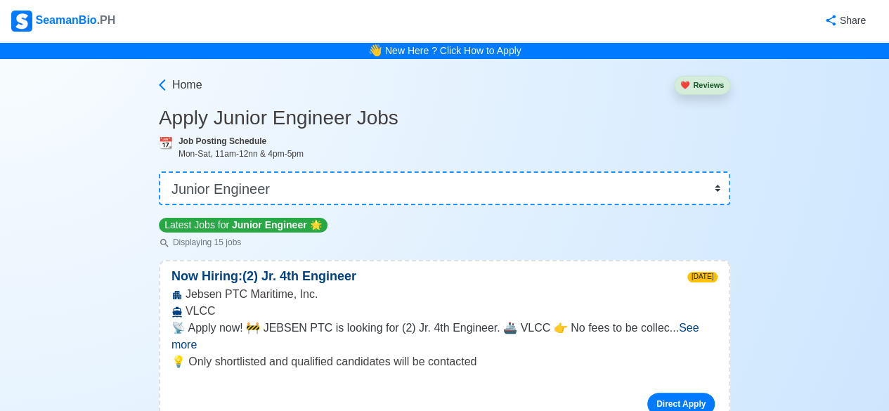
click at [77, 23] on div "SeamanBio .PH" at bounding box center [63, 21] width 104 height 21
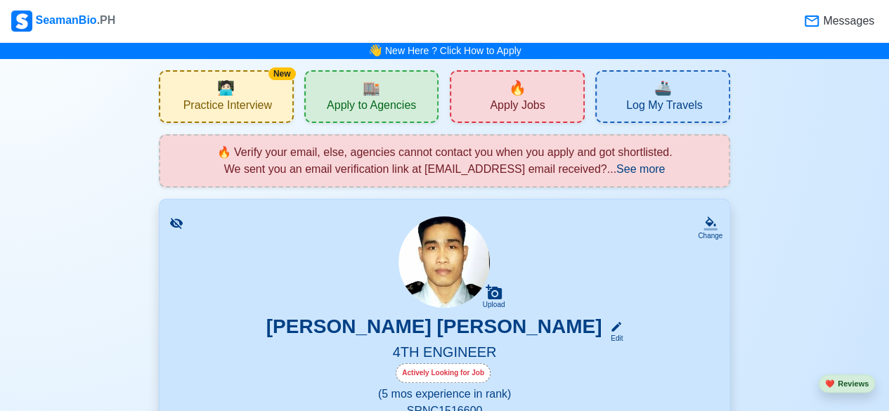
click at [618, 101] on div "🚢 Log My Travels" at bounding box center [662, 96] width 135 height 53
click at [216, 100] on span "Practice Interview" at bounding box center [227, 107] width 89 height 18
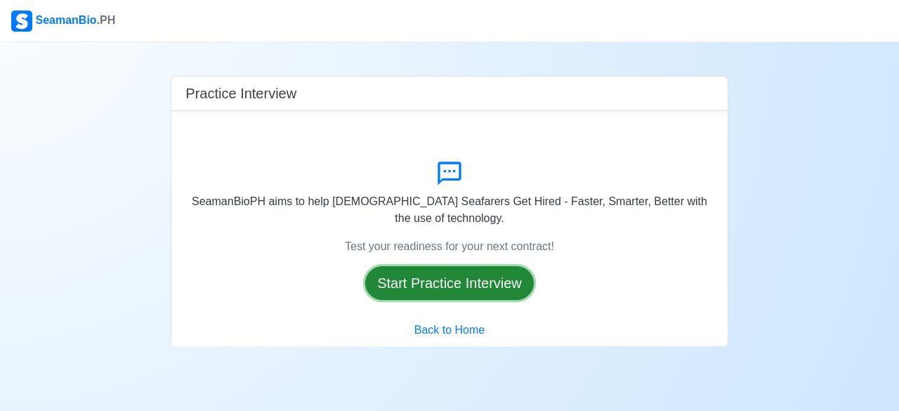
click at [433, 275] on button "Start Practice Interview" at bounding box center [449, 283] width 169 height 34
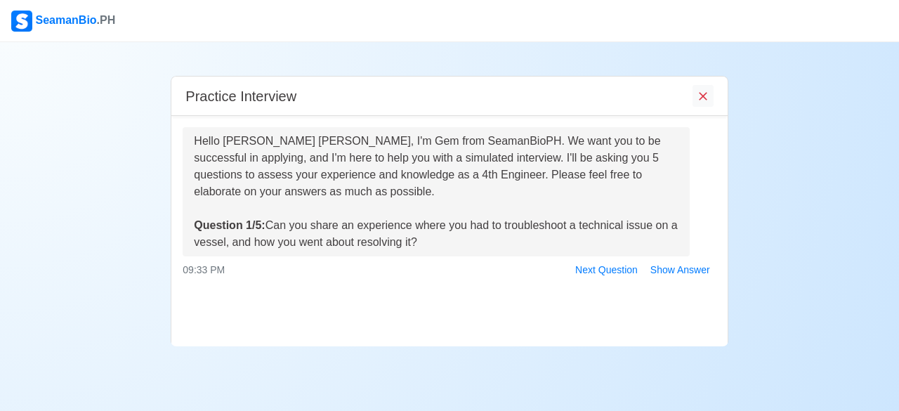
scroll to position [100, 0]
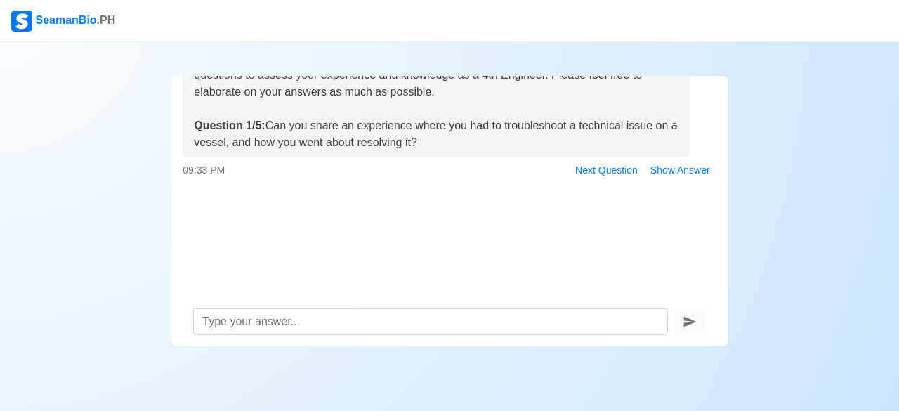
click at [471, 250] on div "Hello [PERSON_NAME] [PERSON_NAME], I'm Gem from SeamanBioPH. We want you to be …" at bounding box center [449, 156] width 556 height 281
click at [679, 200] on div at bounding box center [449, 206] width 533 height 17
click at [587, 174] on button "Next Question" at bounding box center [606, 170] width 75 height 22
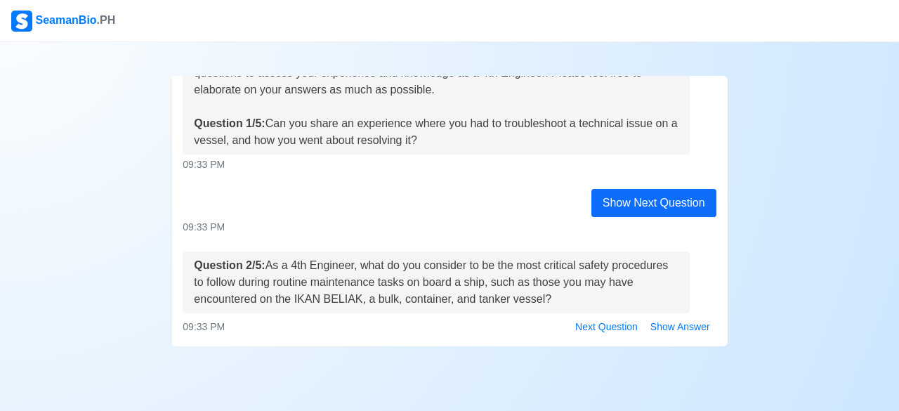
scroll to position [87, 0]
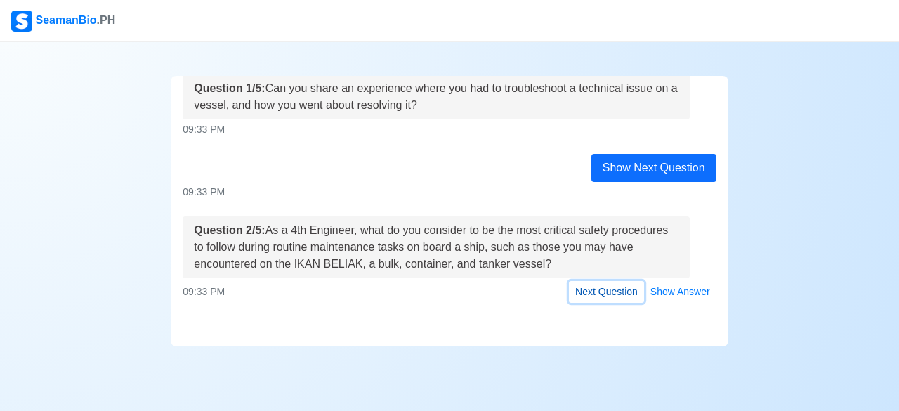
click at [585, 289] on button "Next Question" at bounding box center [606, 292] width 75 height 22
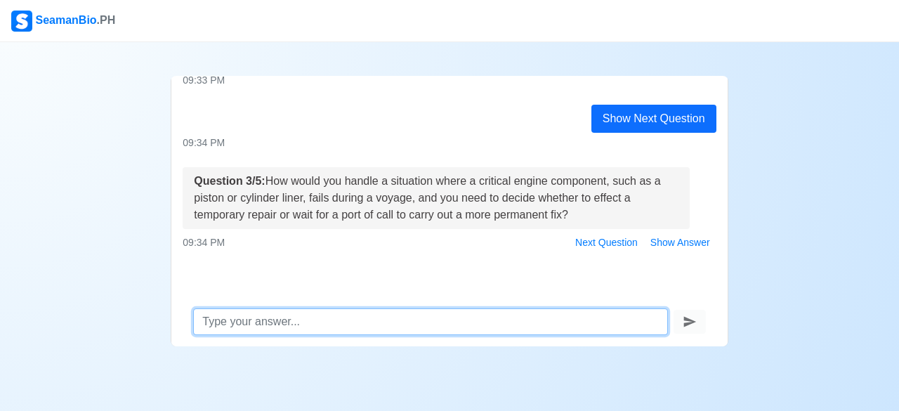
scroll to position [246, 0]
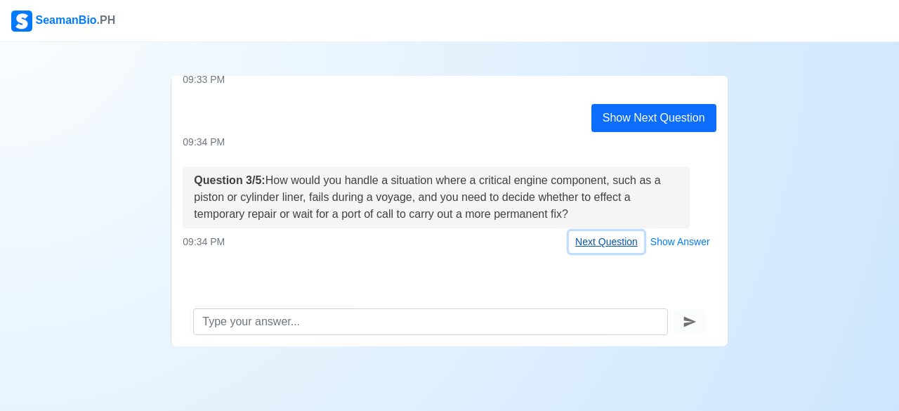
click at [570, 235] on button "Next Question" at bounding box center [606, 242] width 75 height 22
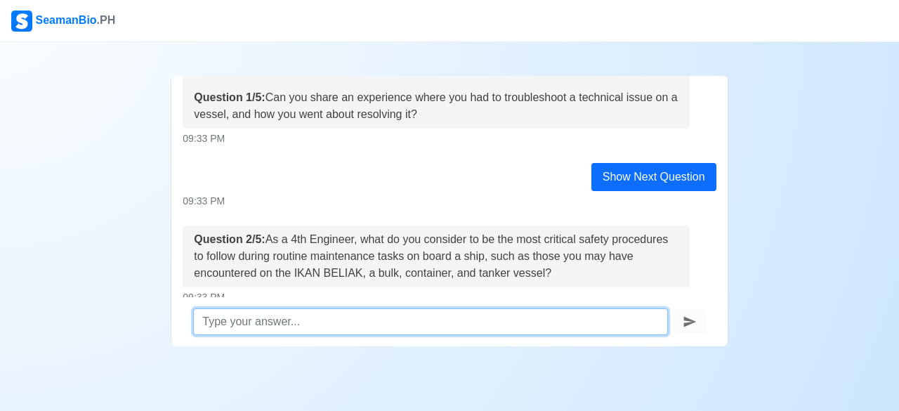
scroll to position [274, 0]
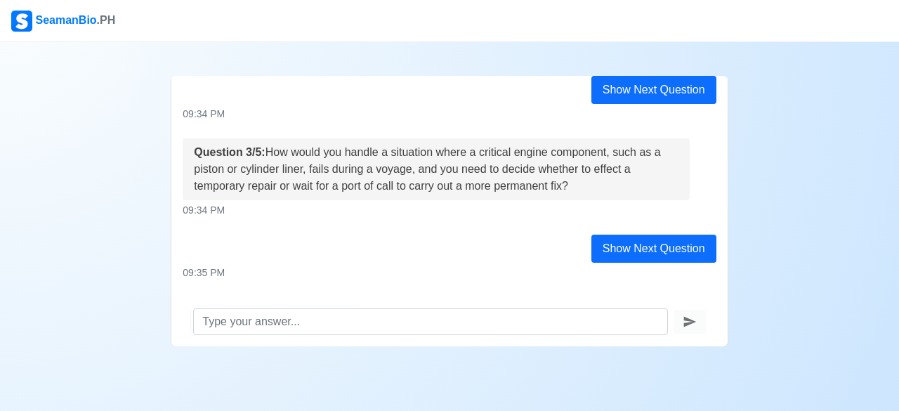
click at [331, 346] on div "SeamanBio .PH Practice Interview Hello JOSHUA JUNIO SULLANO, I'm Gem from Seama…" at bounding box center [449, 205] width 899 height 411
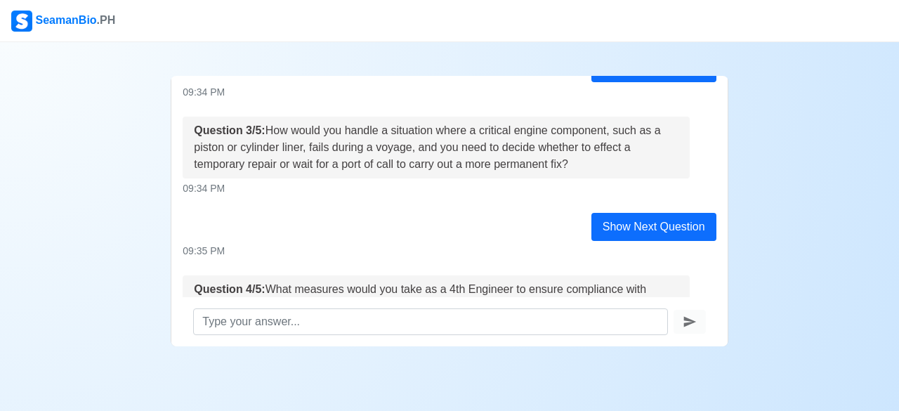
scroll to position [405, 0]
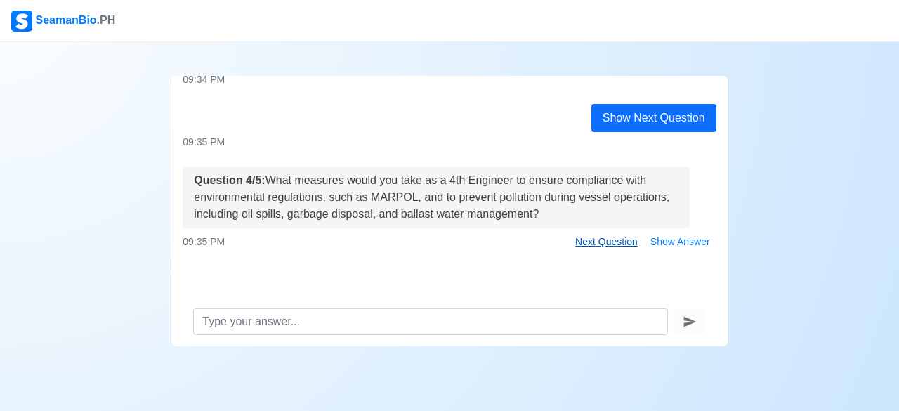
click at [592, 252] on button "Next Question" at bounding box center [606, 242] width 75 height 22
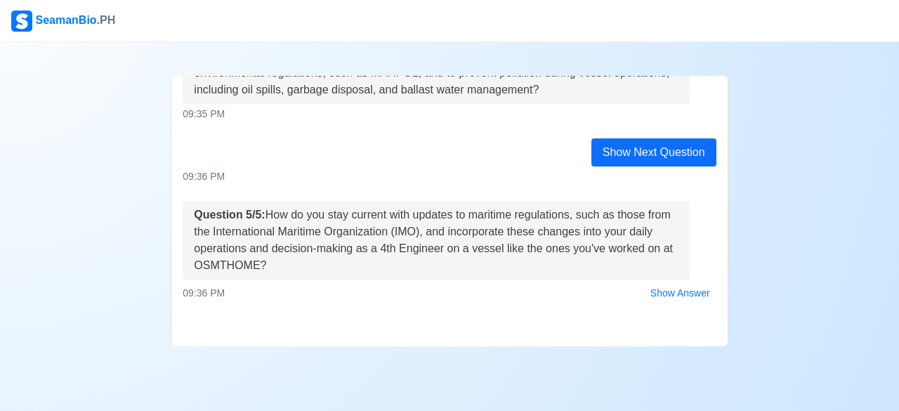
scroll to position [100, 0]
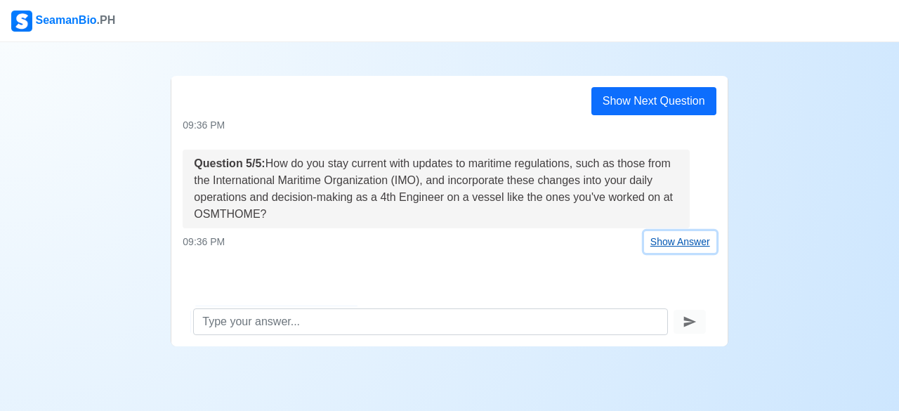
click at [658, 243] on button "Show Answer" at bounding box center [680, 242] width 72 height 22
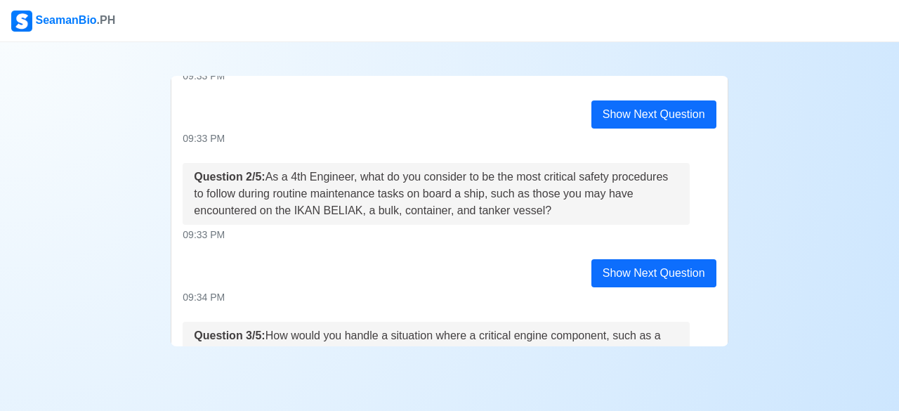
scroll to position [0, 0]
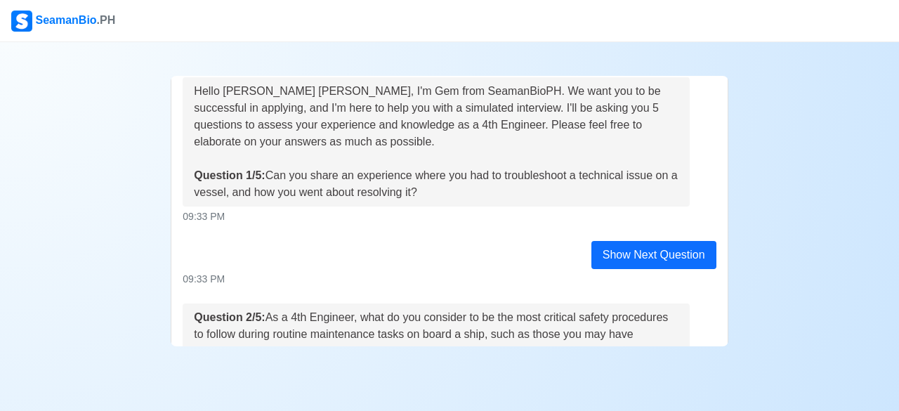
click at [641, 256] on div "Show Next Question" at bounding box center [654, 255] width 125 height 28
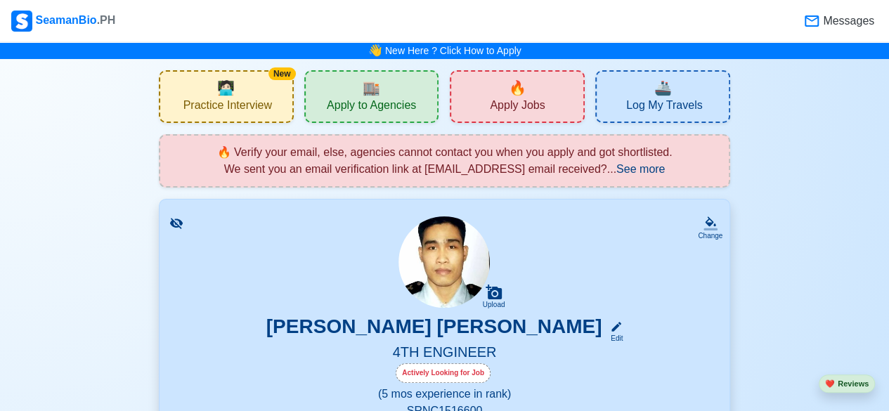
click at [403, 116] on div "🏬 Apply to Agencies" at bounding box center [371, 96] width 135 height 53
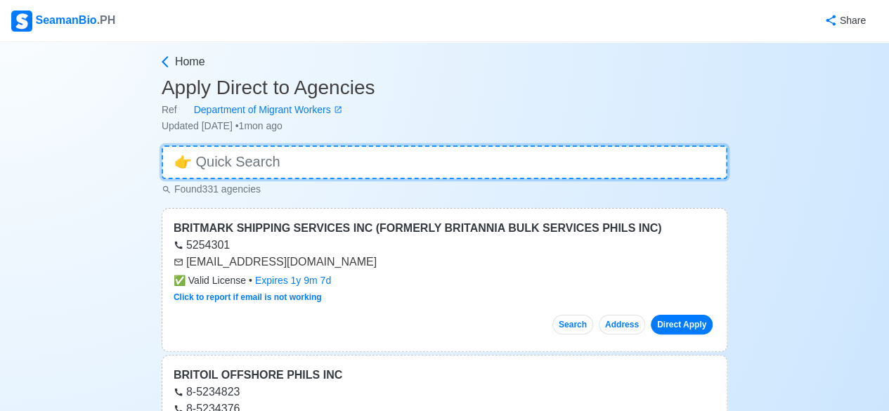
click at [275, 166] on input at bounding box center [445, 162] width 566 height 34
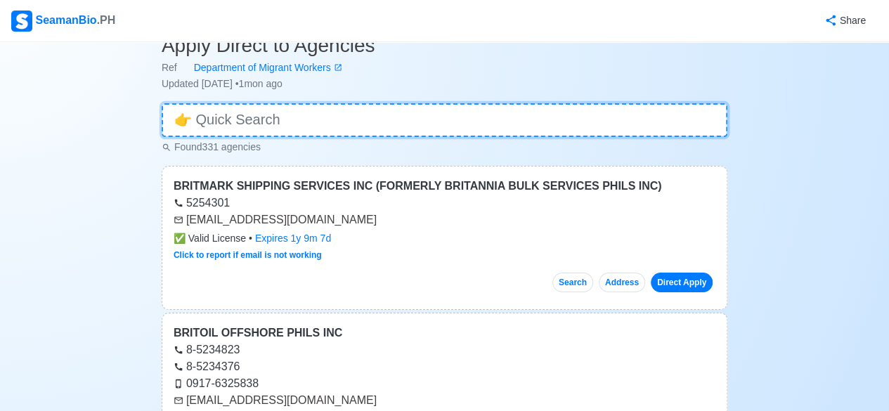
scroll to position [38, 0]
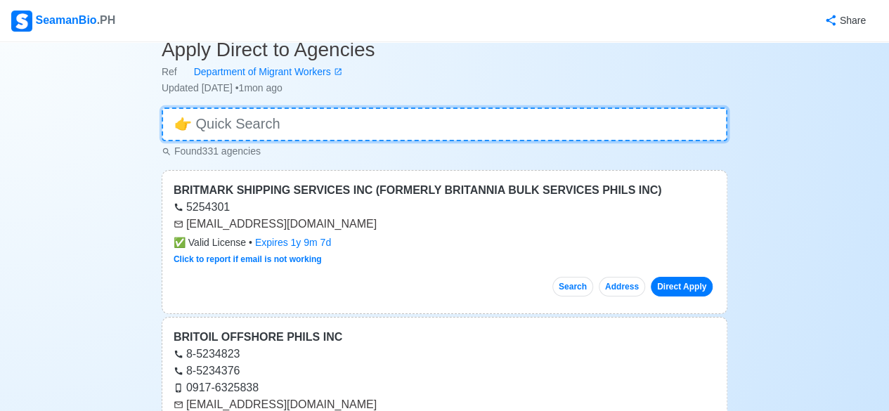
click at [240, 127] on input at bounding box center [445, 124] width 566 height 34
click at [490, 125] on input at bounding box center [445, 124] width 566 height 34
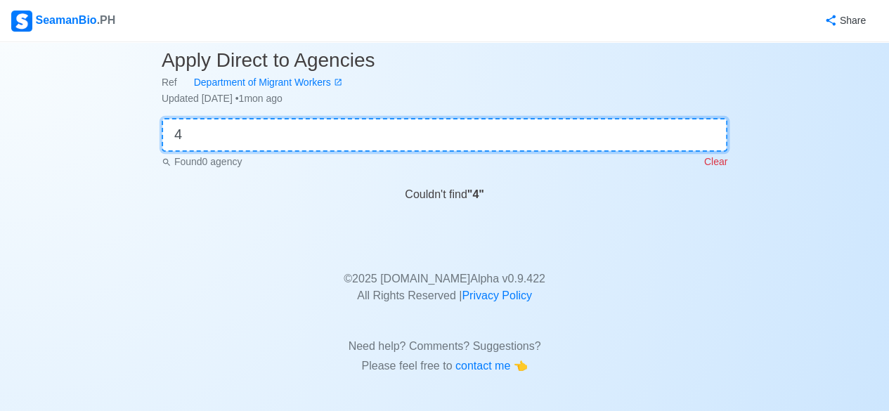
scroll to position [27, 0]
type input "4E"
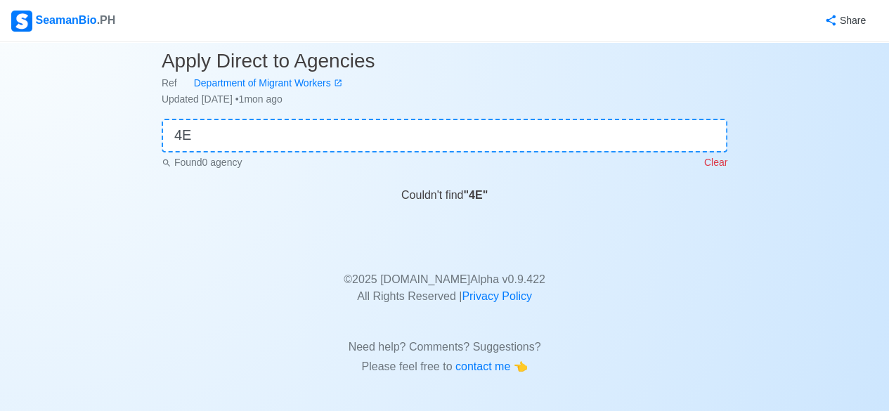
click at [714, 159] on p "Clear" at bounding box center [715, 162] width 23 height 15
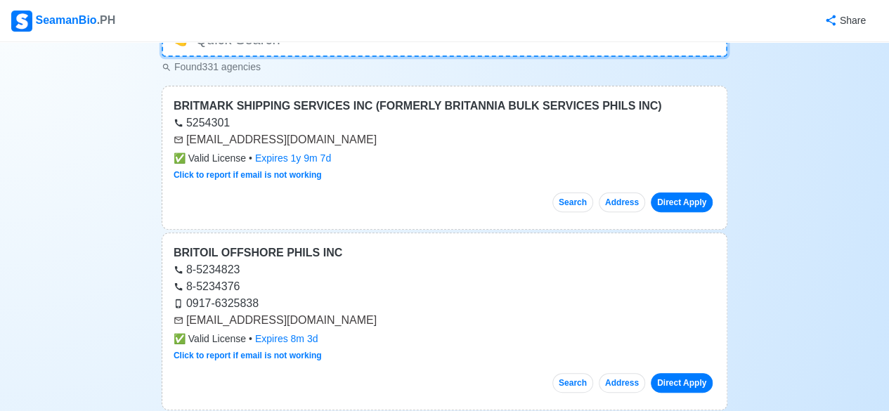
scroll to position [0, 0]
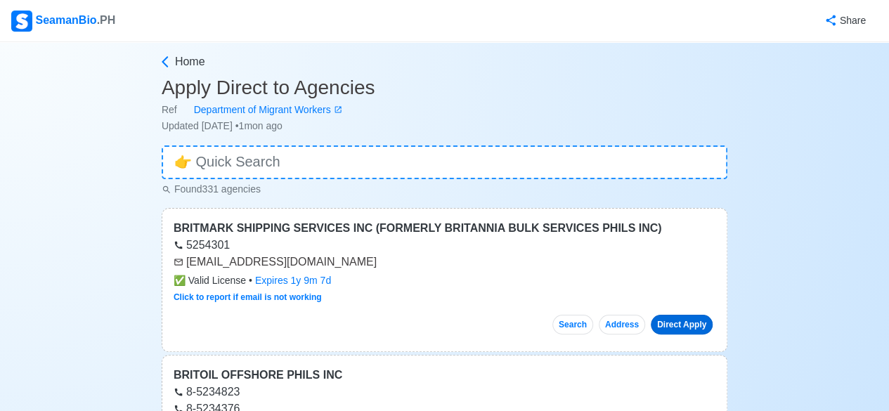
click at [688, 320] on link "Direct Apply" at bounding box center [682, 325] width 62 height 20
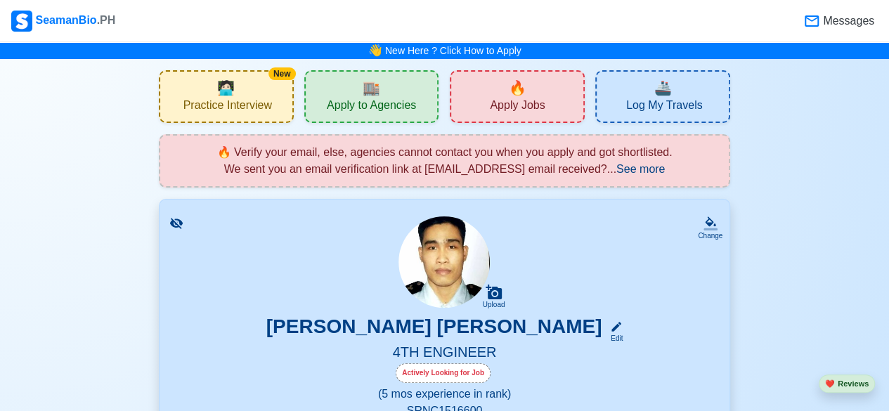
click at [665, 174] on span "See more" at bounding box center [640, 169] width 48 height 12
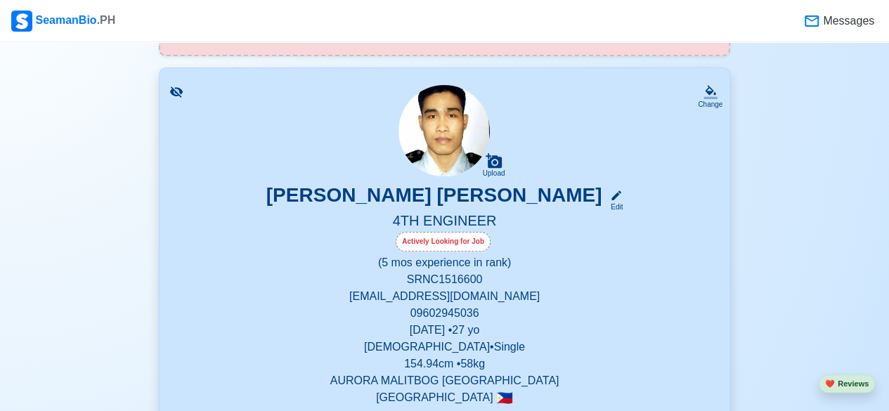
scroll to position [244, 0]
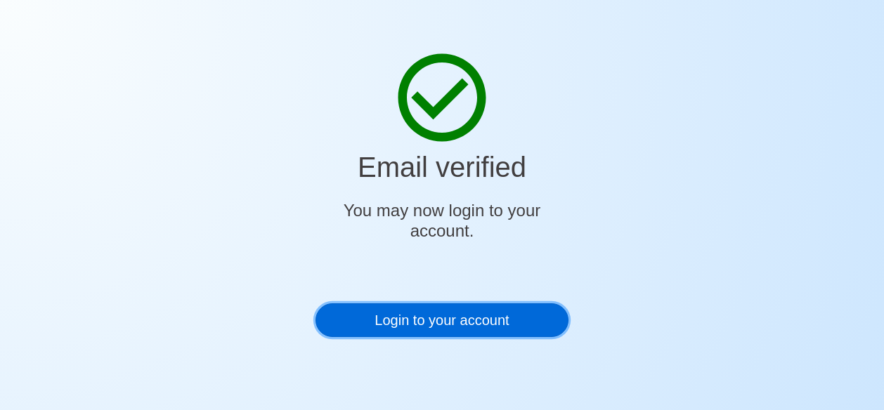
click at [372, 313] on link "Login to your account" at bounding box center [441, 320] width 252 height 34
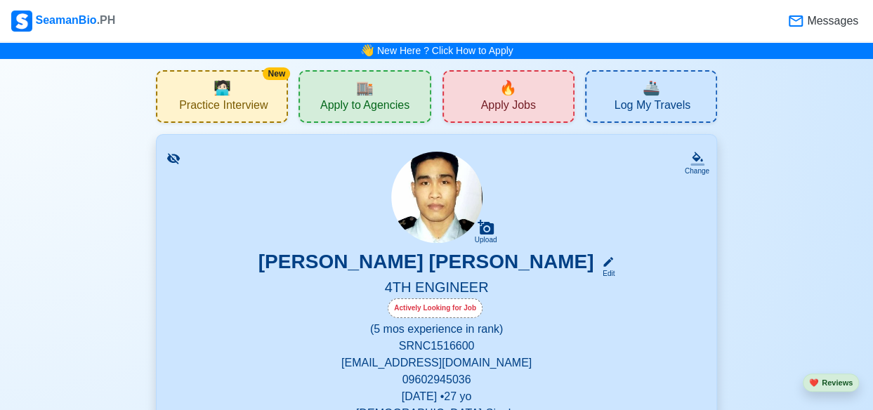
click at [498, 105] on span "Apply Jobs" at bounding box center [508, 107] width 55 height 18
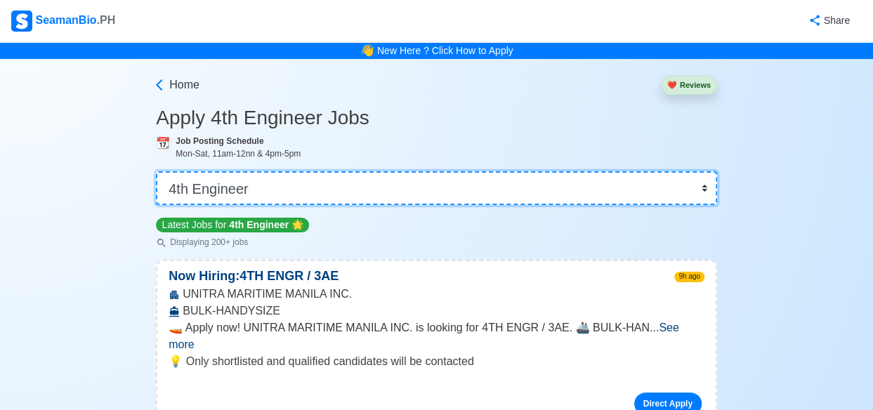
click at [700, 190] on select "👉 Select Rank or Position Master Chief Officer 2nd Officer 3rd Officer Junior O…" at bounding box center [436, 188] width 561 height 34
select select "Junior Engineer"
click at [157, 171] on select "👉 Select Rank or Position Master Chief Officer 2nd Officer 3rd Officer Junior O…" at bounding box center [436, 188] width 561 height 34
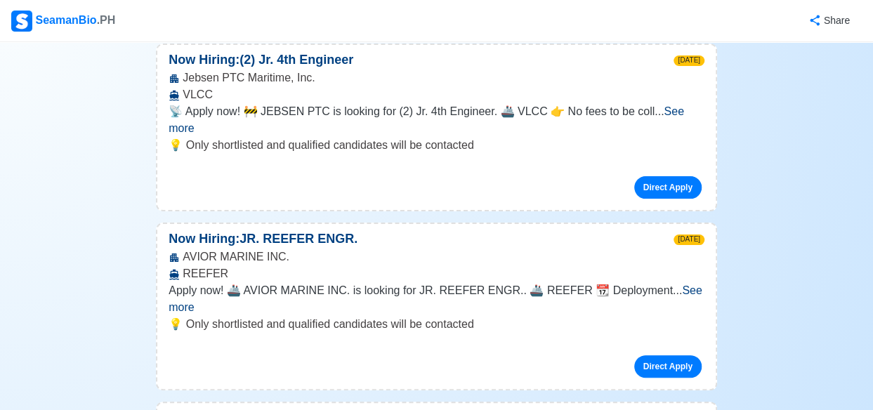
scroll to position [216, 0]
click at [660, 176] on link "Direct Apply" at bounding box center [667, 187] width 67 height 22
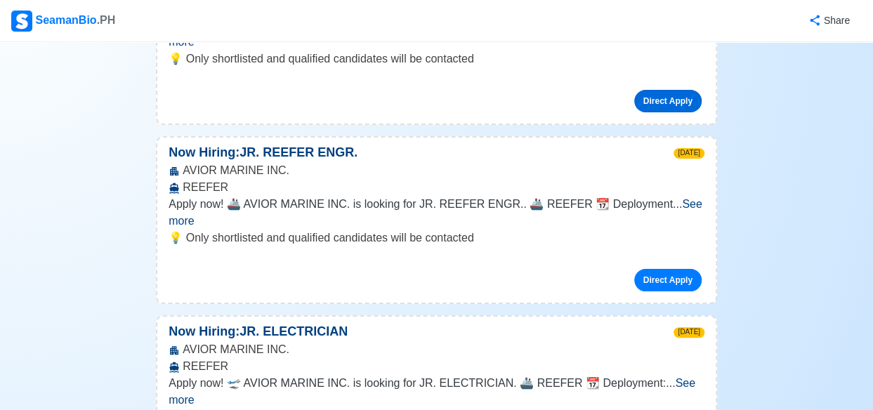
scroll to position [308, 0]
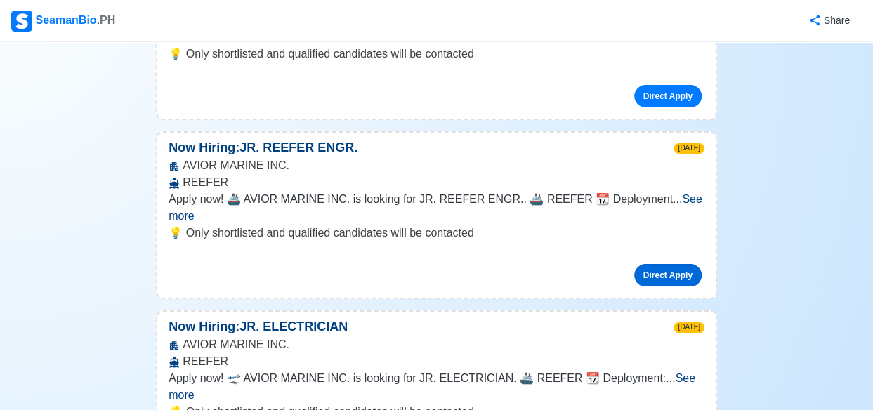
click at [672, 264] on link "Direct Apply" at bounding box center [667, 275] width 67 height 22
click at [670, 264] on link "Direct Apply" at bounding box center [667, 275] width 67 height 22
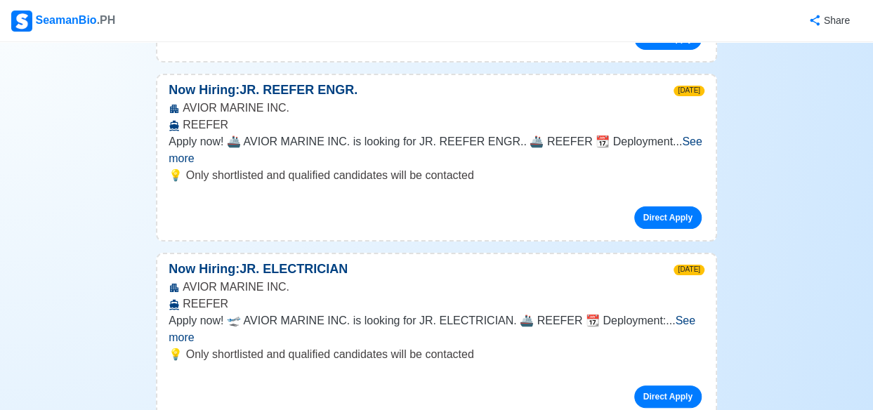
scroll to position [424, 0]
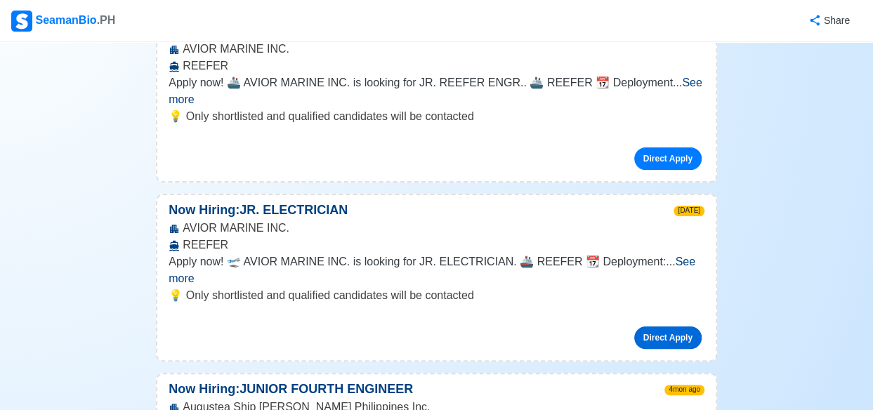
click at [676, 327] on link "Direct Apply" at bounding box center [667, 338] width 67 height 22
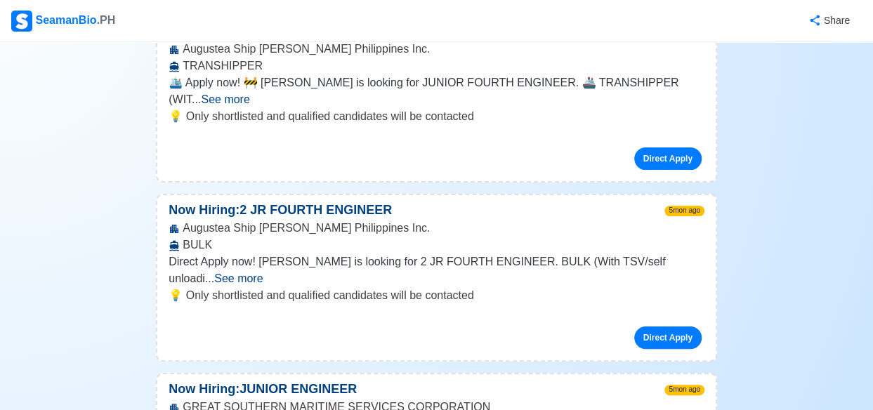
scroll to position [788, 0]
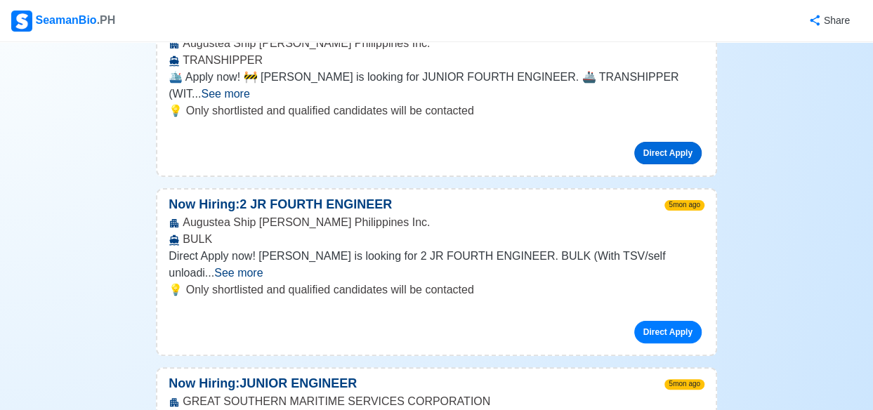
click at [680, 142] on link "Direct Apply" at bounding box center [667, 153] width 67 height 22
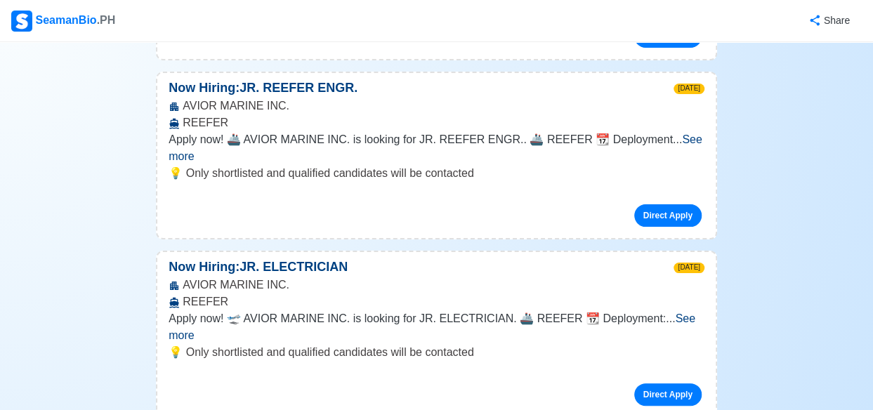
scroll to position [360, 0]
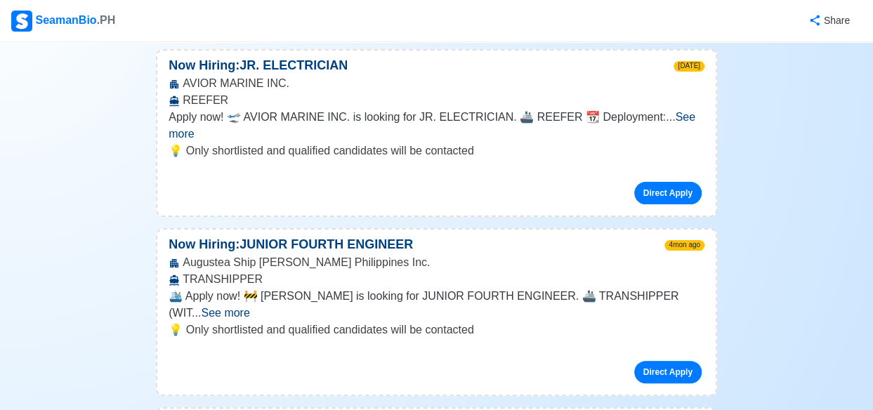
scroll to position [576, 0]
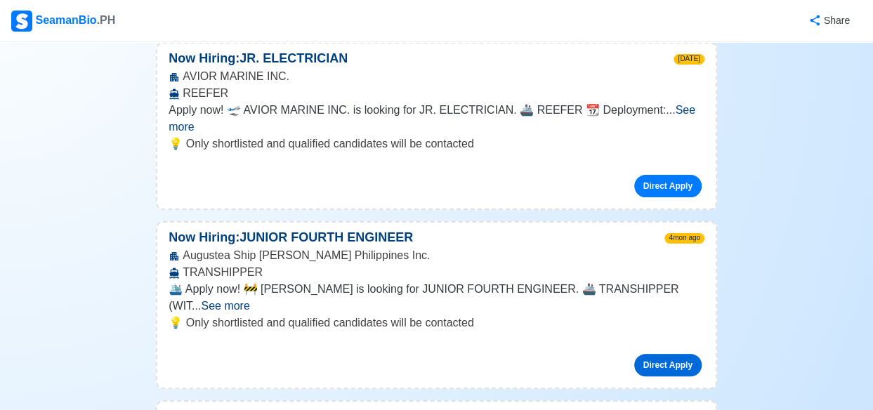
click at [672, 354] on link "Direct Apply" at bounding box center [667, 365] width 67 height 22
click at [249, 300] on span "See more" at bounding box center [225, 306] width 48 height 12
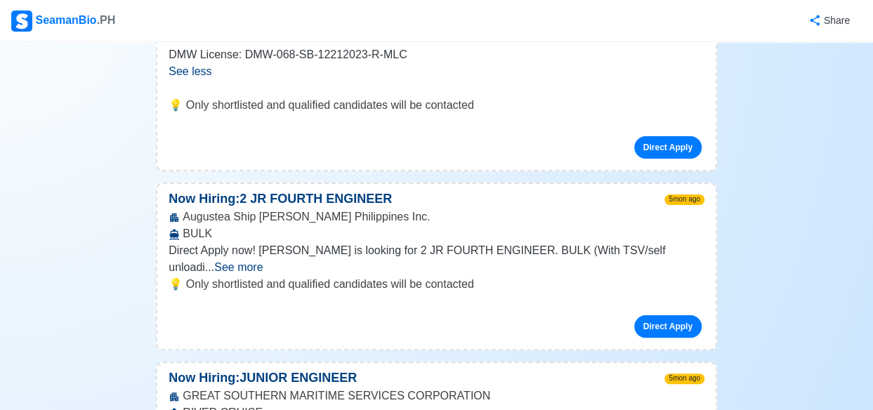
scroll to position [914, 0]
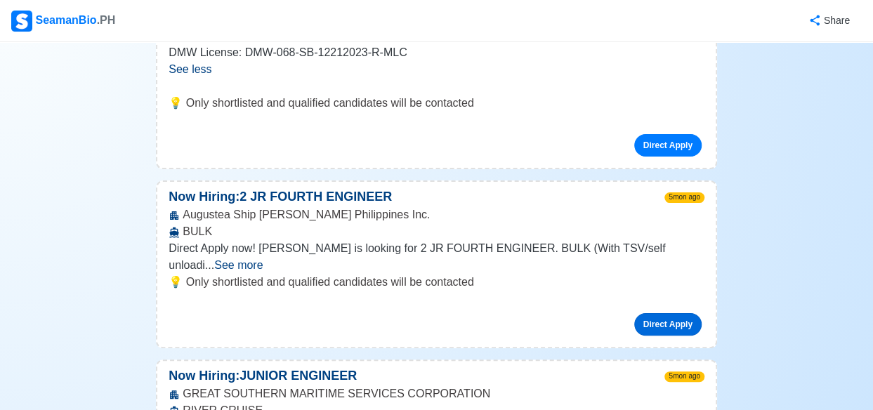
click at [672, 313] on link "Direct Apply" at bounding box center [667, 324] width 67 height 22
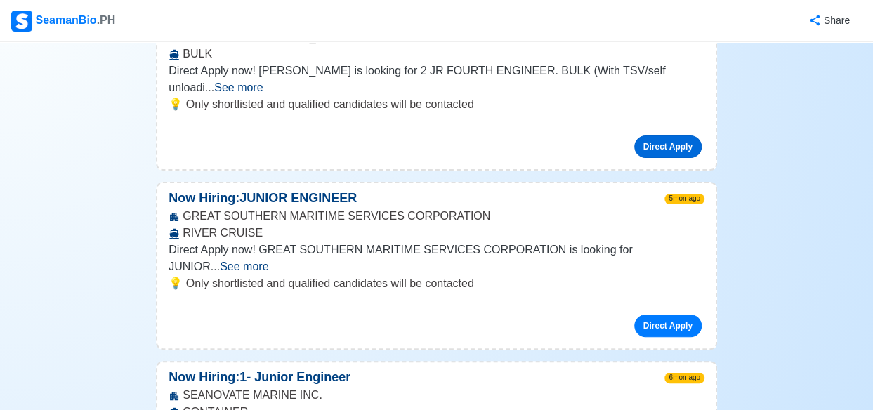
scroll to position [1107, 0]
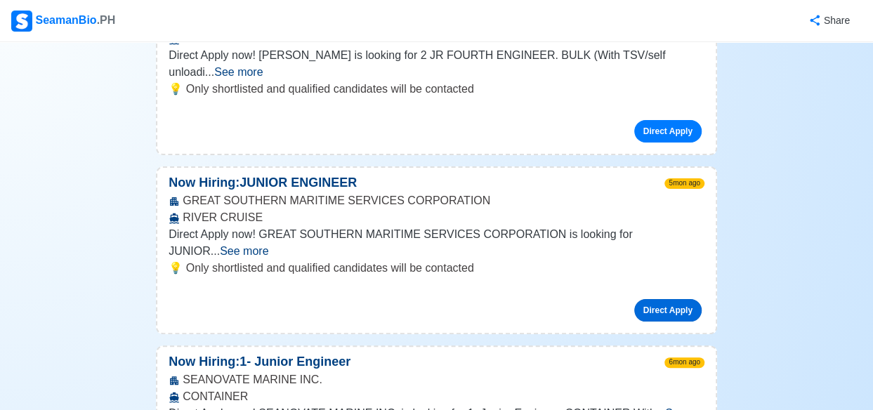
click at [670, 299] on link "Direct Apply" at bounding box center [667, 310] width 67 height 22
click at [674, 299] on link "Direct Apply" at bounding box center [667, 310] width 67 height 22
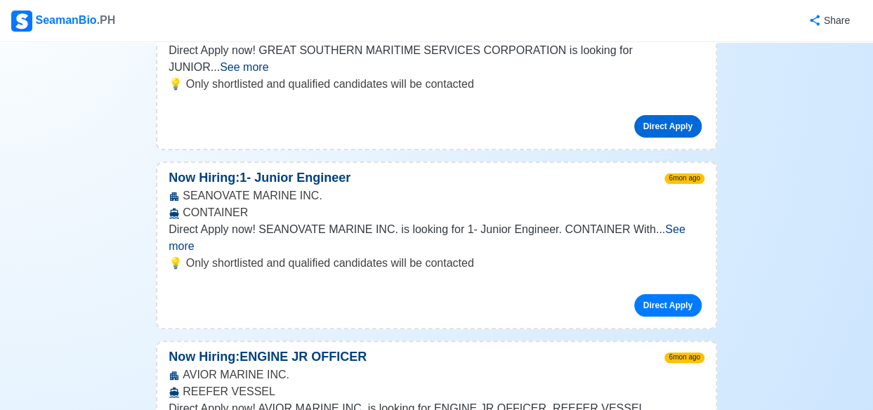
scroll to position [1301, 0]
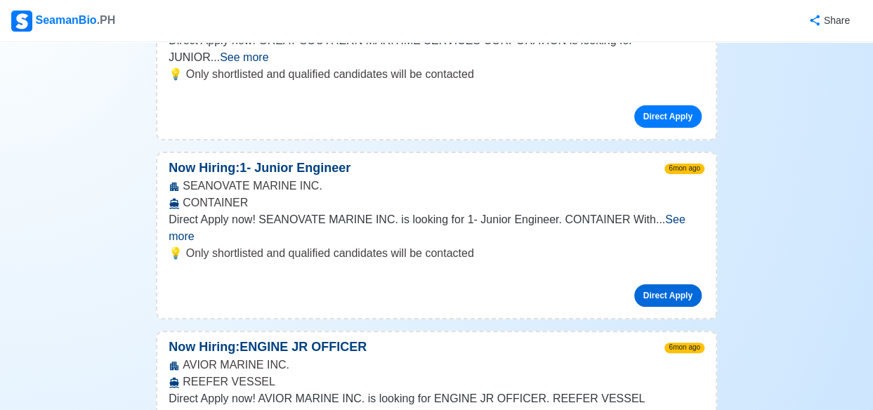
click at [669, 285] on link "Direct Apply" at bounding box center [667, 296] width 67 height 22
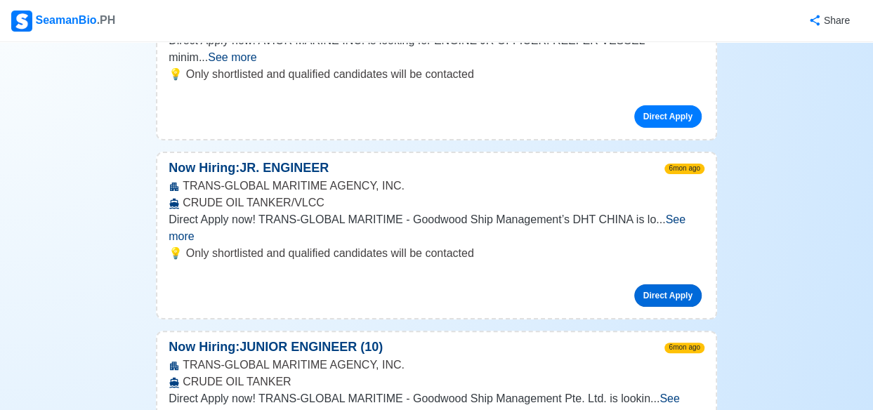
click at [679, 285] on link "Direct Apply" at bounding box center [667, 296] width 67 height 22
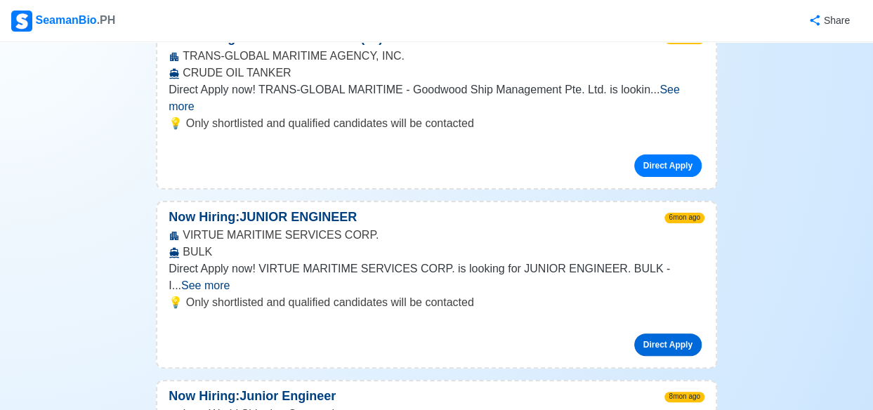
click at [672, 334] on link "Direct Apply" at bounding box center [667, 345] width 67 height 22
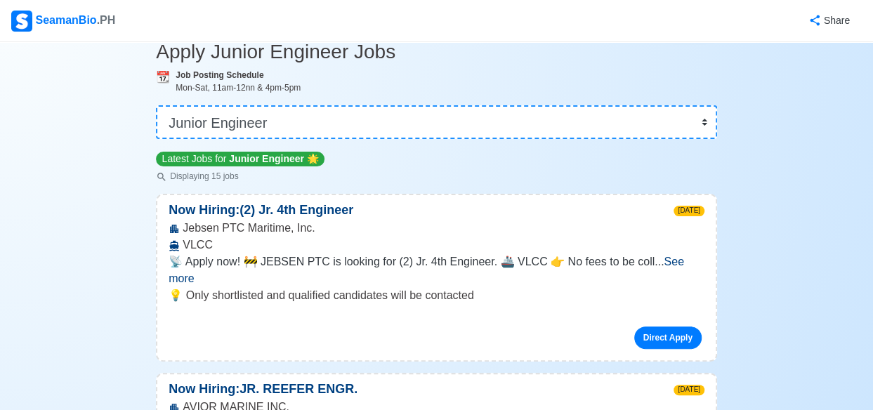
scroll to position [0, 0]
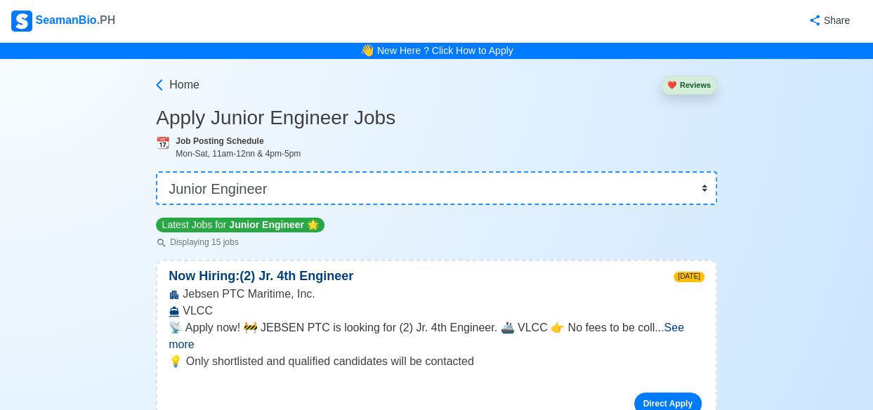
click at [435, 294] on div "Jebsen PTC Maritime, Inc. VLCC" at bounding box center [436, 303] width 559 height 34
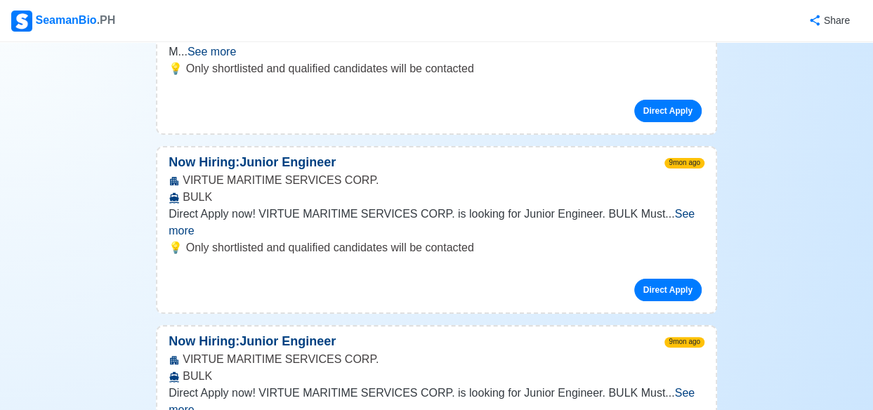
scroll to position [2863, 0]
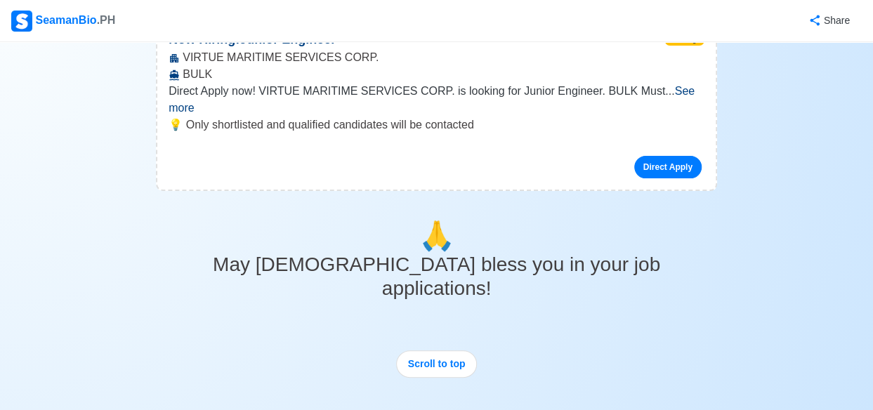
click at [463, 395] on div "Logout your account" at bounding box center [436, 412] width 119 height 34
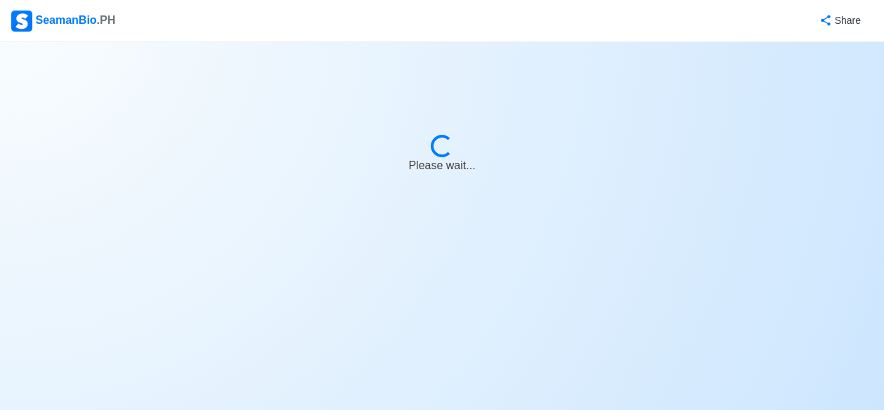
select select "4th Engineer"
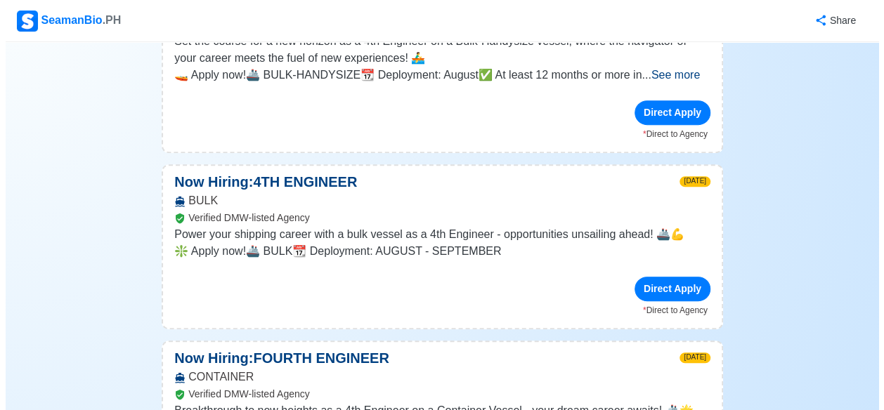
scroll to position [289, 0]
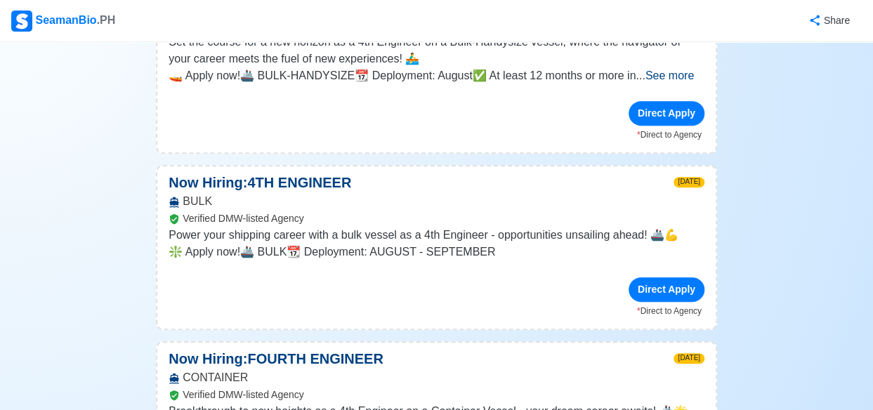
click at [660, 114] on div "Direct Apply" at bounding box center [667, 113] width 76 height 25
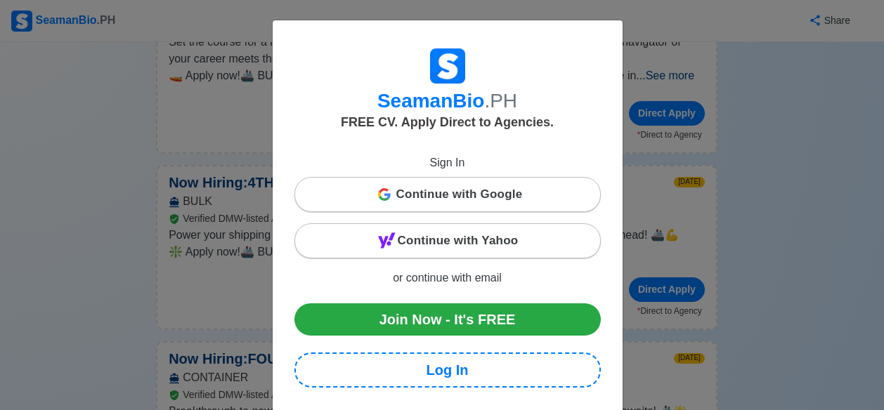
click at [755, 146] on div "SeamanBio .PH FREE CV. Apply Direct to Agencies. Sign In Continue with Google C…" at bounding box center [442, 205] width 884 height 410
click at [749, 181] on div "SeamanBio .PH FREE CV. Apply Direct to Agencies. Sign In Continue with Google C…" at bounding box center [442, 205] width 884 height 410
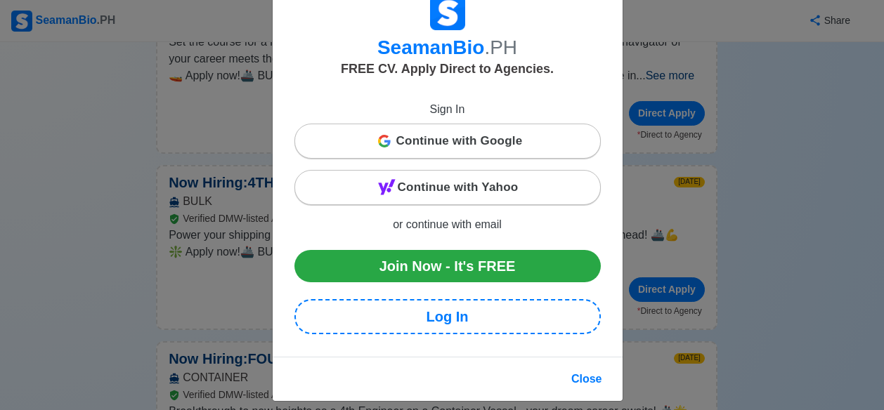
scroll to position [63, 0]
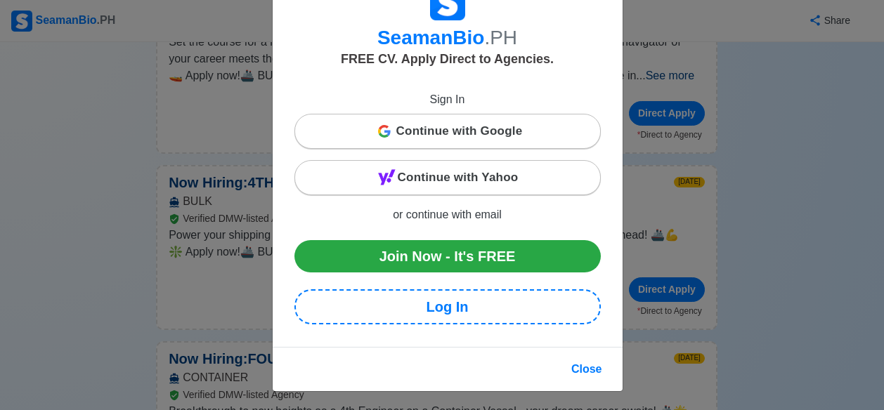
click at [770, 143] on div "SeamanBio .PH FREE CV. Apply Direct to Agencies. Sign In Continue with Google C…" at bounding box center [442, 205] width 884 height 410
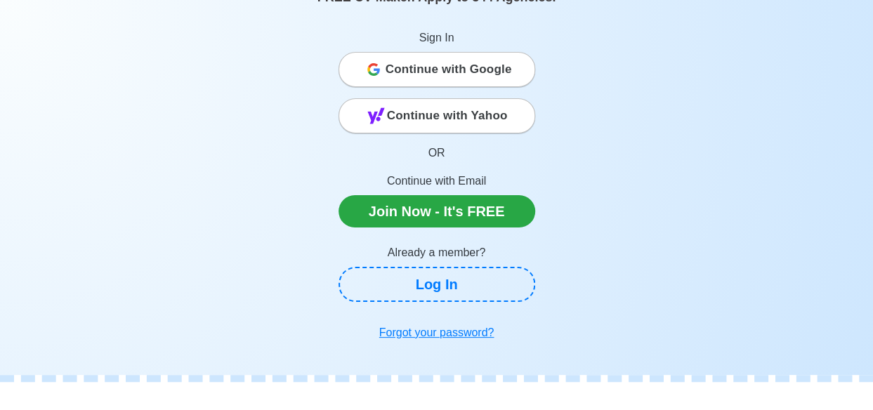
scroll to position [116, 0]
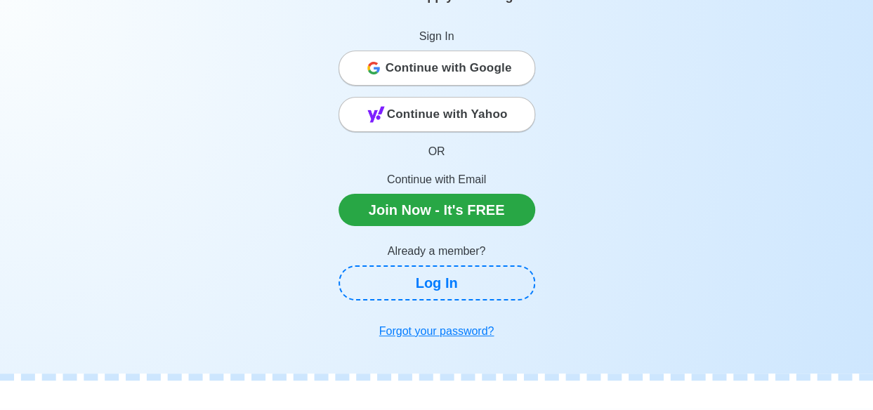
click at [493, 73] on span "Continue with Google" at bounding box center [449, 68] width 126 height 28
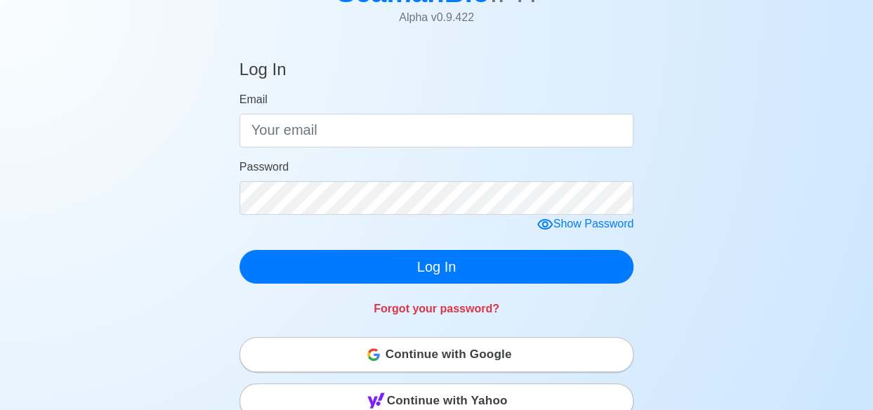
scroll to position [117, 0]
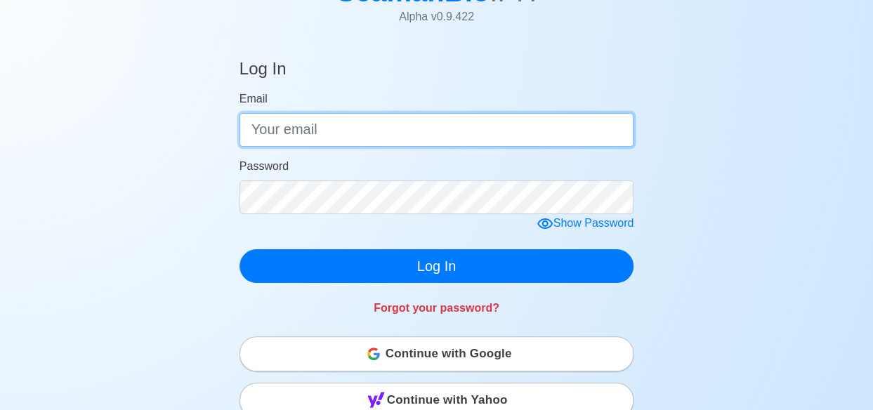
type input "[EMAIL_ADDRESS][DOMAIN_NAME]"
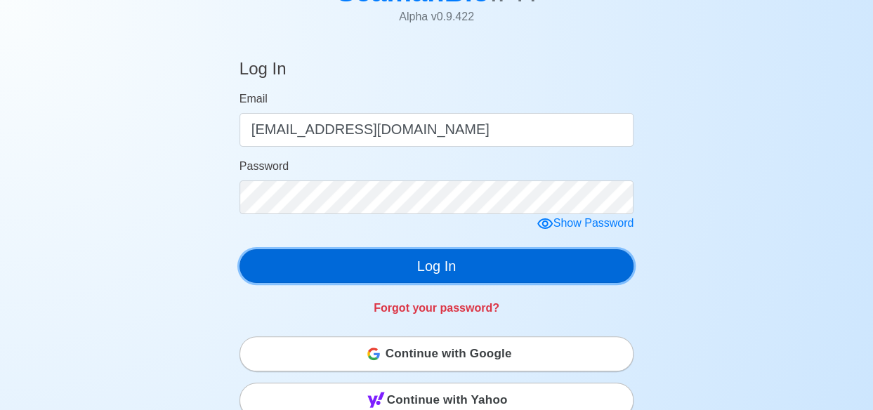
click at [402, 273] on button "Log In" at bounding box center [437, 266] width 395 height 34
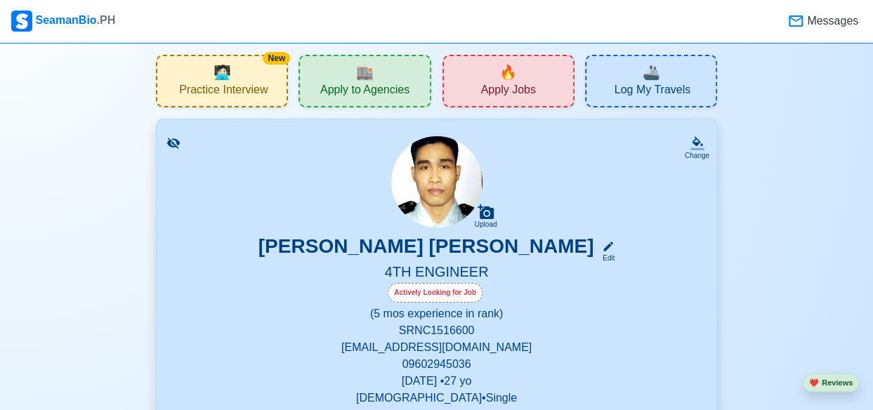
scroll to position [14, 0]
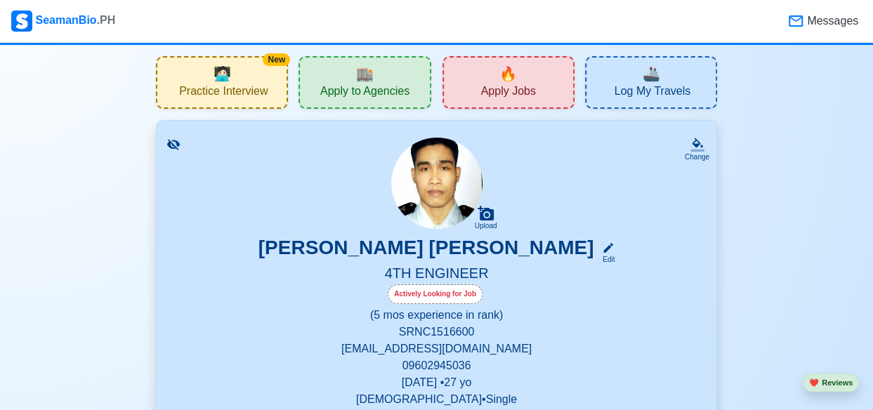
click at [554, 97] on div "🔥 Apply Jobs" at bounding box center [509, 82] width 132 height 53
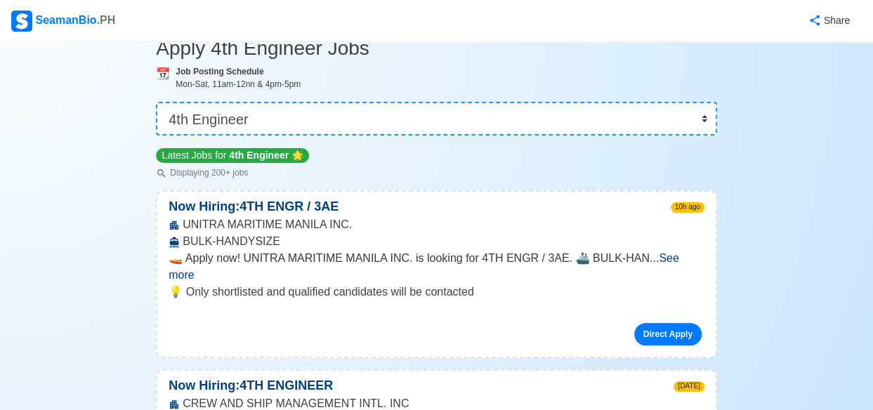
scroll to position [115, 0]
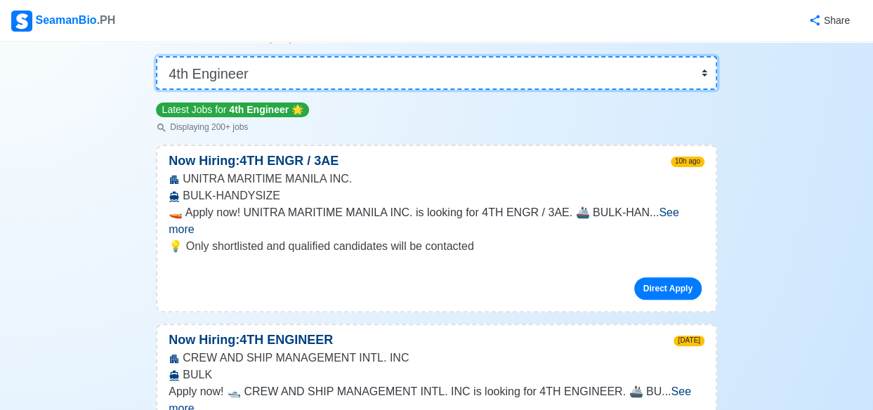
click at [705, 77] on select "👉 Select Rank or Position Master Chief Officer 2nd Officer 3rd Officer Junior O…" at bounding box center [436, 73] width 561 height 34
select select "Junior Engineer"
click at [157, 90] on select "👉 Select Rank or Position Master Chief Officer 2nd Officer 3rd Officer Junior O…" at bounding box center [436, 73] width 561 height 34
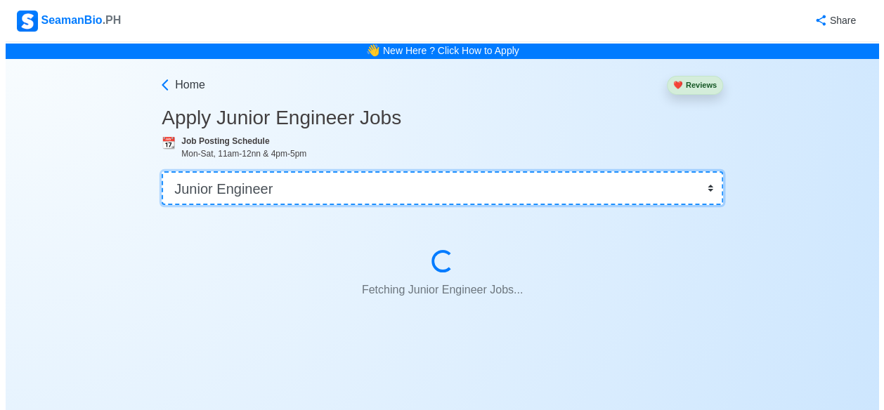
scroll to position [0, 0]
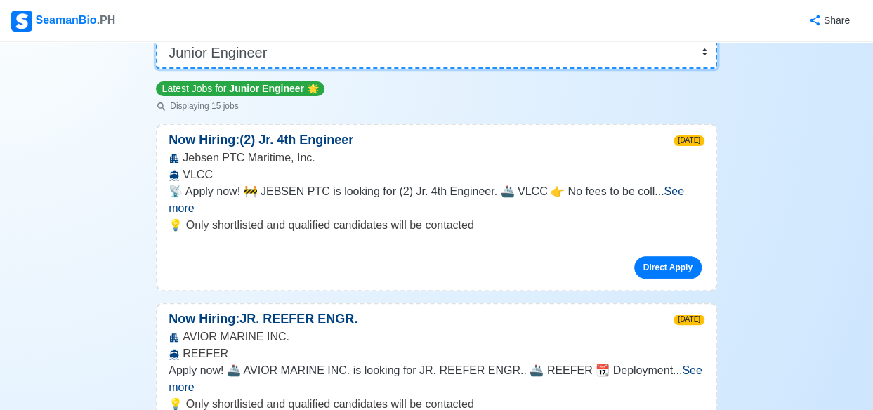
scroll to position [143, 0]
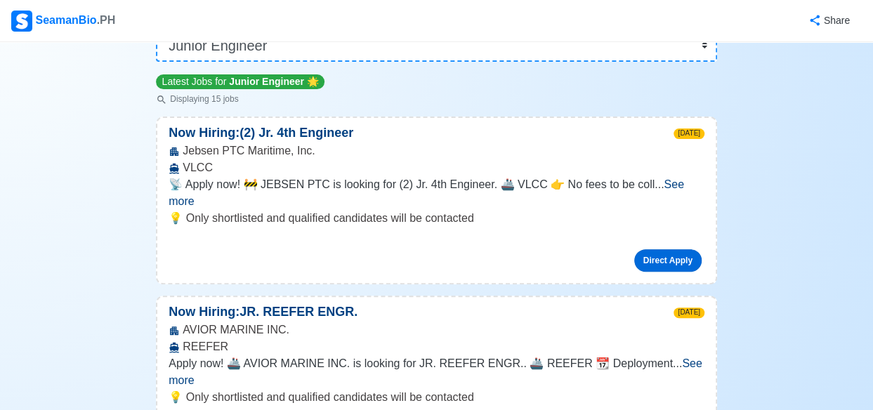
click at [679, 249] on link "Direct Apply" at bounding box center [667, 260] width 67 height 22
click at [669, 249] on link "Direct Apply" at bounding box center [667, 260] width 67 height 22
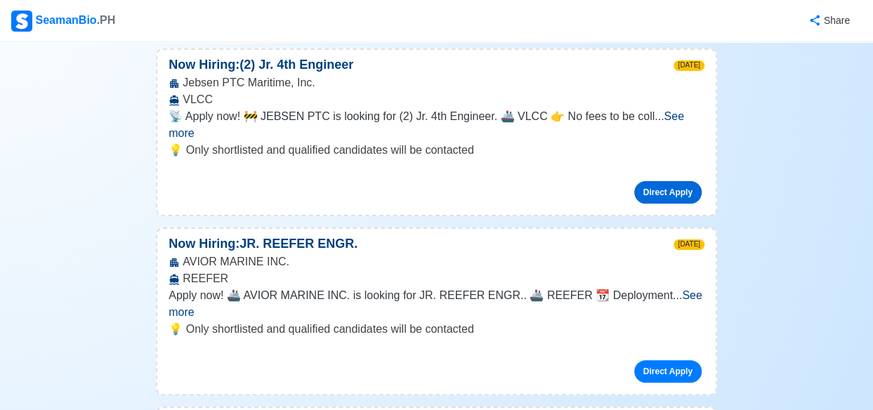
scroll to position [212, 0]
click at [677, 181] on link "Direct Apply" at bounding box center [667, 192] width 67 height 22
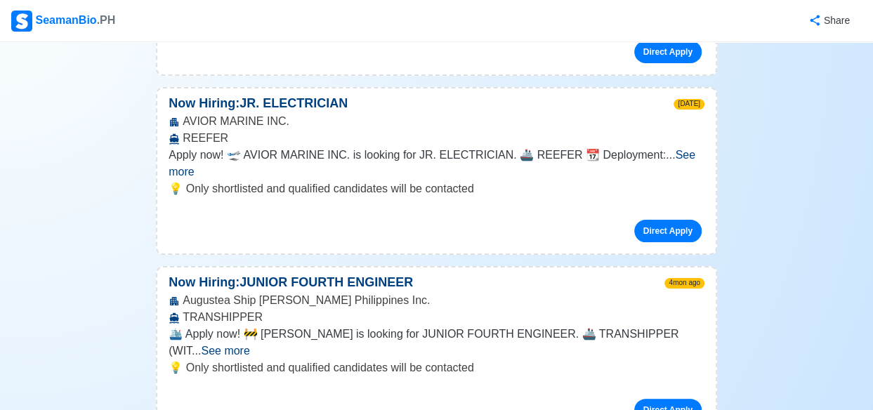
scroll to position [540, 0]
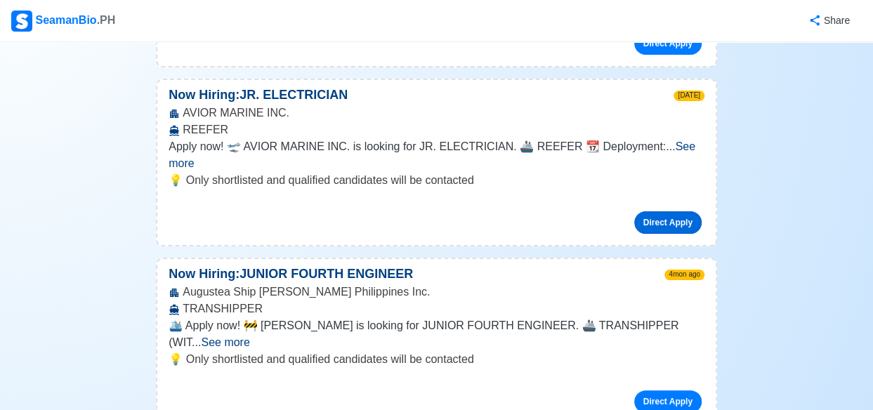
click at [651, 211] on link "Direct Apply" at bounding box center [667, 222] width 67 height 22
click at [688, 141] on span "See more" at bounding box center [432, 155] width 527 height 29
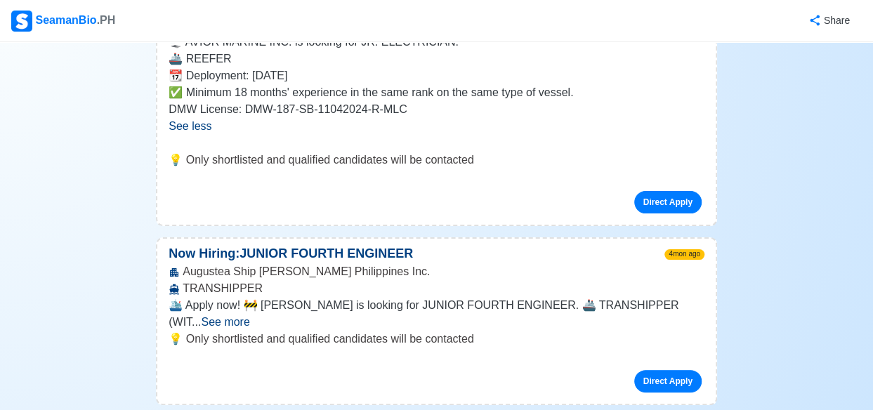
scroll to position [662, 0]
click at [671, 190] on link "Direct Apply" at bounding box center [667, 201] width 67 height 22
click at [677, 190] on link "Direct Apply" at bounding box center [667, 201] width 67 height 22
click at [678, 190] on link "Direct Apply" at bounding box center [667, 201] width 67 height 22
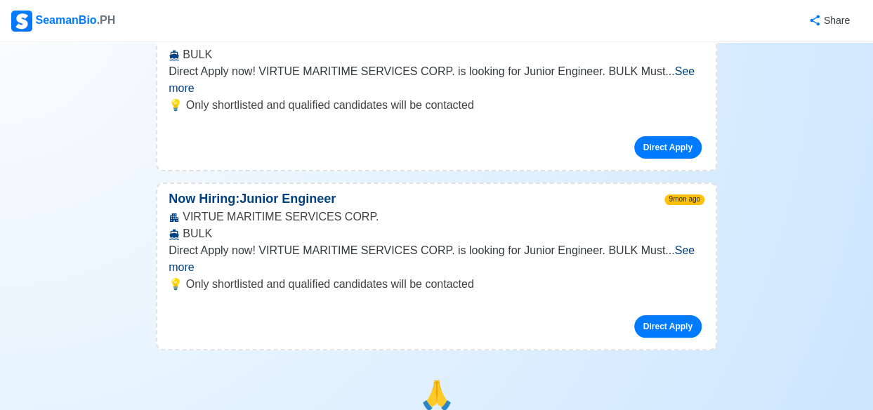
scroll to position [2846, 0]
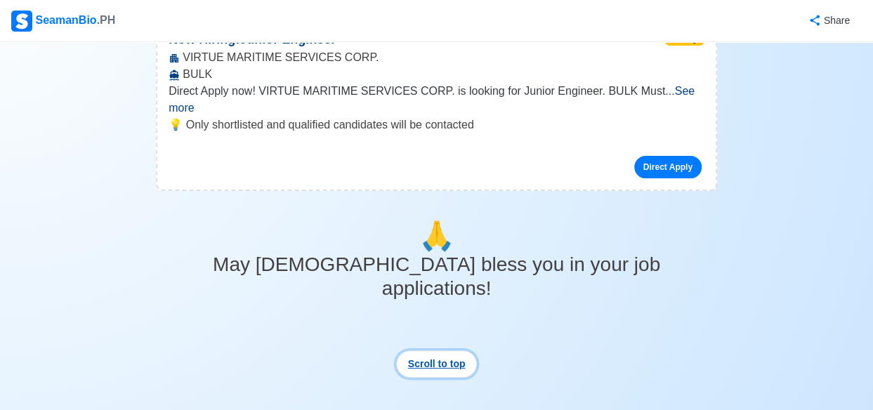
click at [436, 351] on button "Scroll to top" at bounding box center [436, 364] width 81 height 27
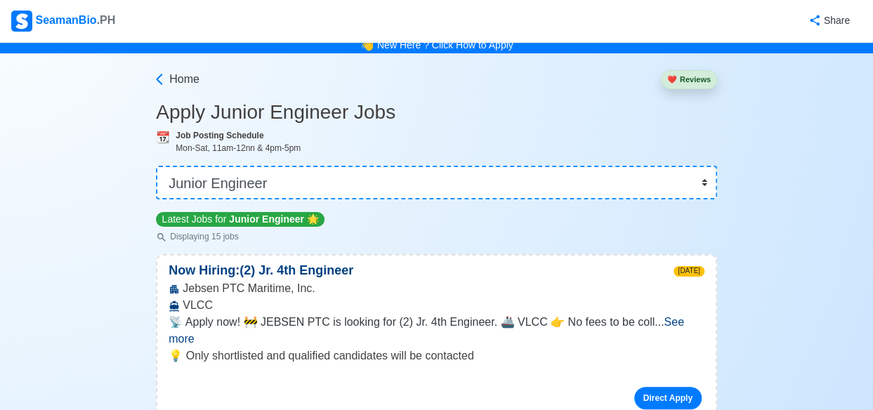
scroll to position [0, 0]
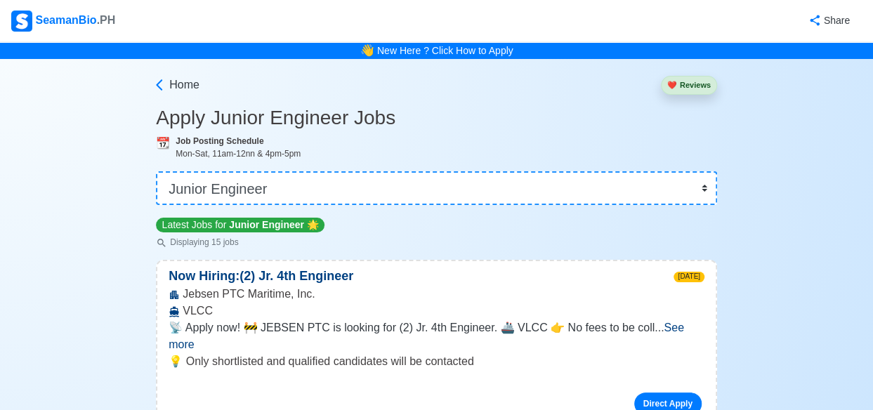
click at [707, 84] on button "❤️ Reviews" at bounding box center [689, 85] width 56 height 19
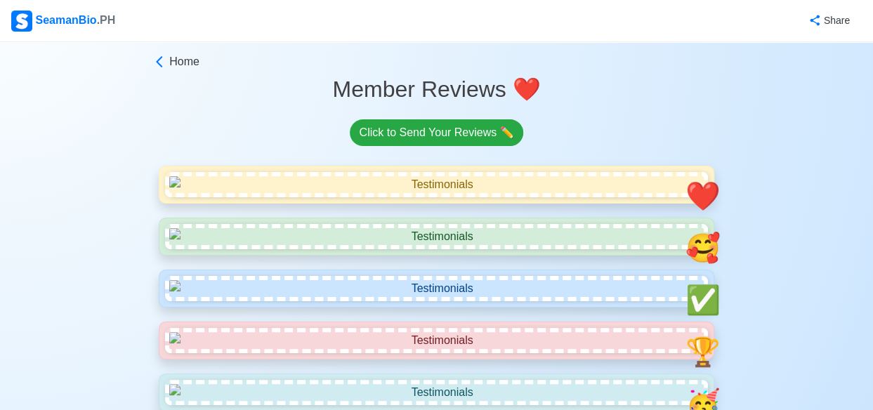
click at [389, 124] on link "Click to Send Your Reviews ✏️" at bounding box center [436, 132] width 173 height 27
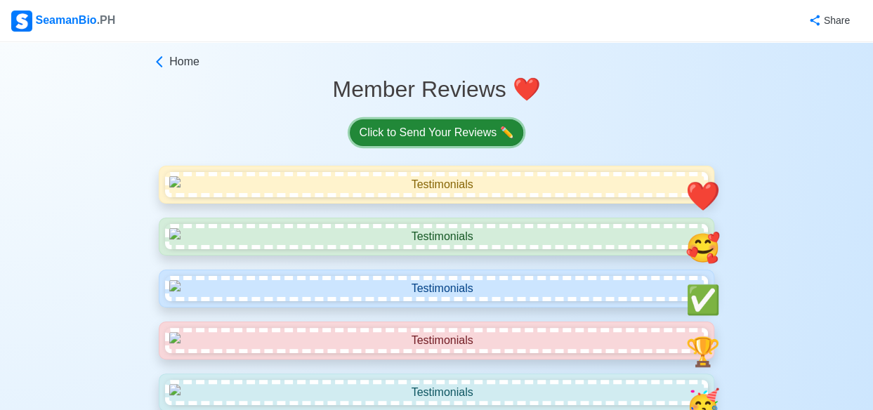
click at [388, 131] on link "Click to Send Your Reviews ✏️" at bounding box center [436, 132] width 173 height 27
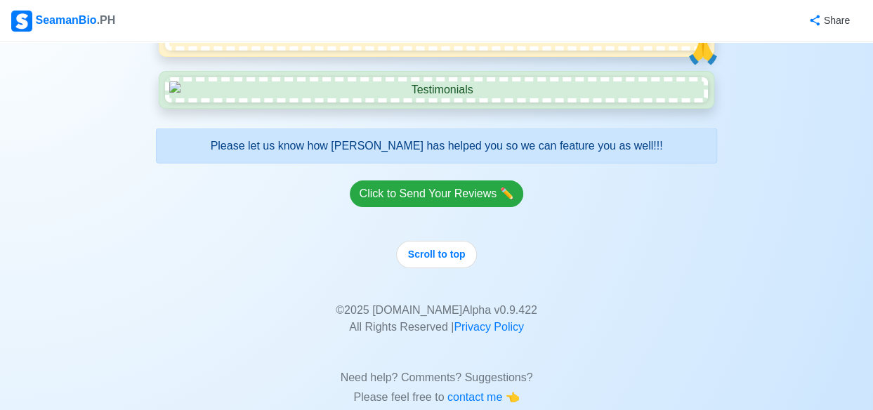
scroll to position [2058, 0]
